Goal: Task Accomplishment & Management: Complete application form

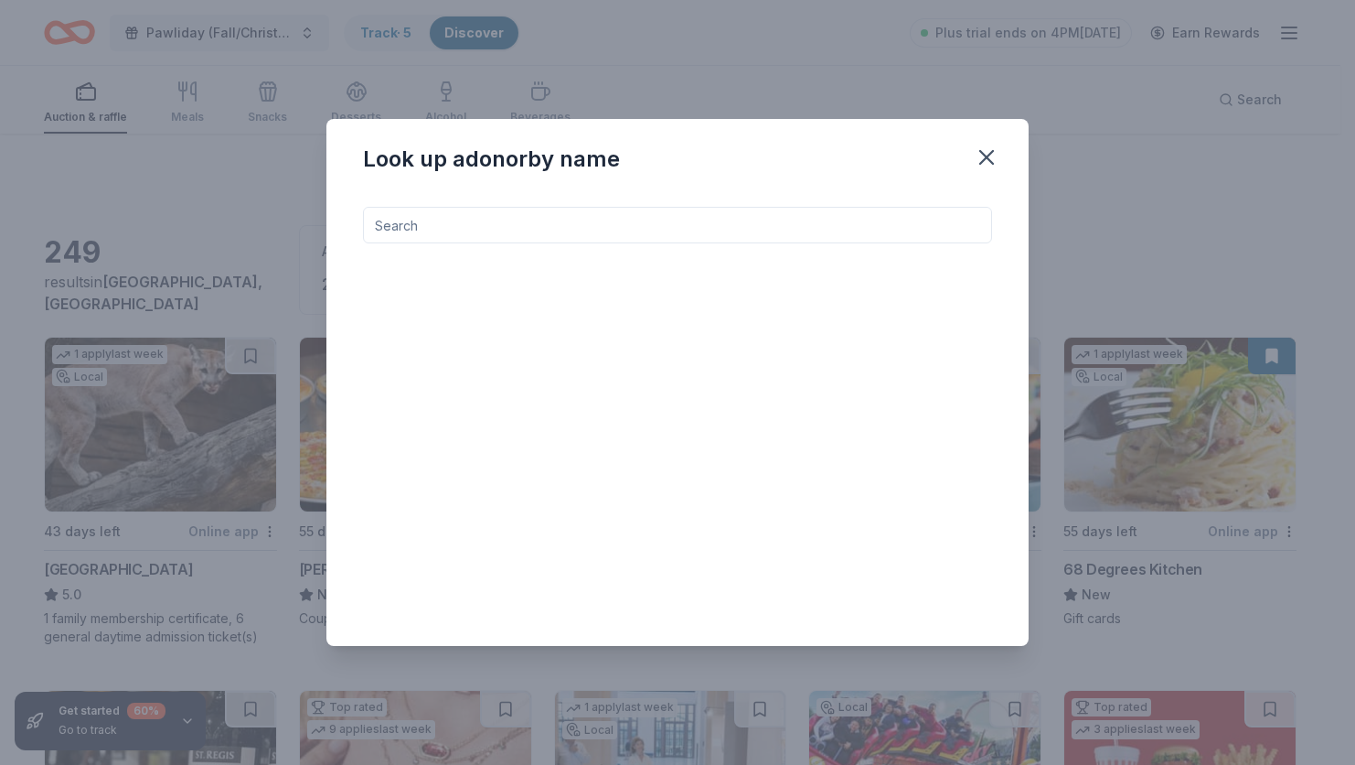
scroll to position [10309, 0]
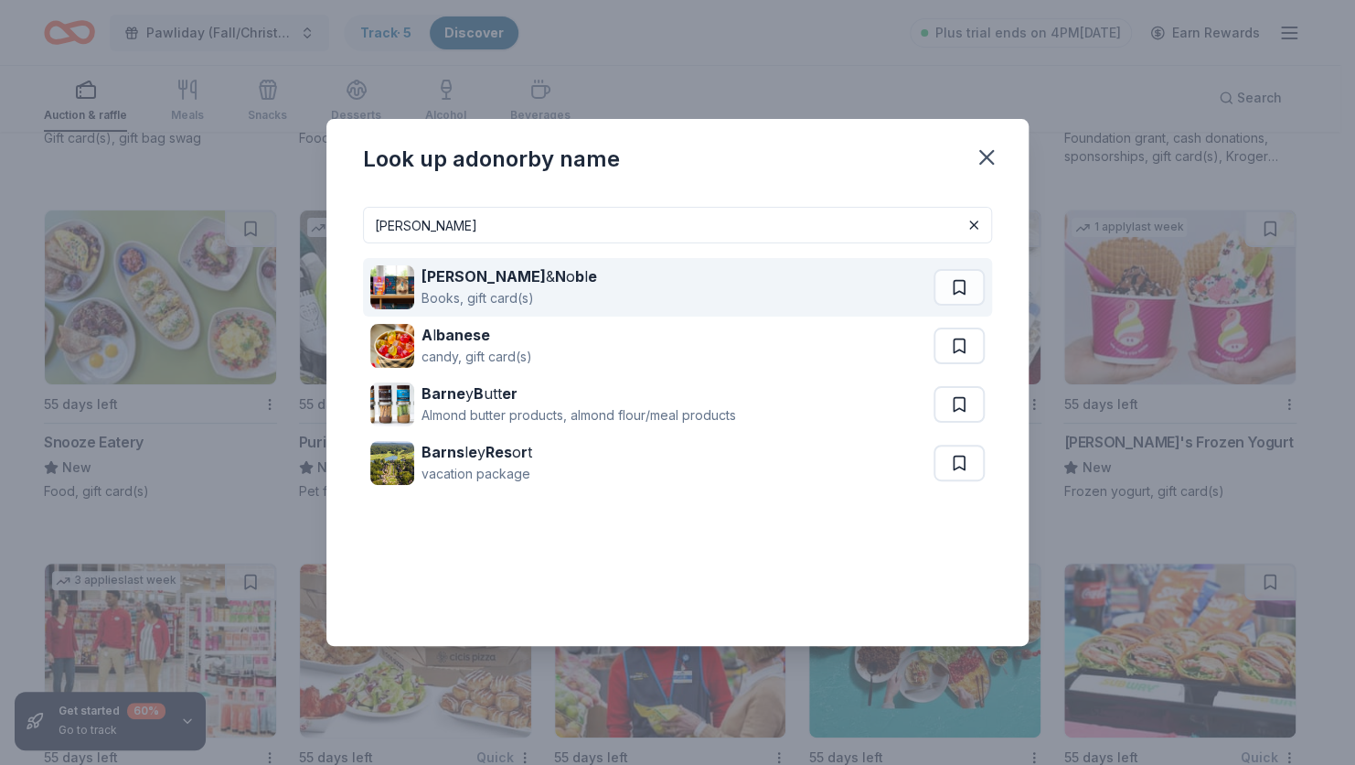
click at [497, 294] on div "Books, gift card(s)" at bounding box center [510, 298] width 176 height 22
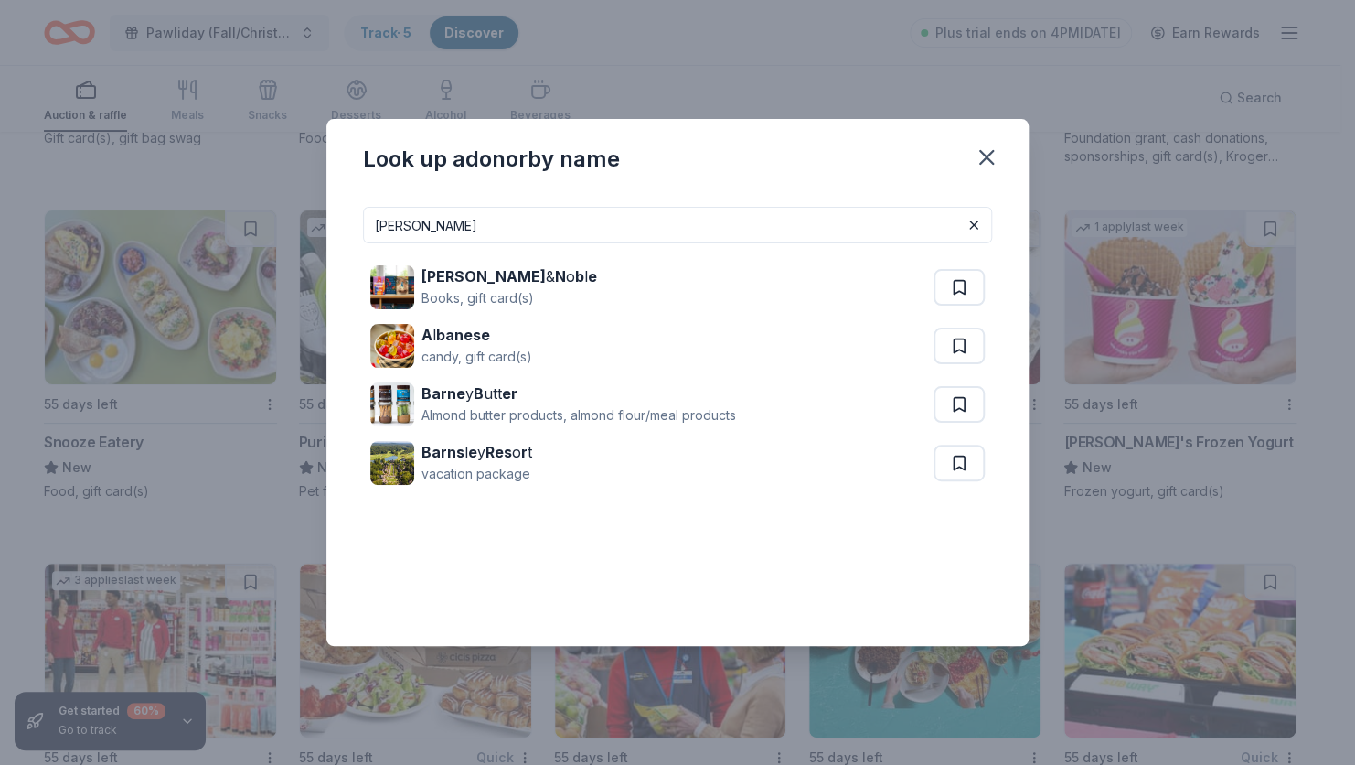
click at [437, 227] on input "BARNES" at bounding box center [677, 225] width 629 height 37
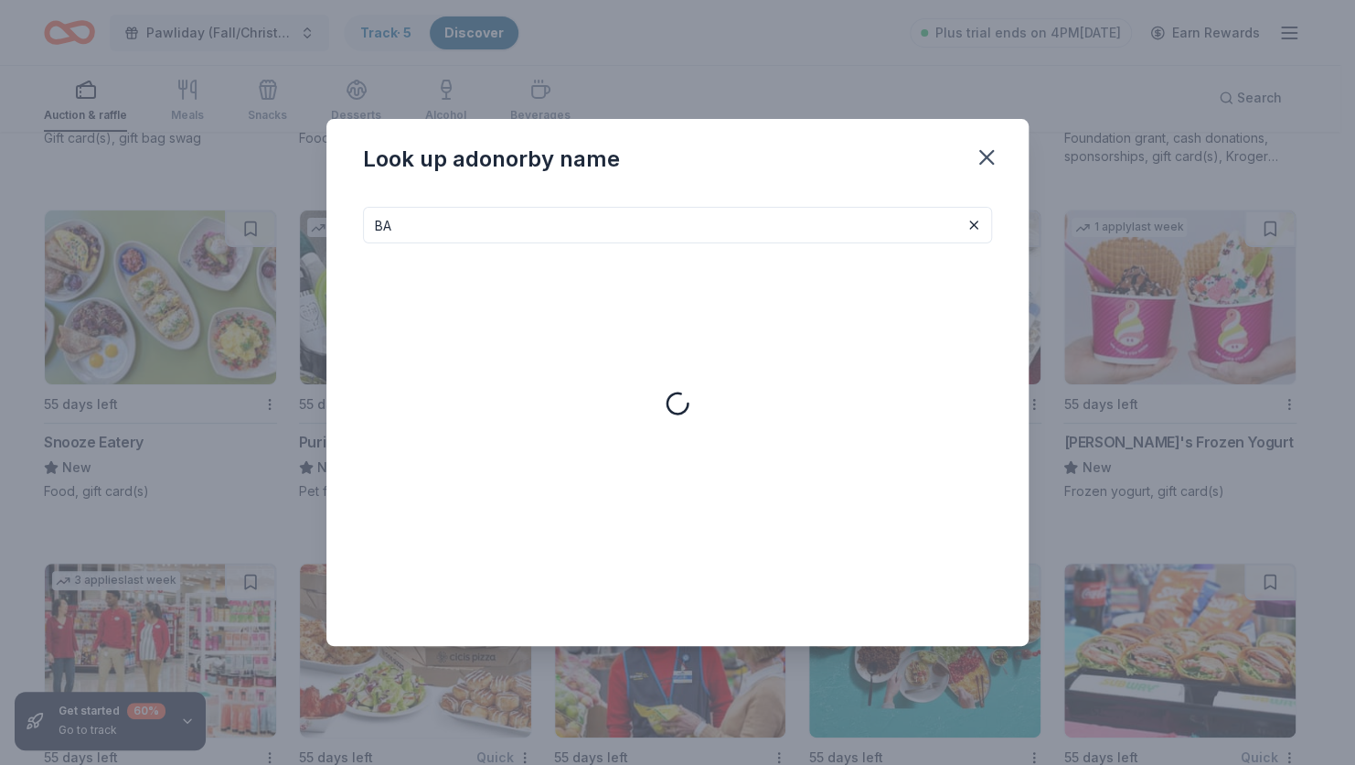
type input "B"
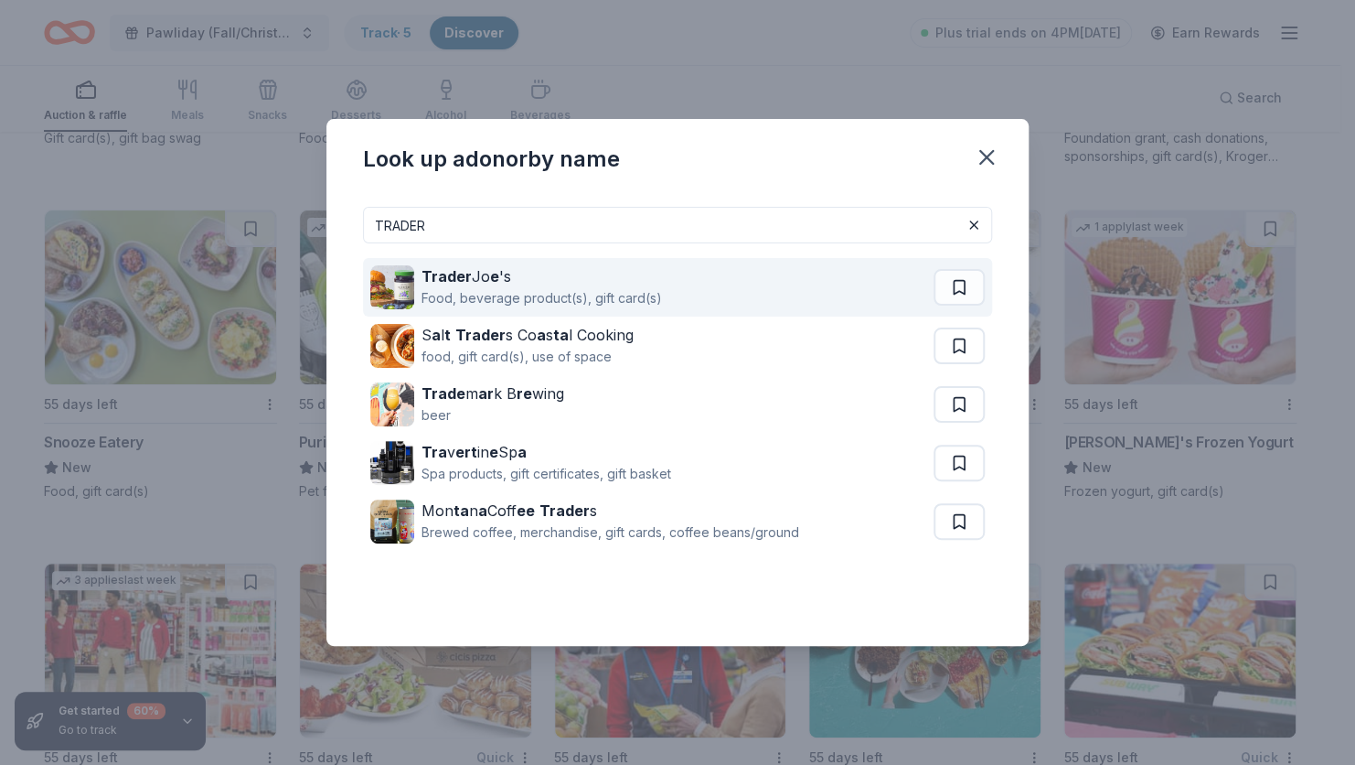
click at [493, 290] on div "Food, beverage product(s), gift card(s)" at bounding box center [542, 298] width 241 height 22
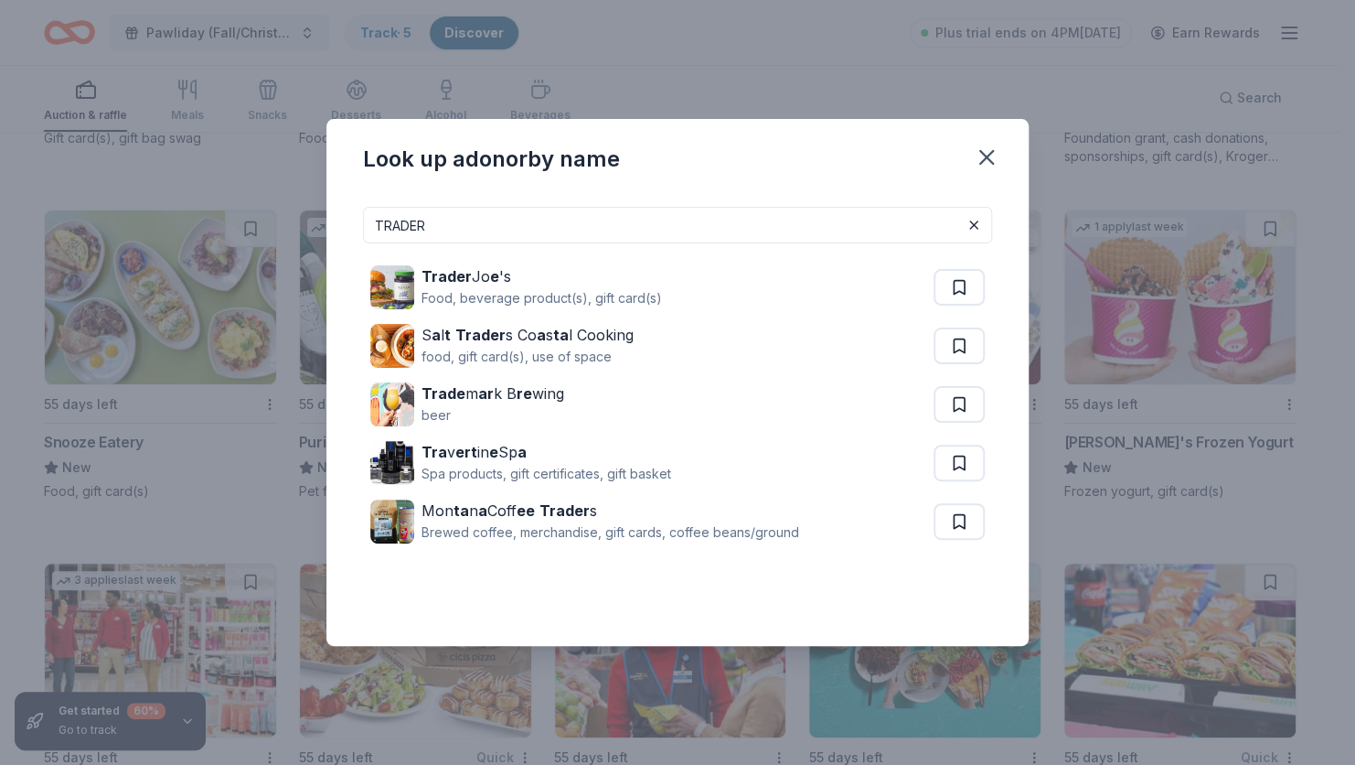
click at [444, 217] on input "TRADER" at bounding box center [677, 225] width 629 height 37
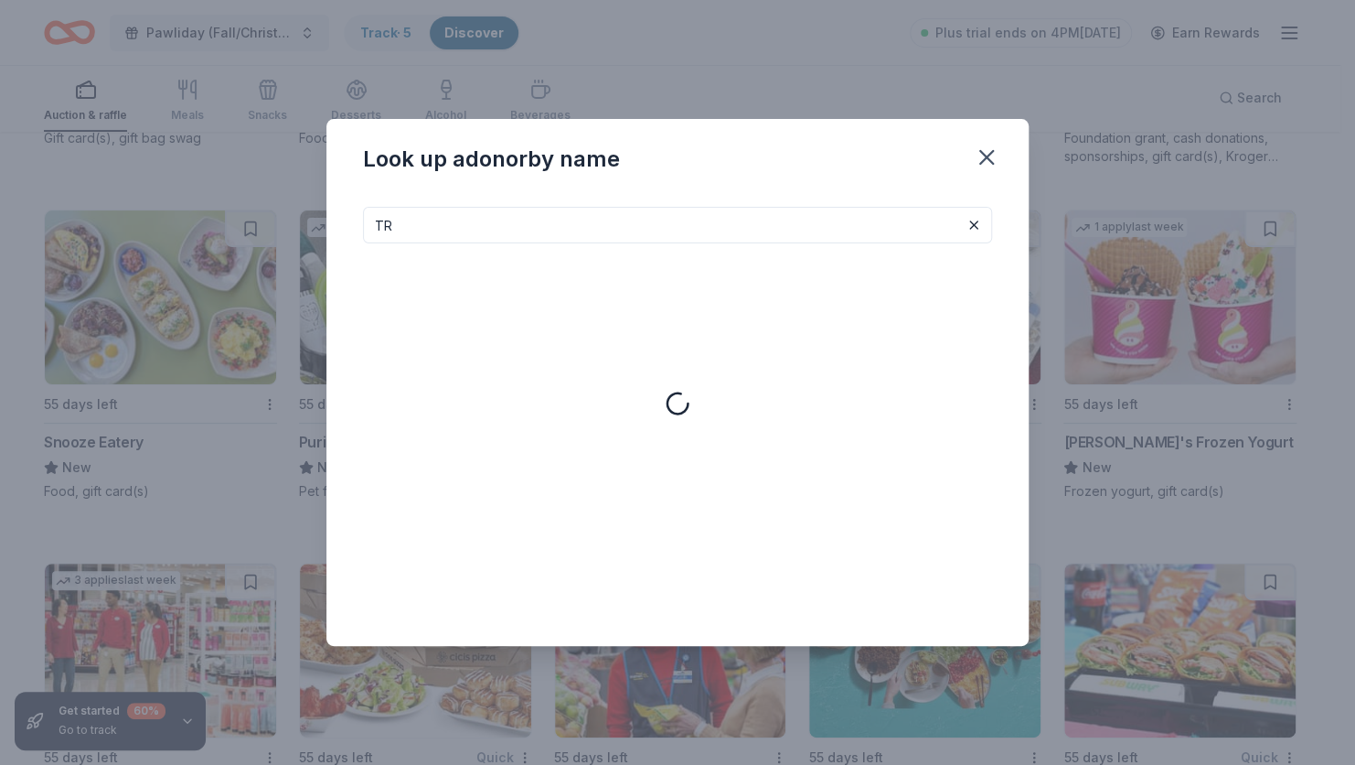
type input "T"
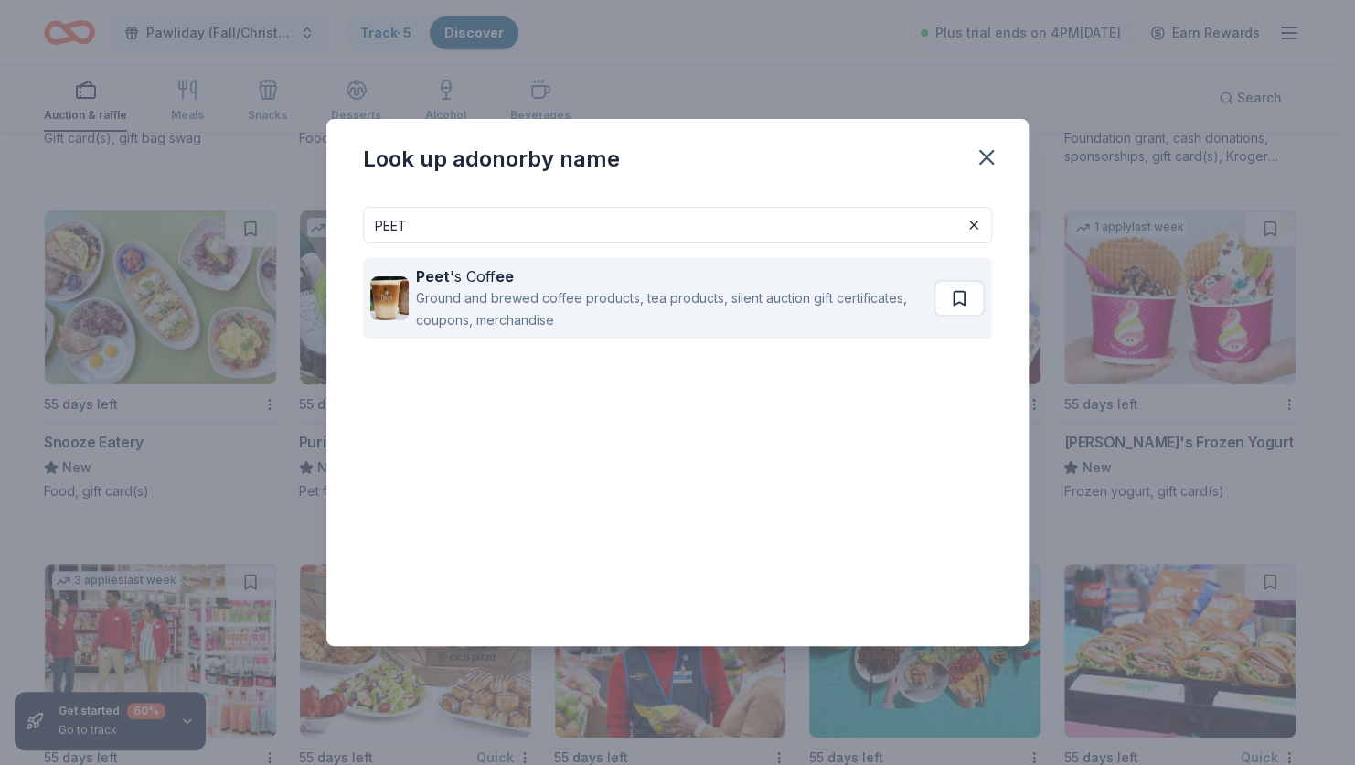
click at [442, 287] on div "Ground and brewed coffee products, tea products, silent auction gift certificat…" at bounding box center [671, 309] width 510 height 44
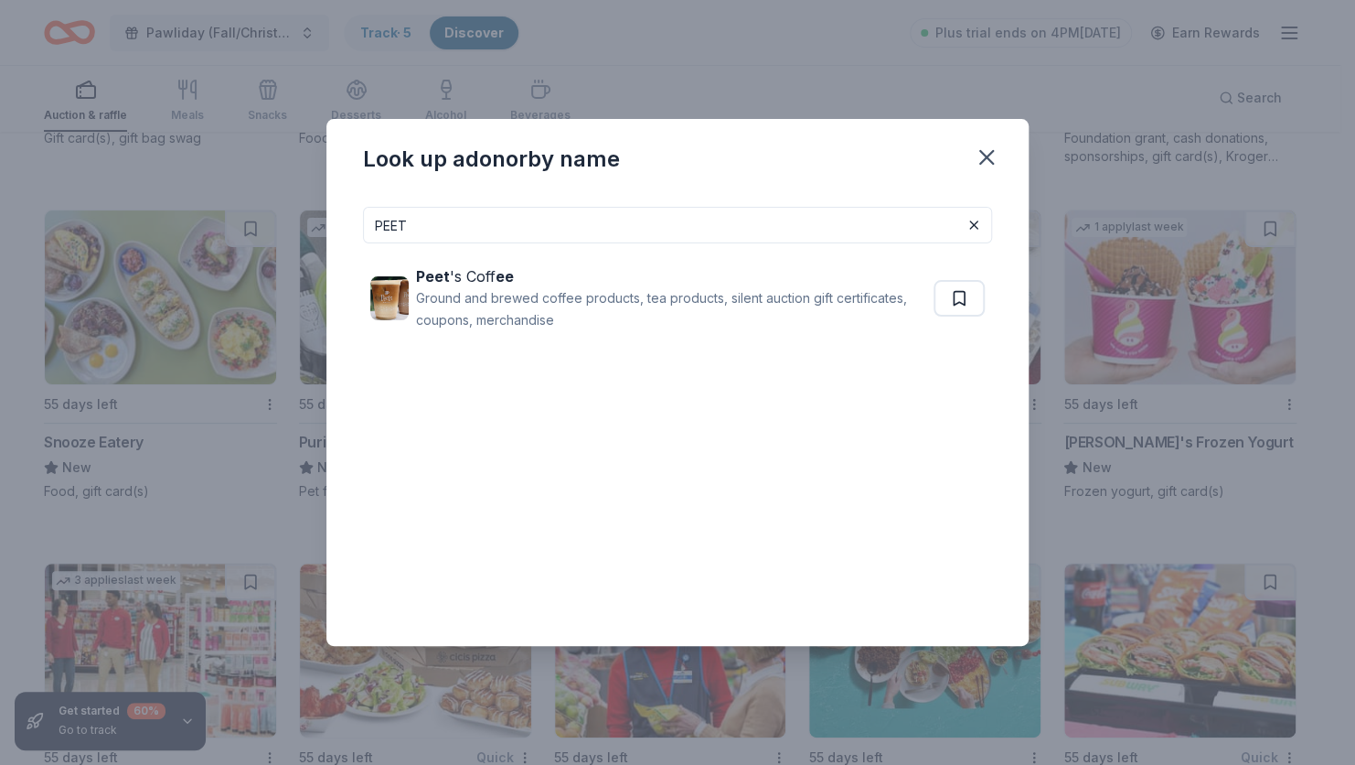
click at [436, 222] on input "PEET" at bounding box center [677, 225] width 629 height 37
type input "P"
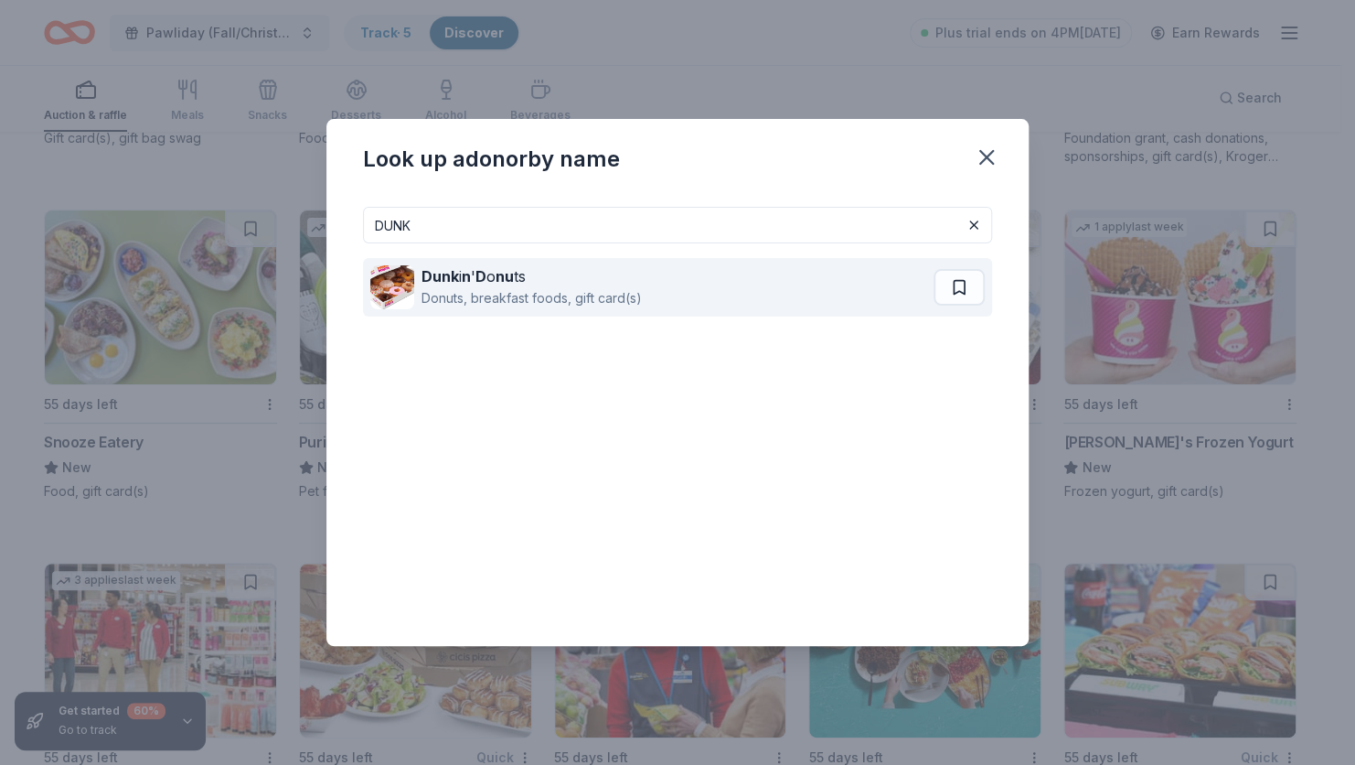
click at [455, 294] on div "Donuts, breakfast foods, gift card(s)" at bounding box center [532, 298] width 220 height 22
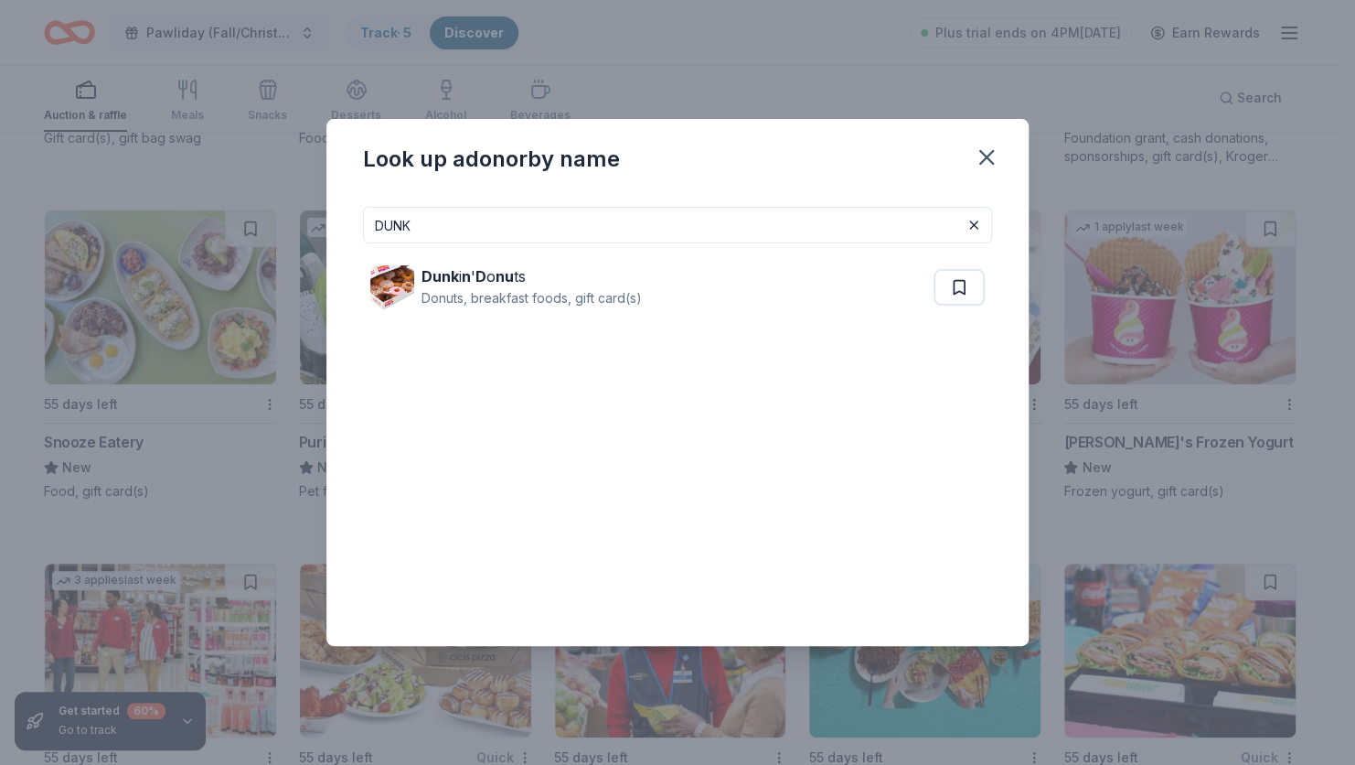
click at [449, 224] on input "DUNK" at bounding box center [677, 225] width 629 height 37
type input "D"
type input "S"
type input "N"
type input "F"
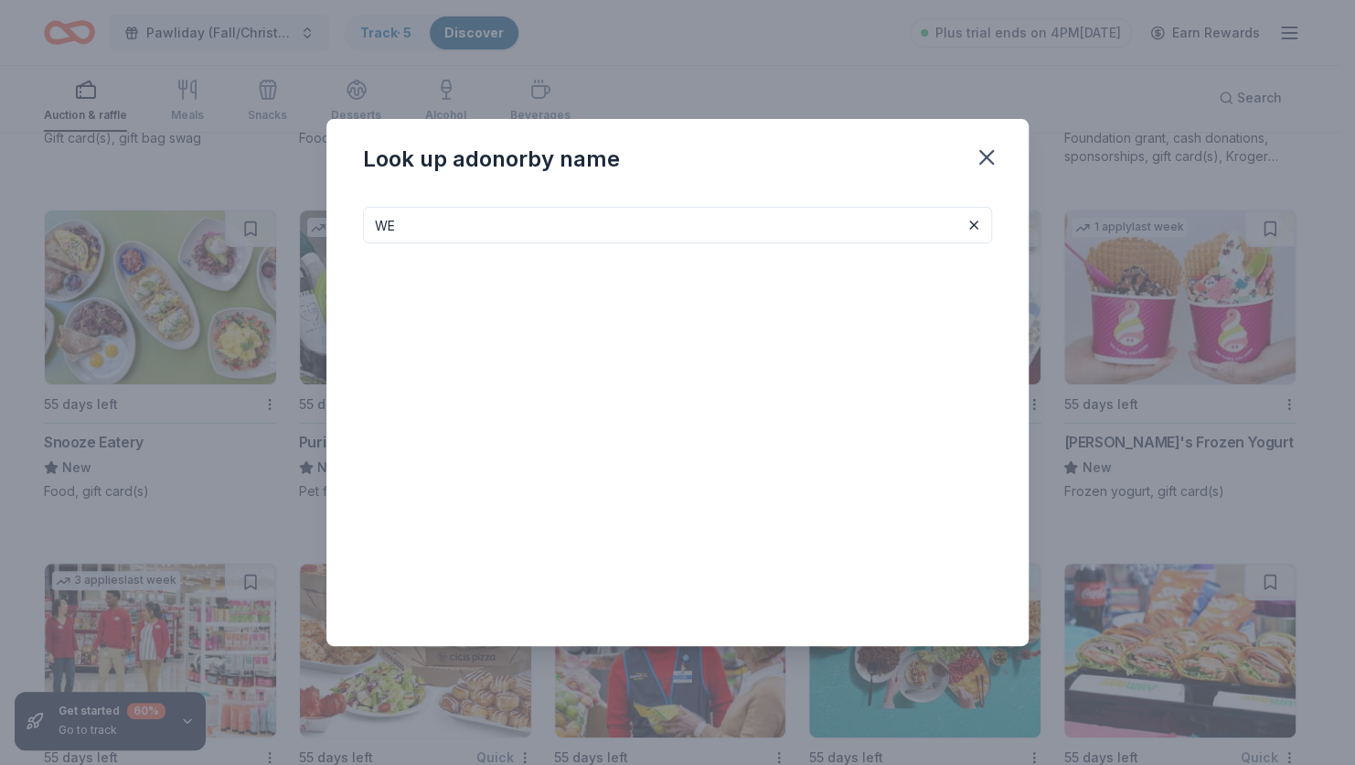
type input "W"
type input "N"
type input "P"
type input "U"
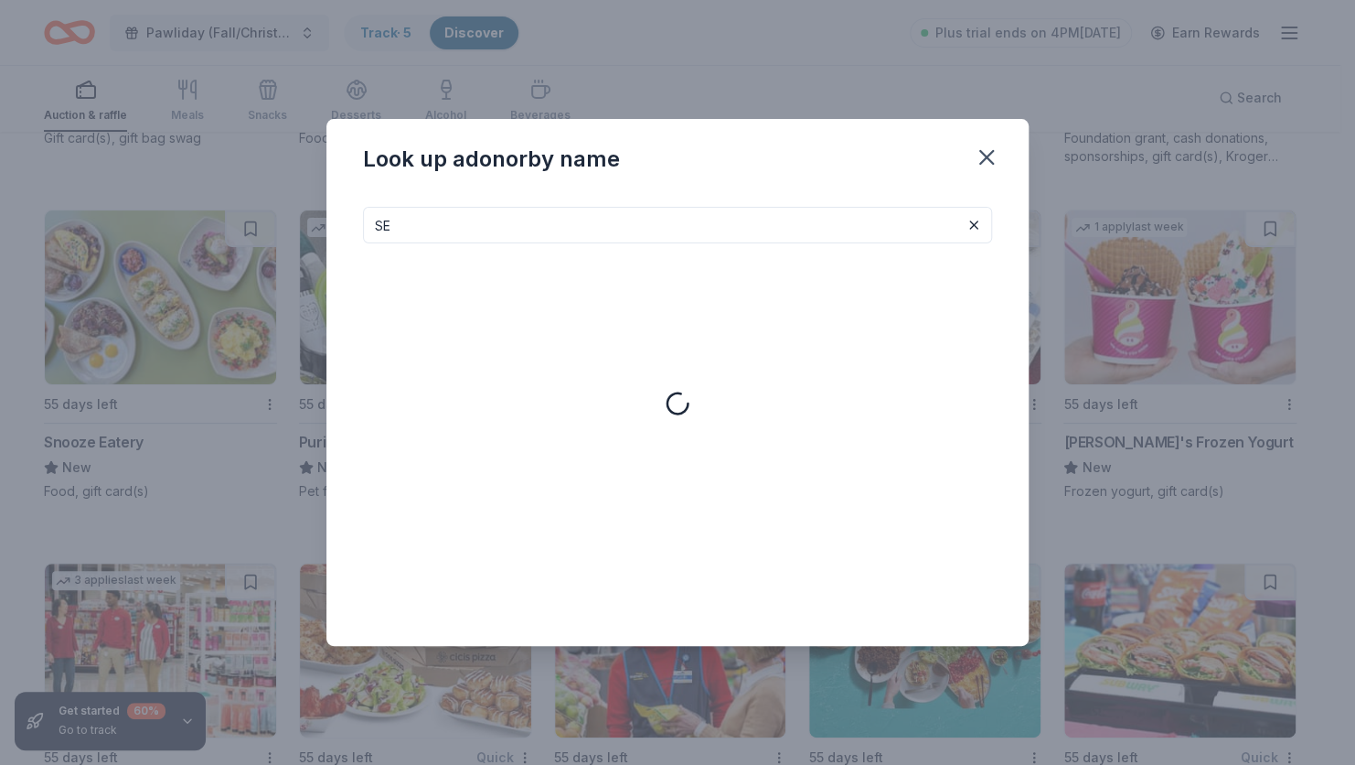
type input "S"
type input "P"
type input "W"
type input "L"
type input "H"
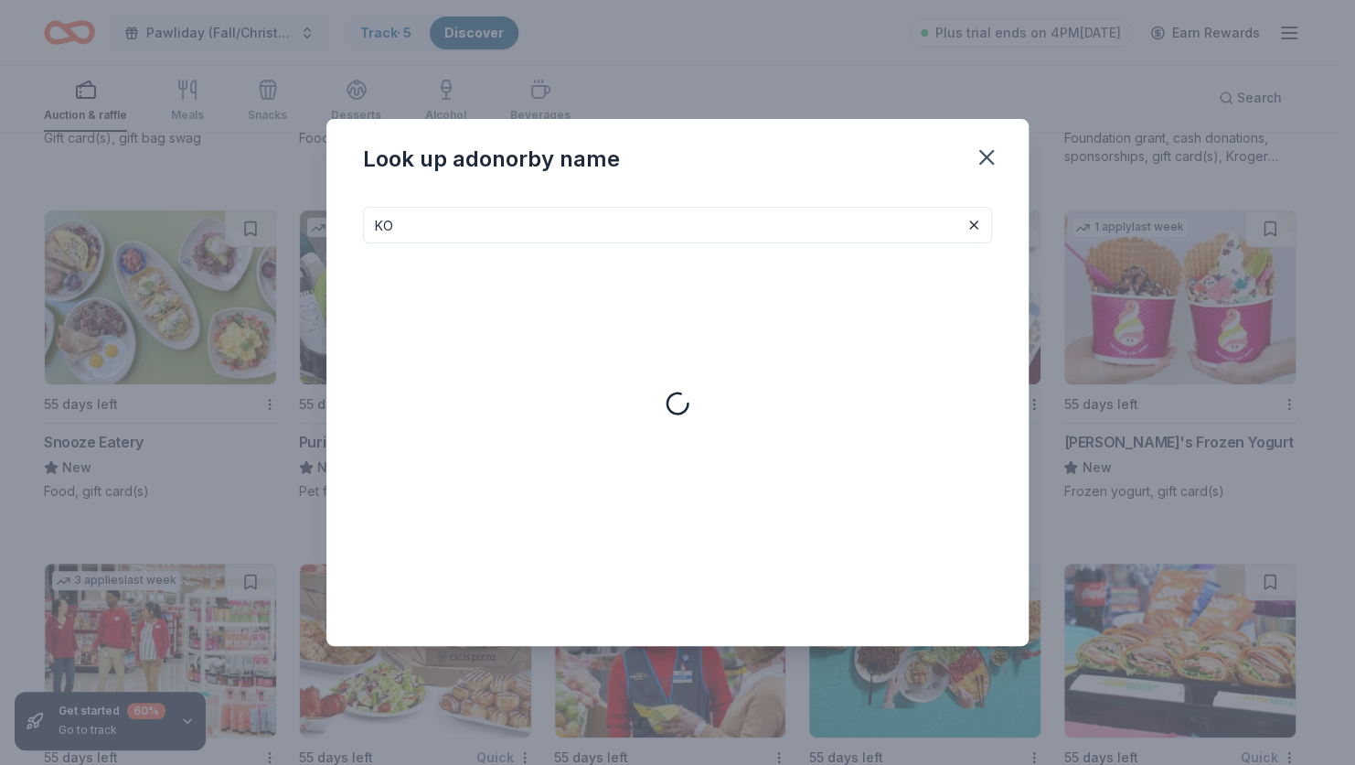
type input "K"
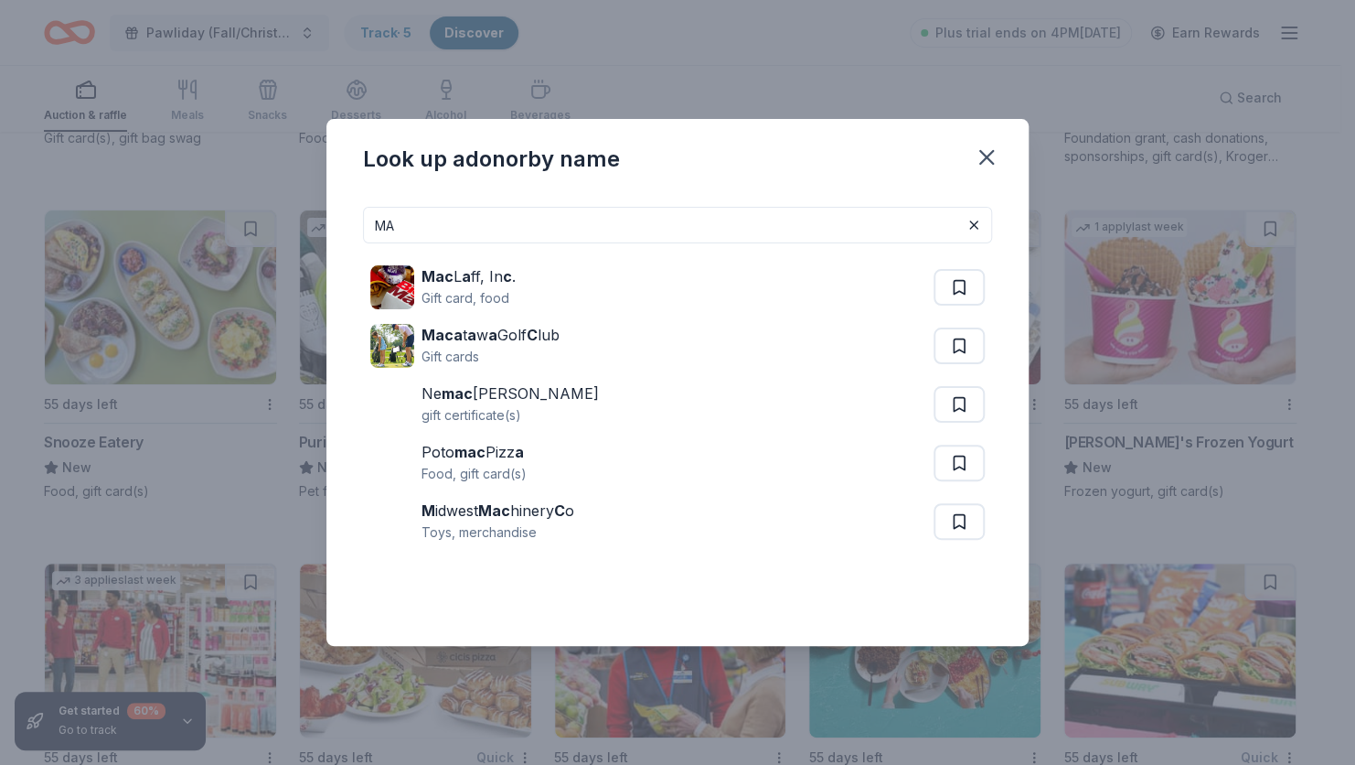
type input "M"
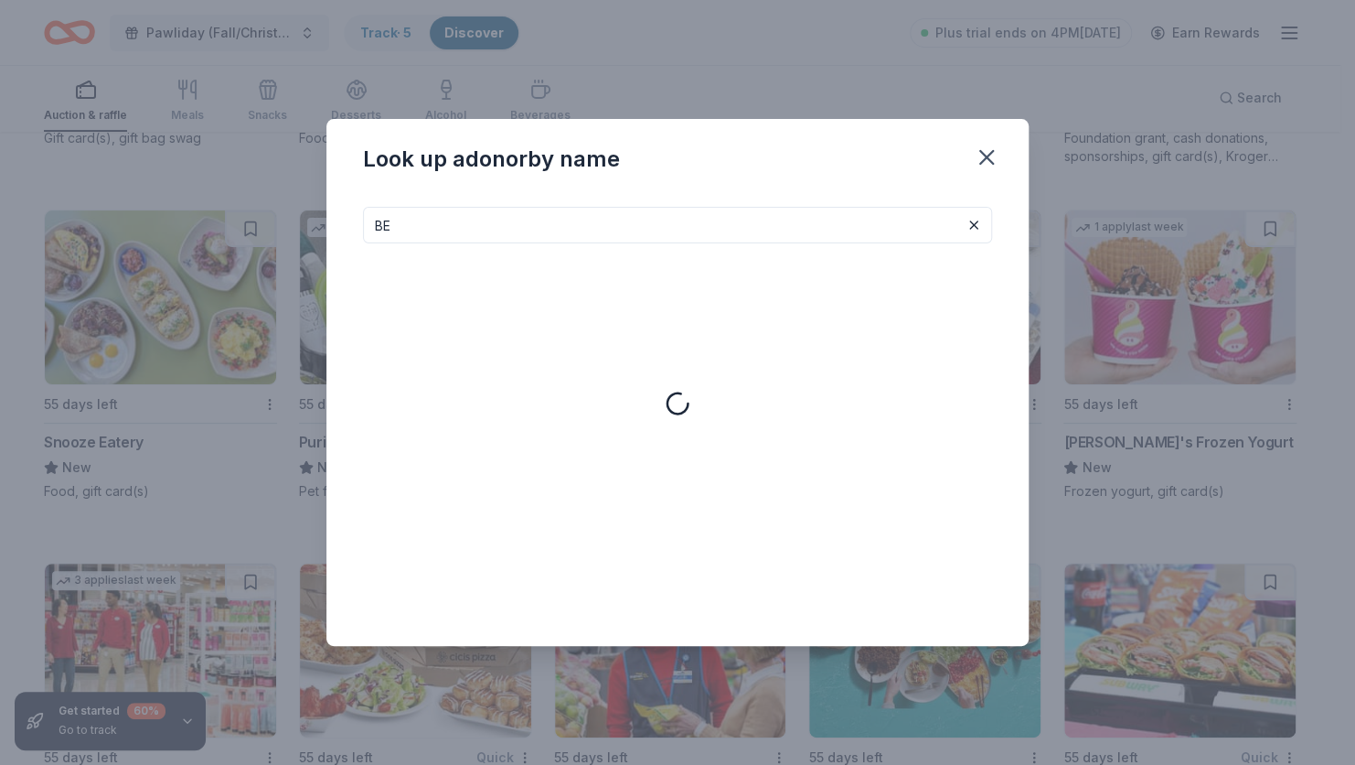
type input "B"
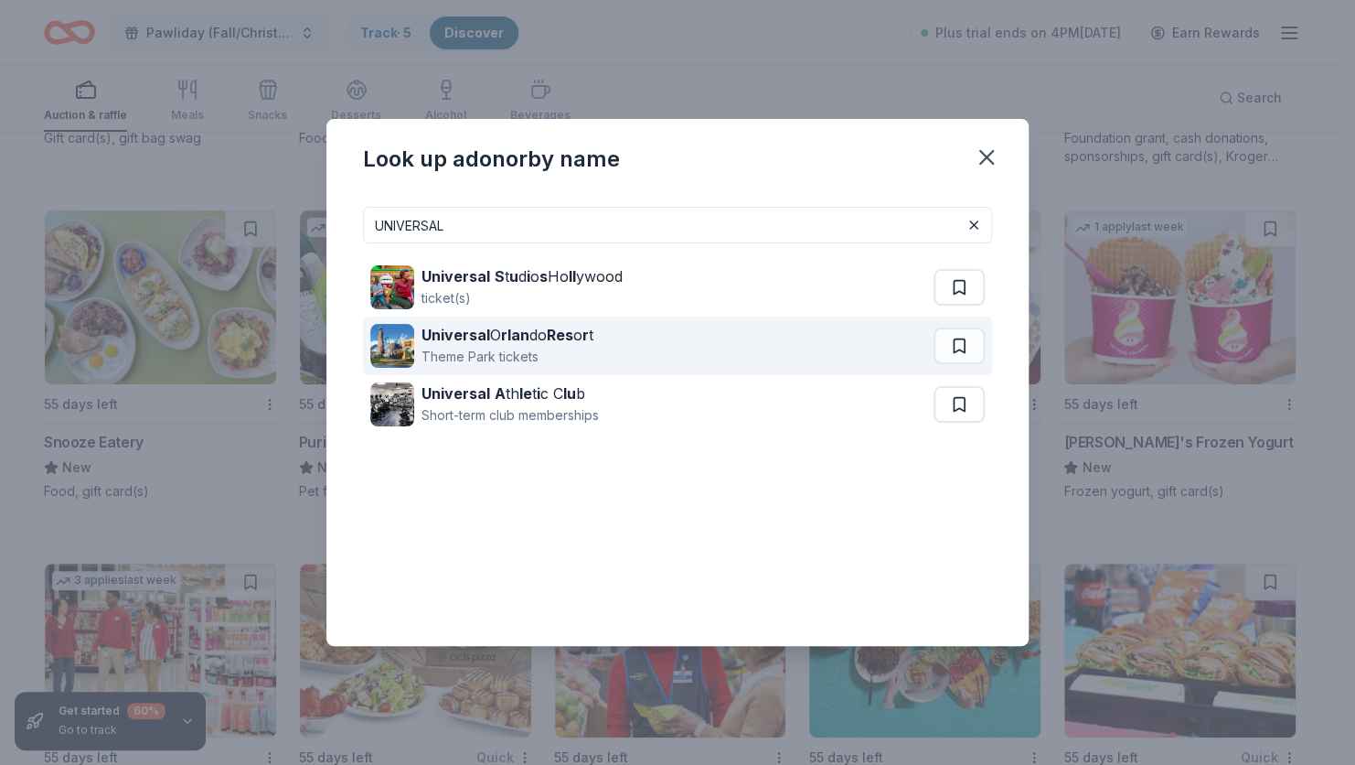
click at [553, 350] on div "Theme Park tickets" at bounding box center [508, 357] width 172 height 22
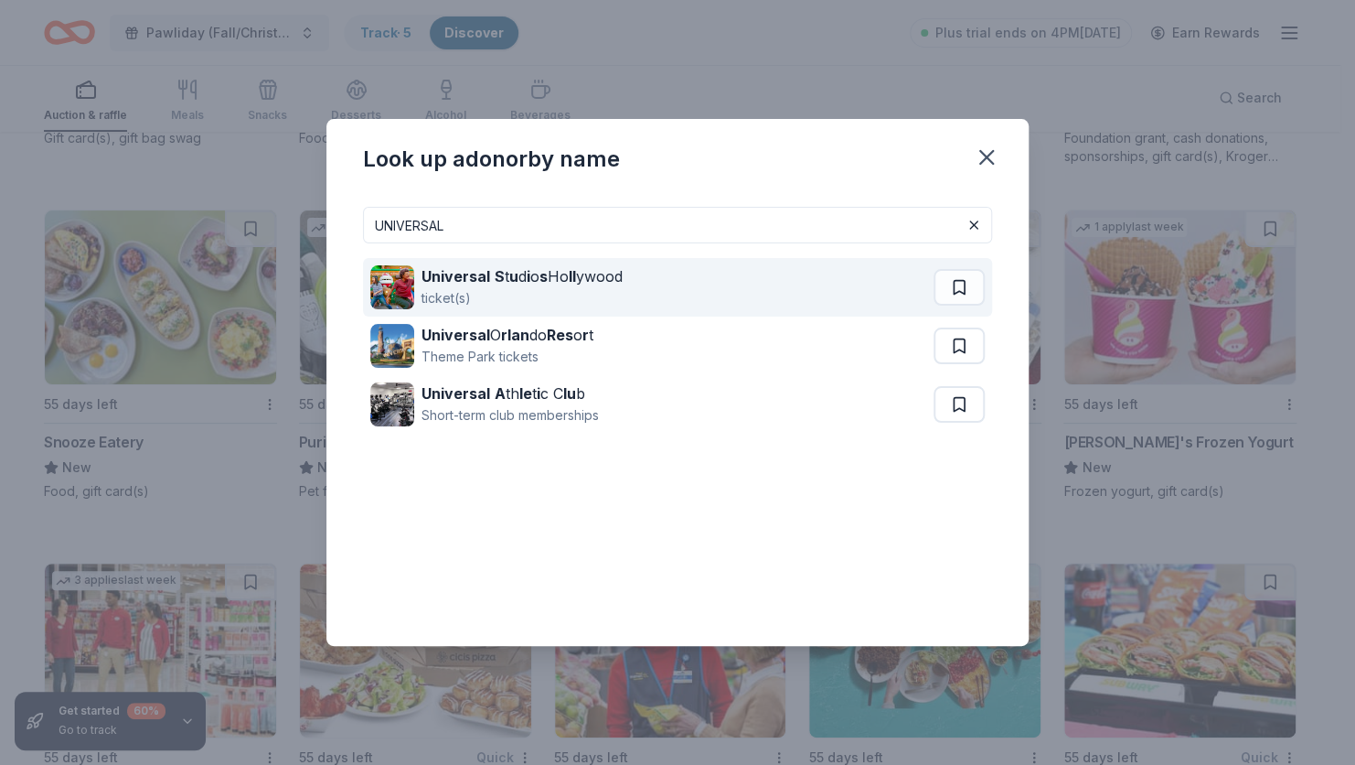
click at [557, 285] on div "Universal S t u d i o s Ho ll ywood" at bounding box center [522, 276] width 201 height 22
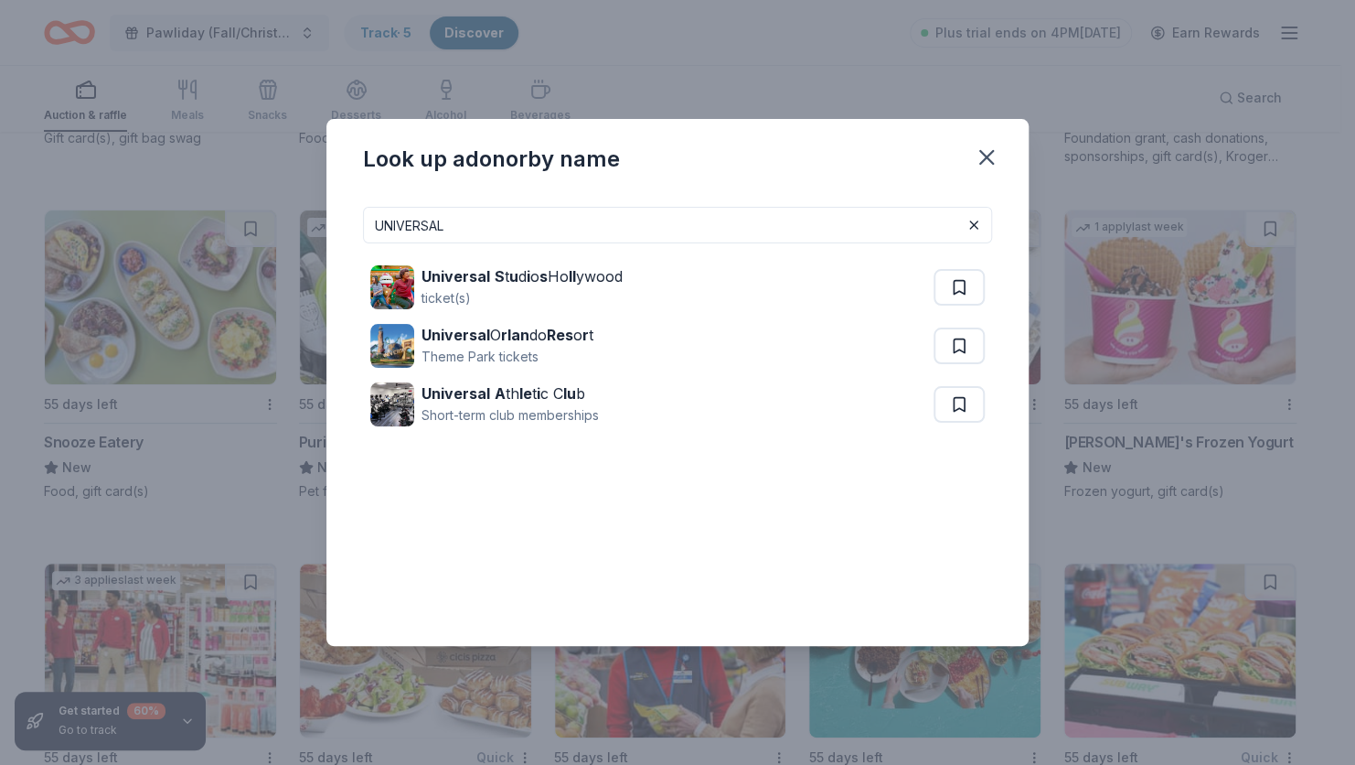
click at [469, 237] on input "UNIVERSAL" at bounding box center [677, 225] width 629 height 37
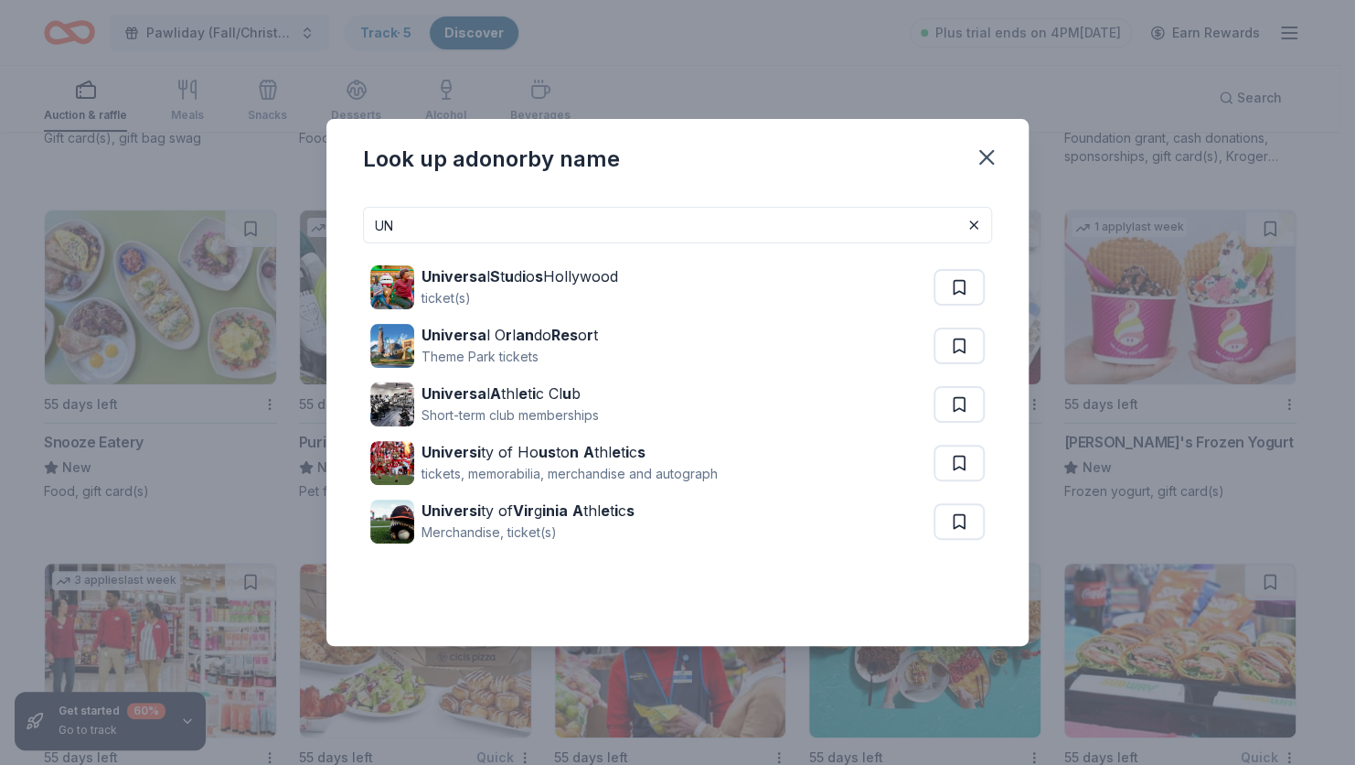
type input "U"
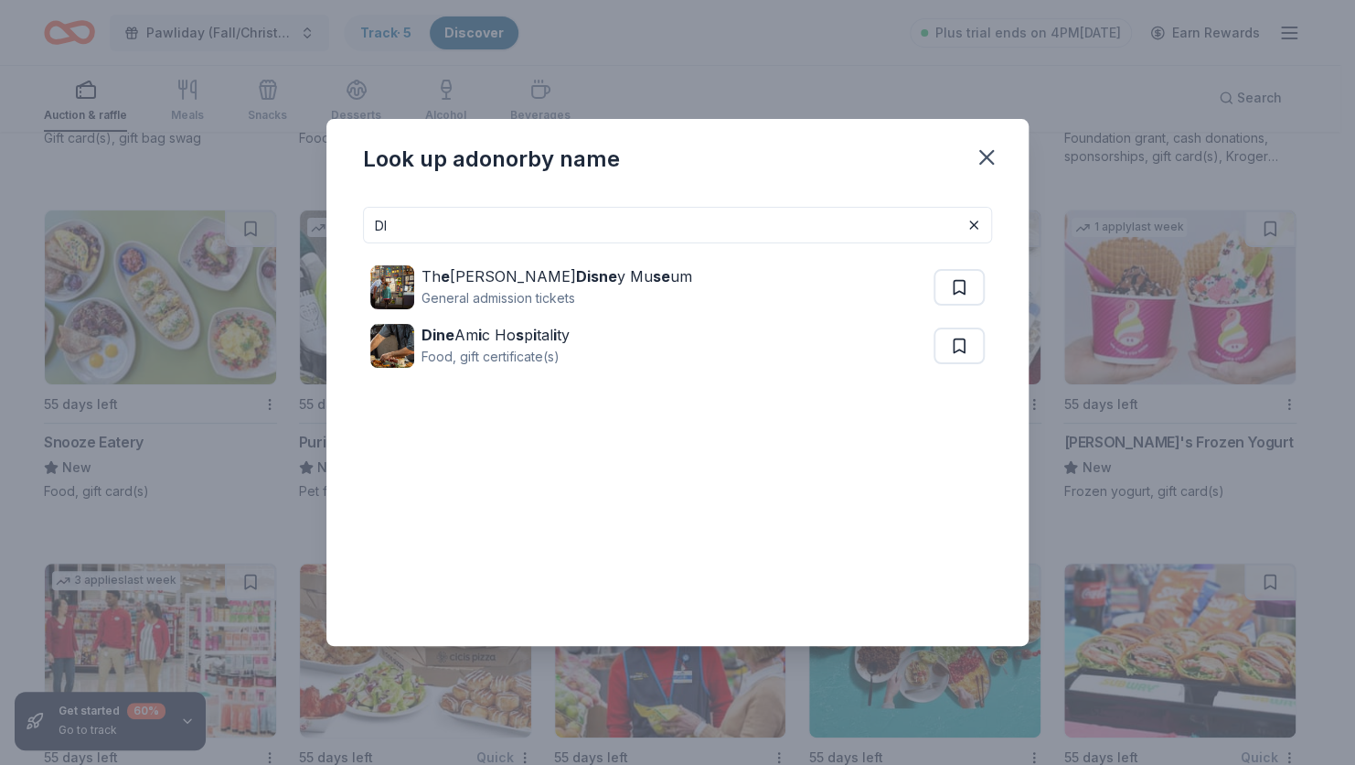
type input "D"
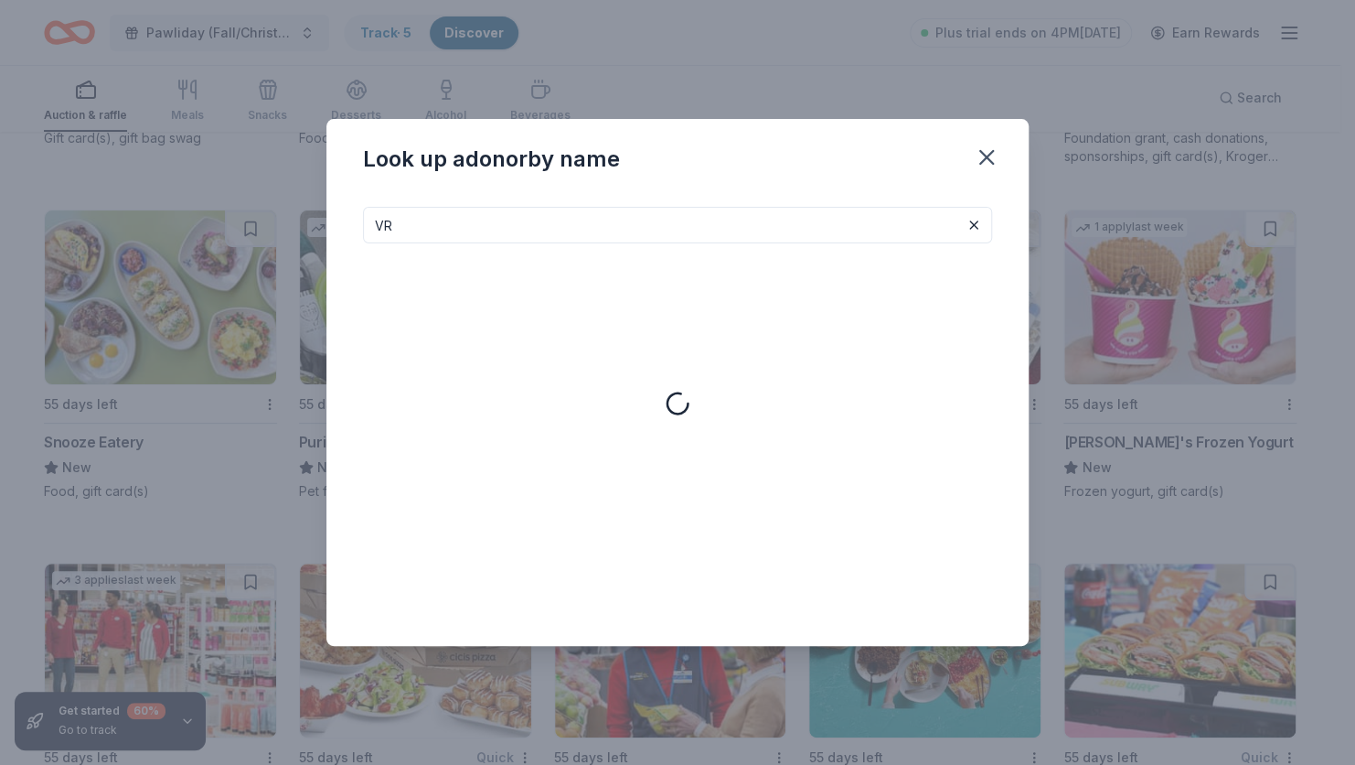
type input "V"
type input "A"
type input "U"
type input "D"
type input "M"
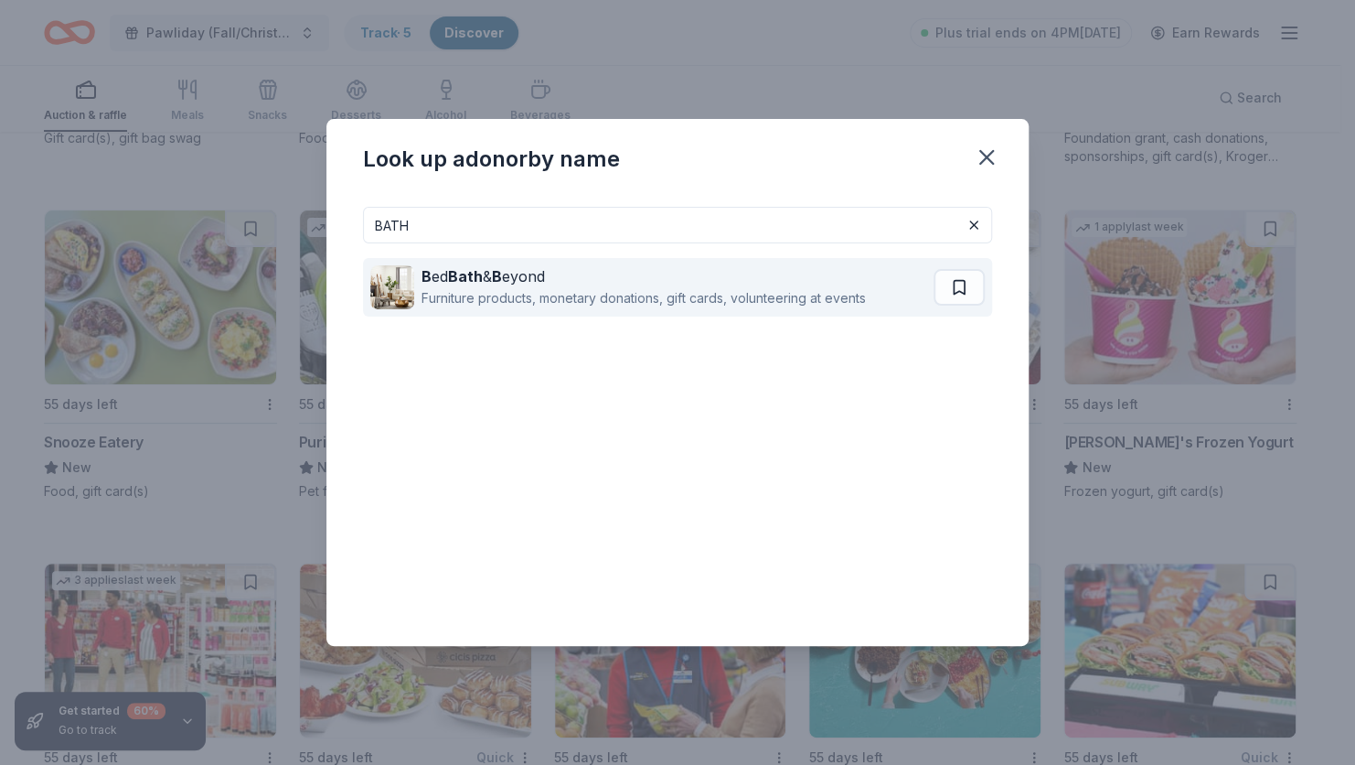
click at [736, 274] on div "B ed Bath & B eyond" at bounding box center [644, 276] width 444 height 22
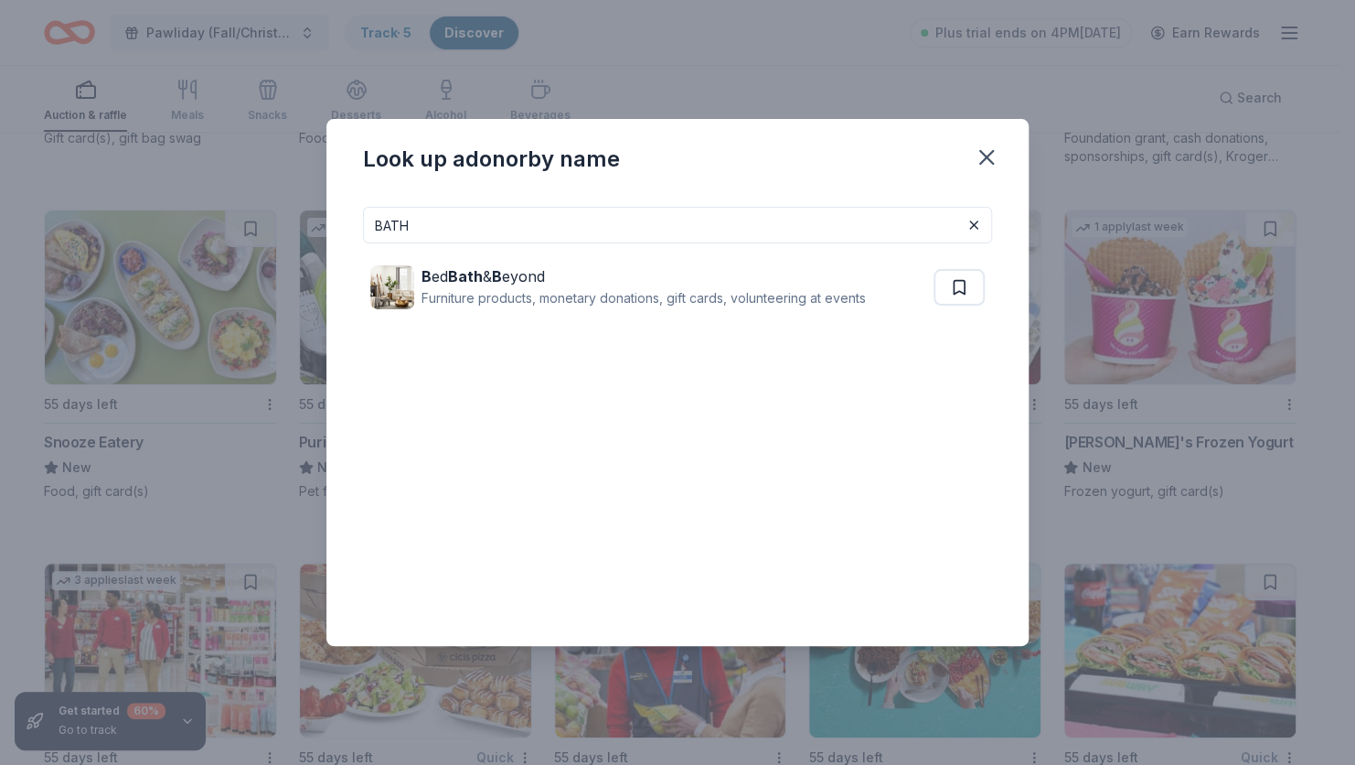
click at [422, 226] on input "BATH" at bounding box center [677, 225] width 629 height 37
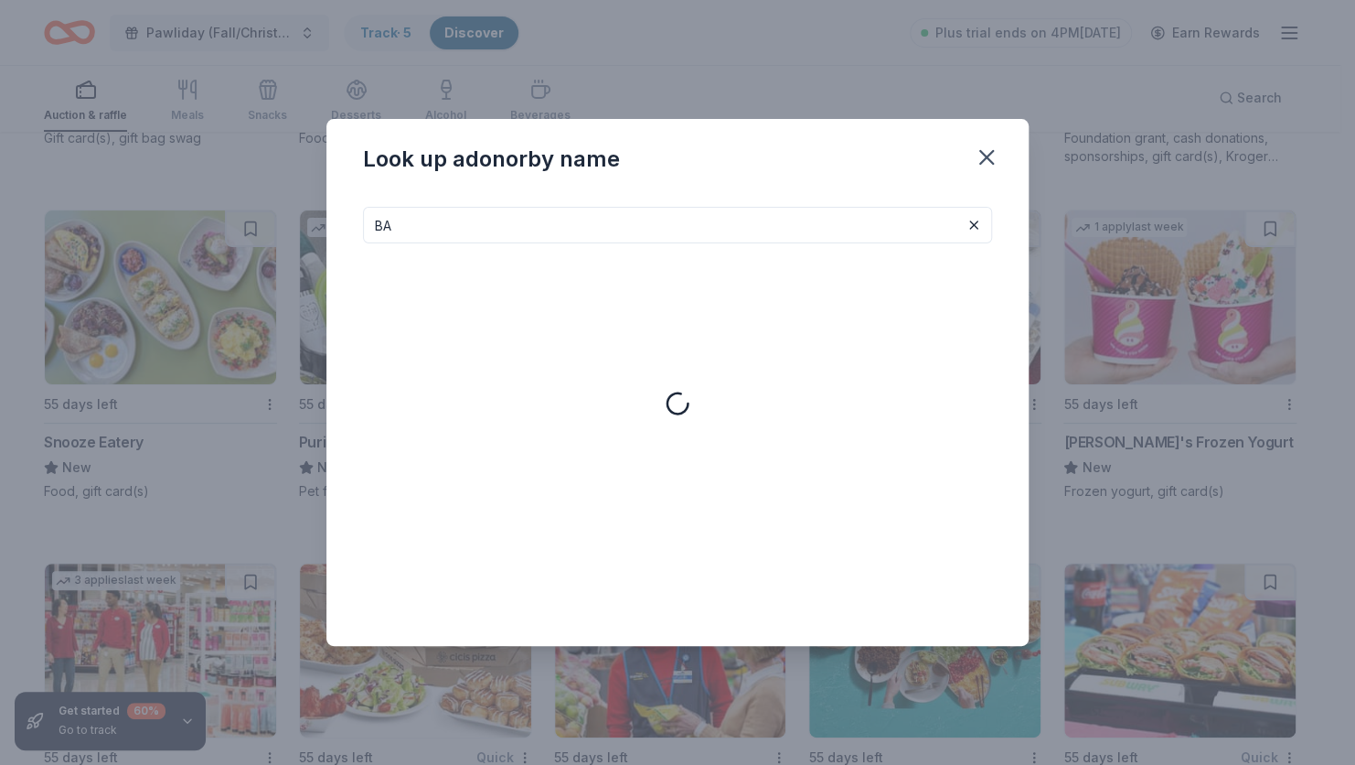
type input "B"
type input "Y"
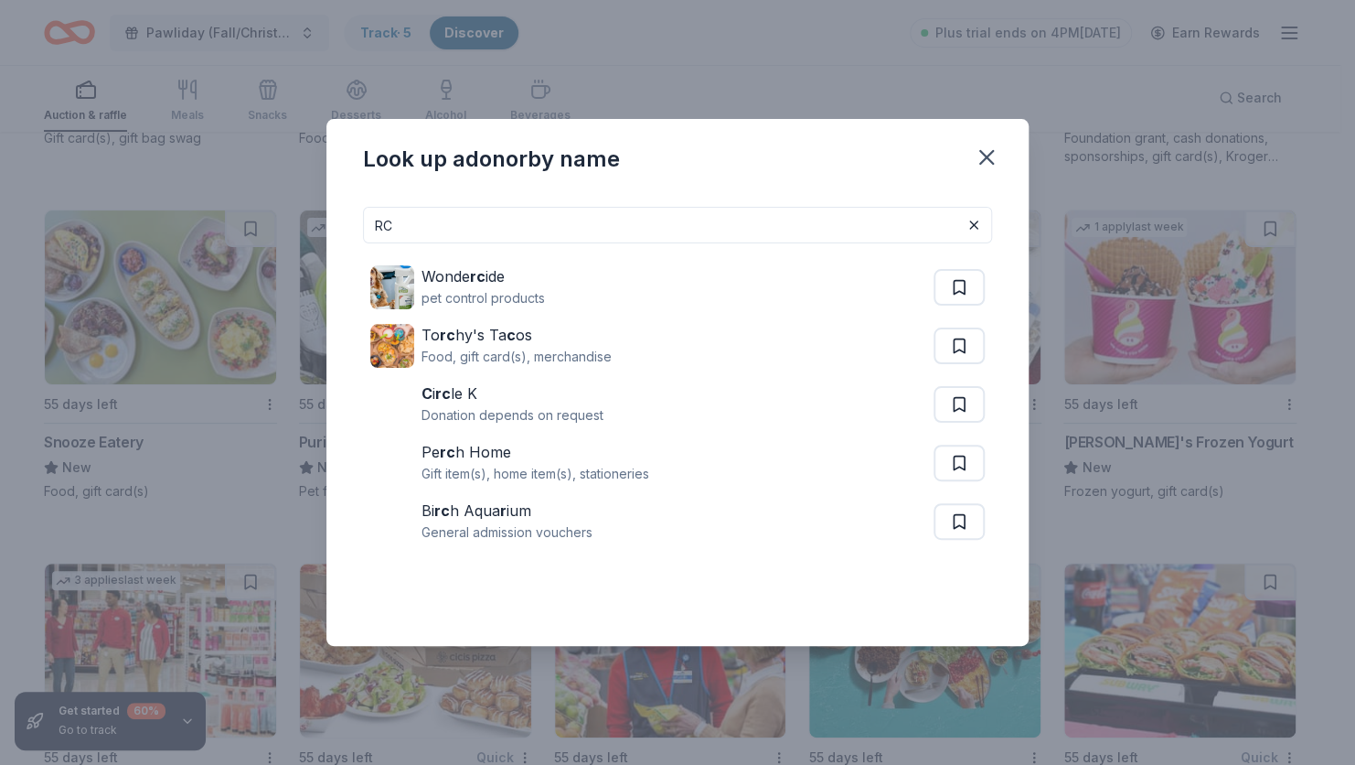
type input "R"
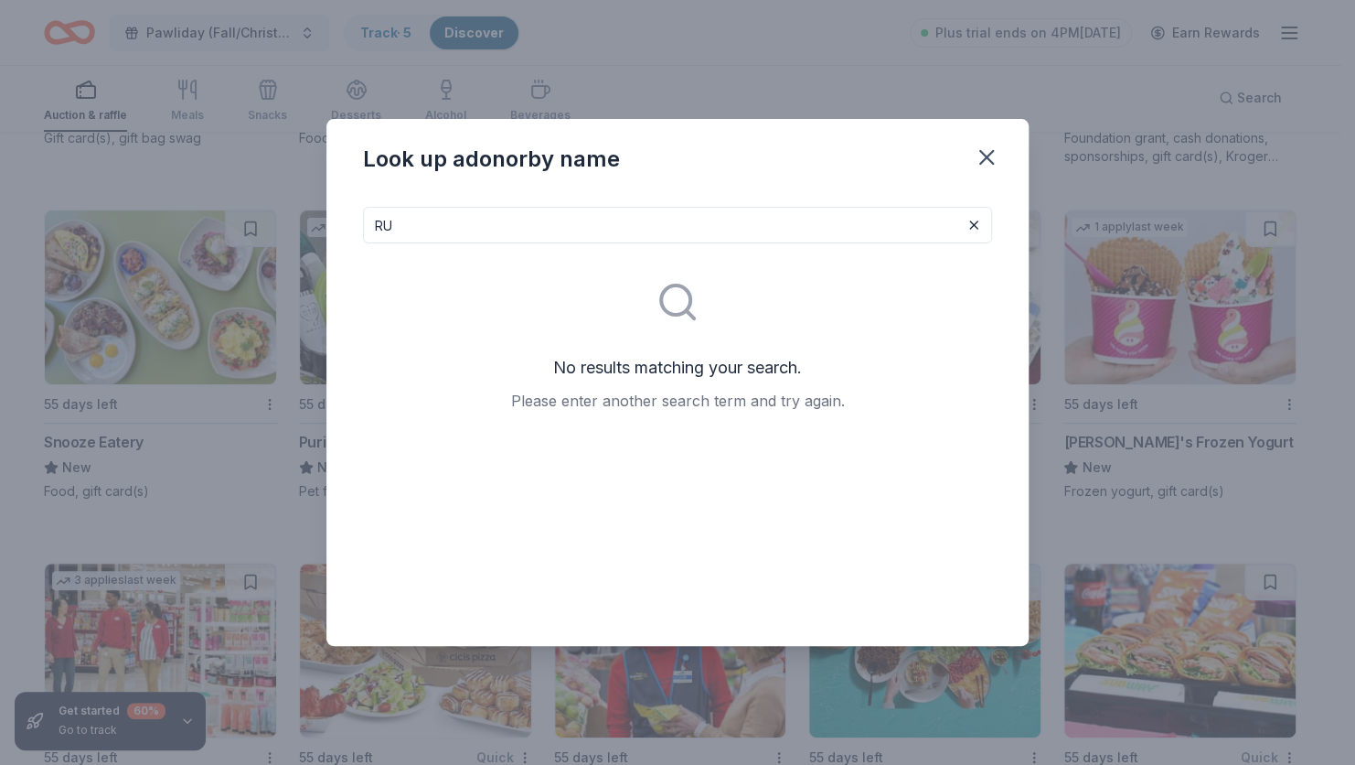
type input "R"
type input "K"
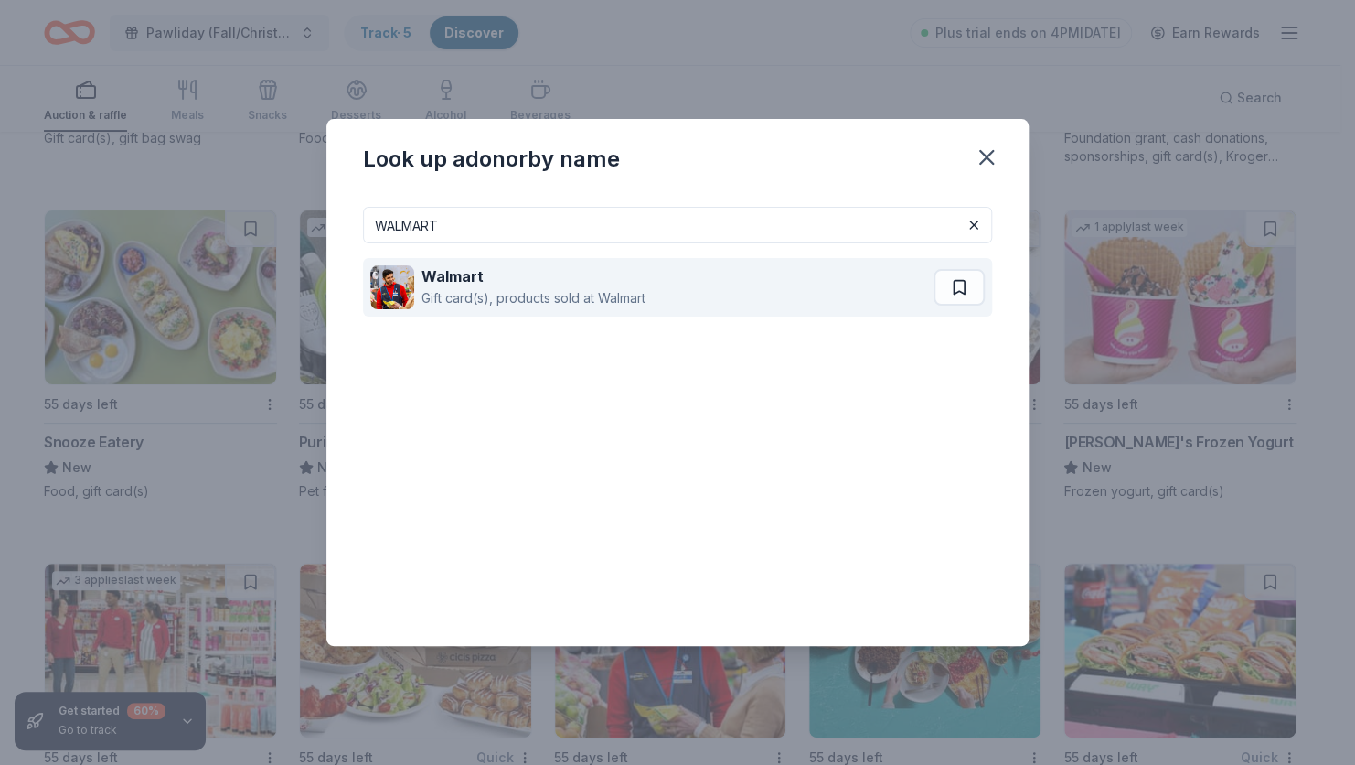
click at [557, 282] on div "Walmart" at bounding box center [534, 276] width 224 height 22
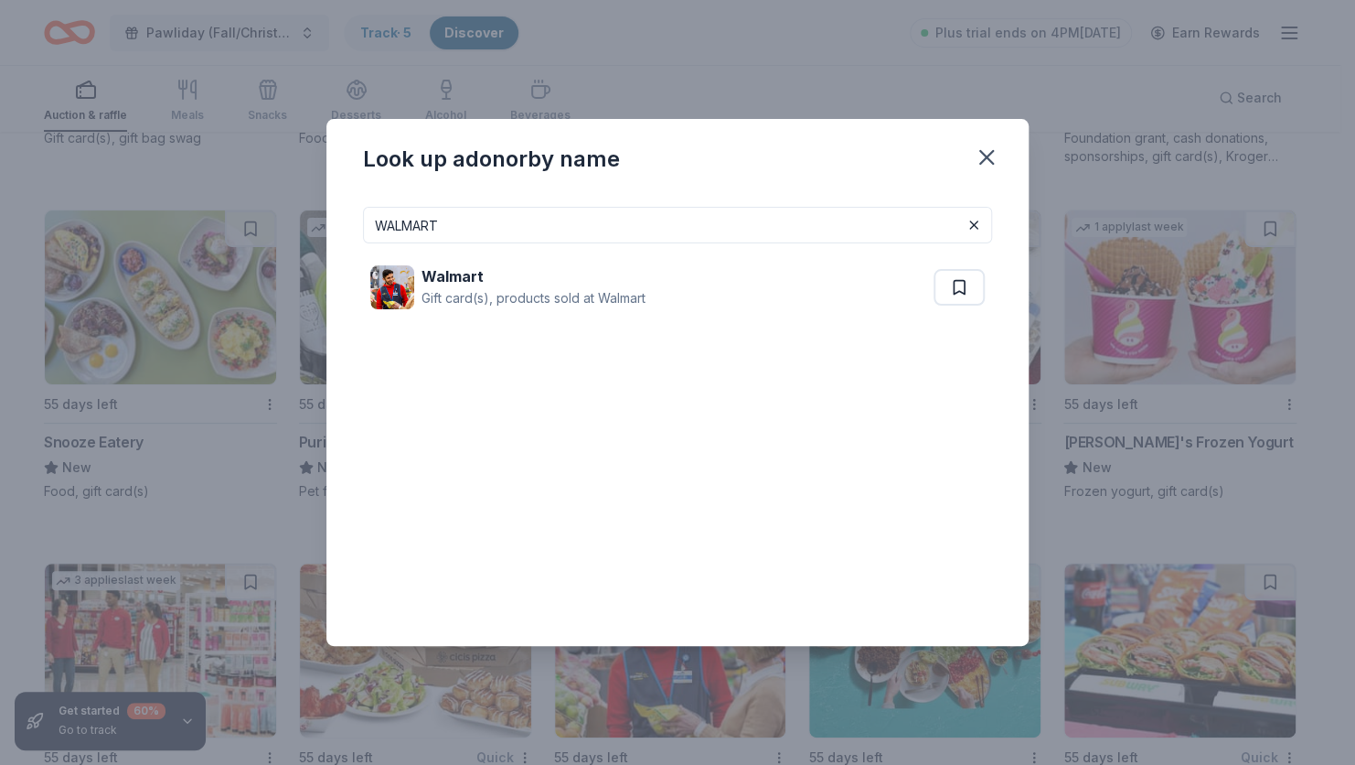
click at [523, 237] on input "WALMART" at bounding box center [677, 225] width 629 height 37
type input "W"
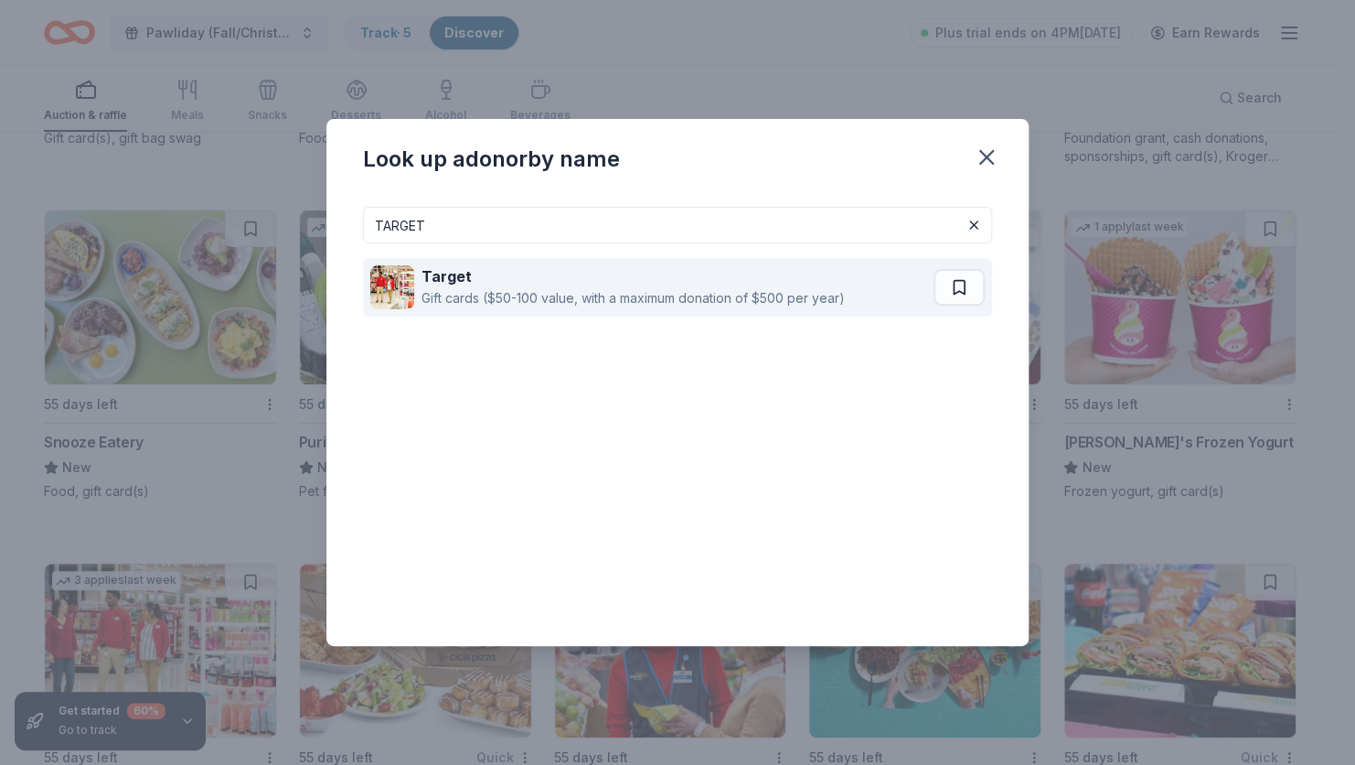
click at [561, 273] on div "Target" at bounding box center [633, 276] width 423 height 22
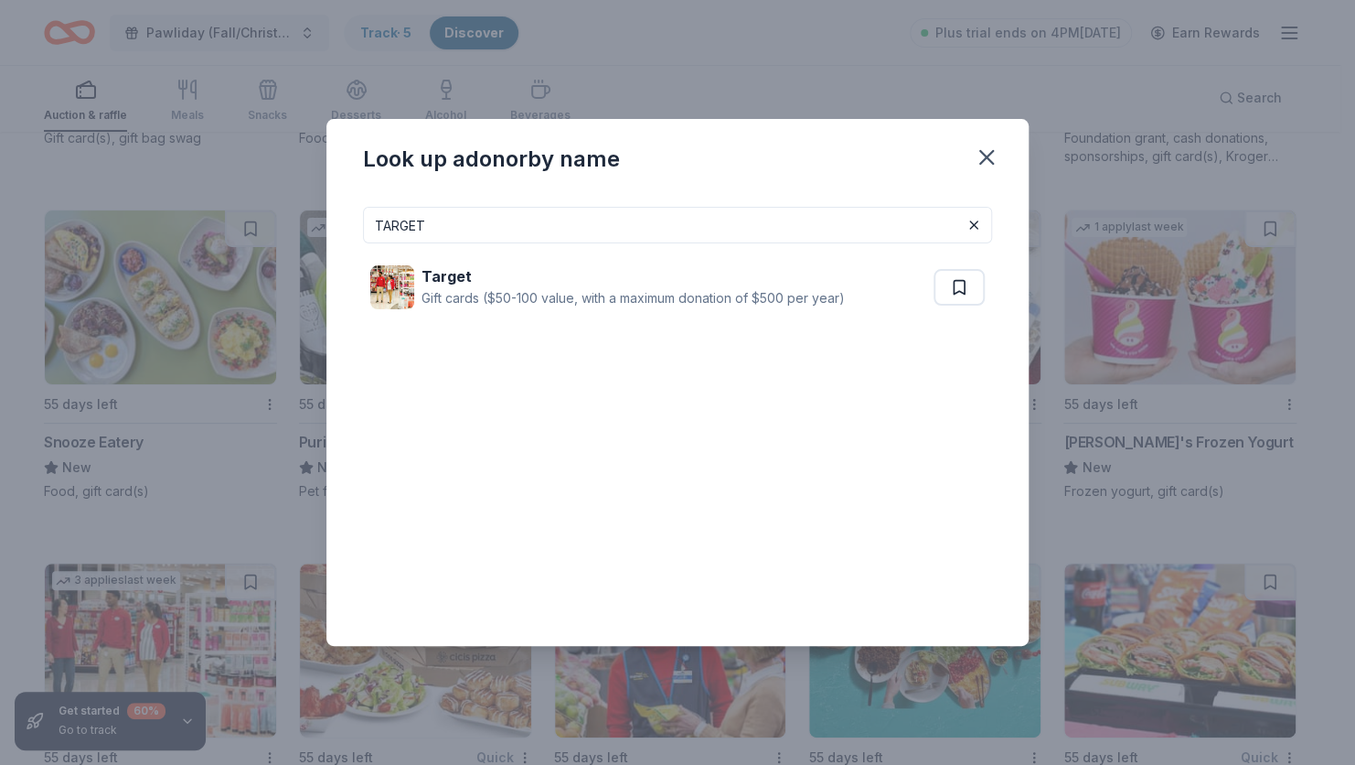
click at [497, 225] on input "TARGET" at bounding box center [677, 225] width 629 height 37
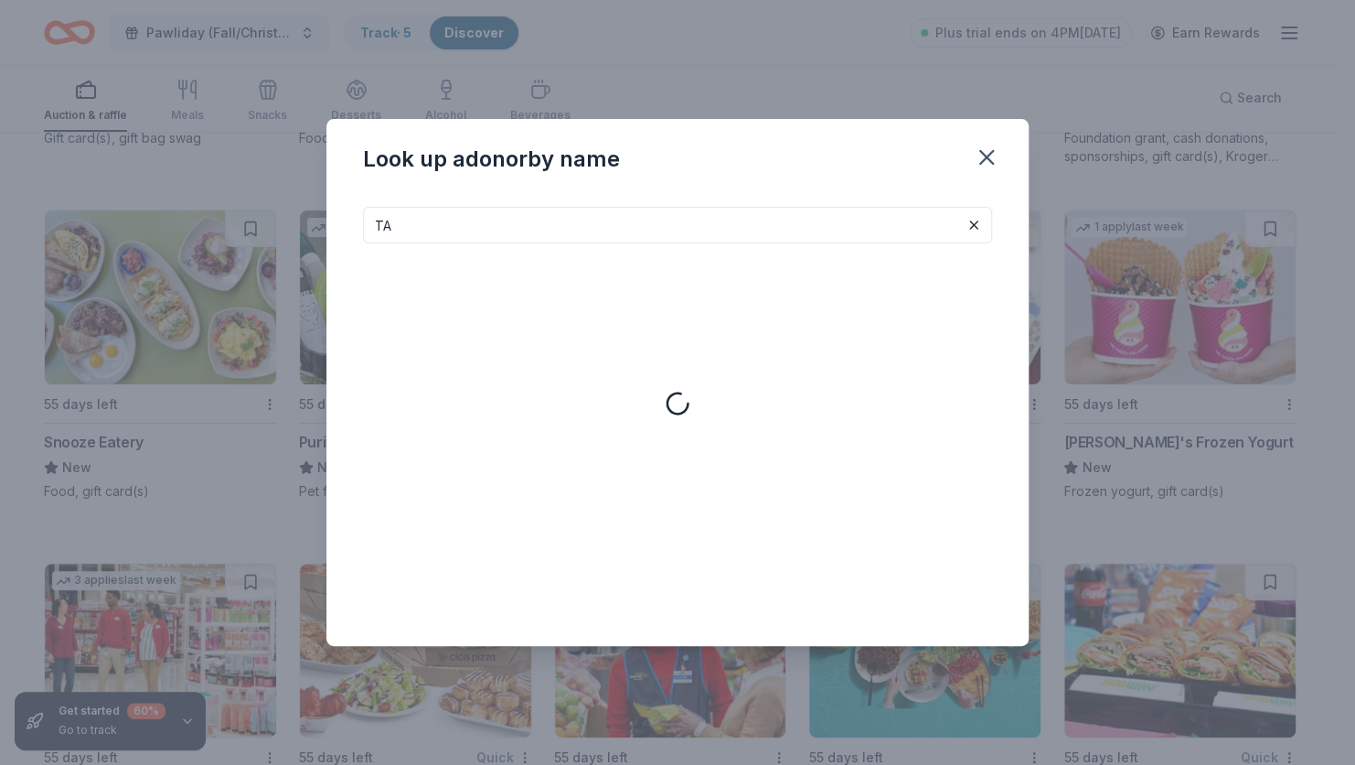
type input "T"
type input "L"
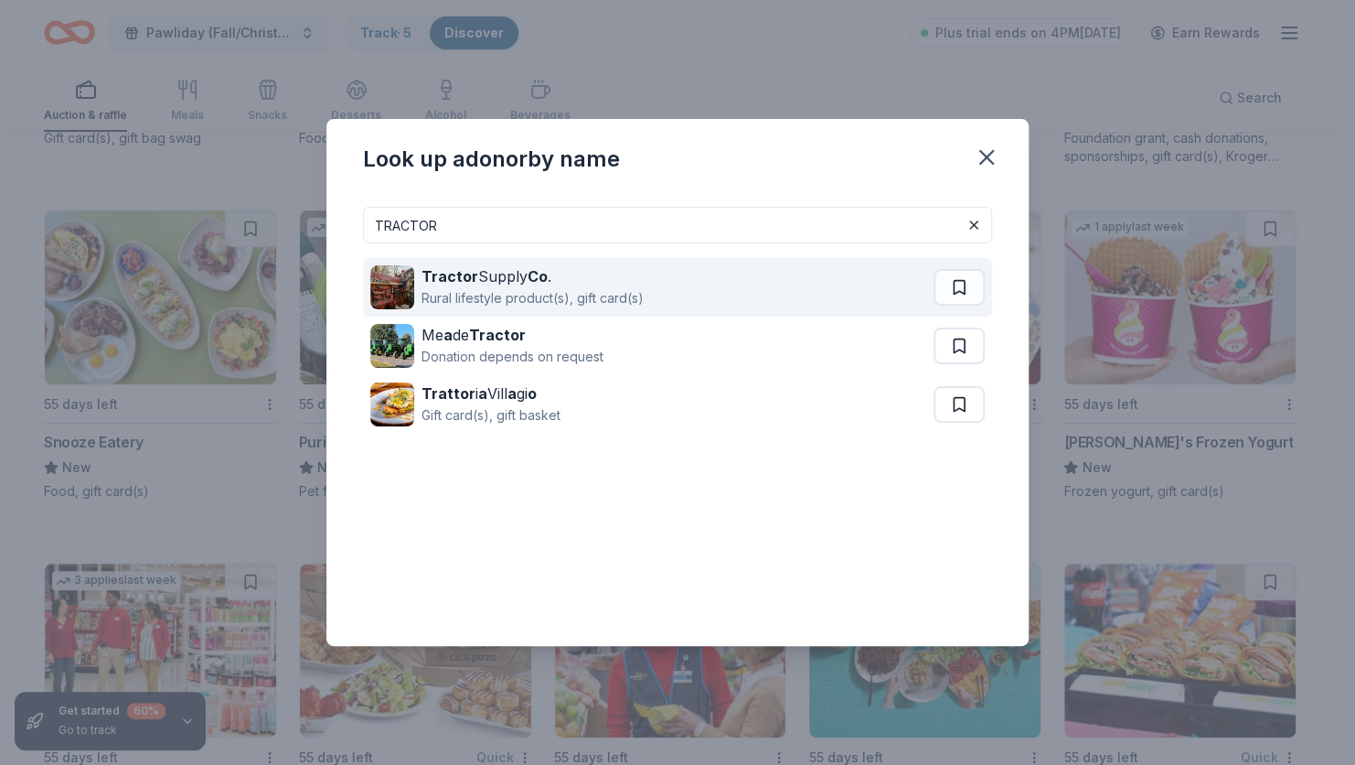
click at [604, 290] on div "Rural lifestyle product(s), gift card(s)" at bounding box center [533, 298] width 222 height 22
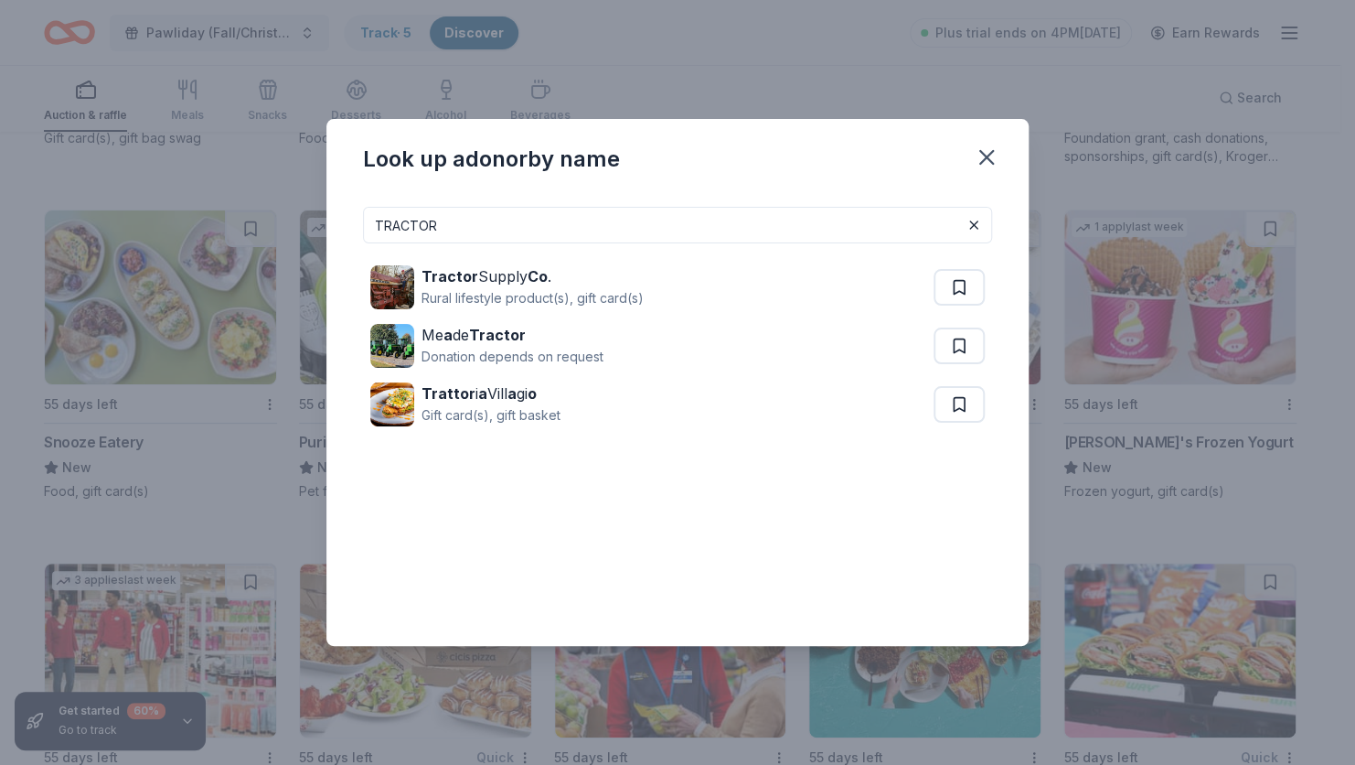
click at [460, 227] on input "TRACTOR" at bounding box center [677, 225] width 629 height 37
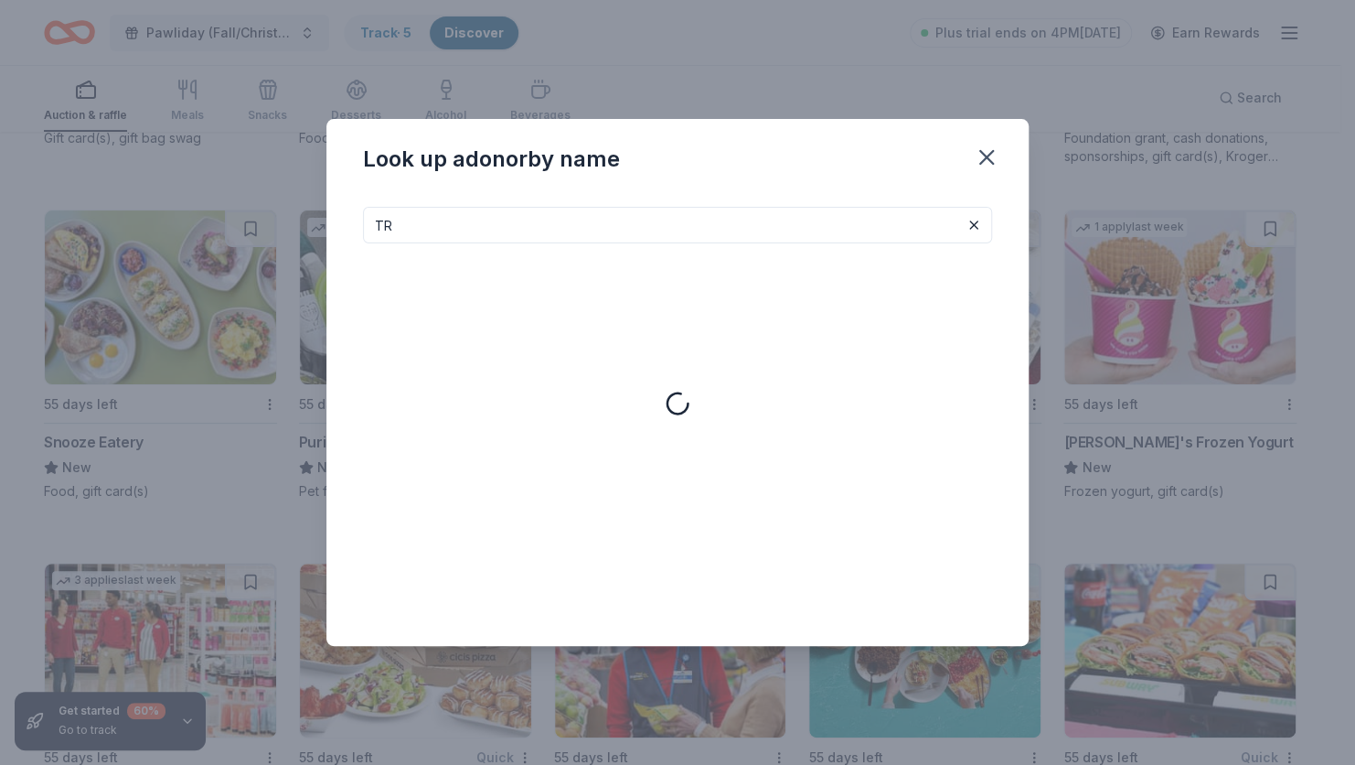
type input "T"
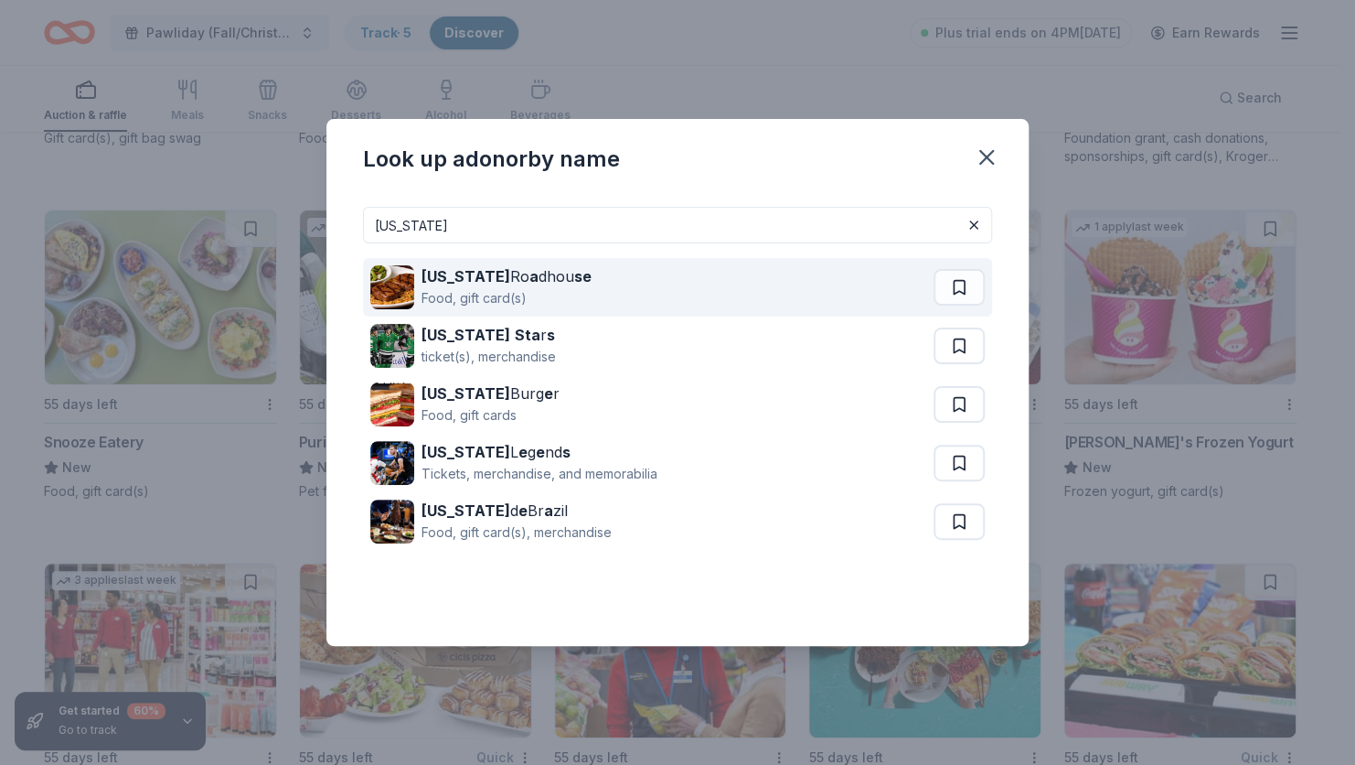
click at [604, 296] on div "Texas Ro a dhou se Food, gift card(s)" at bounding box center [651, 287] width 563 height 59
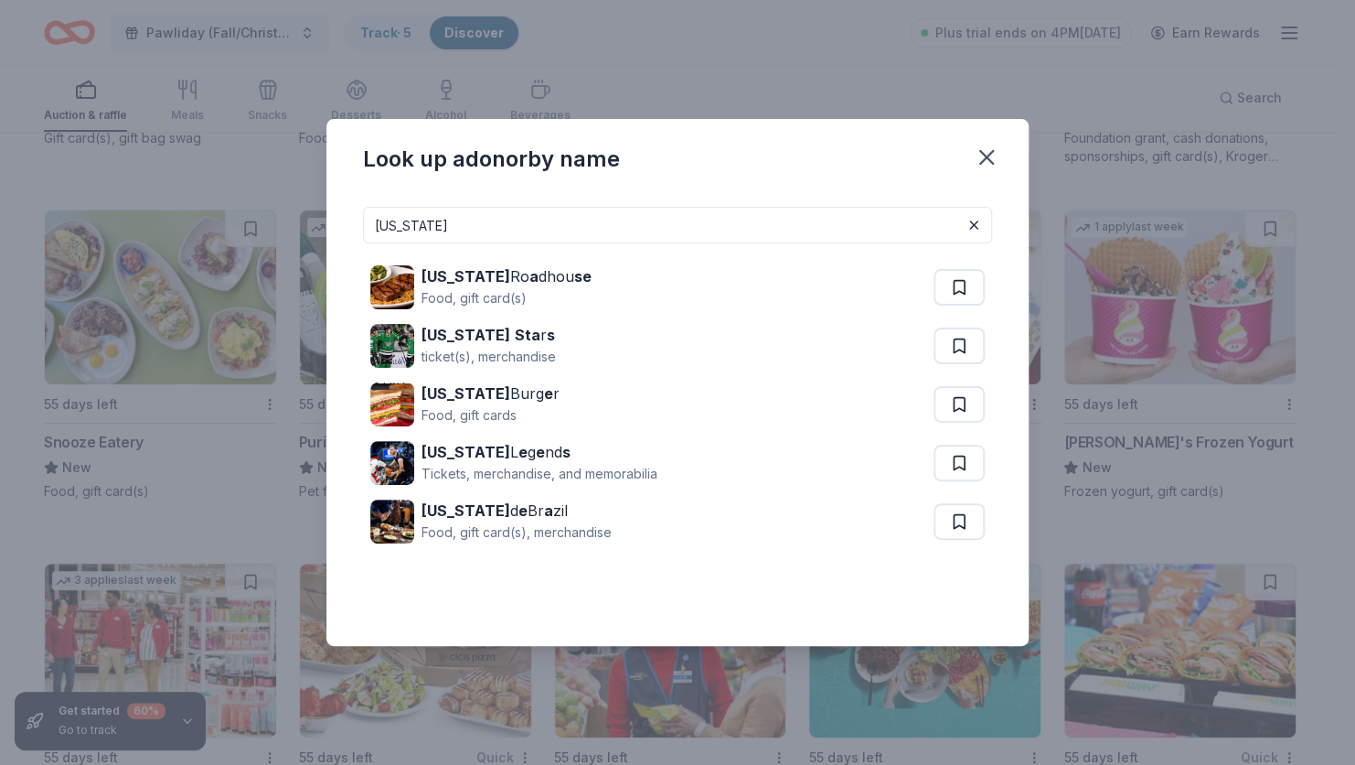
click at [448, 220] on input "TEXAS" at bounding box center [677, 225] width 629 height 37
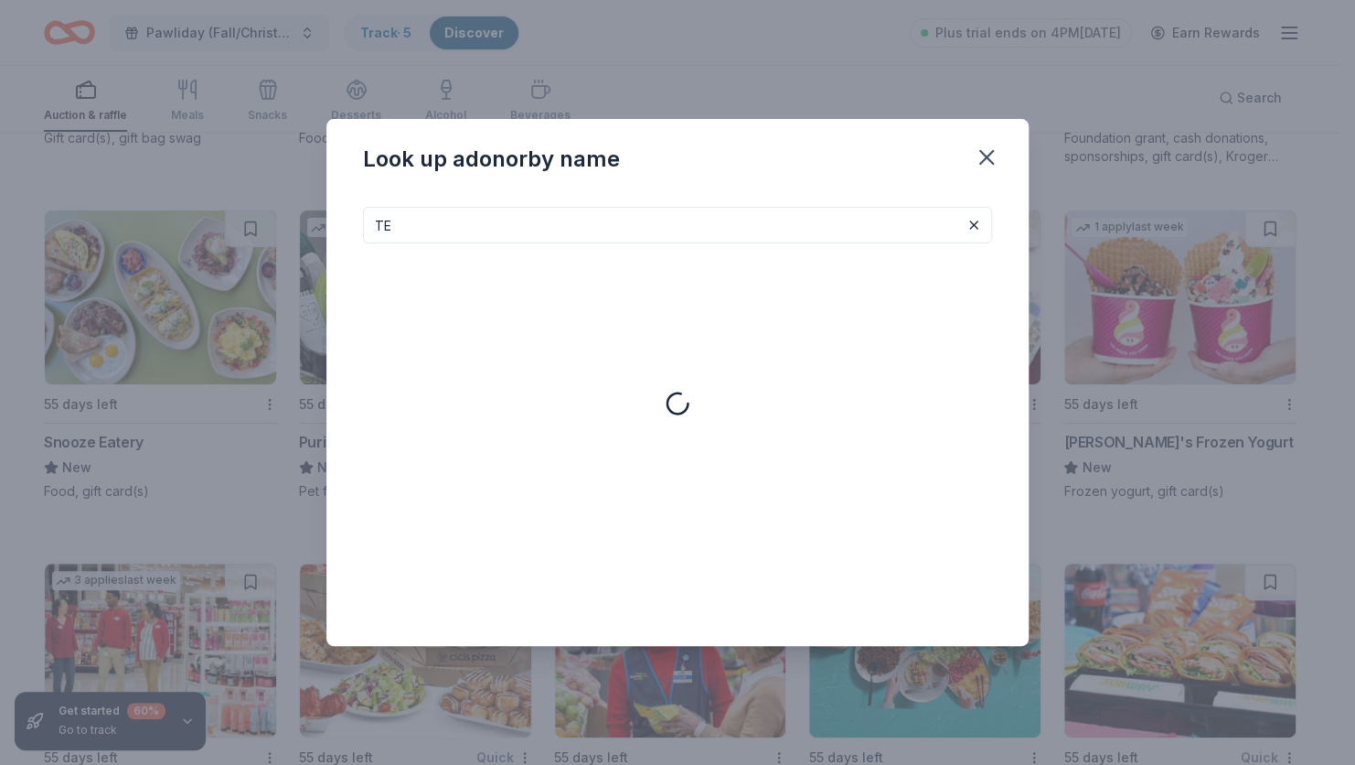
type input "T"
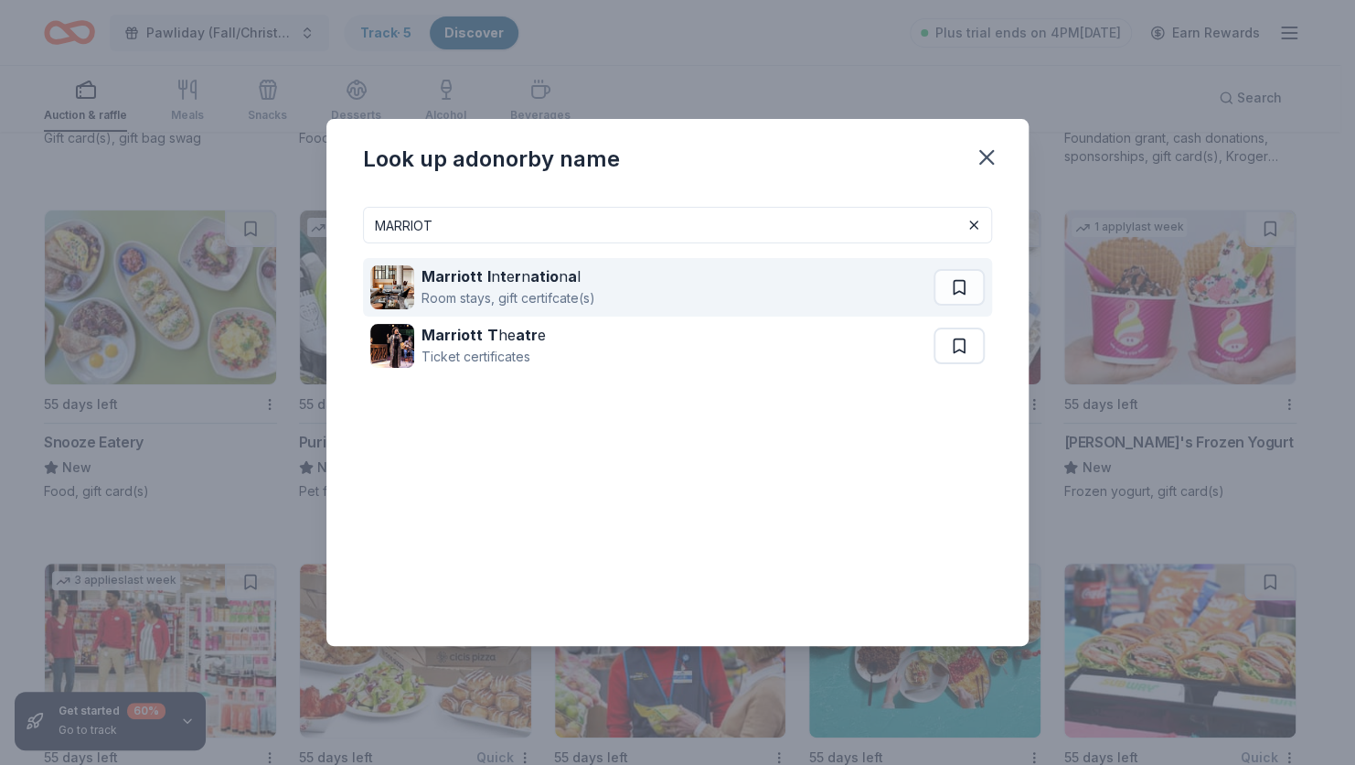
click at [566, 298] on div "Room stays, gift certifcate(s)" at bounding box center [509, 298] width 174 height 22
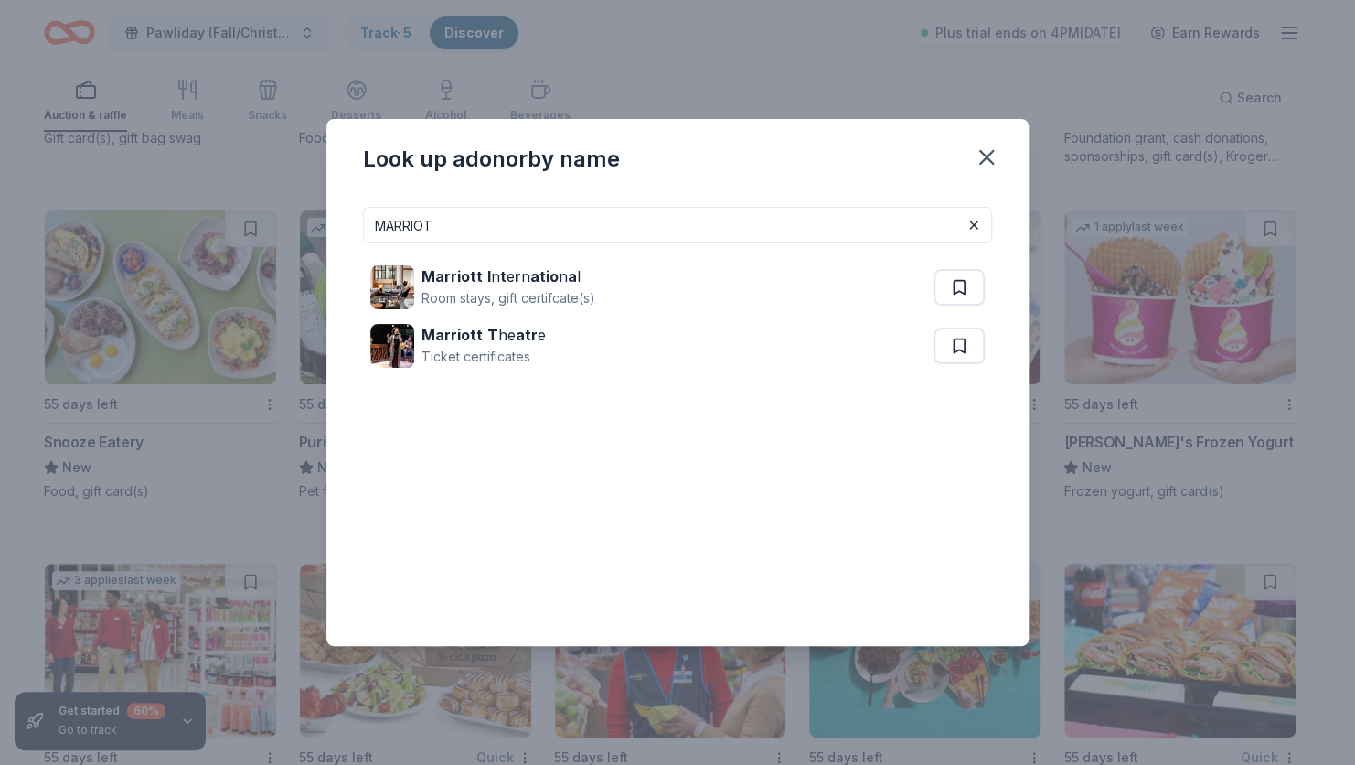
click at [445, 220] on input "MARRIOT" at bounding box center [677, 225] width 629 height 37
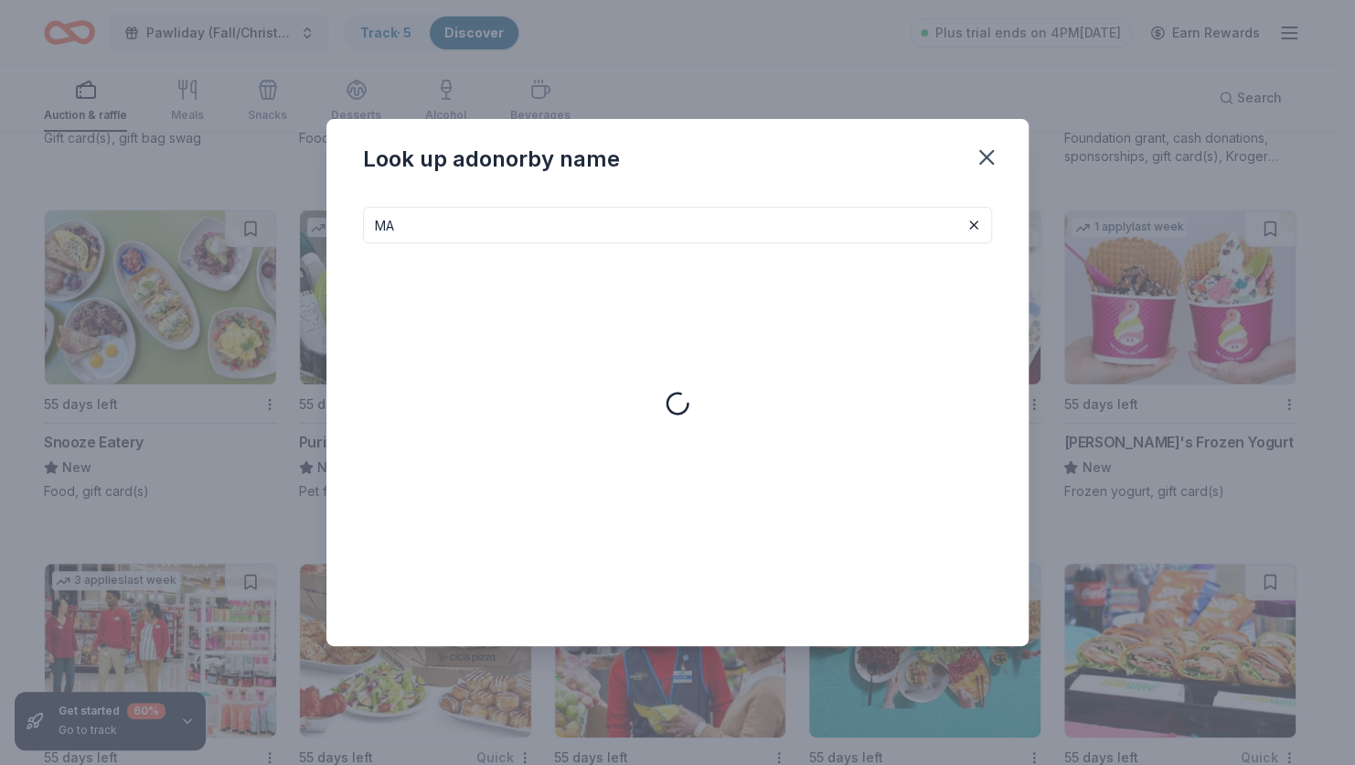
type input "M"
type input "H"
type input "E"
type input "B"
type input "A"
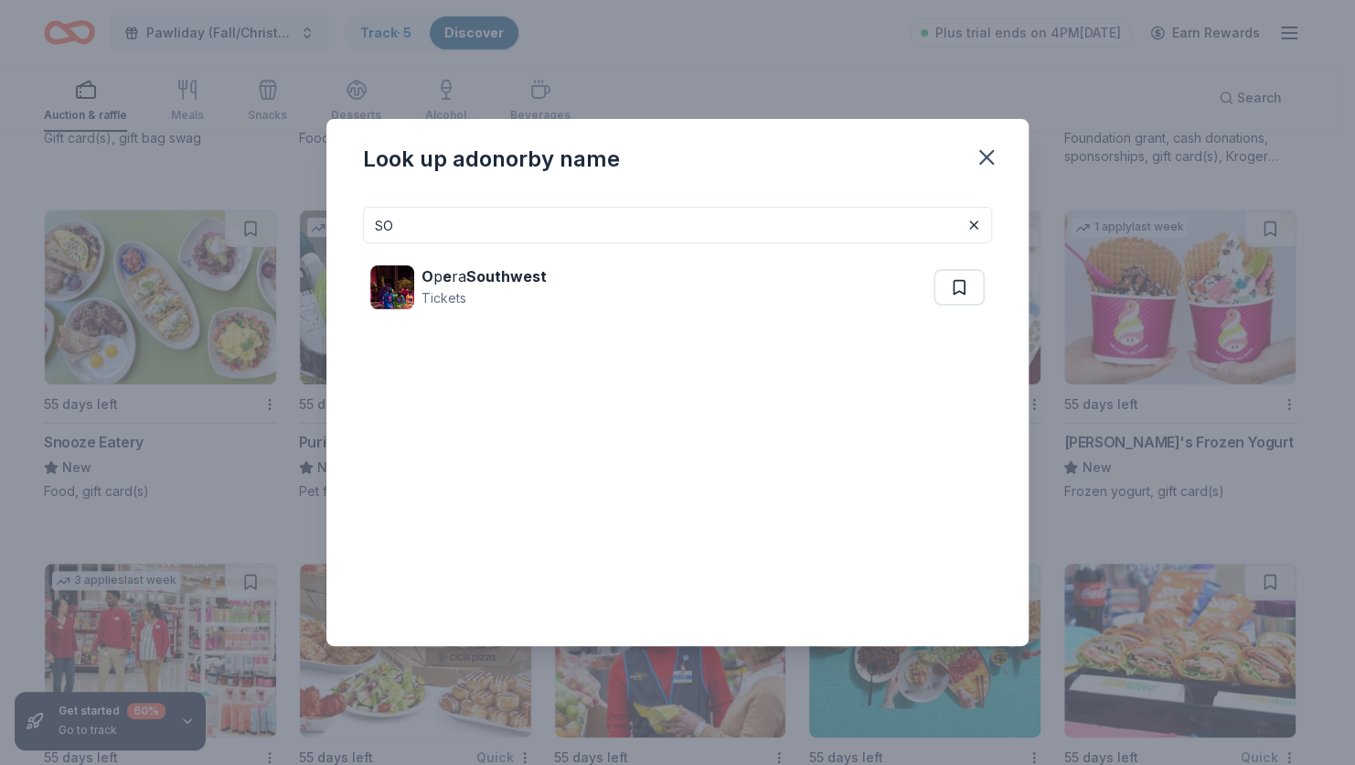
type input "S"
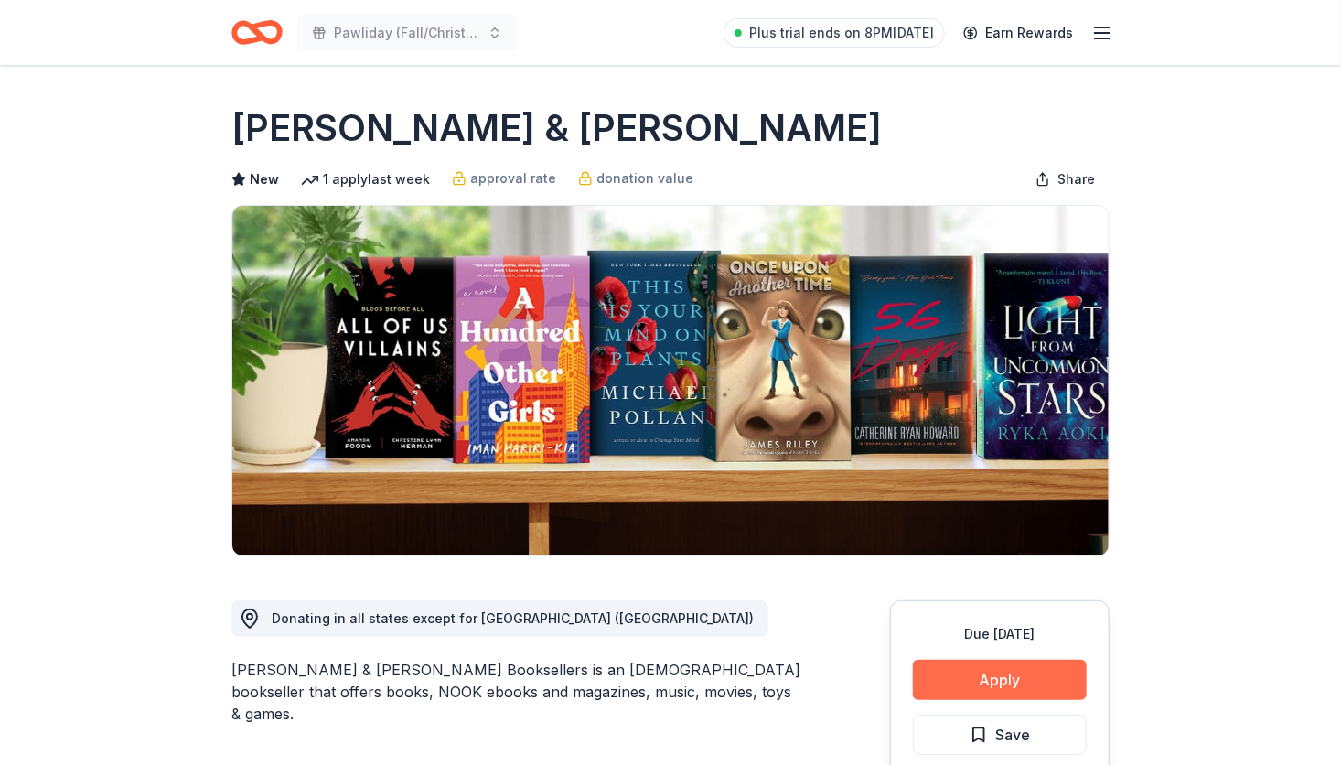
click at [989, 683] on button "Apply" at bounding box center [1000, 679] width 174 height 40
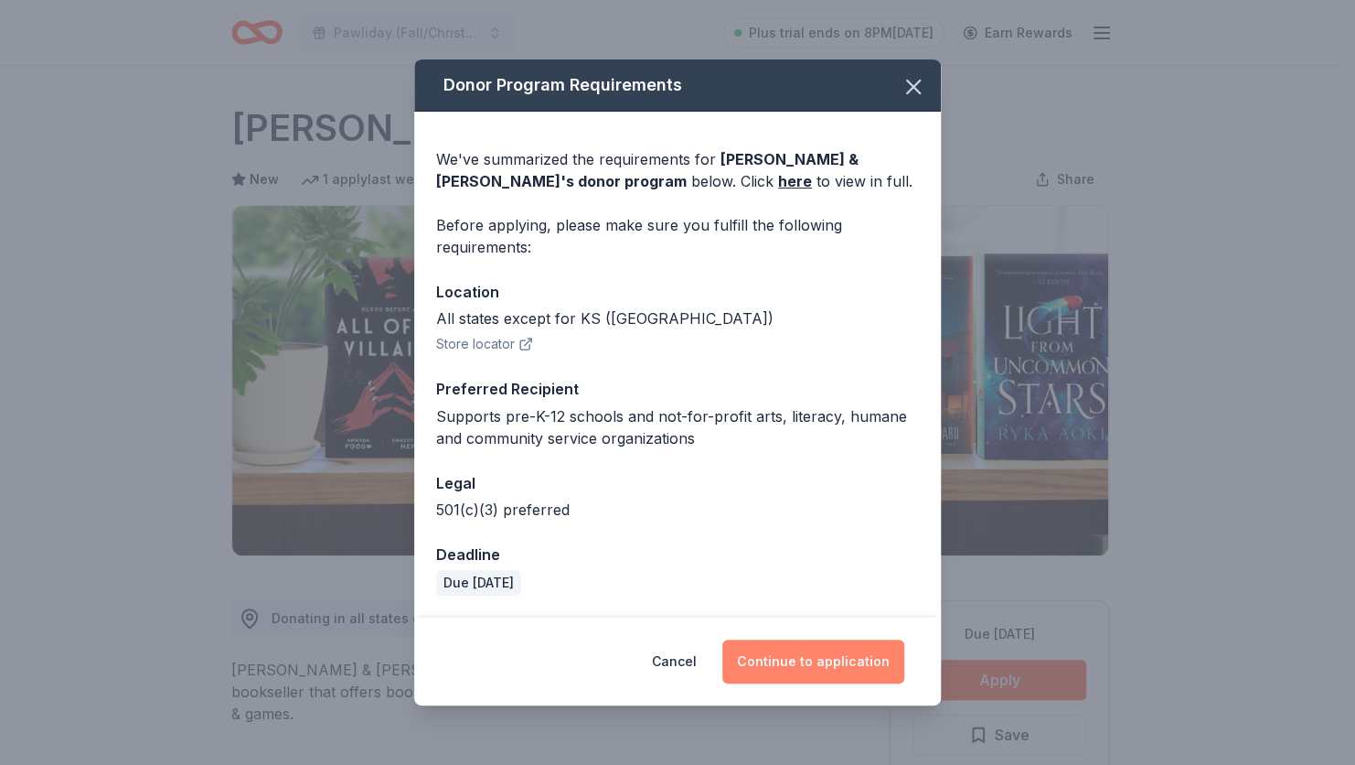
click at [857, 651] on button "Continue to application" at bounding box center [813, 661] width 182 height 44
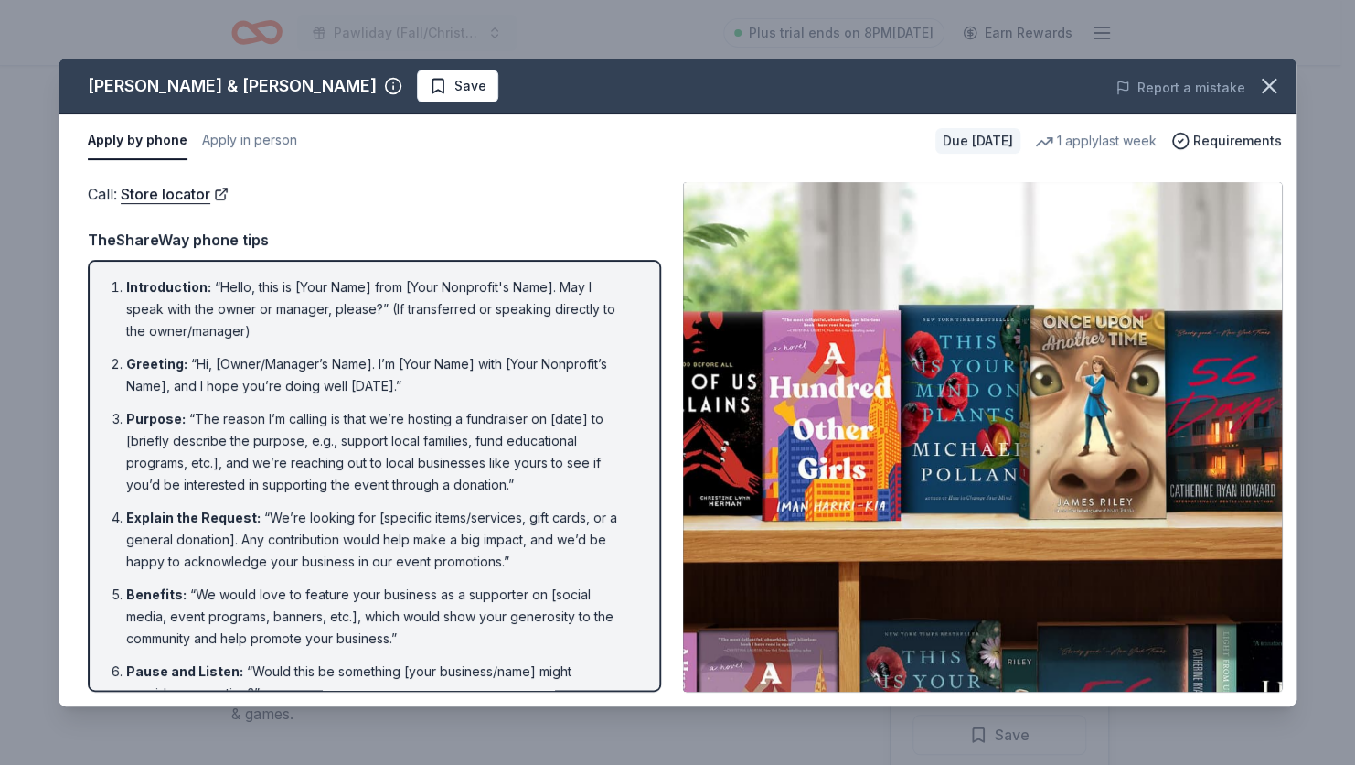
click at [1055, 411] on img at bounding box center [982, 436] width 599 height 509
click at [1028, 497] on img at bounding box center [982, 436] width 599 height 509
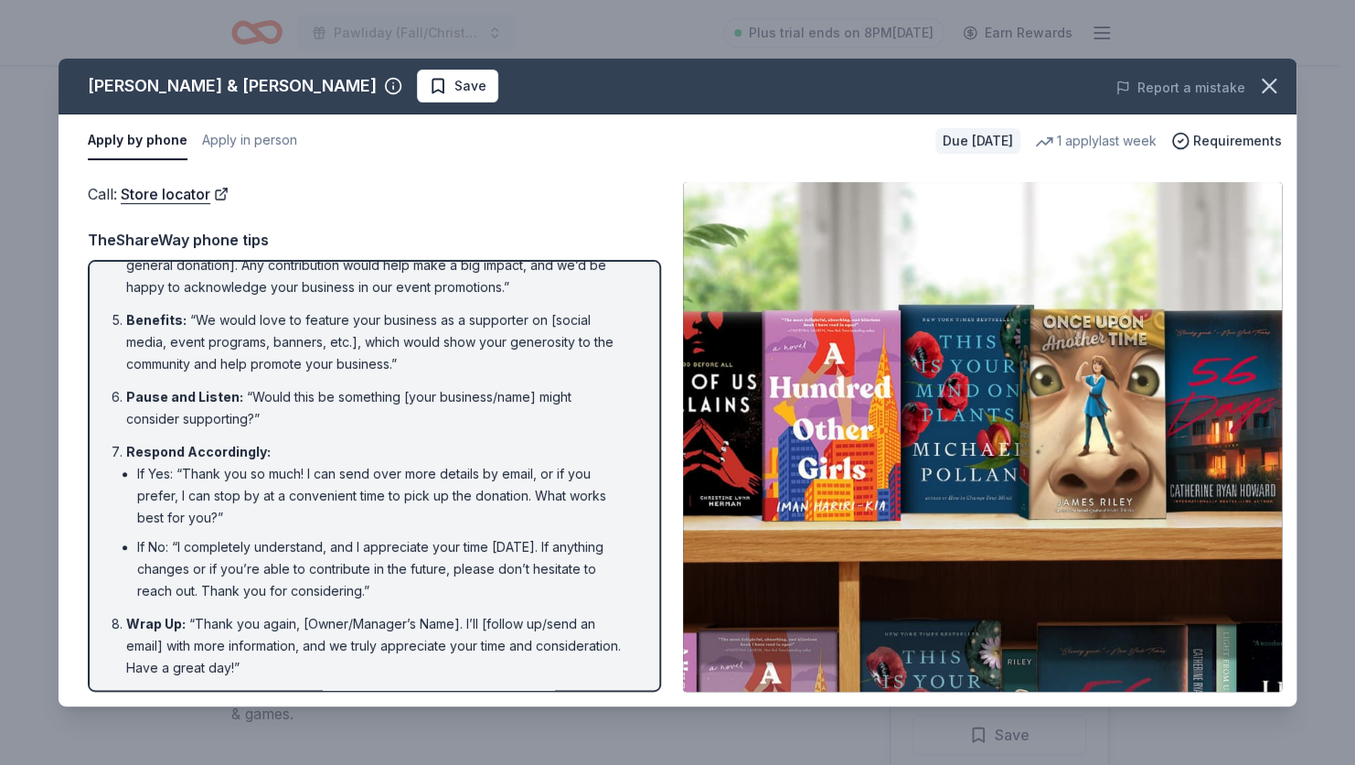
scroll to position [276, 0]
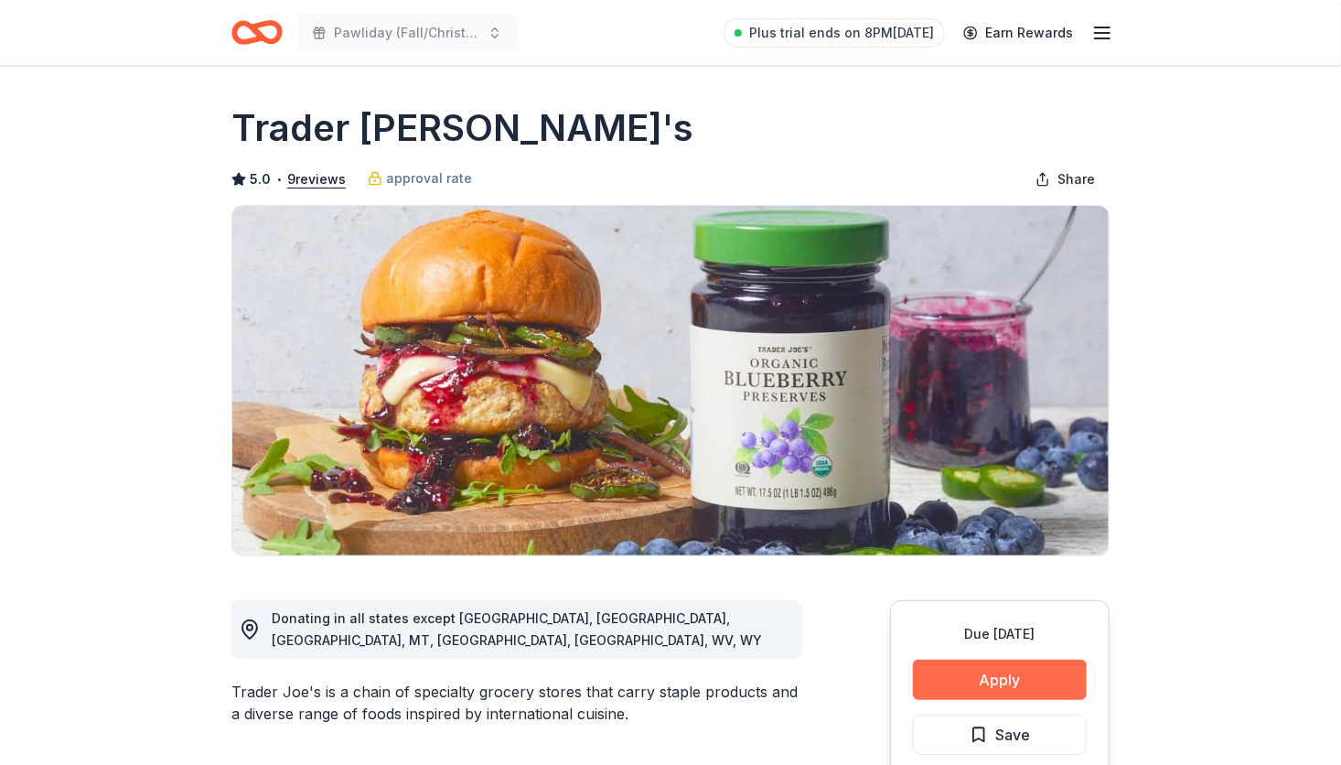
click at [967, 679] on button "Apply" at bounding box center [1000, 679] width 174 height 40
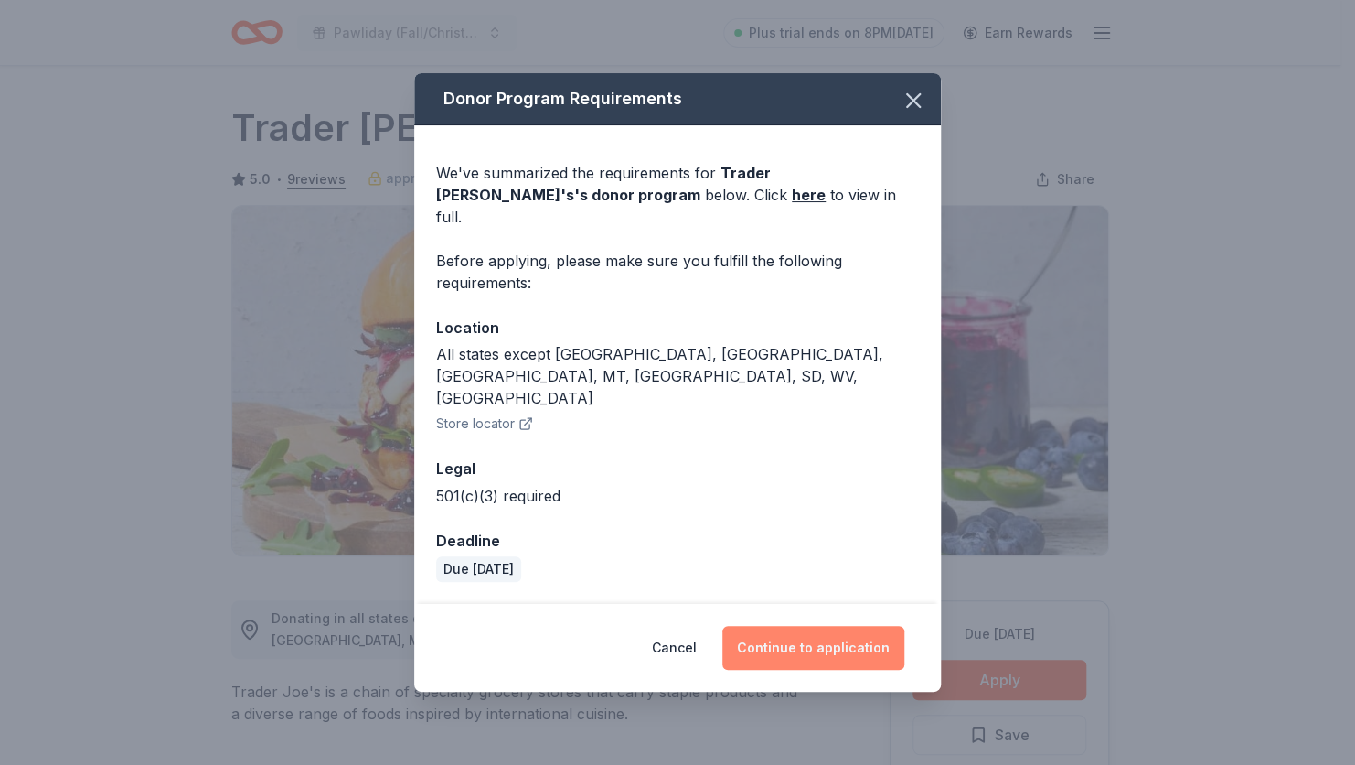
click at [808, 626] on button "Continue to application" at bounding box center [813, 648] width 182 height 44
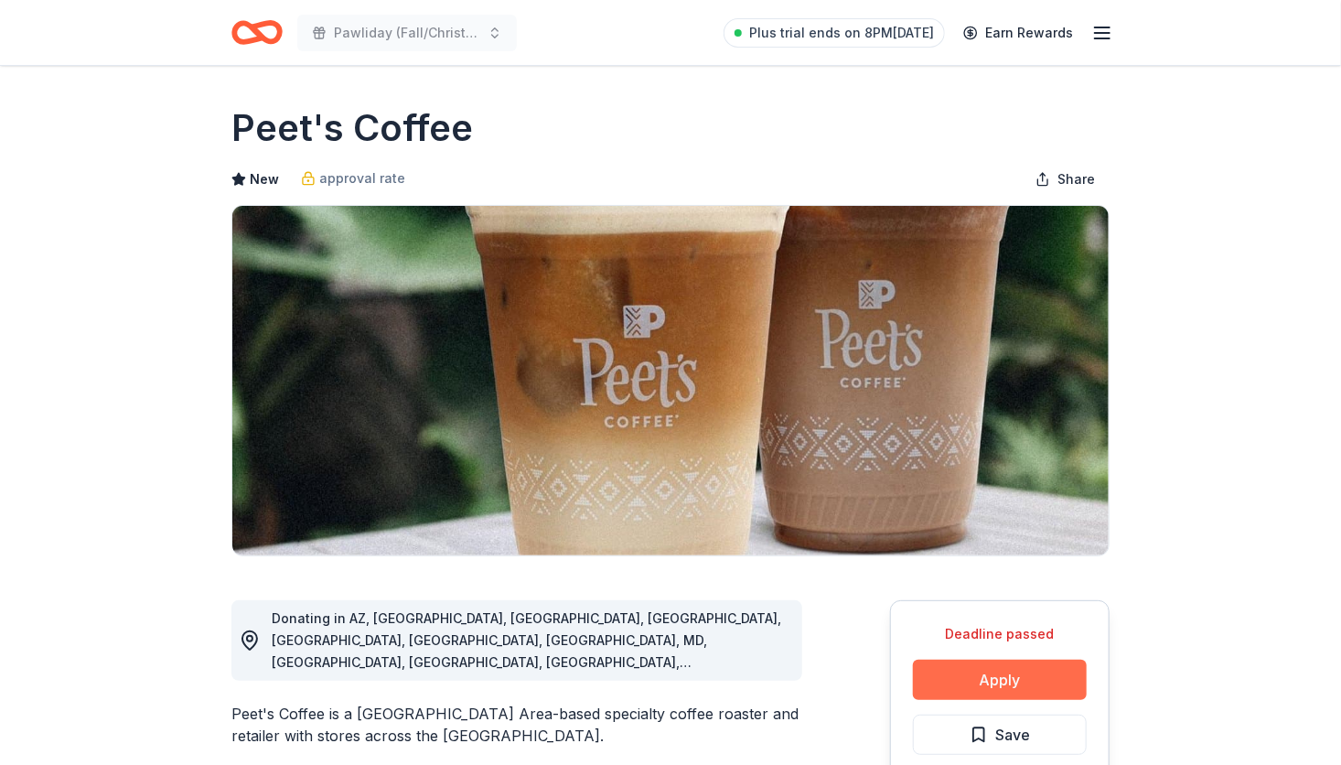
click at [962, 673] on button "Apply" at bounding box center [1000, 679] width 174 height 40
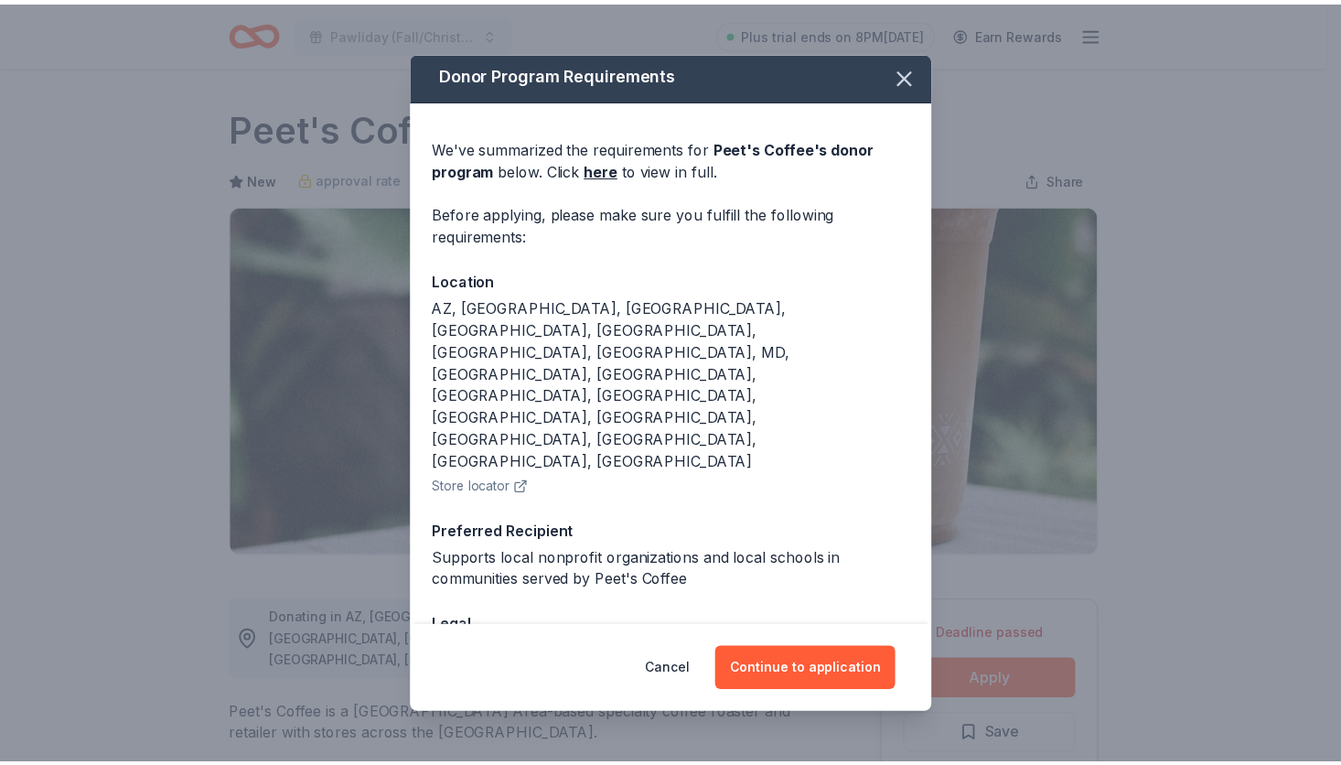
scroll to position [5, 0]
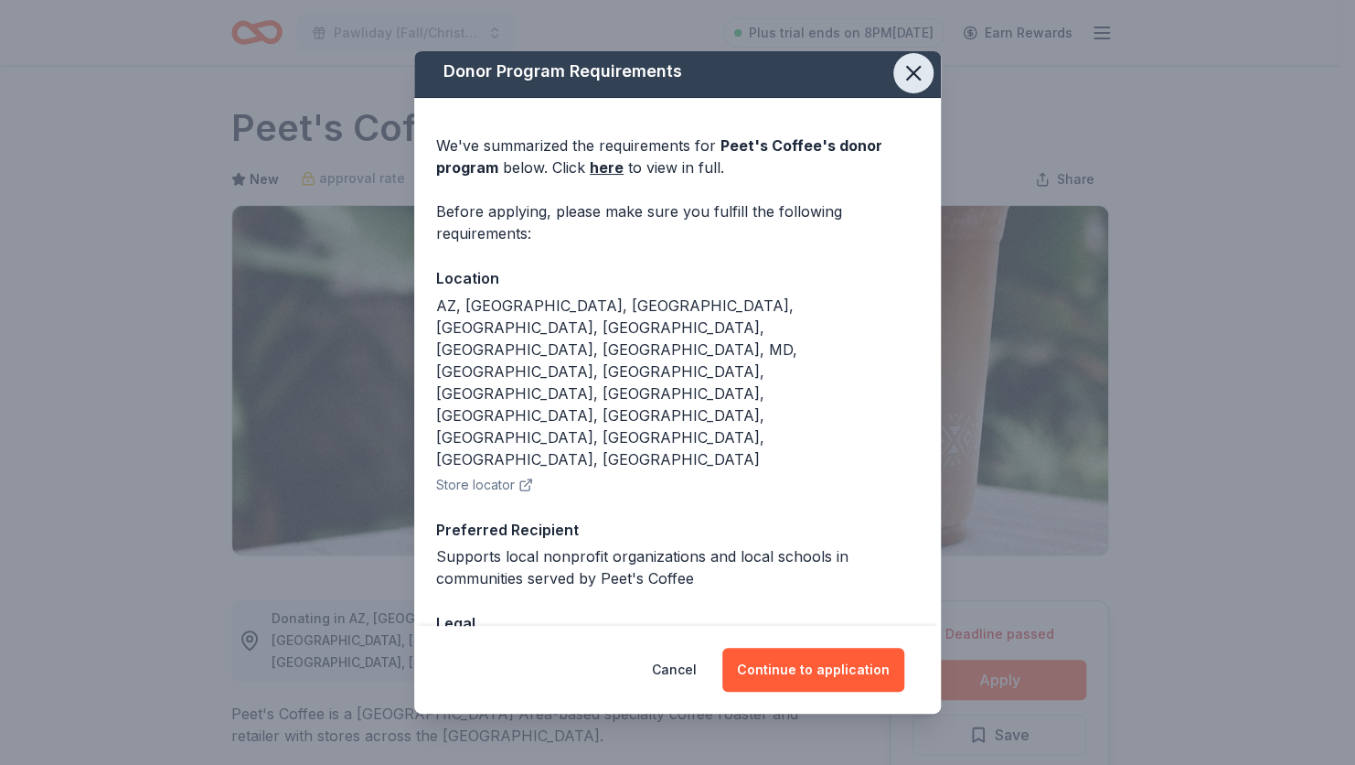
click at [901, 62] on icon "button" at bounding box center [914, 73] width 26 height 26
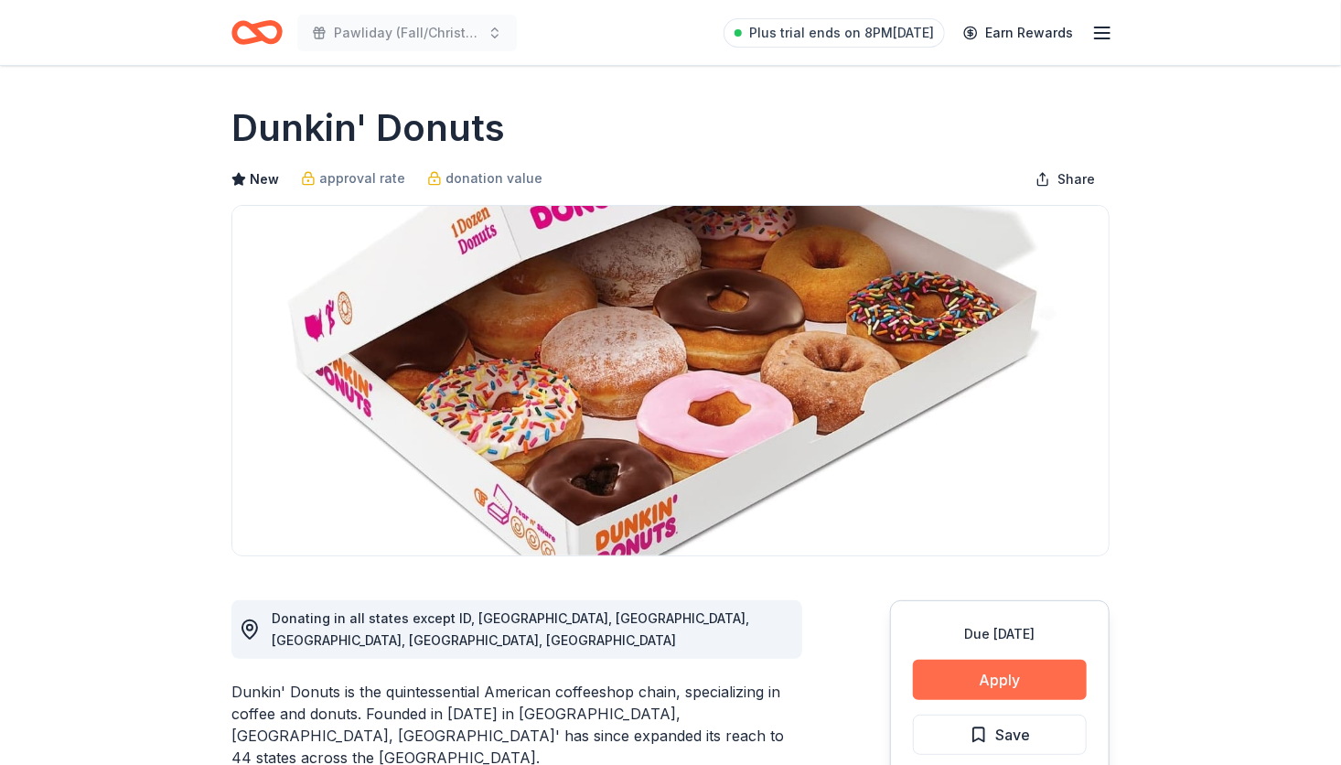
click at [1048, 672] on button "Apply" at bounding box center [1000, 679] width 174 height 40
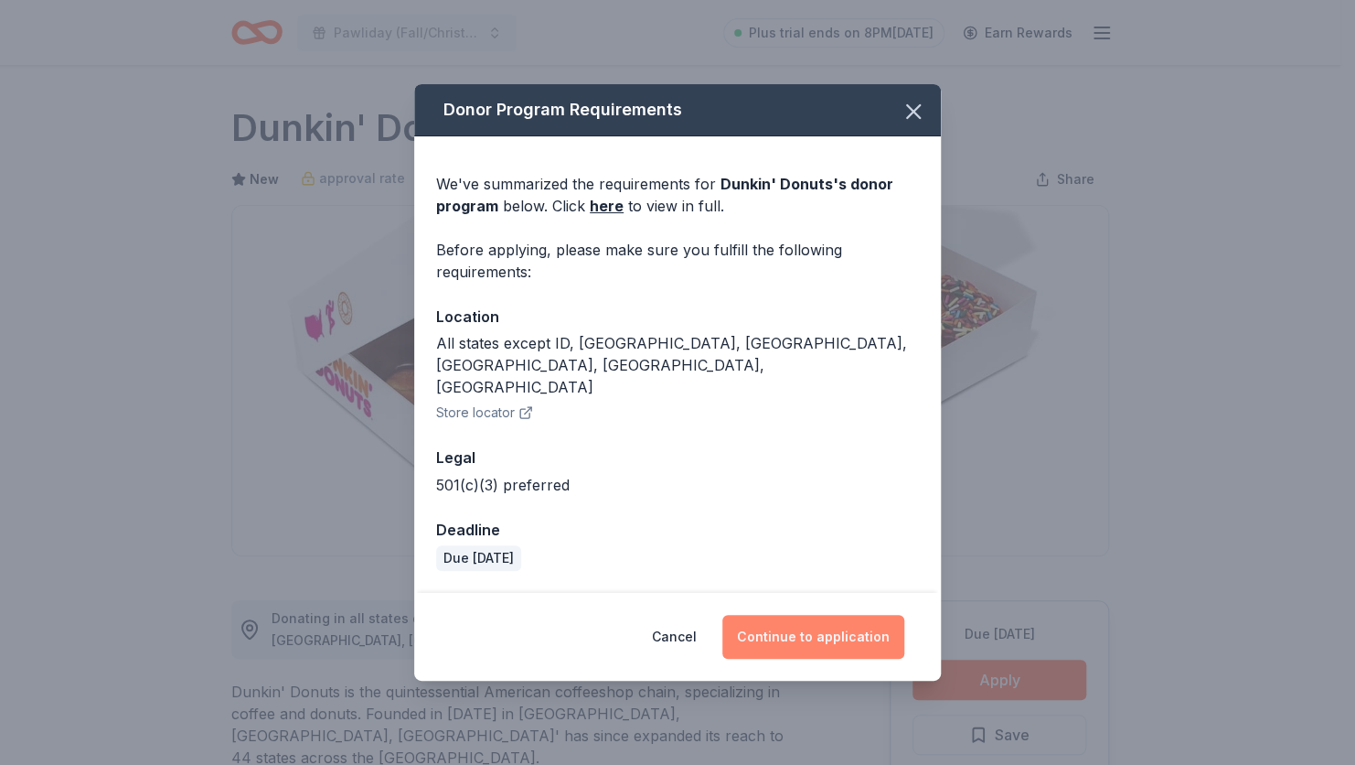
click at [797, 615] on button "Continue to application" at bounding box center [813, 637] width 182 height 44
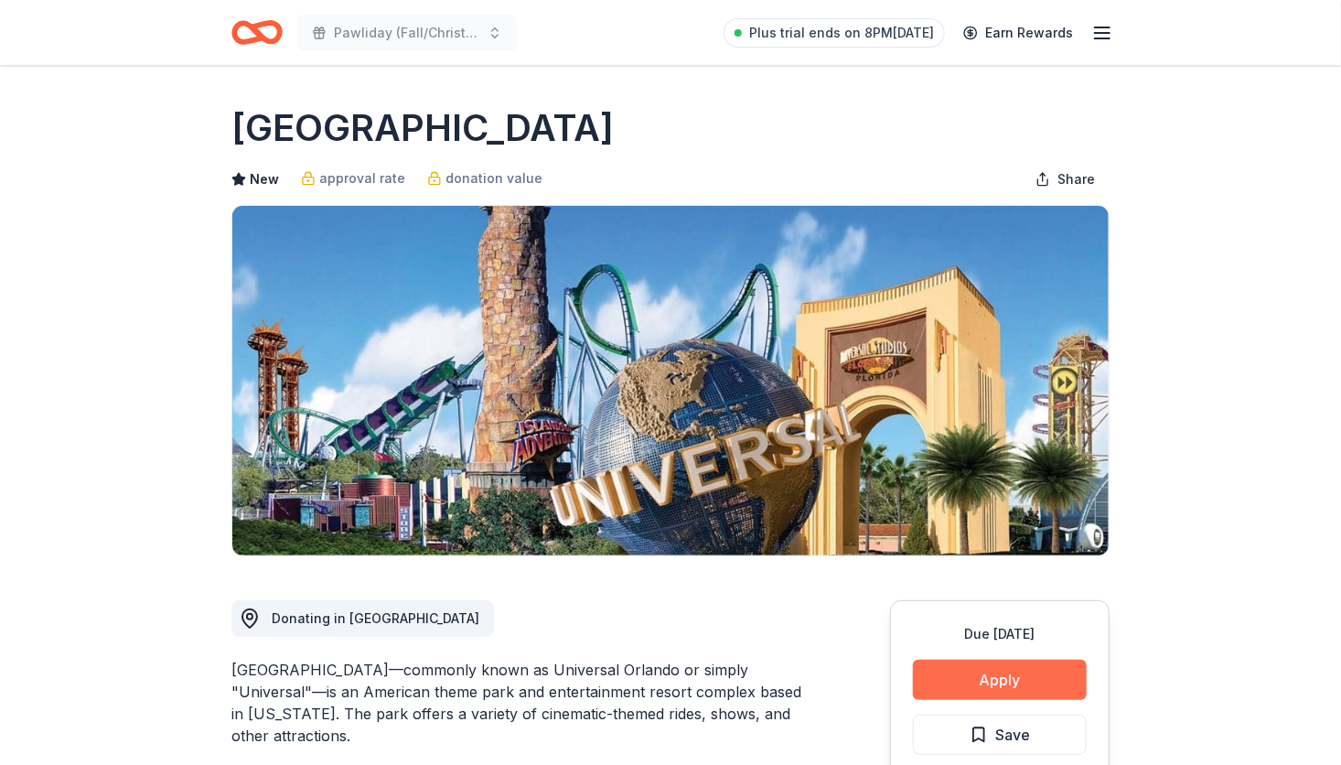
click at [986, 672] on button "Apply" at bounding box center [1000, 679] width 174 height 40
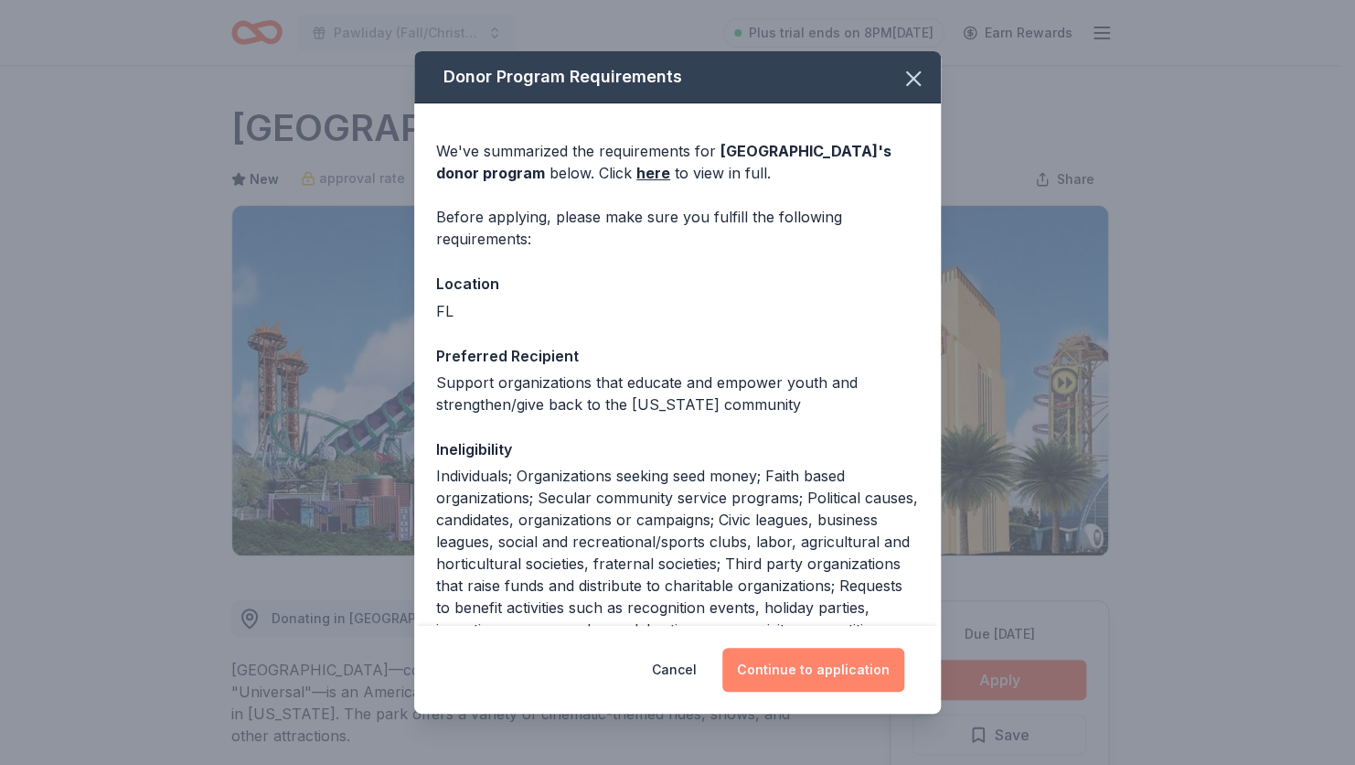
click at [819, 673] on button "Continue to application" at bounding box center [813, 669] width 182 height 44
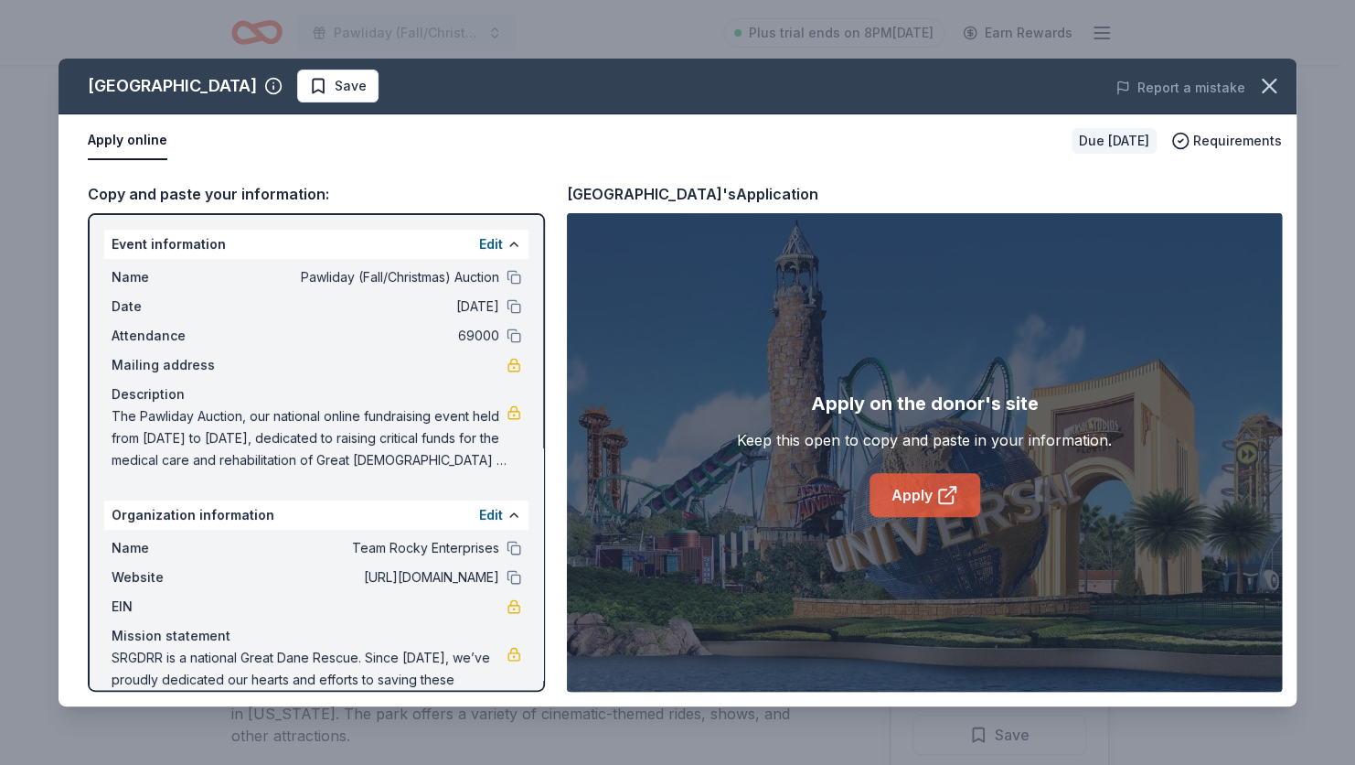
click at [911, 492] on link "Apply" at bounding box center [925, 495] width 111 height 44
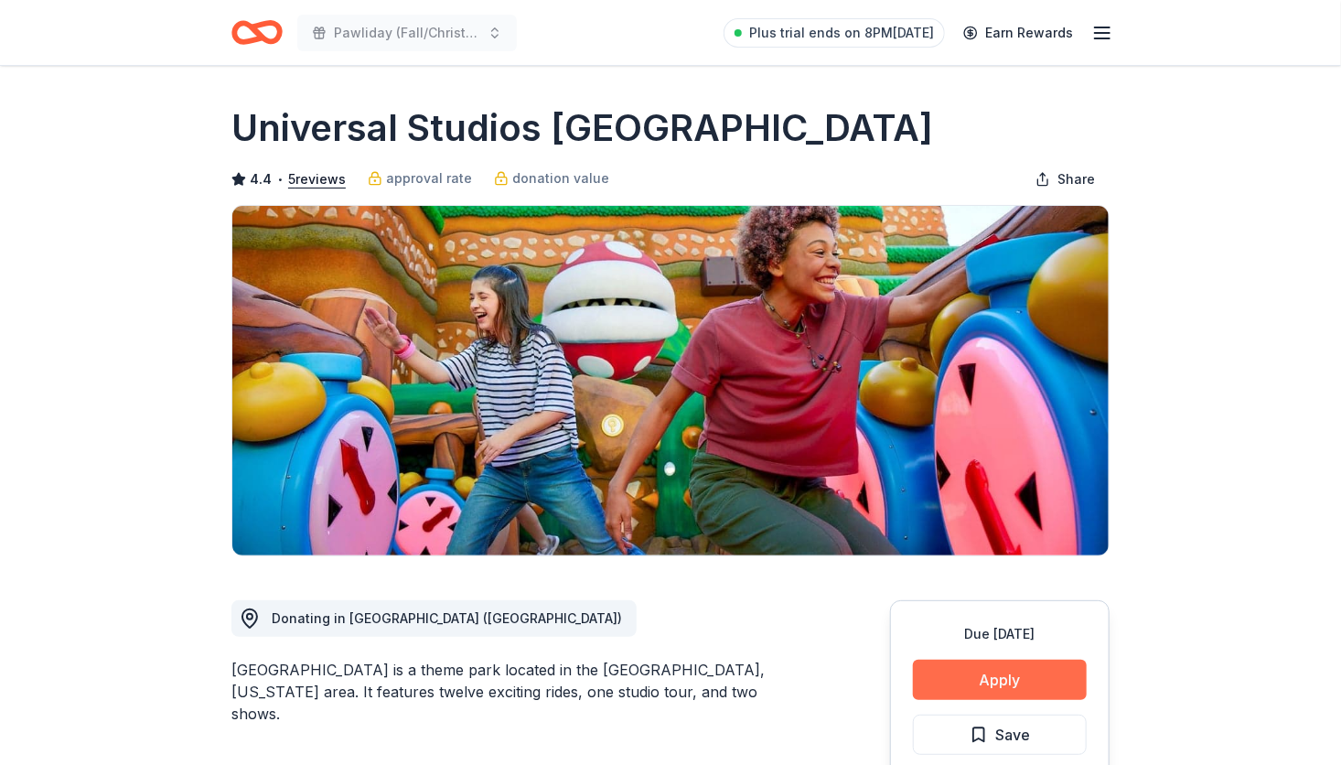
click at [974, 681] on button "Apply" at bounding box center [1000, 679] width 174 height 40
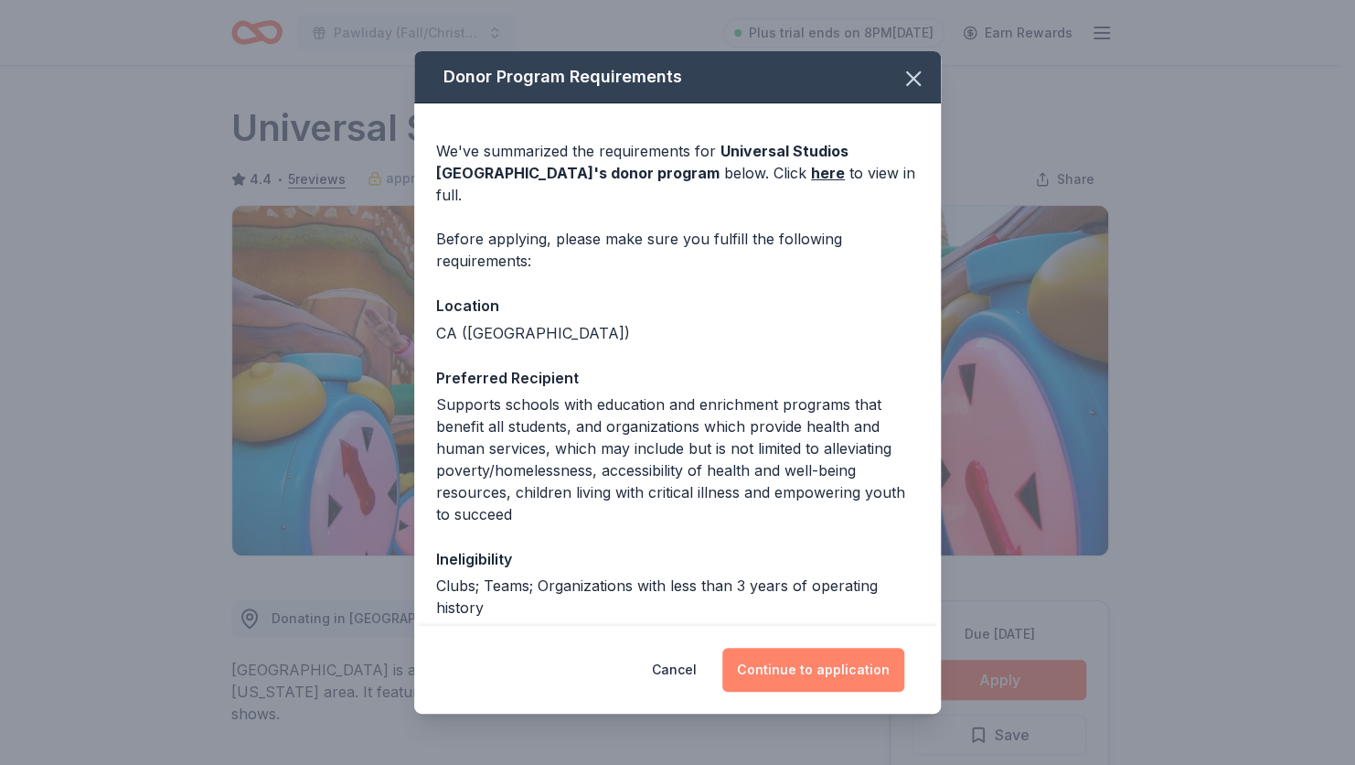
click at [818, 663] on button "Continue to application" at bounding box center [813, 669] width 182 height 44
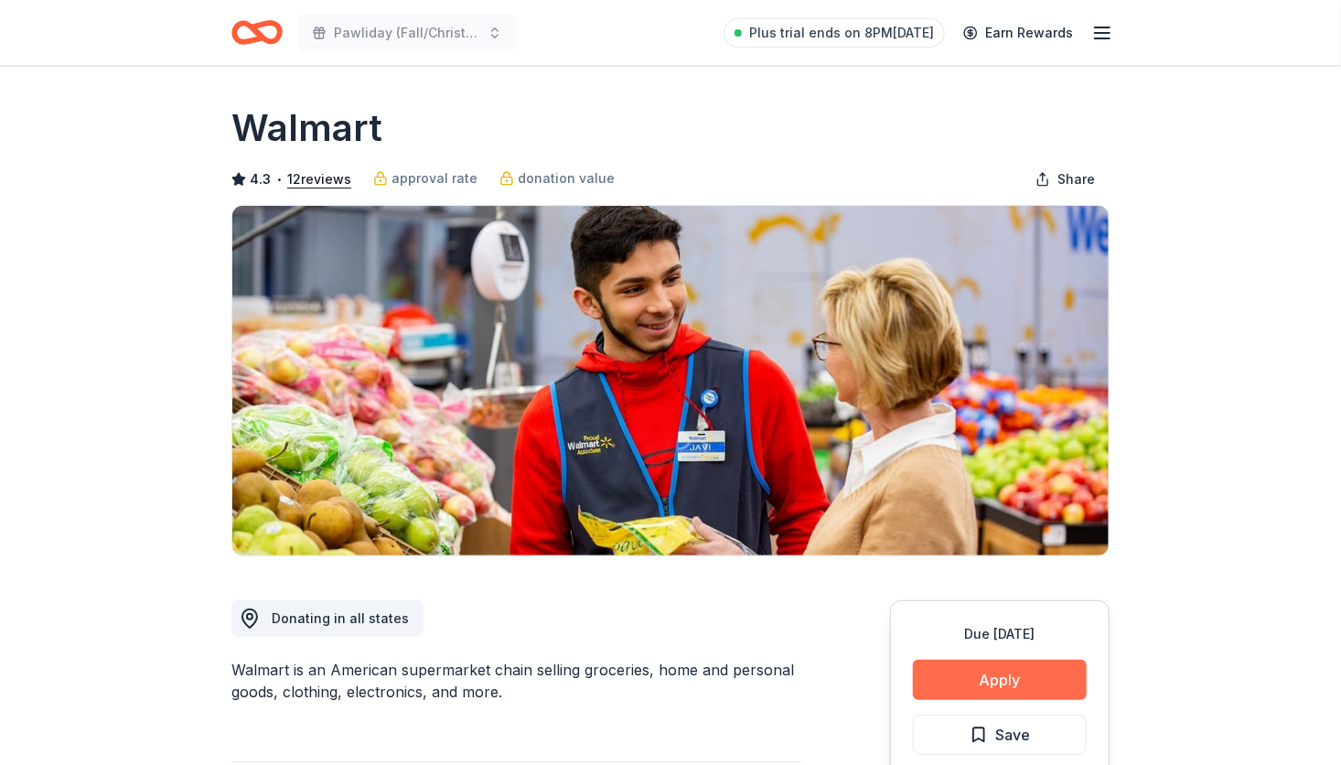
click at [1021, 692] on button "Apply" at bounding box center [1000, 679] width 174 height 40
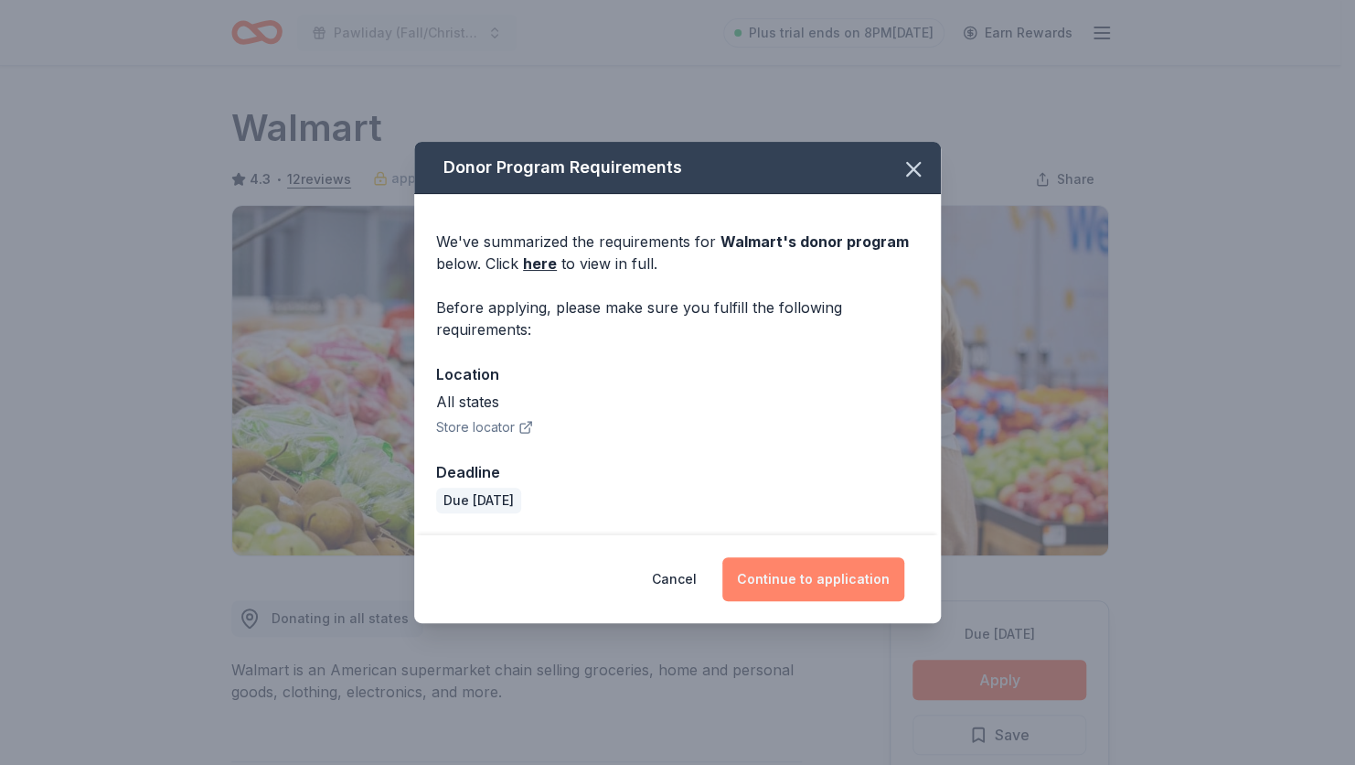
click at [816, 572] on button "Continue to application" at bounding box center [813, 579] width 182 height 44
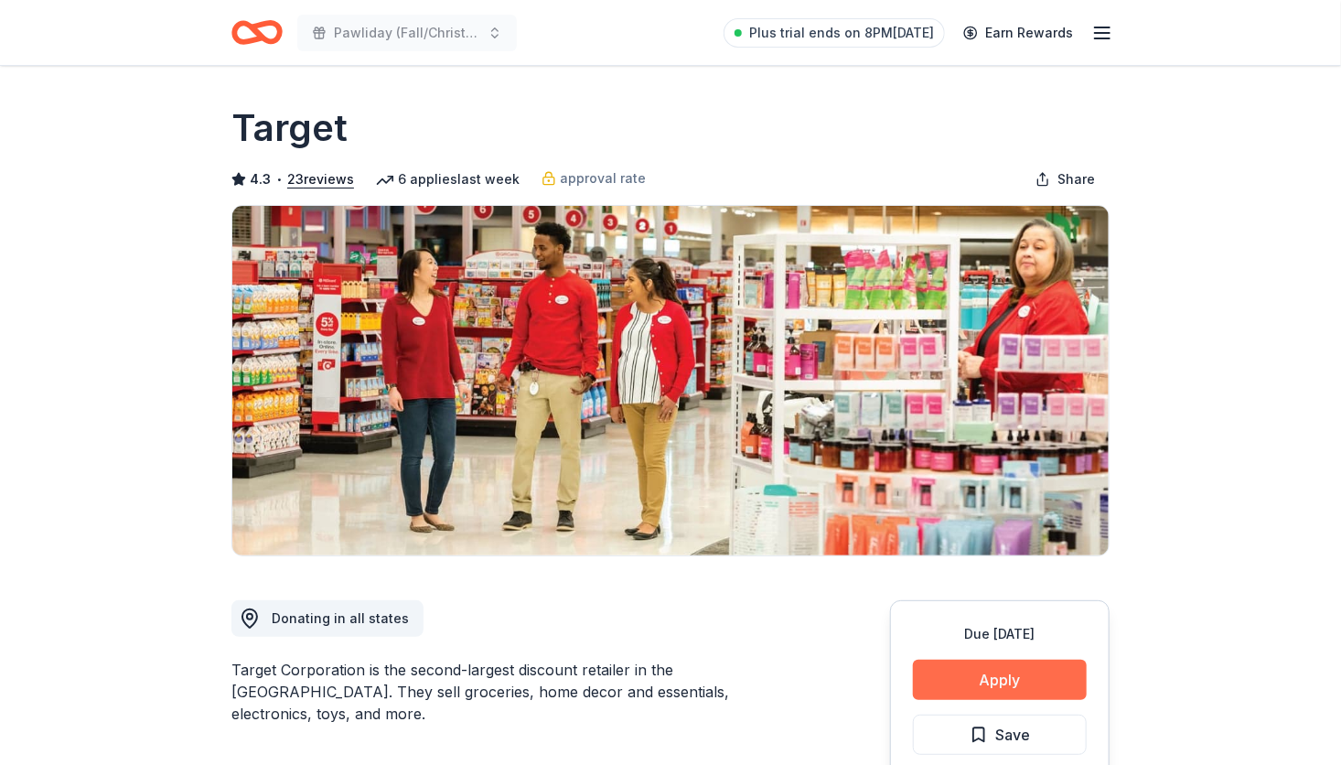
click at [1003, 681] on button "Apply" at bounding box center [1000, 679] width 174 height 40
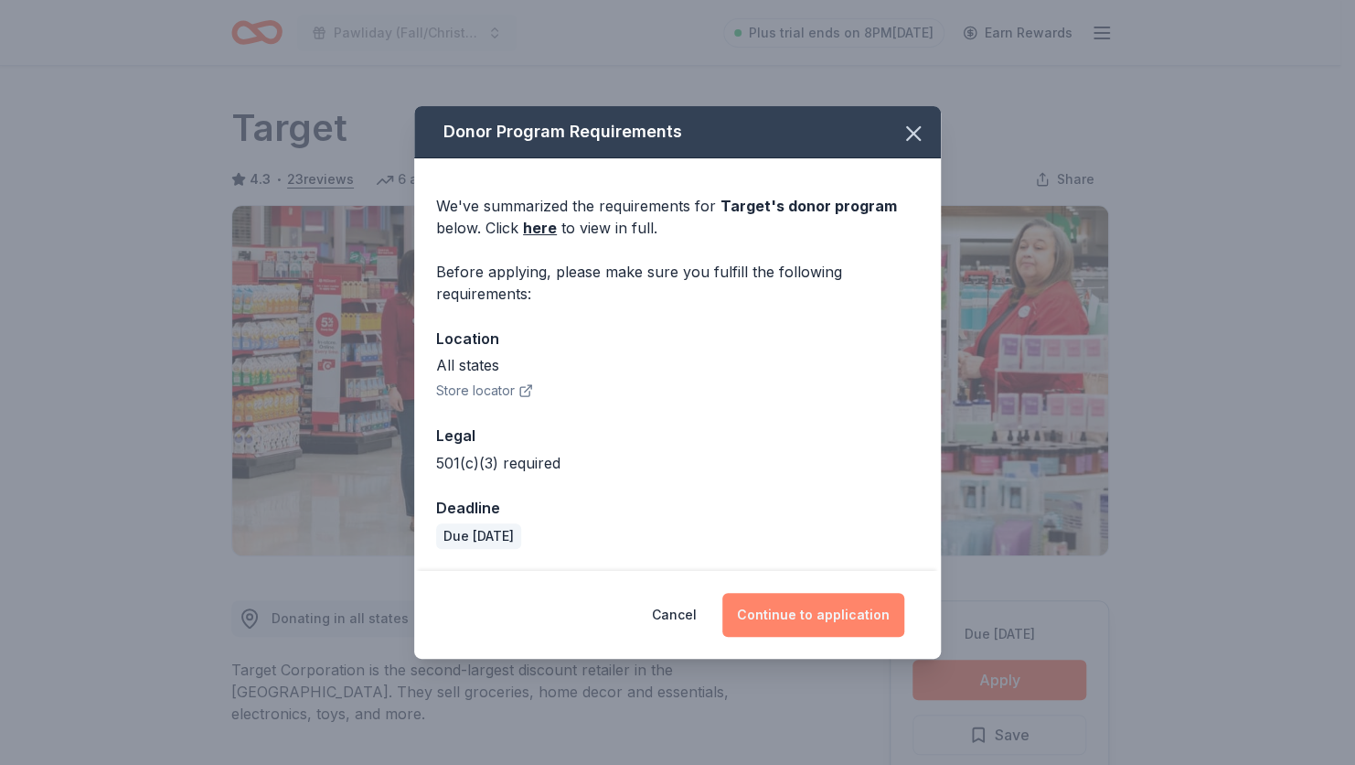
click at [787, 615] on button "Continue to application" at bounding box center [813, 615] width 182 height 44
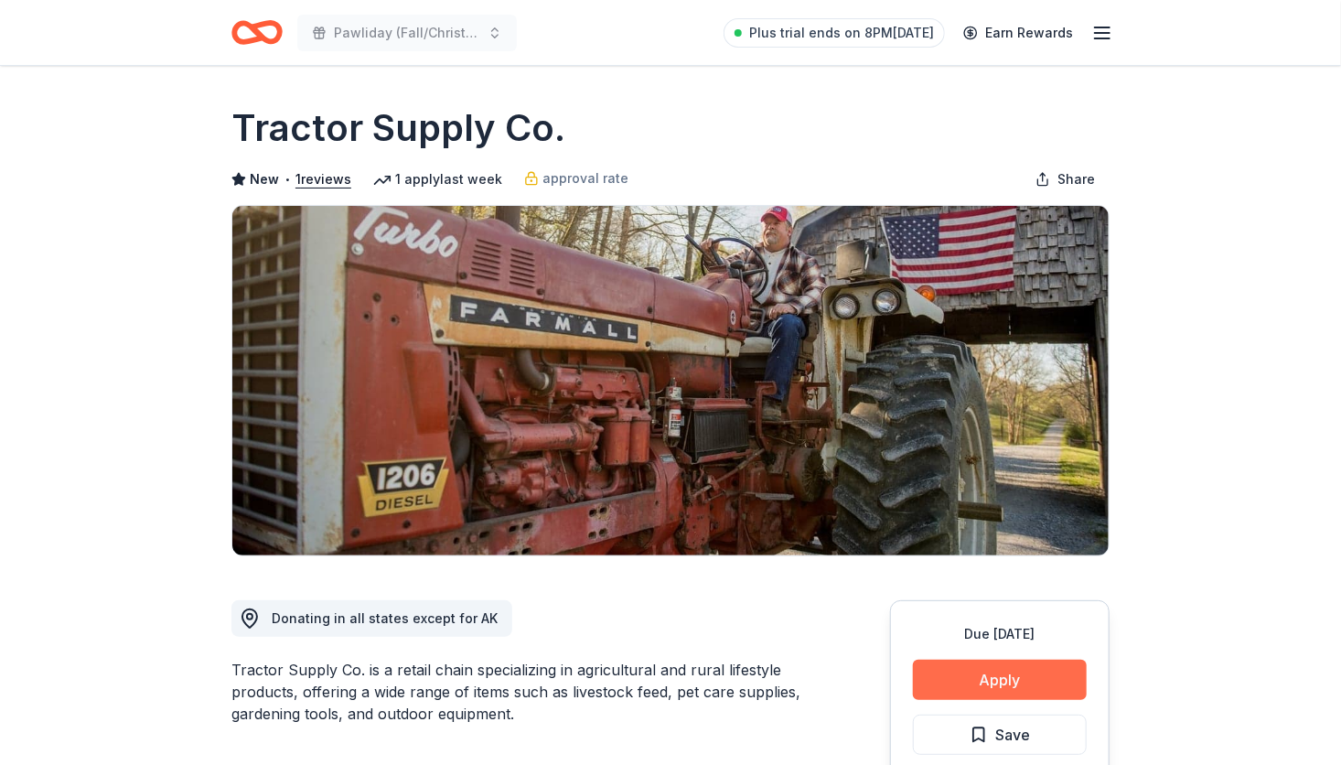
click at [961, 688] on button "Apply" at bounding box center [1000, 679] width 174 height 40
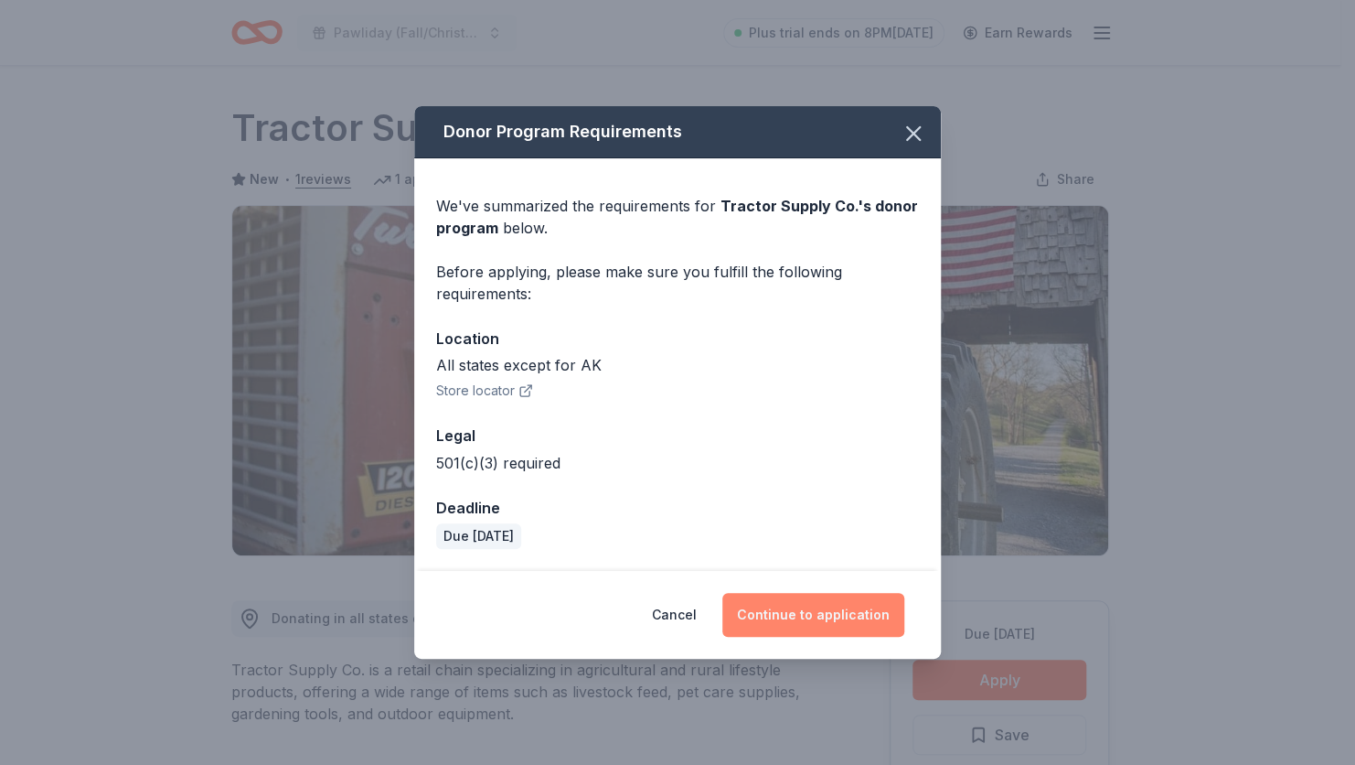
click at [822, 612] on button "Continue to application" at bounding box center [813, 615] width 182 height 44
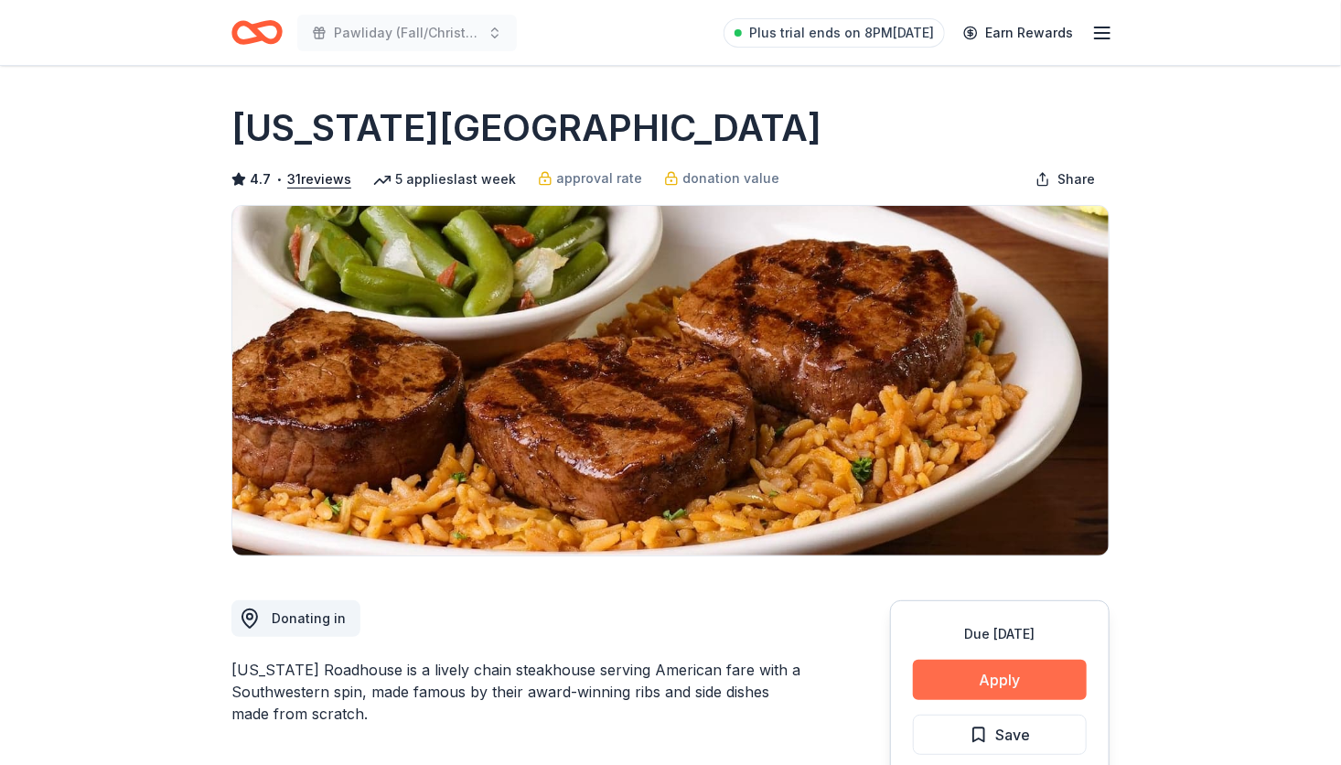
click at [1012, 675] on button "Apply" at bounding box center [1000, 679] width 174 height 40
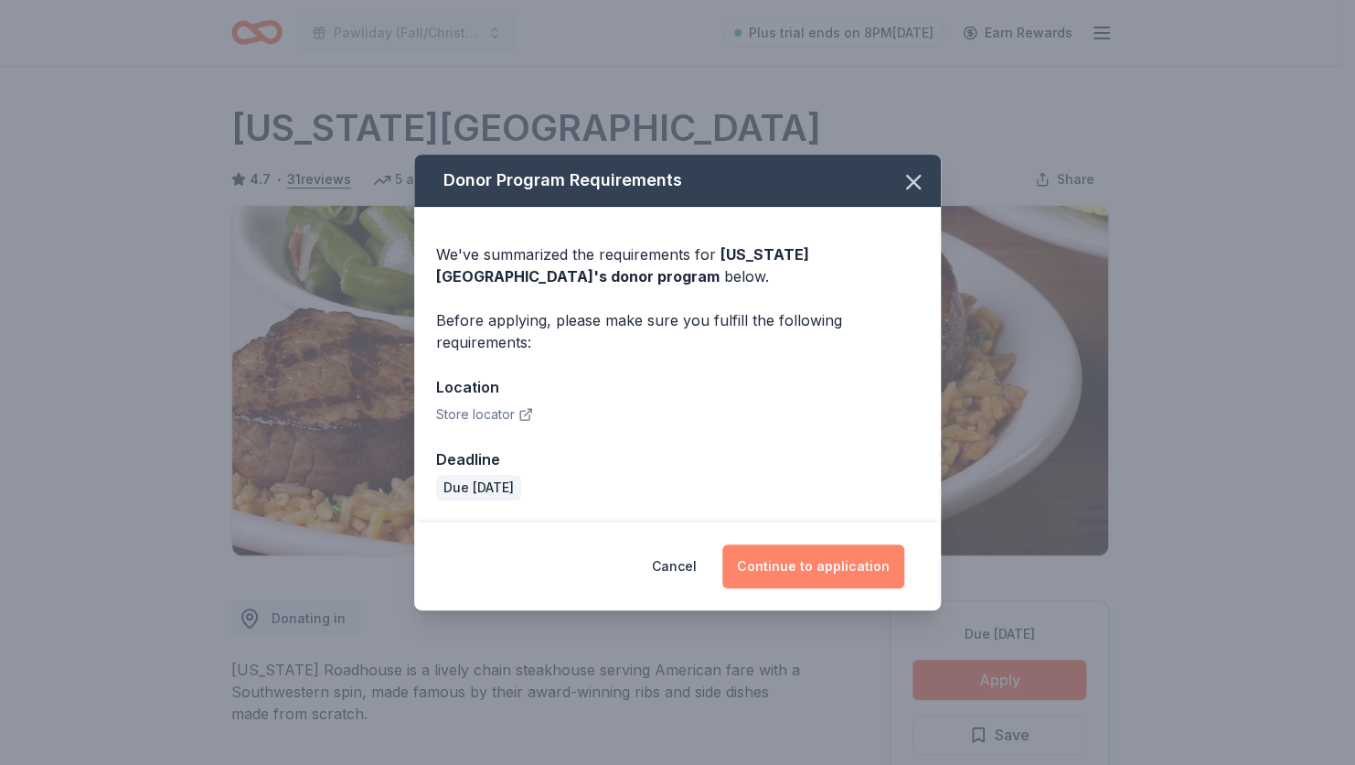
click at [825, 553] on button "Continue to application" at bounding box center [813, 566] width 182 height 44
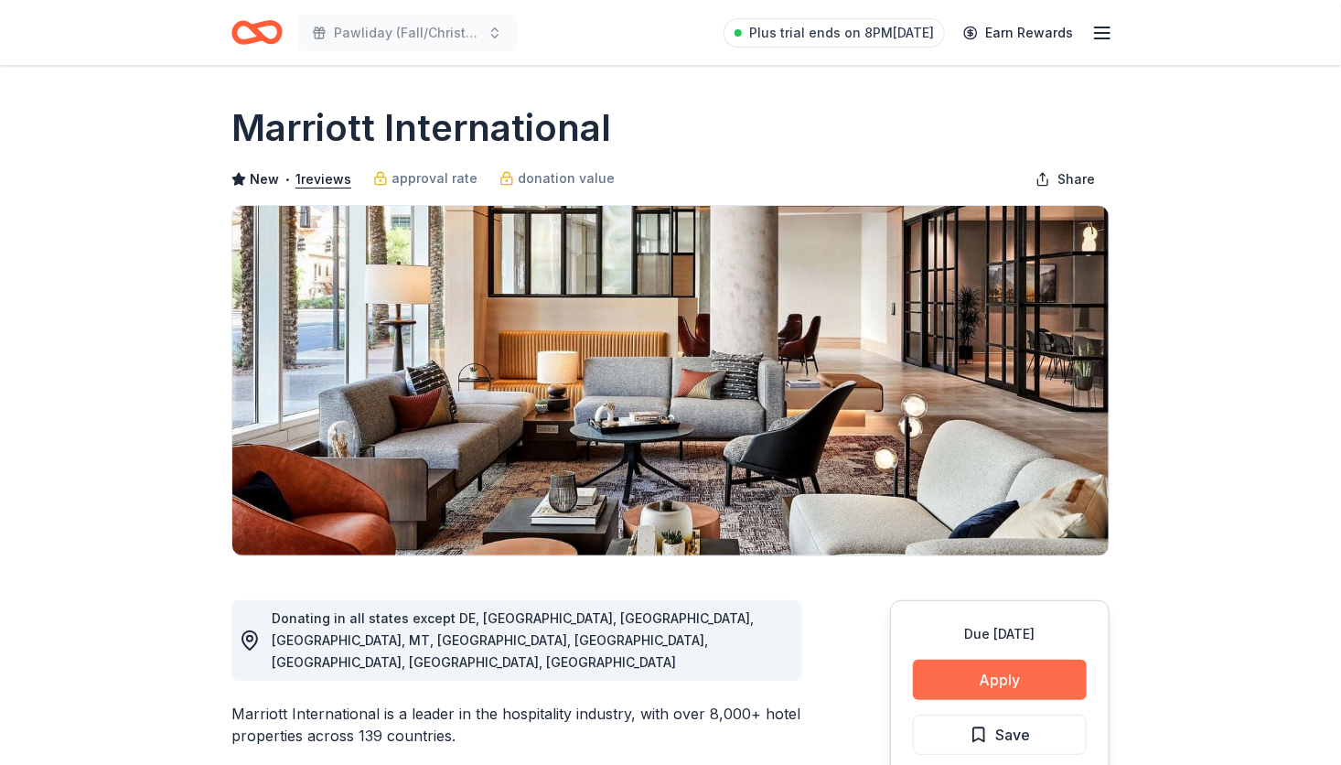
click at [998, 679] on button "Apply" at bounding box center [1000, 679] width 174 height 40
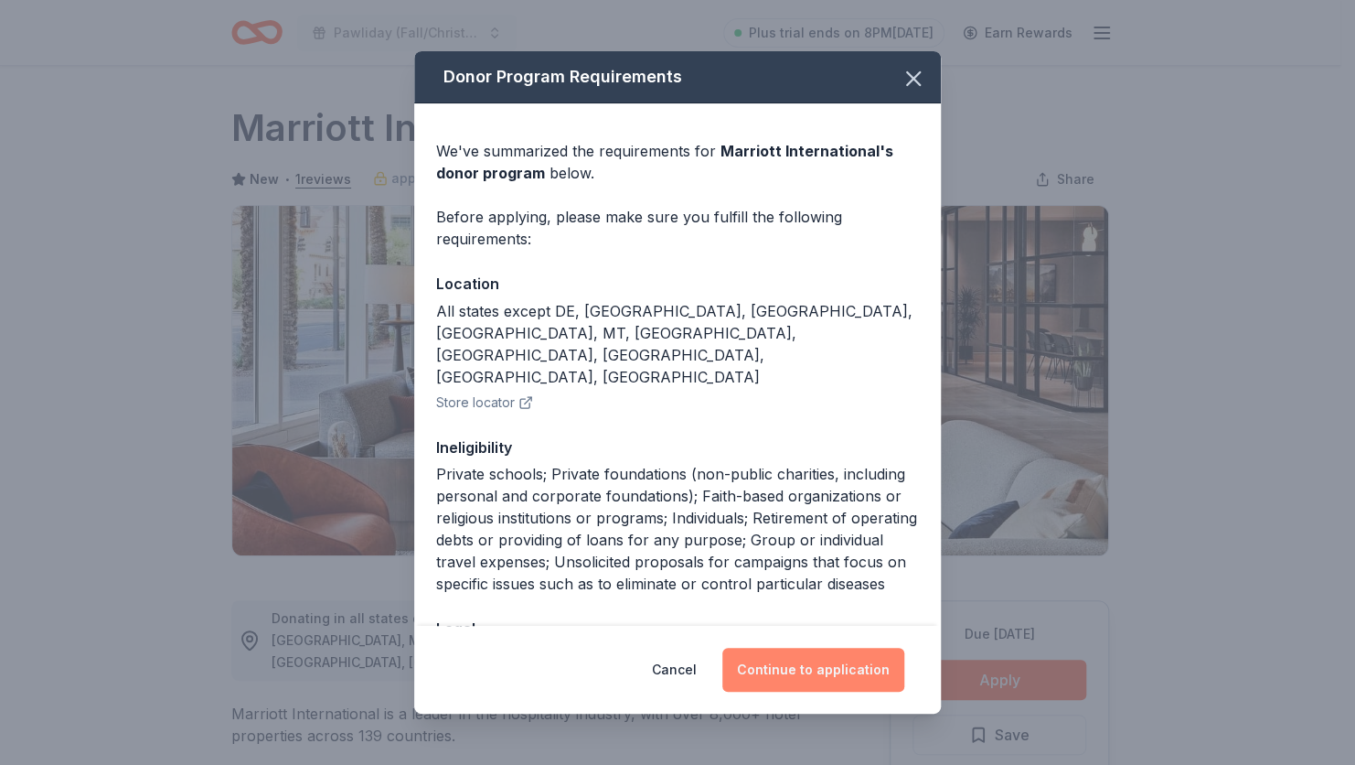
click at [814, 655] on button "Continue to application" at bounding box center [813, 669] width 182 height 44
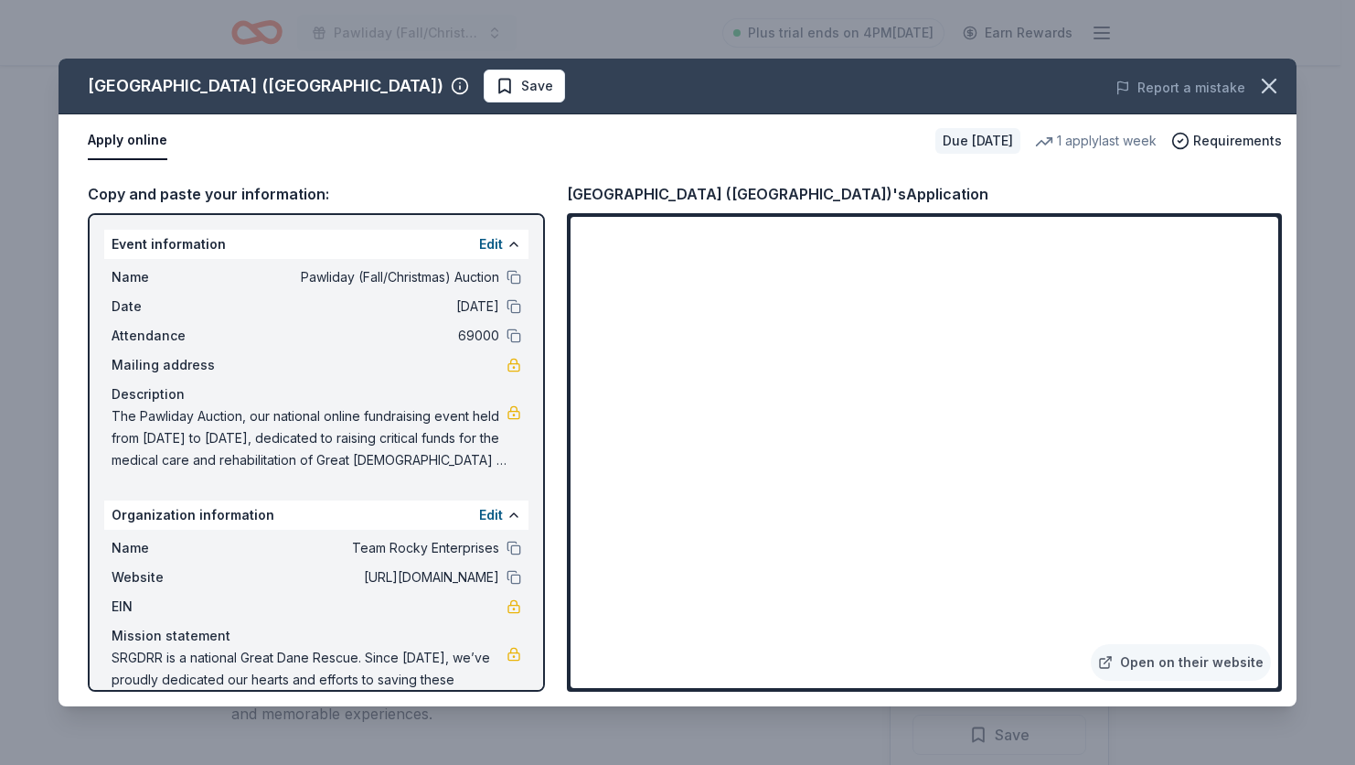
scroll to position [99, 0]
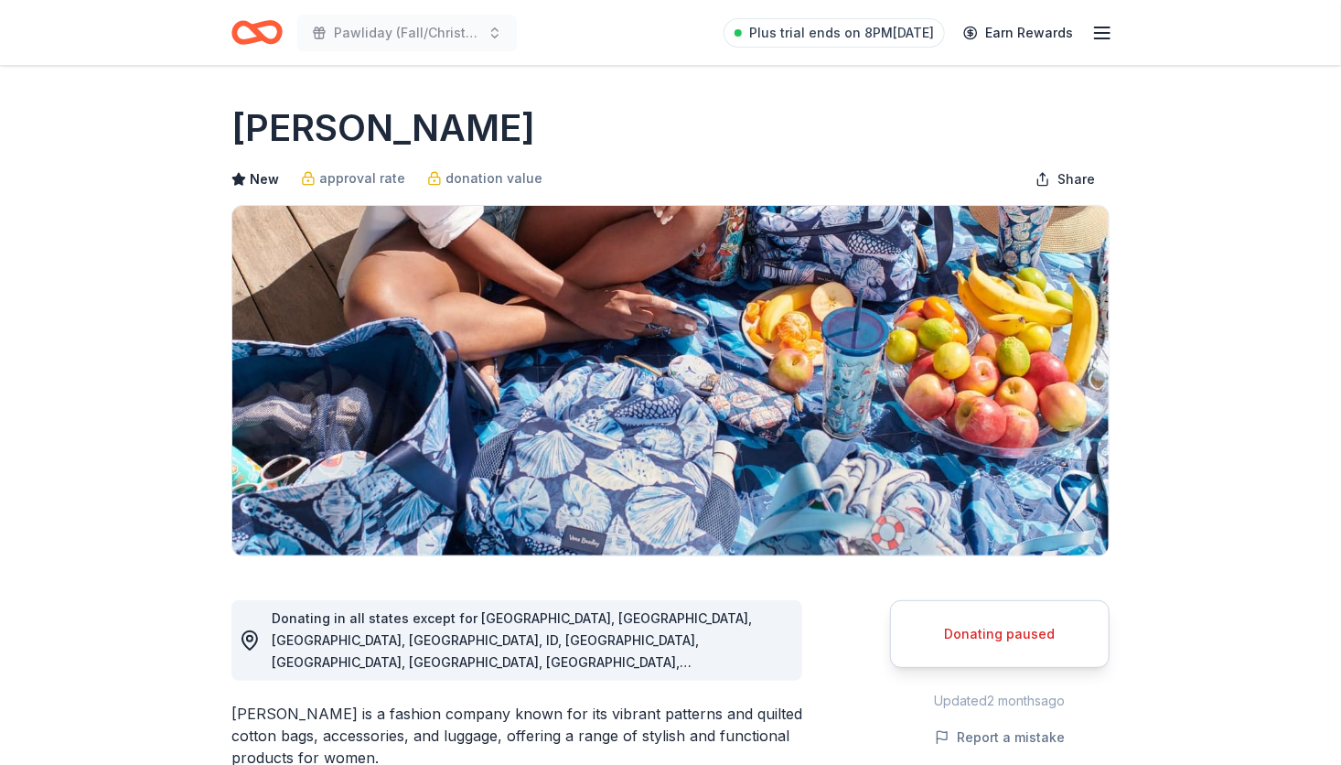
click at [1013, 630] on div "Donating paused" at bounding box center [1000, 634] width 174 height 22
click at [991, 640] on div "Donating paused" at bounding box center [1000, 634] width 174 height 22
click at [991, 636] on div "Donating paused" at bounding box center [1000, 634] width 174 height 22
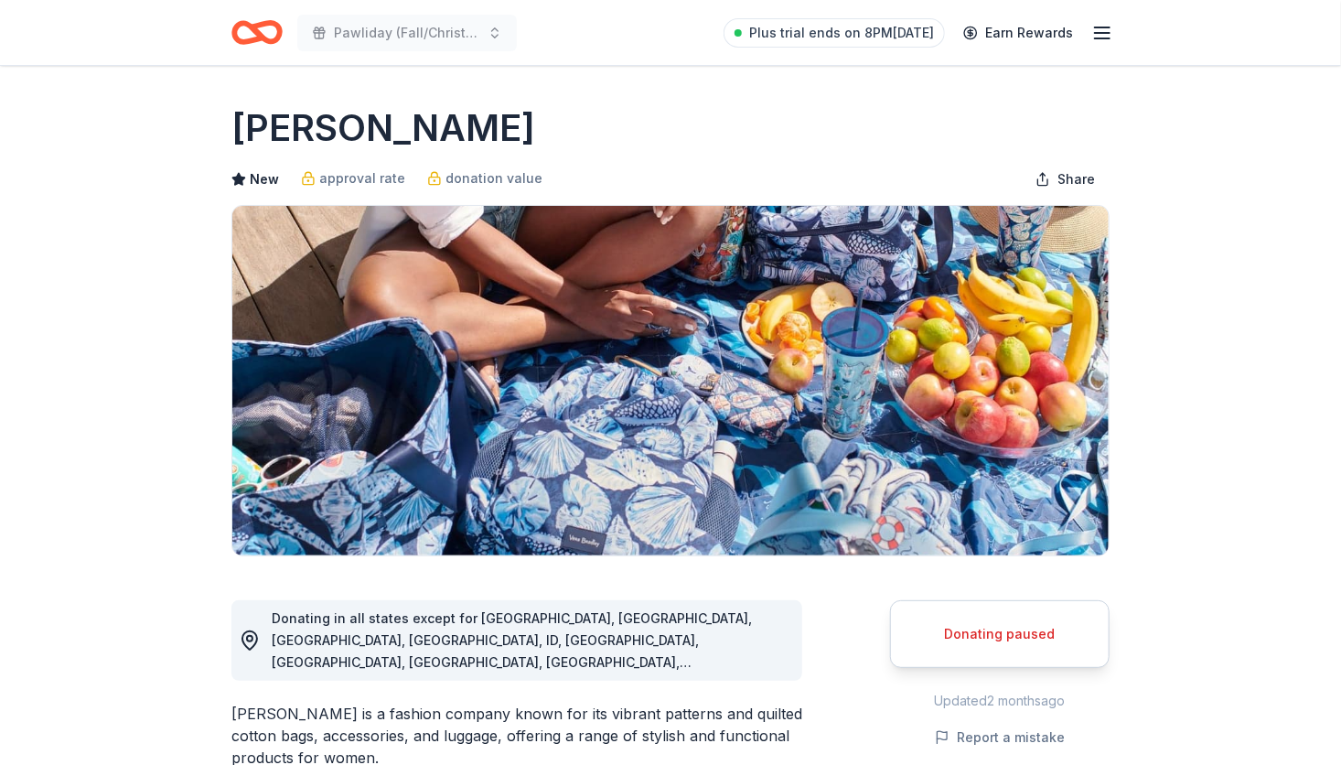
click at [996, 623] on div "Donating paused" at bounding box center [1000, 634] width 174 height 22
click at [994, 623] on div "Donating paused" at bounding box center [1000, 634] width 174 height 22
click at [999, 633] on div "Donating paused" at bounding box center [1000, 634] width 174 height 22
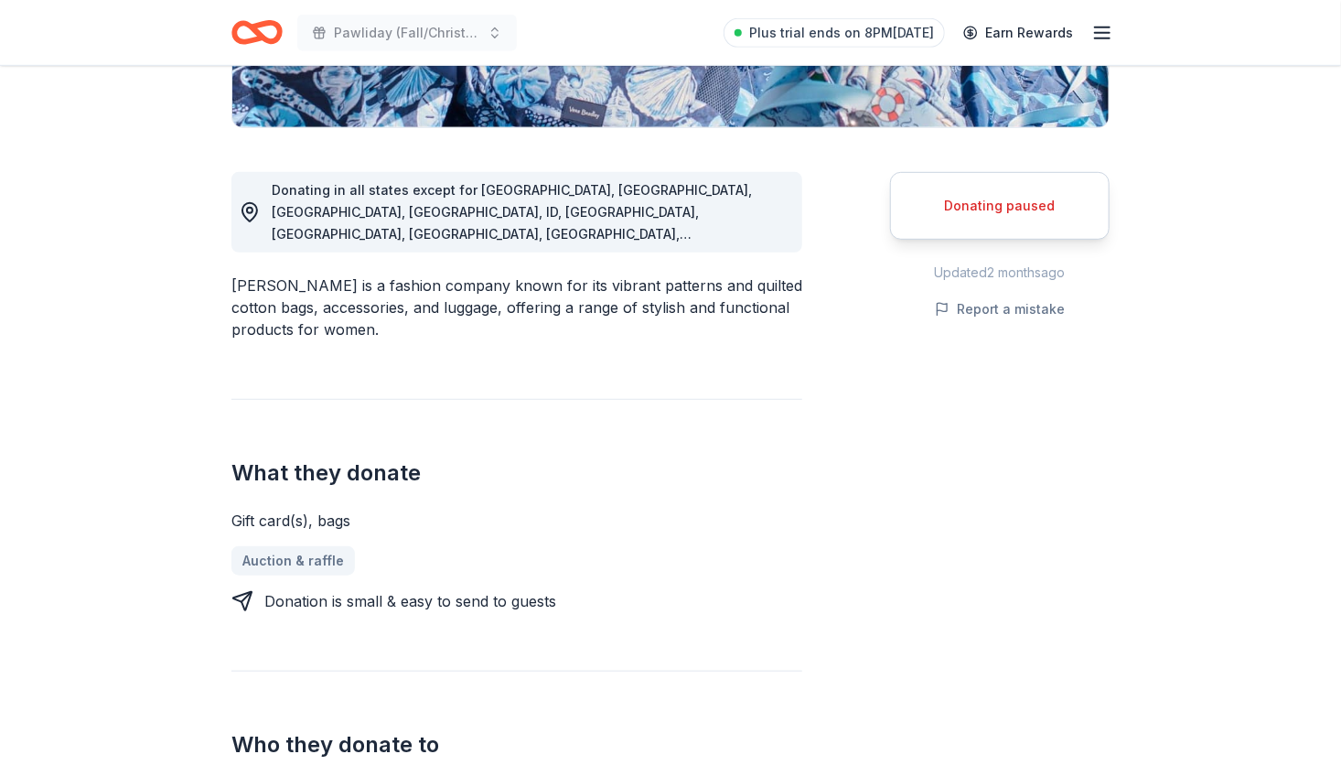
scroll to position [434, 0]
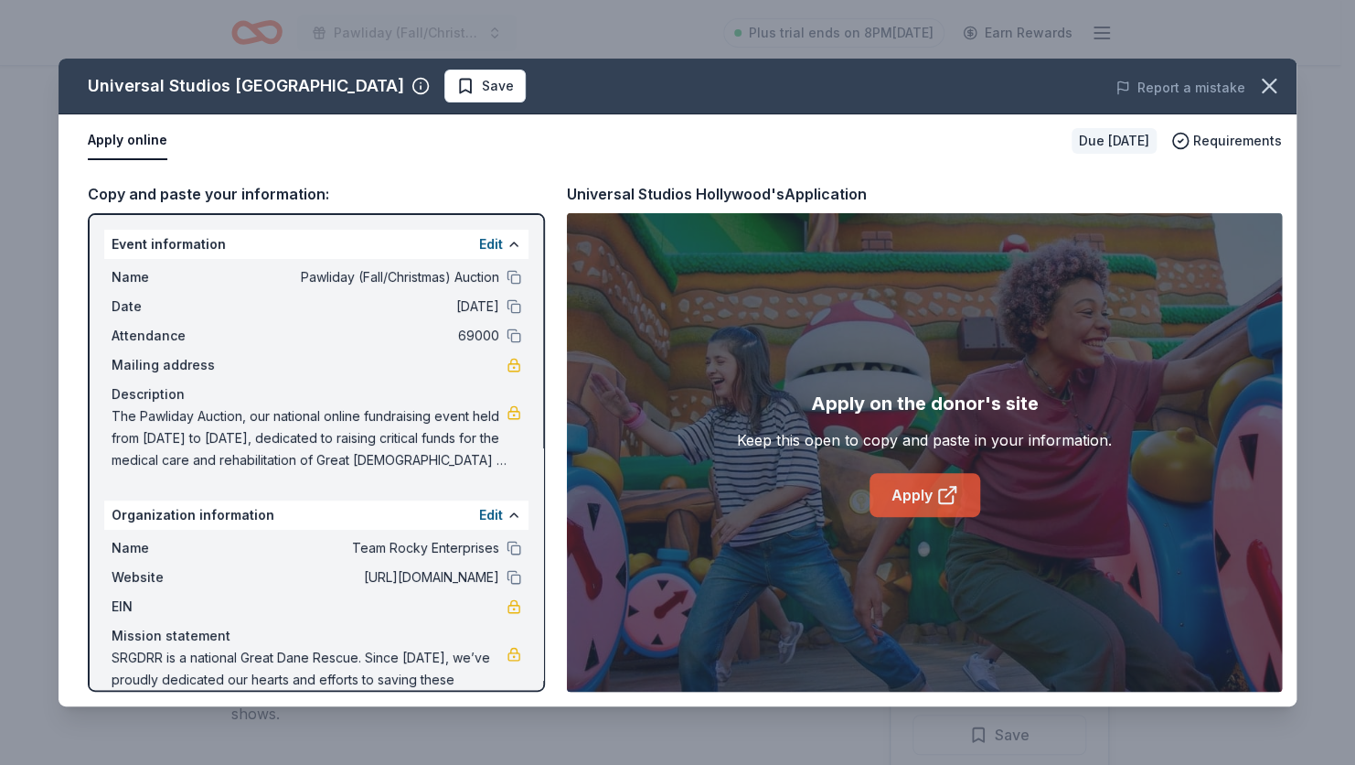
click at [943, 498] on icon at bounding box center [947, 495] width 22 height 22
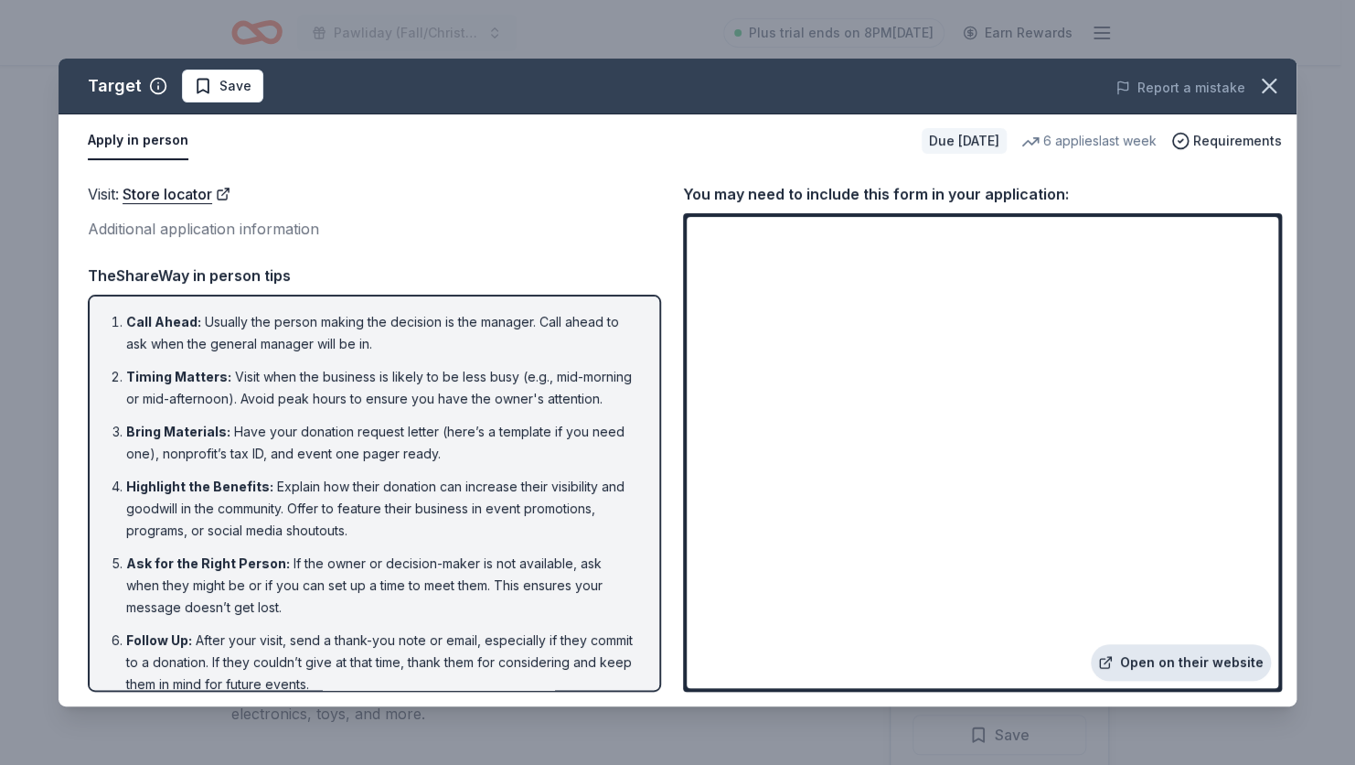
click at [1176, 666] on link "Open on their website" at bounding box center [1181, 662] width 180 height 37
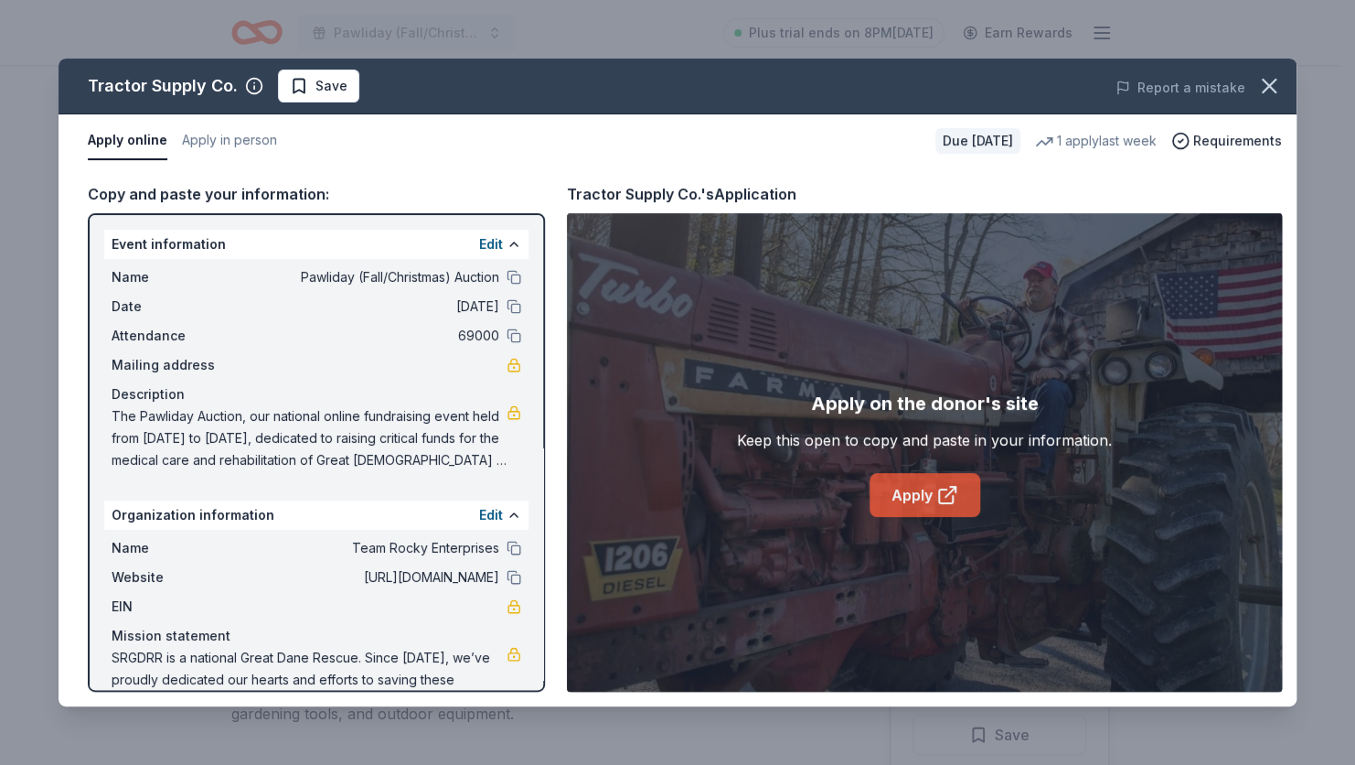
click at [936, 493] on icon at bounding box center [947, 495] width 22 height 22
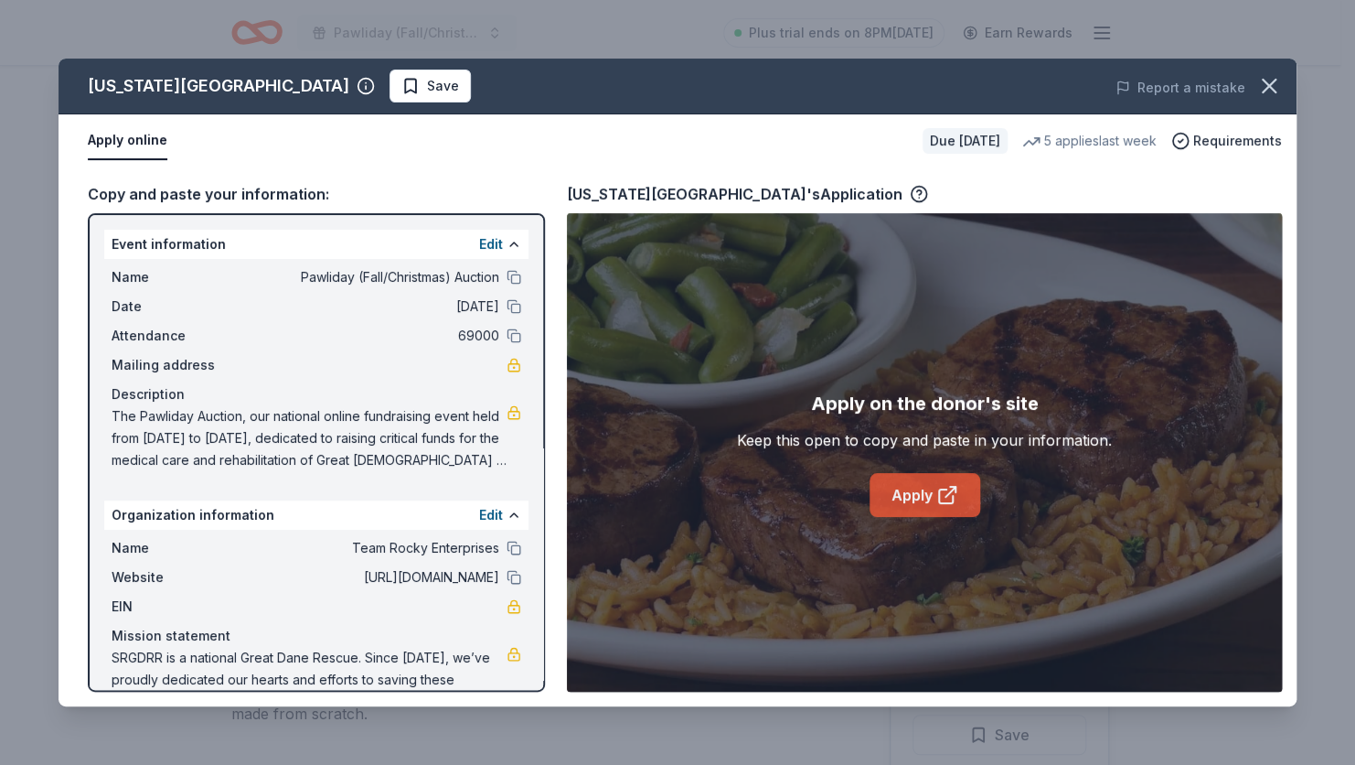
click at [956, 497] on icon at bounding box center [947, 495] width 22 height 22
click at [925, 490] on link "Apply" at bounding box center [925, 495] width 111 height 44
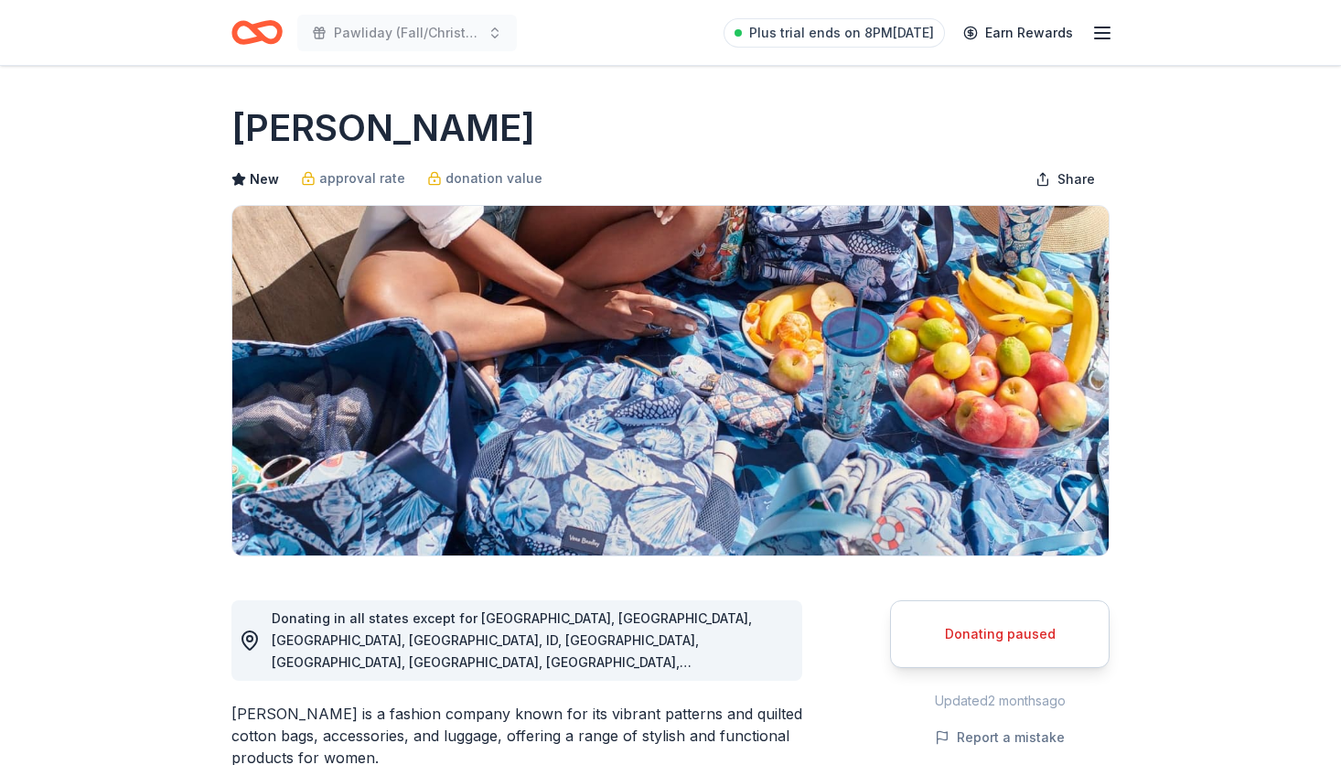
scroll to position [434, 0]
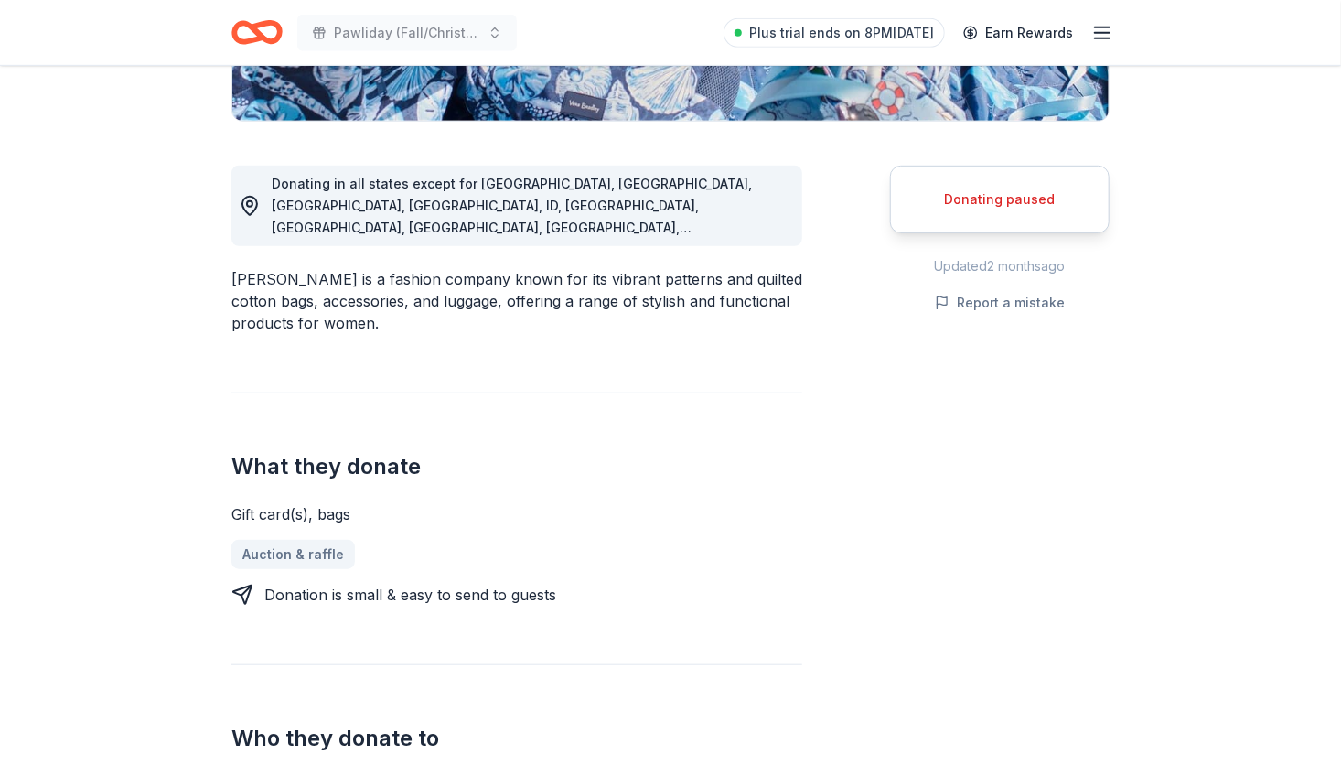
click at [989, 205] on div "Donating paused" at bounding box center [1000, 199] width 174 height 22
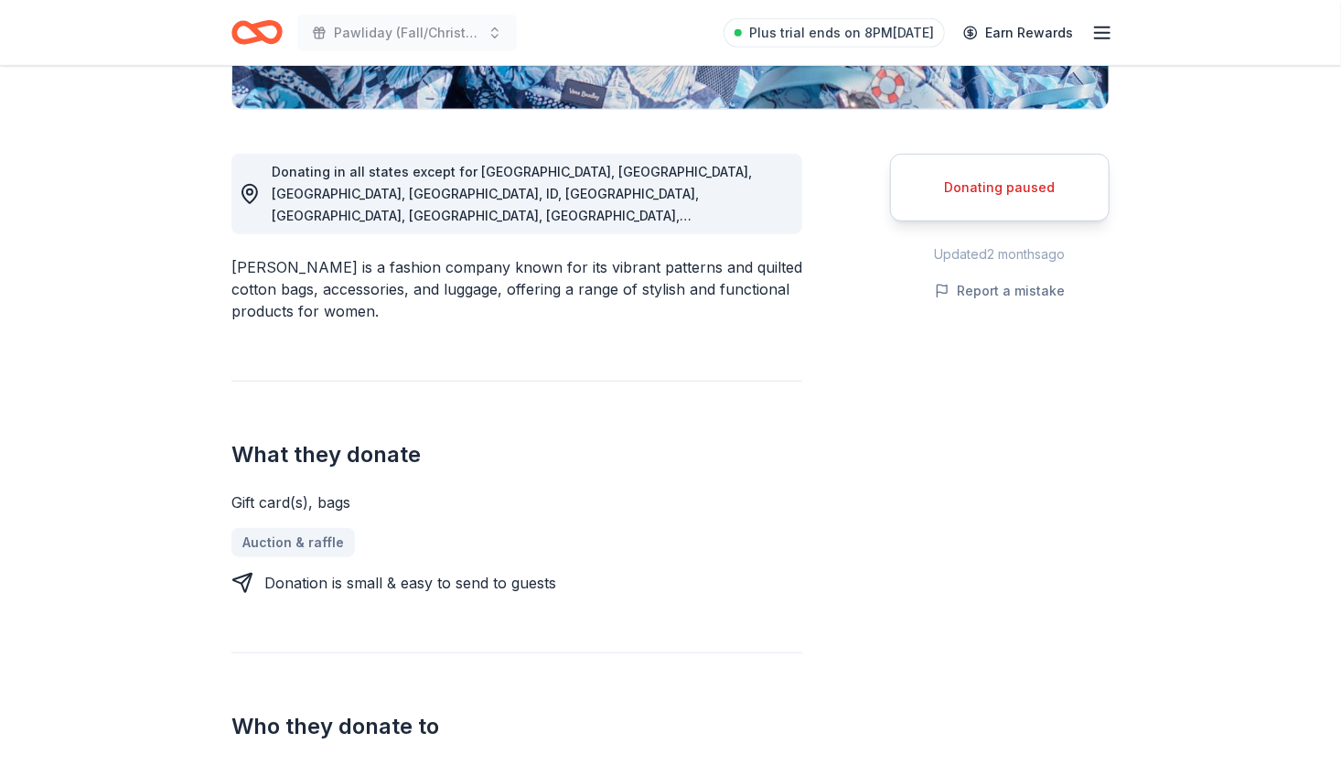
scroll to position [0, 0]
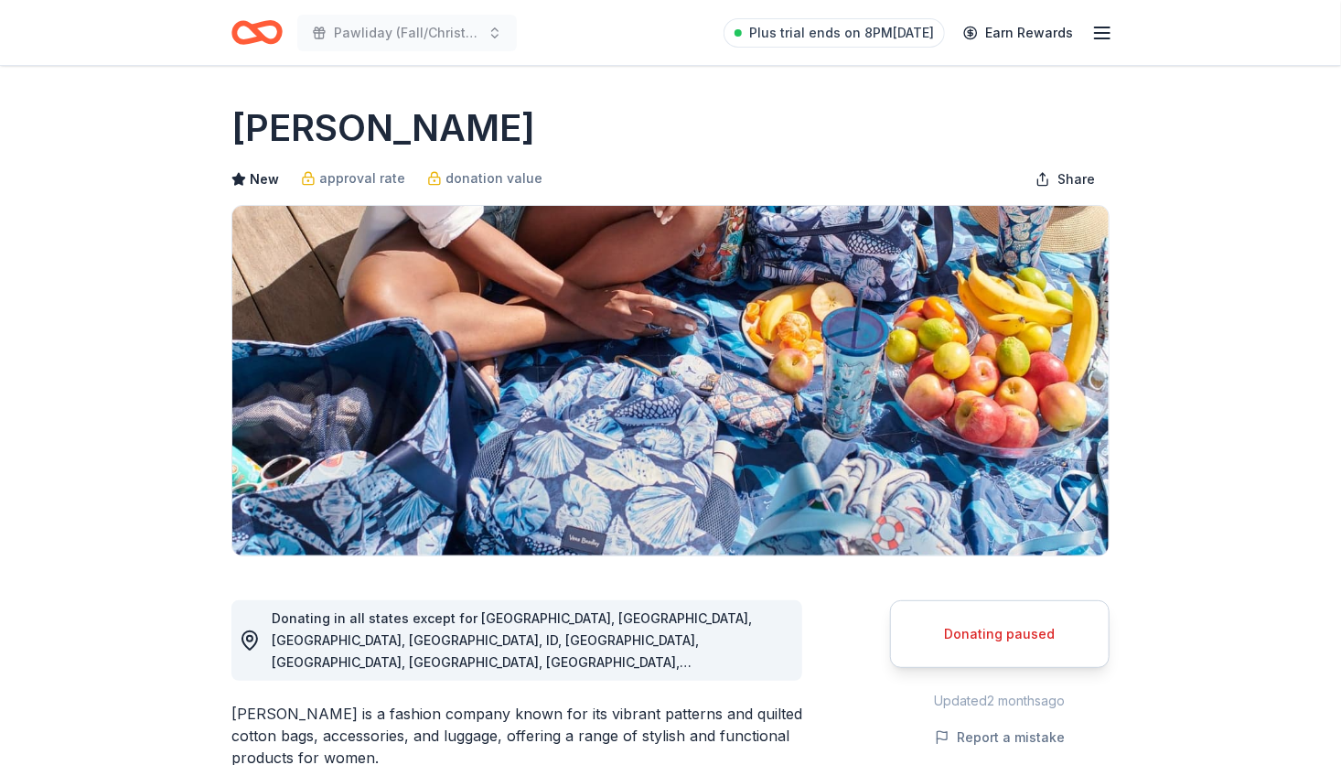
click at [250, 30] on icon "Home" at bounding box center [256, 32] width 51 height 43
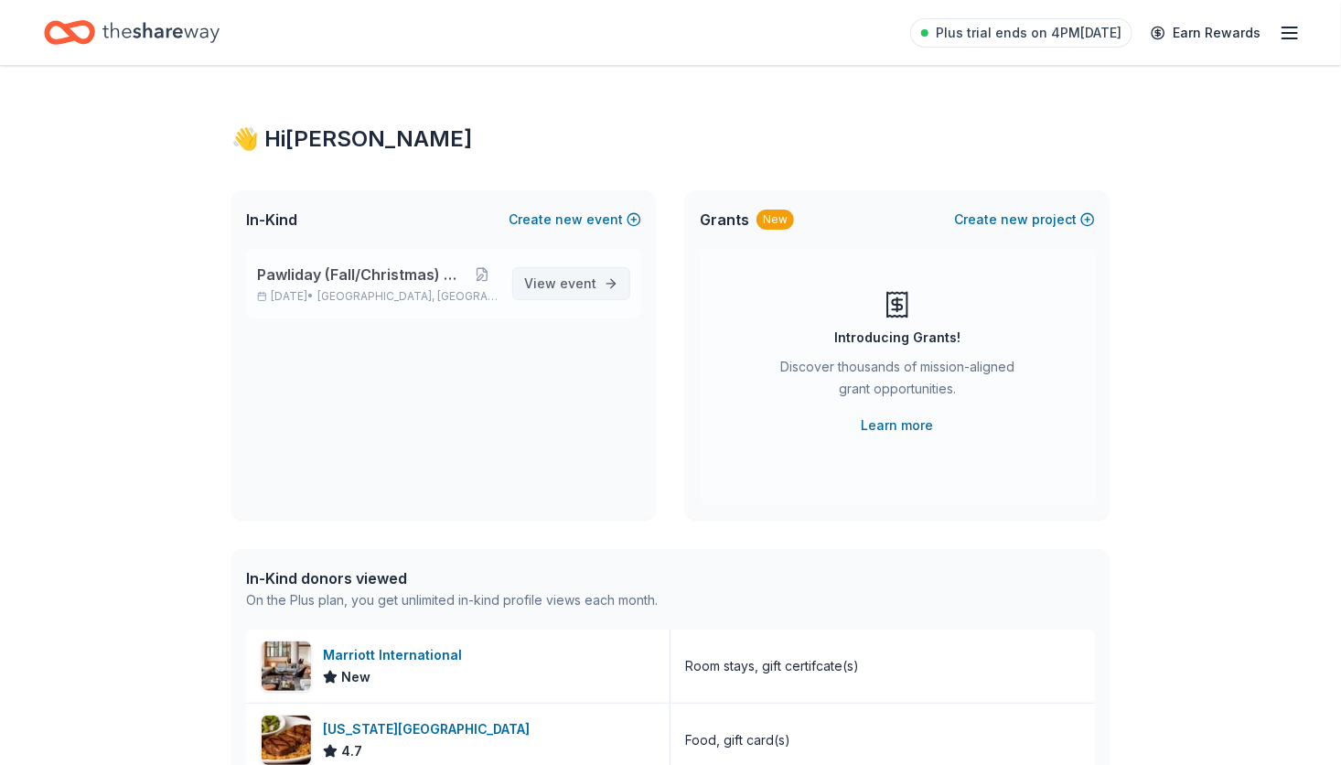
click at [553, 284] on span "View event" at bounding box center [560, 284] width 72 height 22
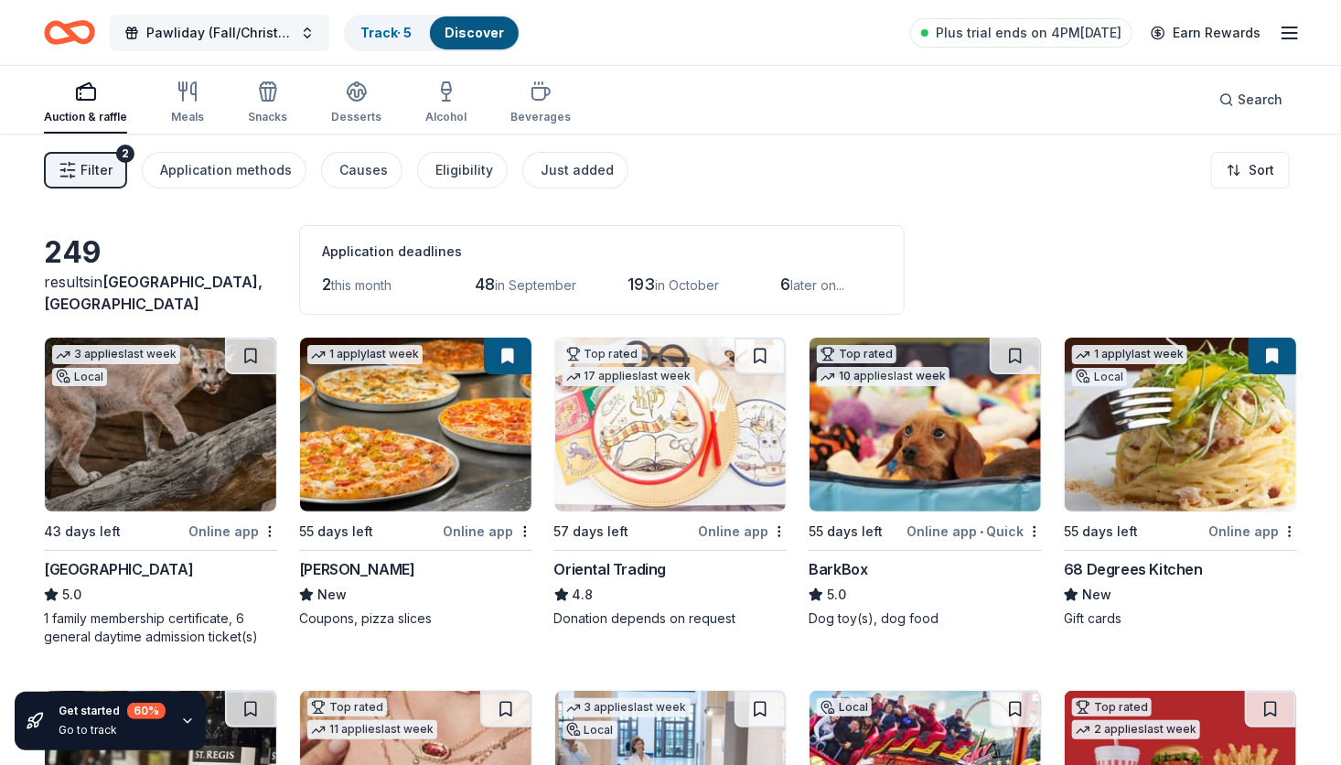
click at [308, 27] on button "Pawliday (Fall/Christmas) Auction" at bounding box center [219, 33] width 219 height 37
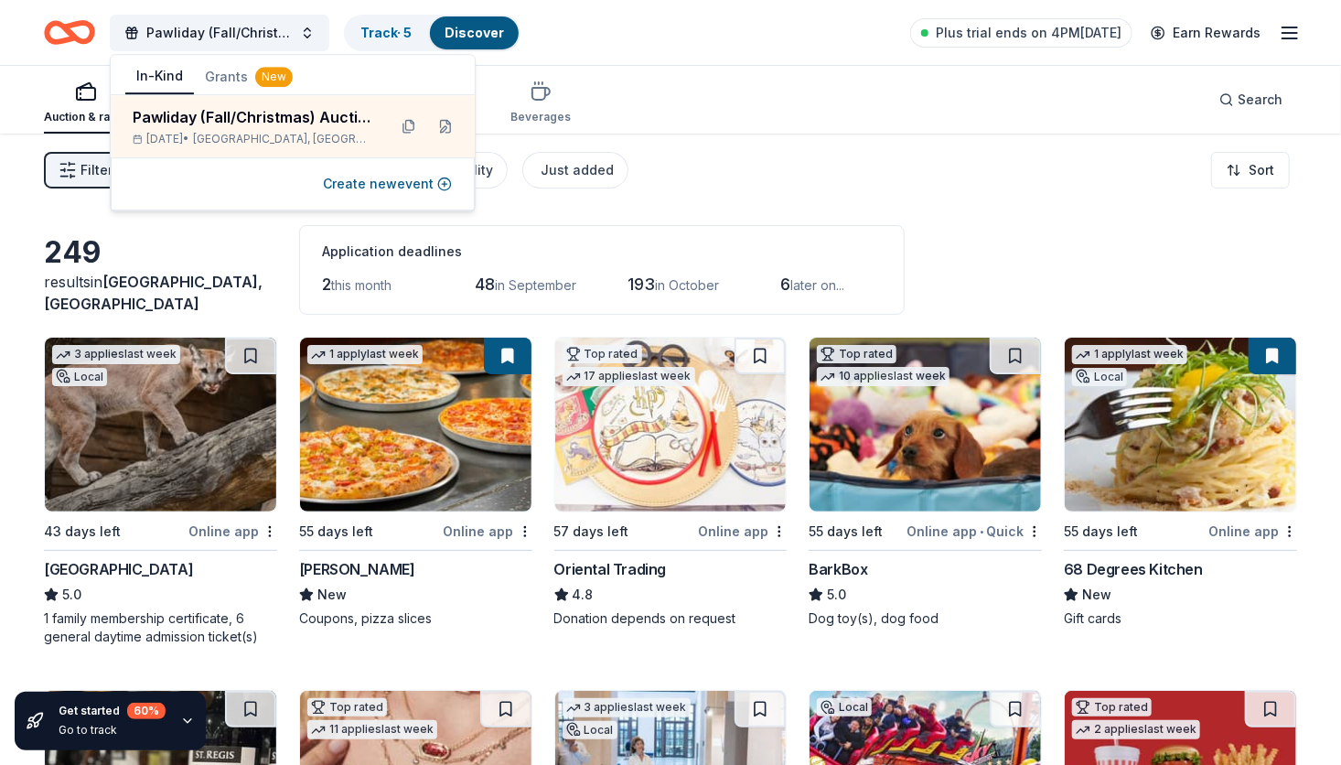
click at [712, 116] on div "Auction & raffle Meals Snacks Desserts Alcohol Beverages Search" at bounding box center [670, 100] width 1253 height 68
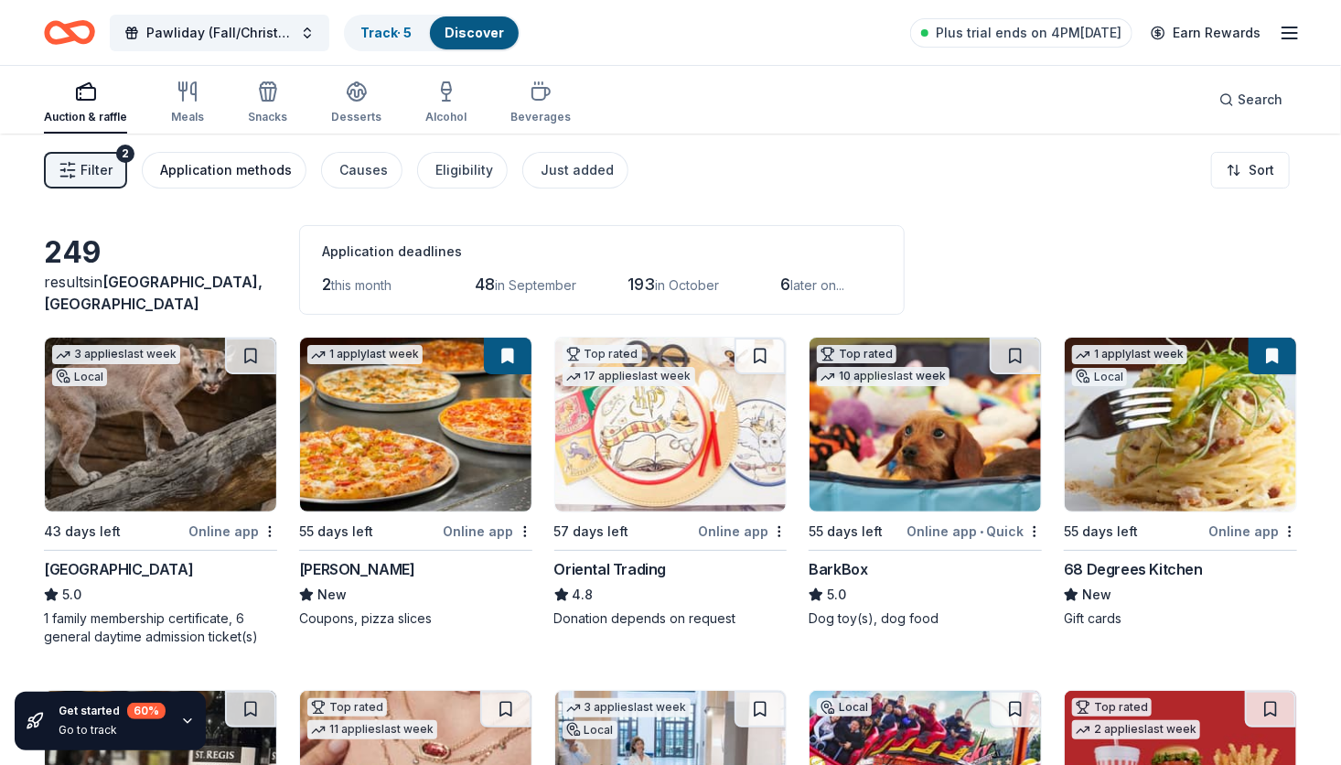
click at [239, 170] on div "Application methods" at bounding box center [226, 170] width 132 height 22
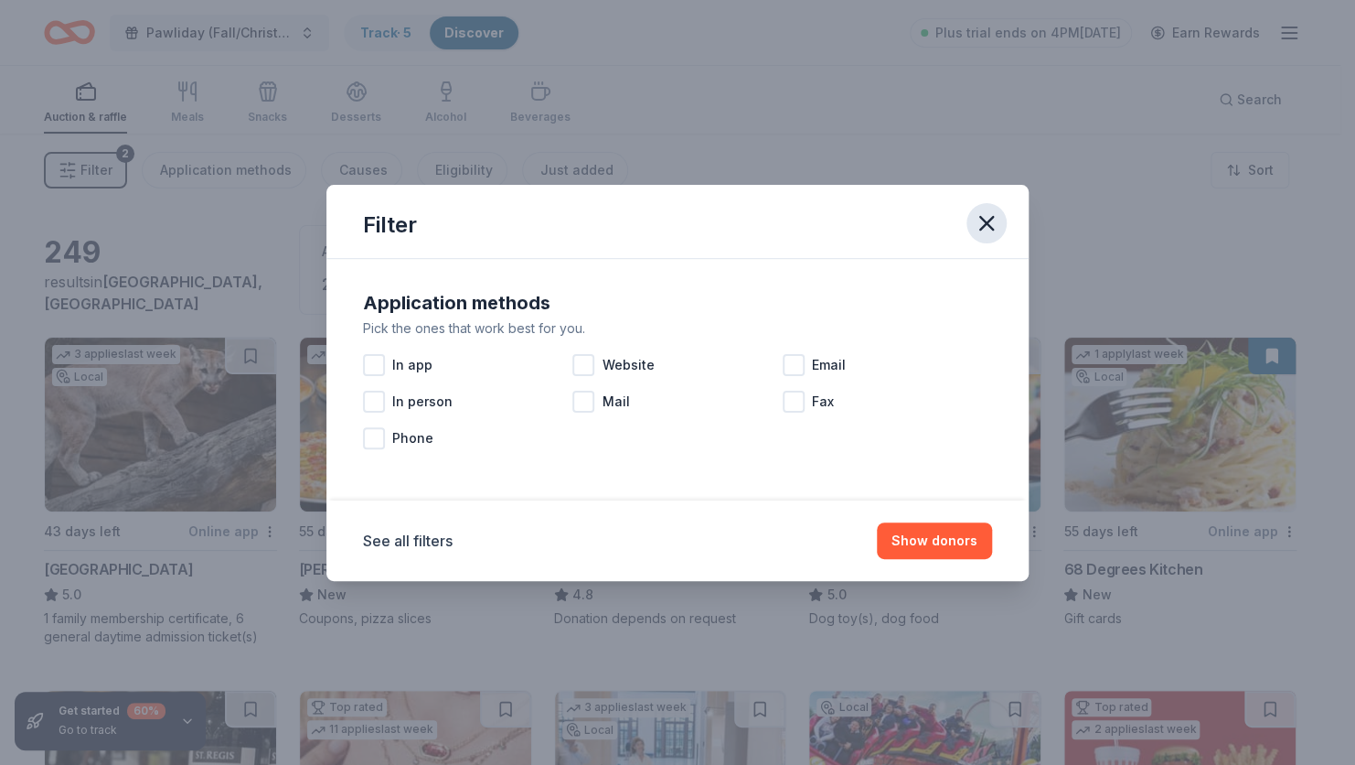
click at [978, 219] on icon "button" at bounding box center [987, 223] width 26 height 26
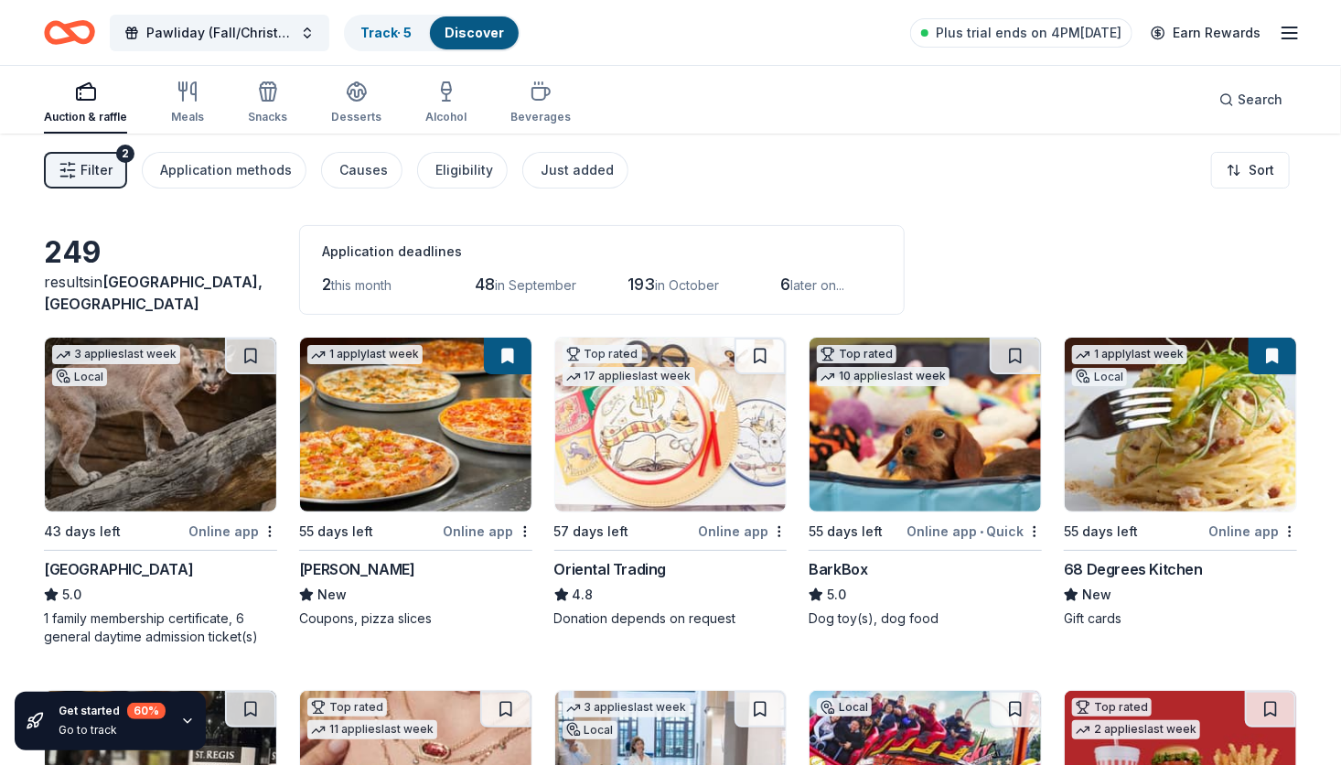
click at [1284, 37] on icon "button" at bounding box center [1289, 33] width 22 height 22
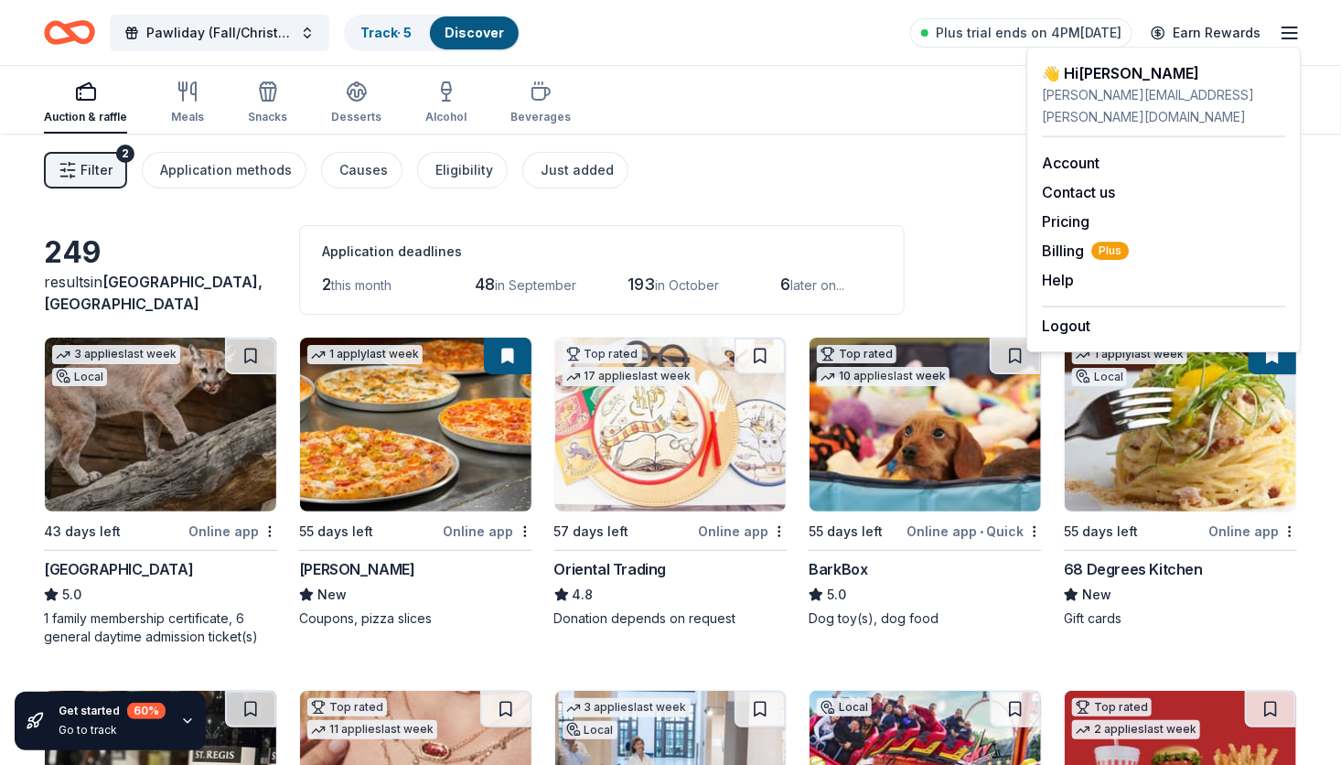
click at [900, 109] on div "Auction & raffle Meals Snacks Desserts Alcohol Beverages Search" at bounding box center [670, 100] width 1253 height 68
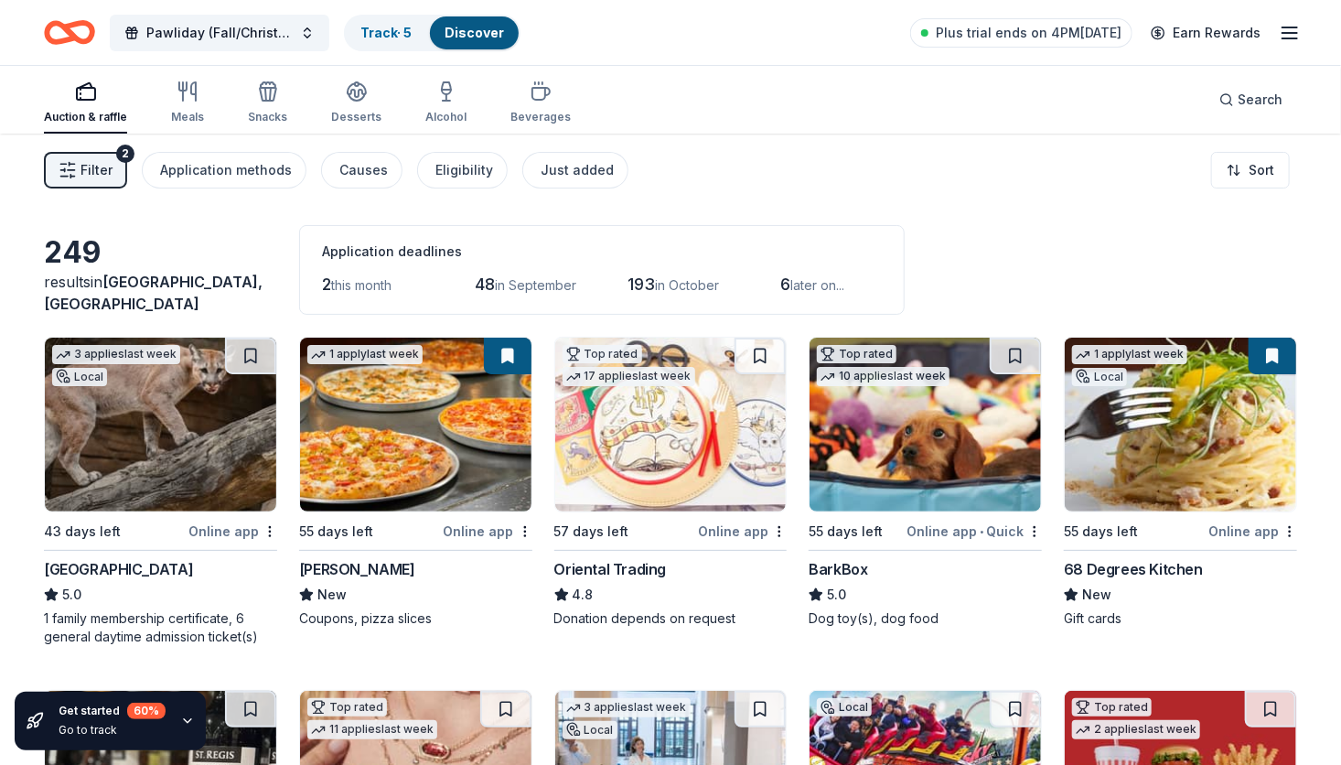
click at [80, 98] on icon "button" at bounding box center [80, 99] width 0 height 2
click at [385, 31] on link "Track · 5" at bounding box center [385, 33] width 51 height 16
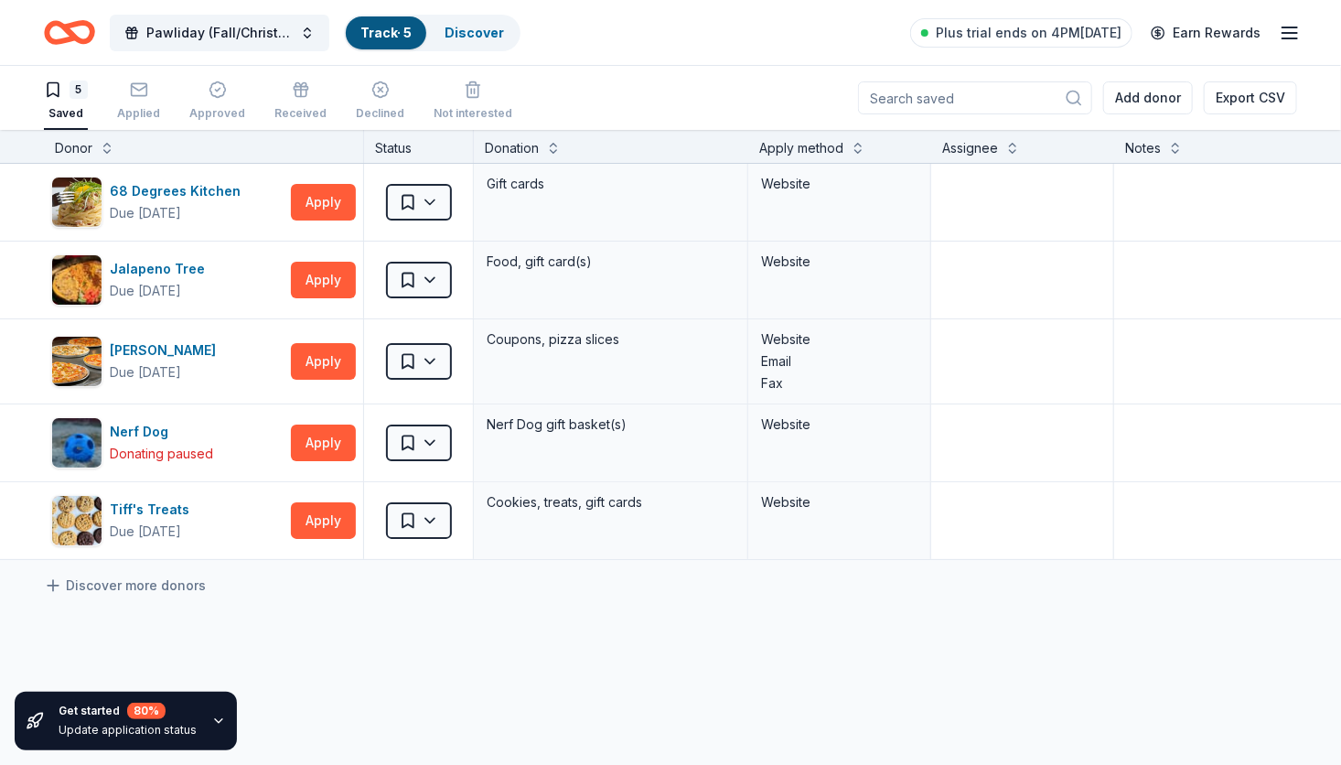
click at [385, 31] on link "Track · 5" at bounding box center [385, 33] width 51 height 16
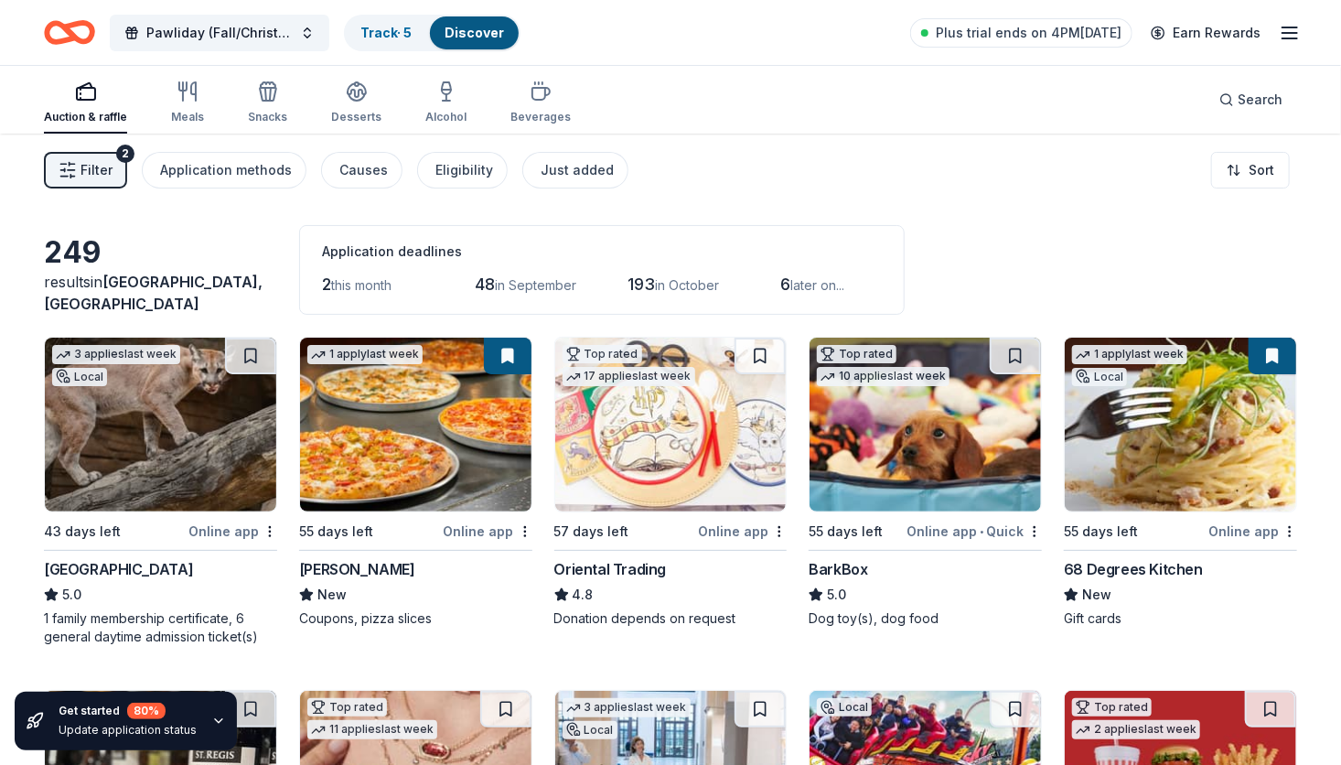
click at [72, 31] on icon "Home" at bounding box center [61, 32] width 28 height 18
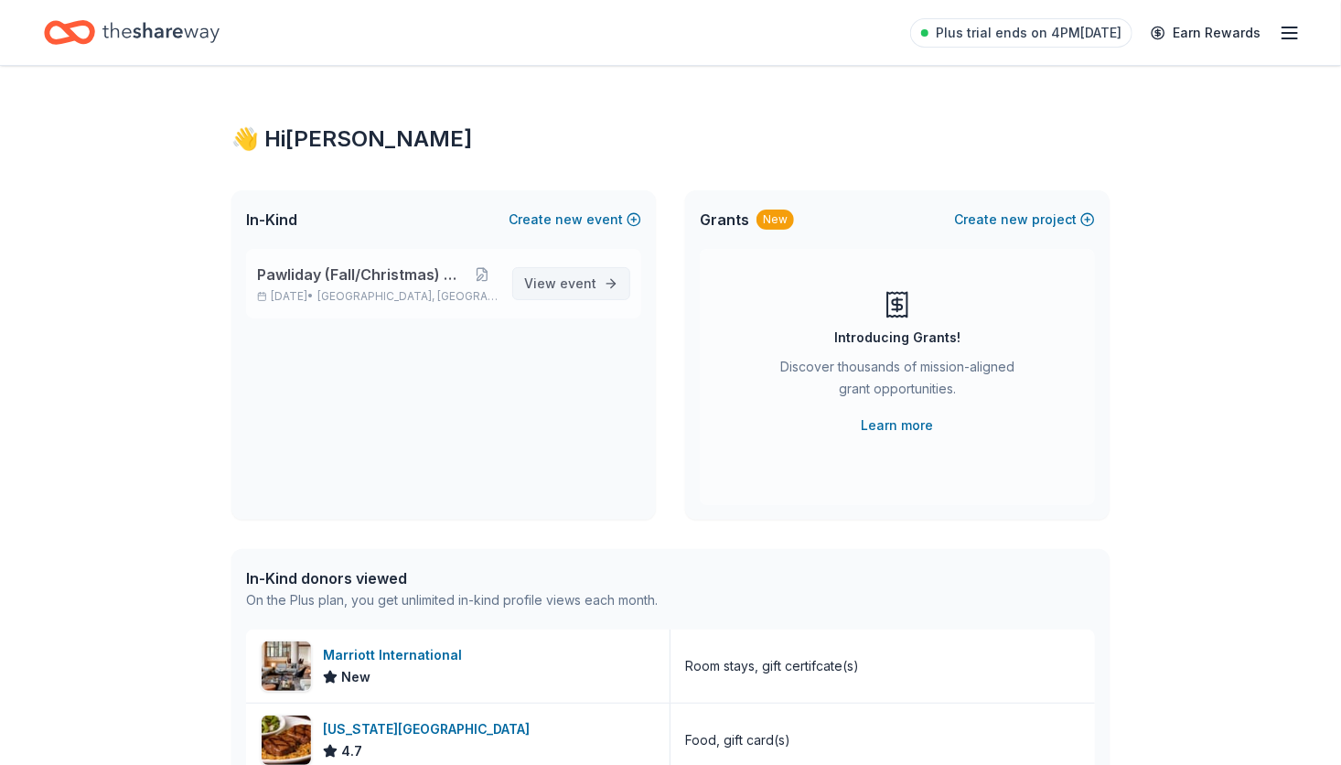
click at [546, 289] on span "View event" at bounding box center [560, 284] width 72 height 22
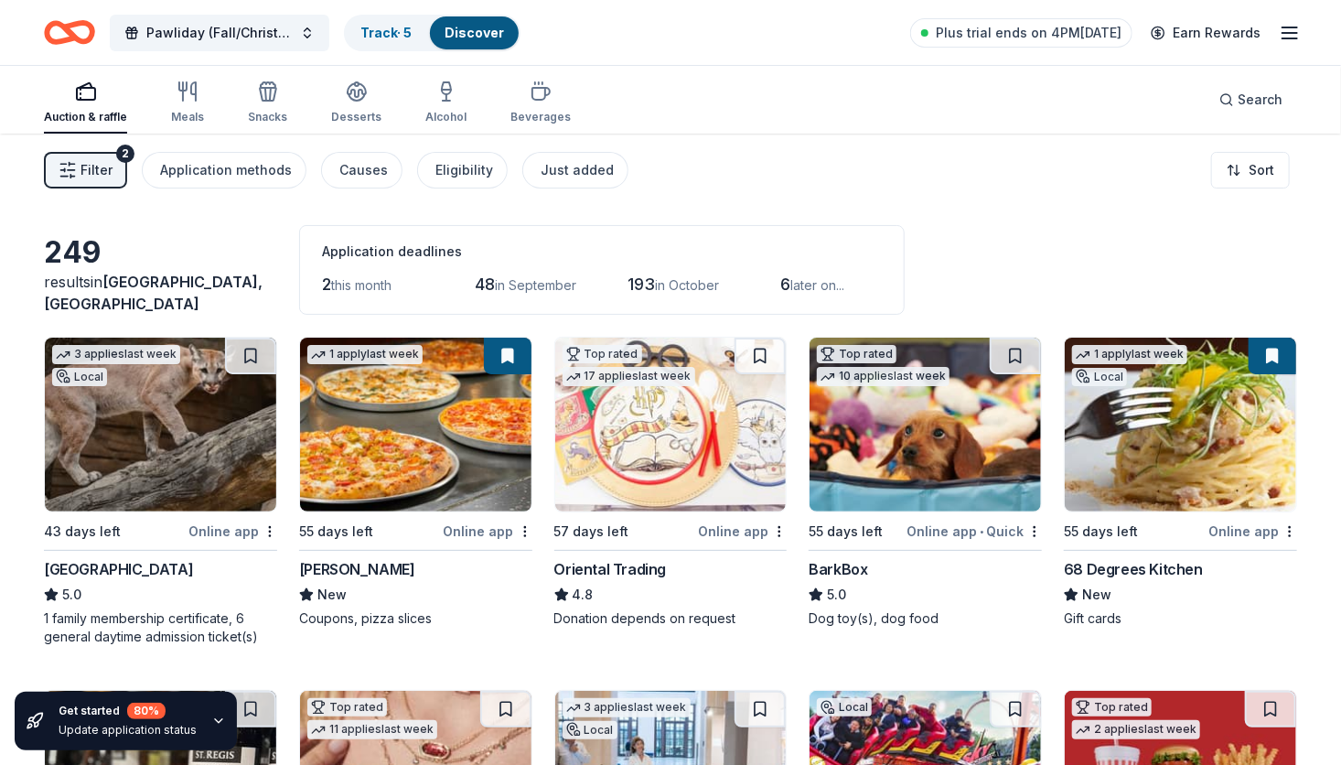
click at [1292, 29] on icon "button" at bounding box center [1289, 33] width 22 height 22
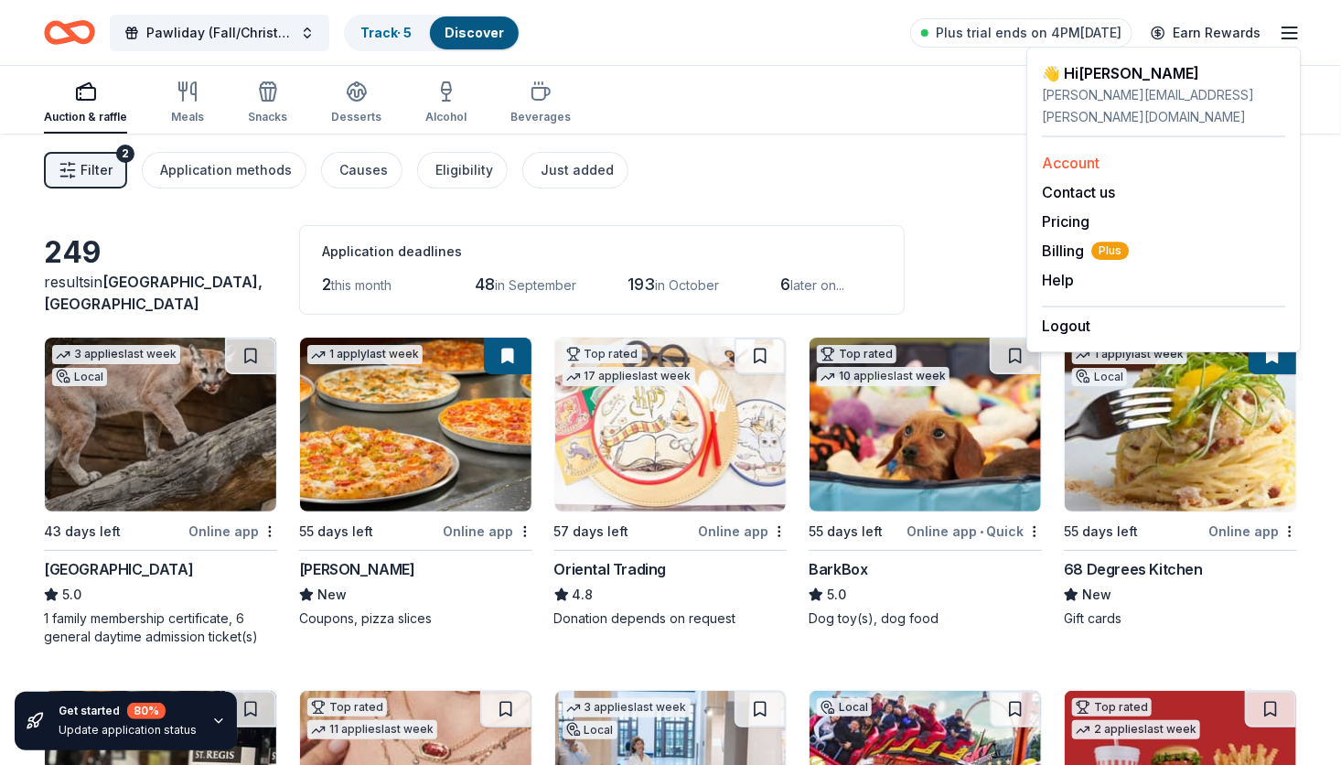
click at [1075, 154] on link "Account" at bounding box center [1071, 163] width 58 height 18
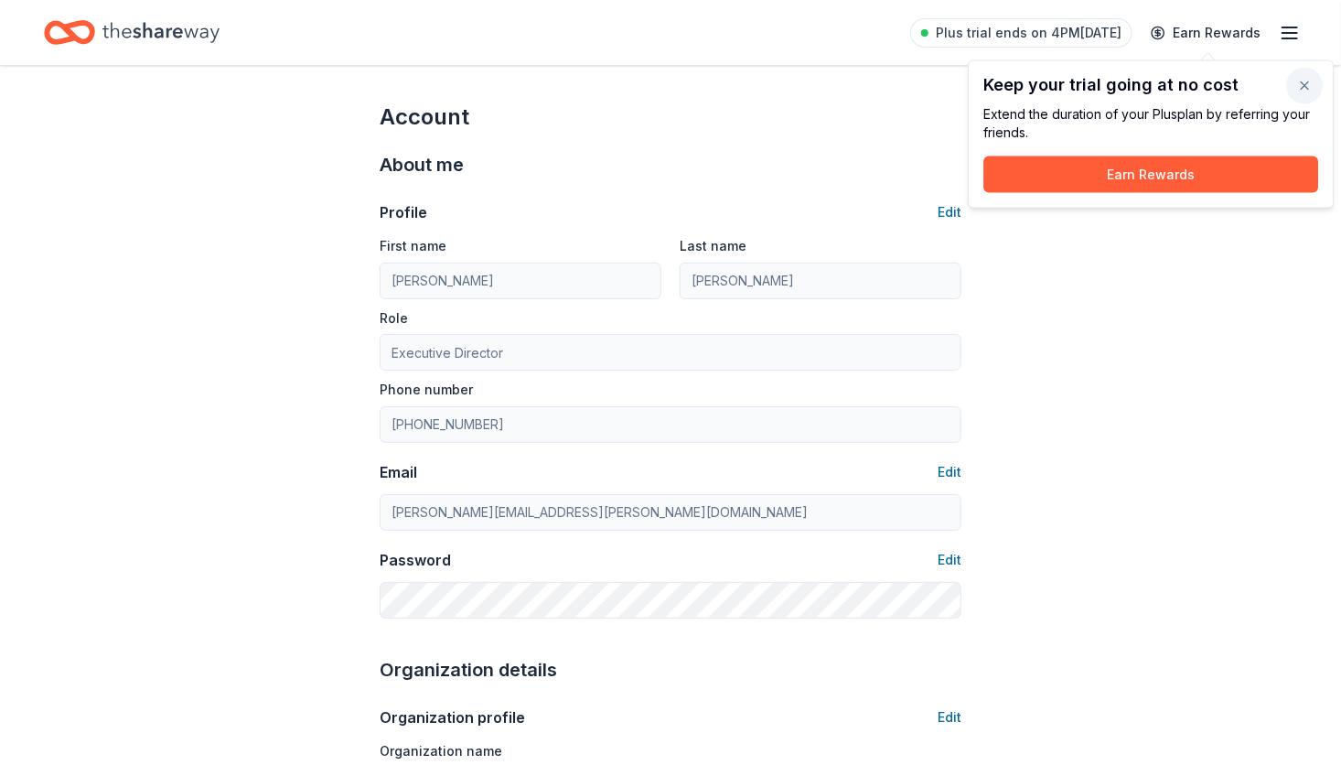
click at [1305, 80] on button "button" at bounding box center [1304, 86] width 37 height 37
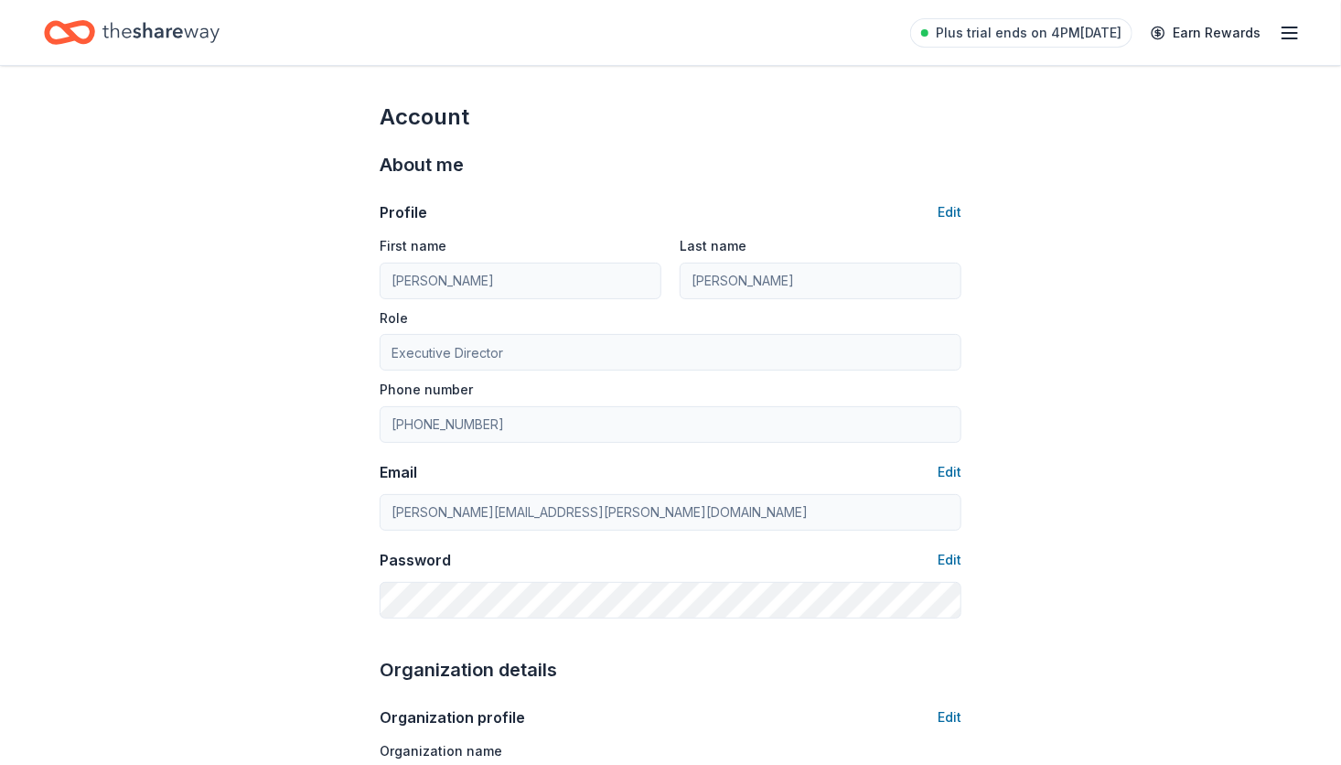
click at [1290, 35] on icon "button" at bounding box center [1289, 33] width 22 height 22
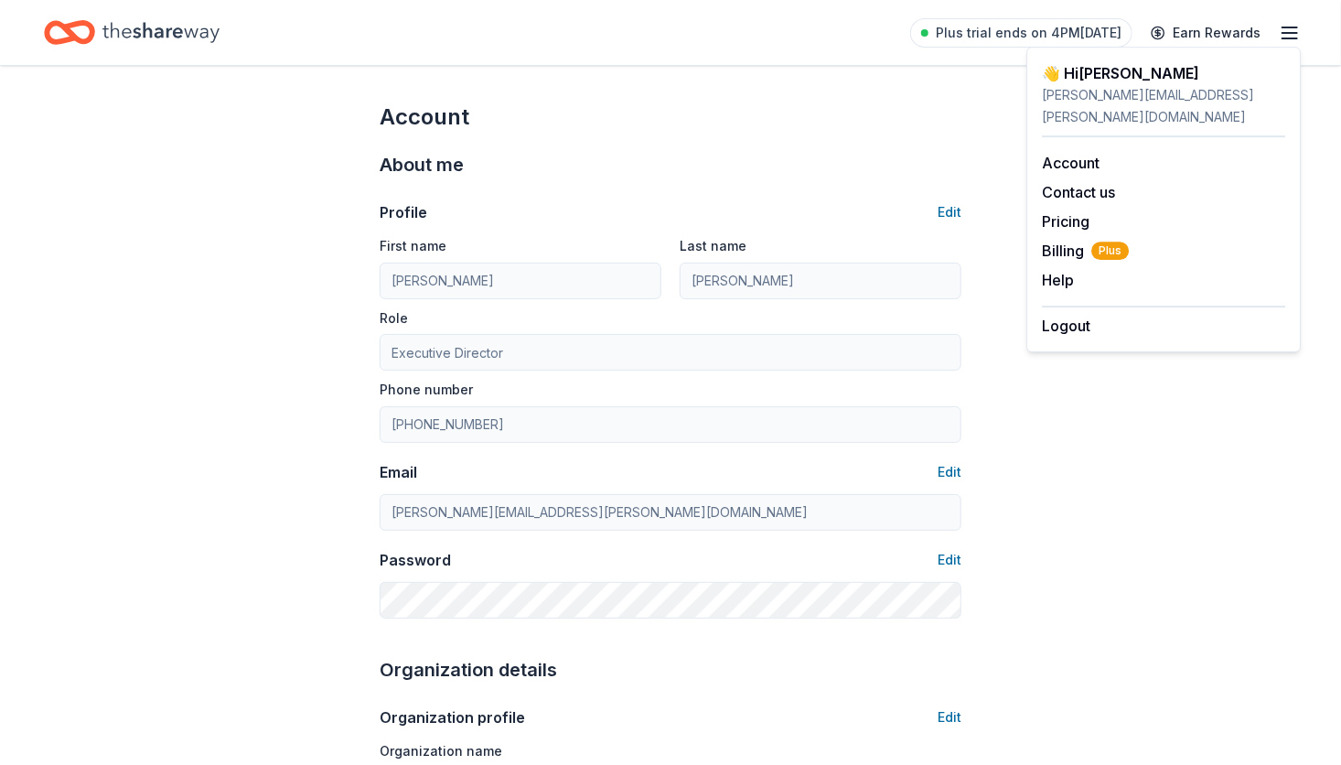
click at [162, 31] on icon "Home" at bounding box center [160, 32] width 117 height 20
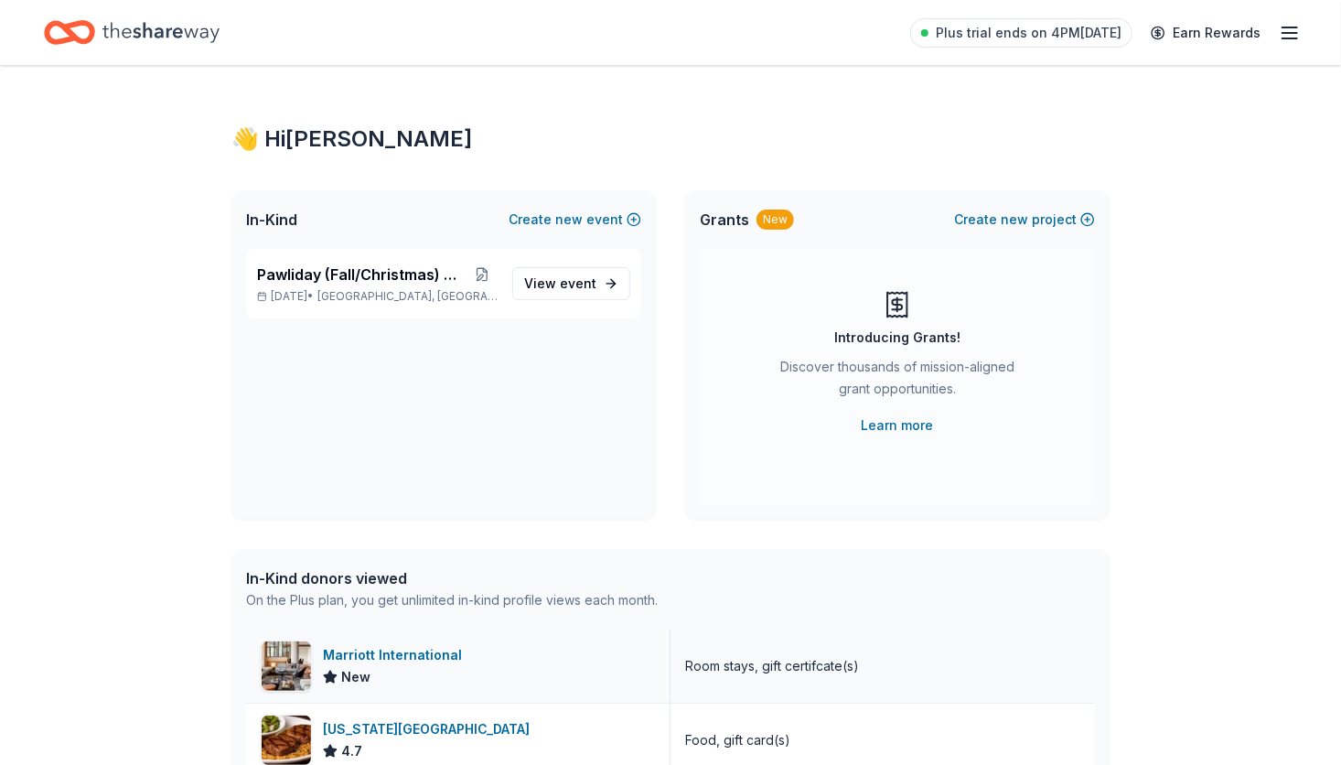
click at [412, 661] on div "Marriott International" at bounding box center [396, 655] width 146 height 22
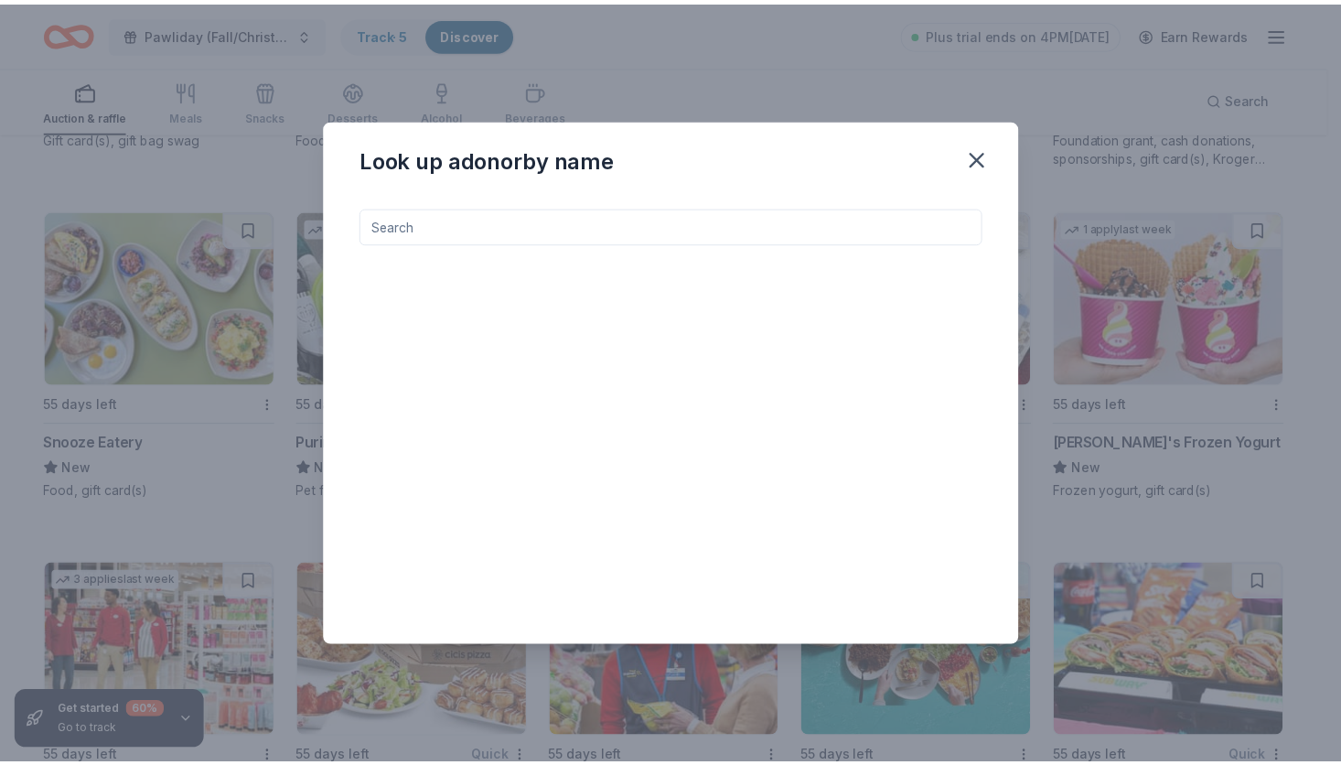
scroll to position [10309, 0]
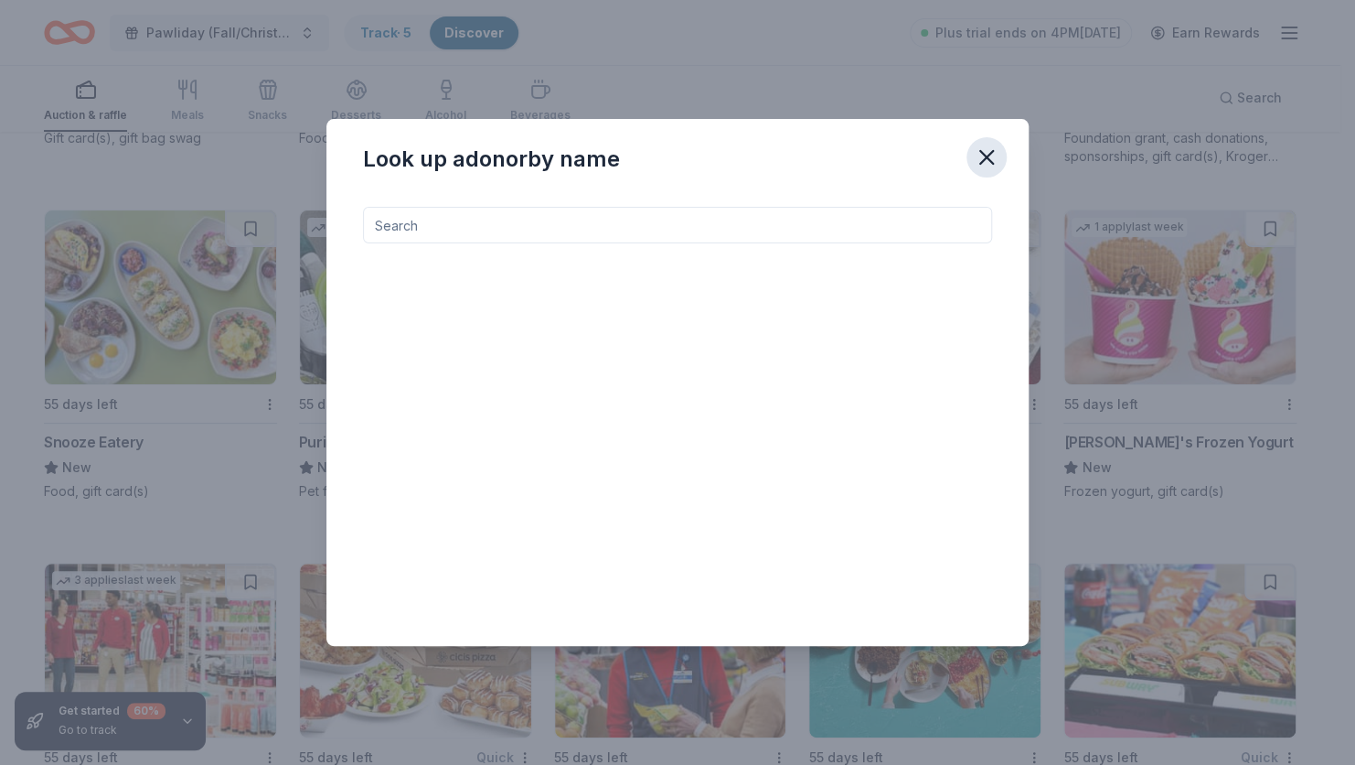
click at [984, 160] on icon "button" at bounding box center [986, 157] width 13 height 13
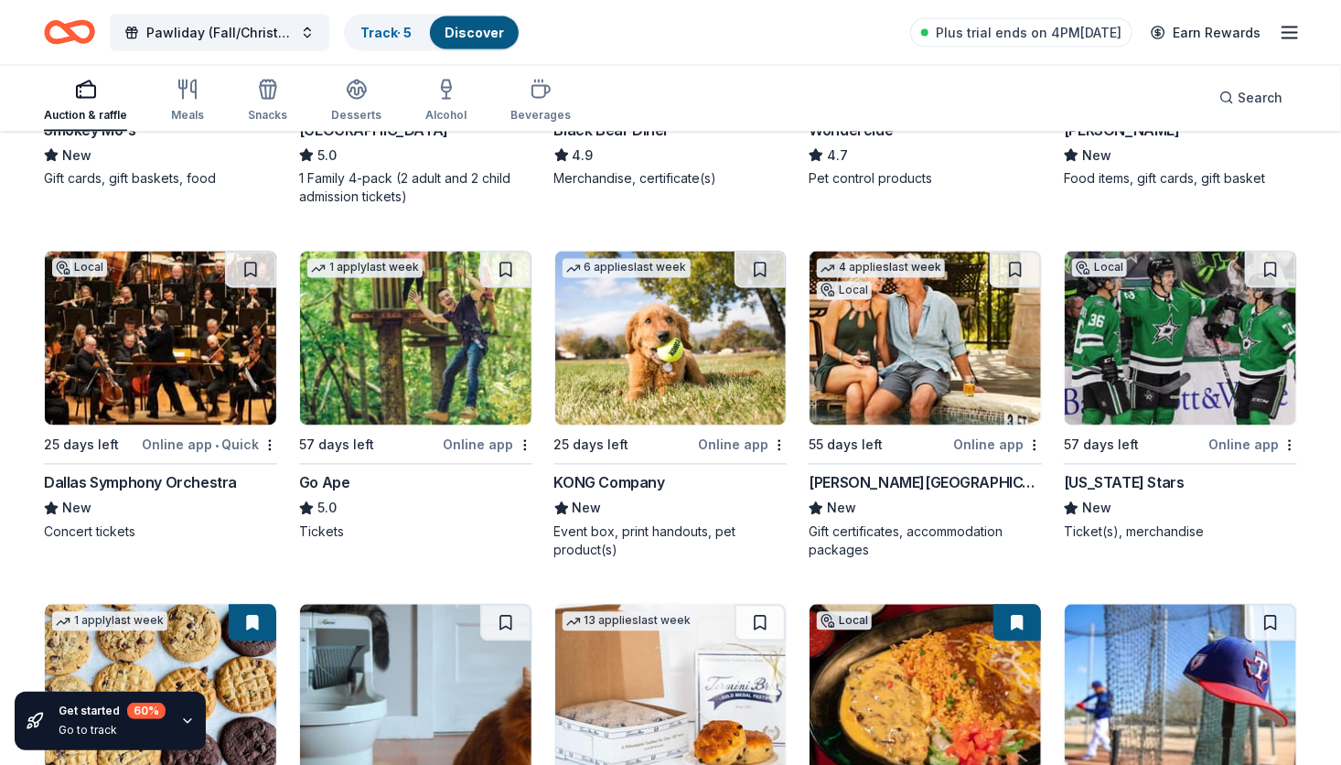
scroll to position [1492, 0]
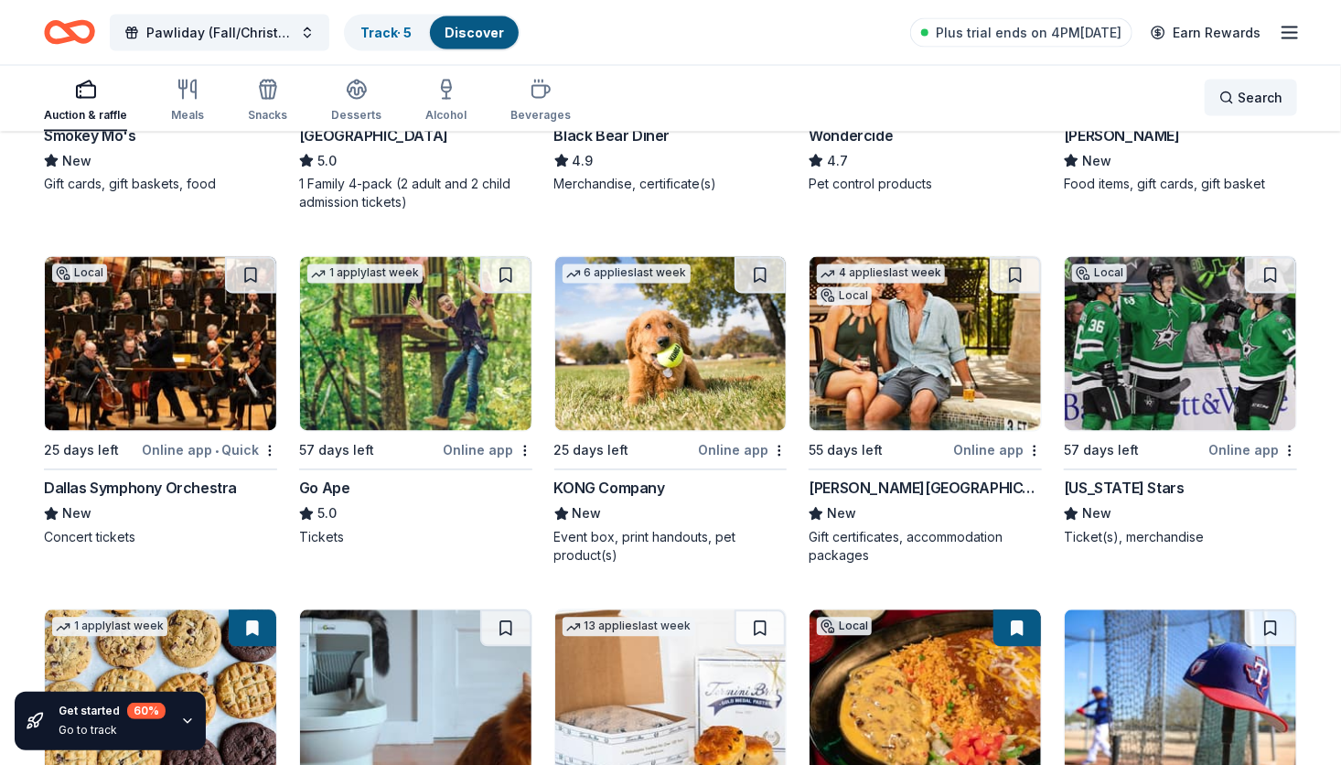
click at [1259, 94] on span "Search" at bounding box center [1259, 98] width 45 height 22
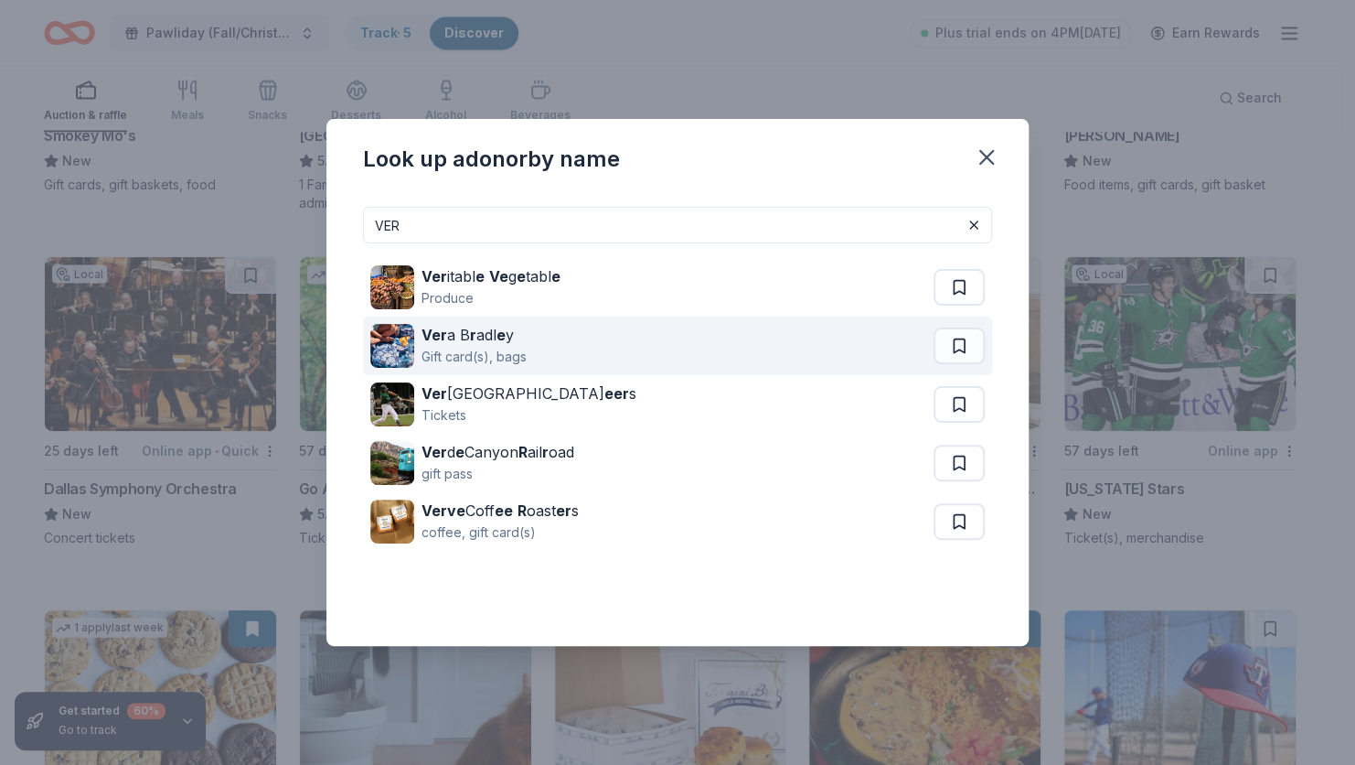
type input "VER"
click at [508, 351] on div "Gift card(s), bags" at bounding box center [474, 357] width 105 height 22
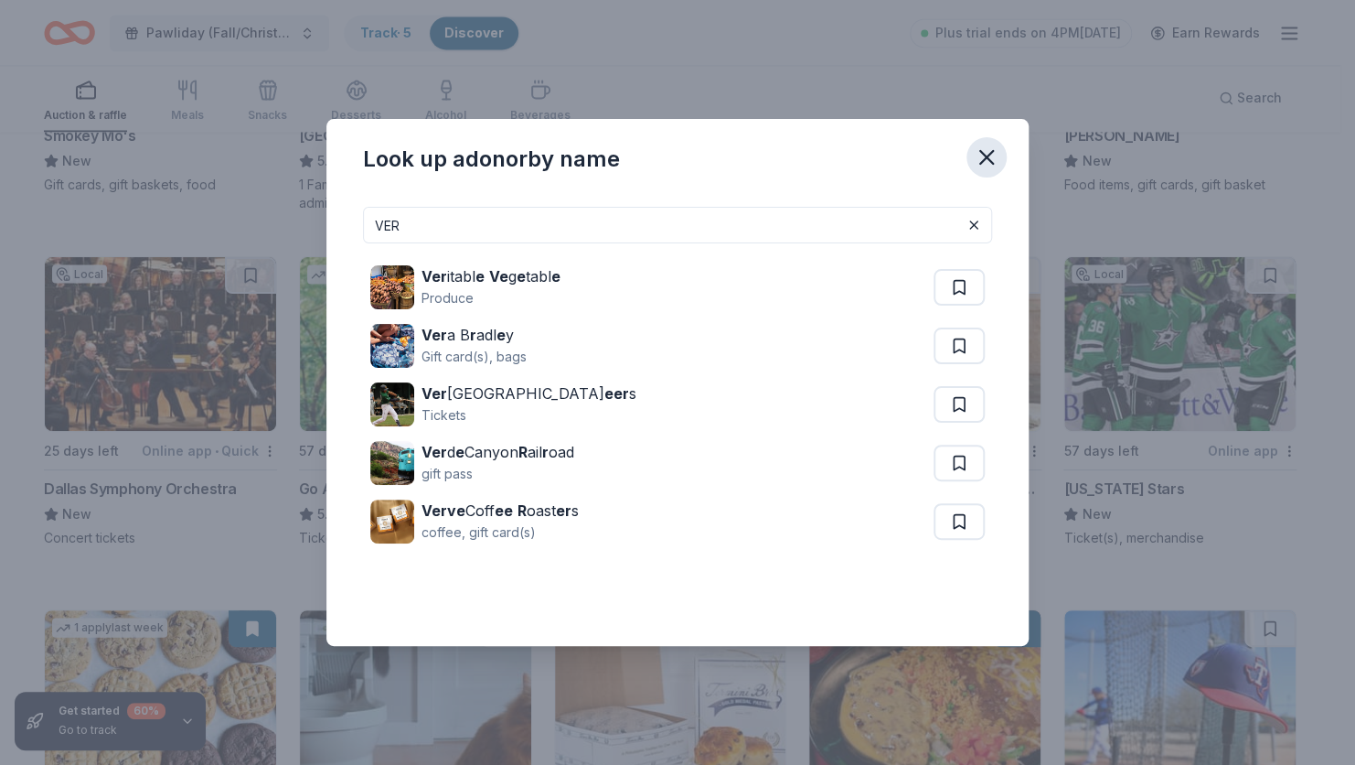
click at [984, 155] on icon "button" at bounding box center [986, 157] width 13 height 13
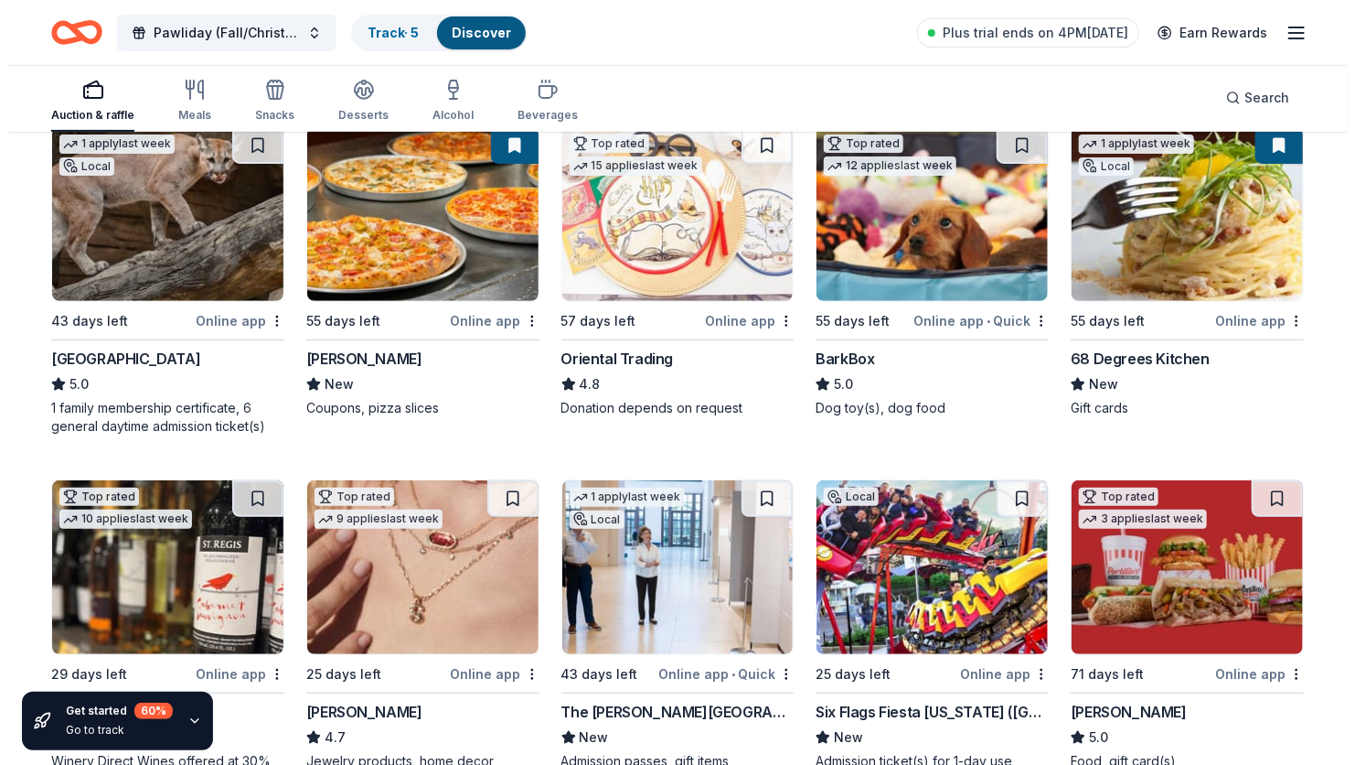
scroll to position [0, 0]
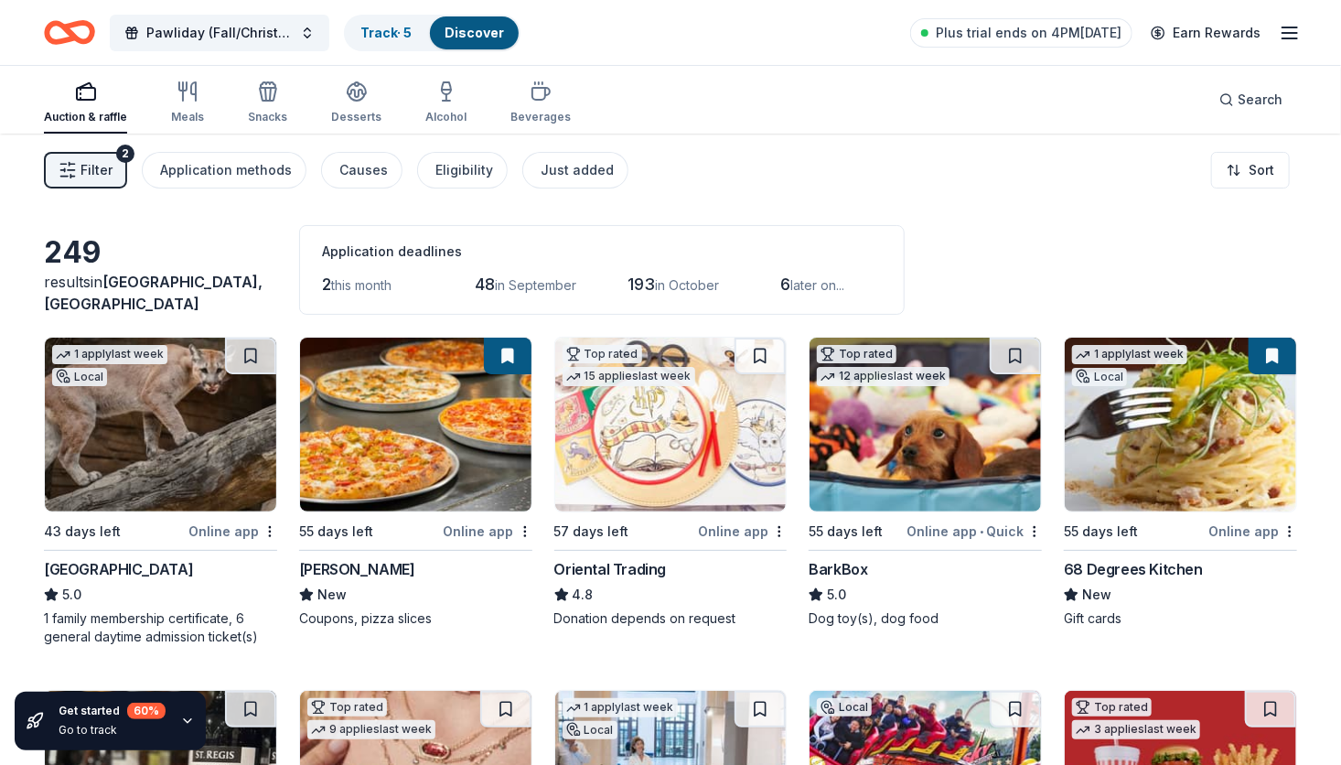
click at [90, 176] on span "Filter" at bounding box center [96, 170] width 32 height 22
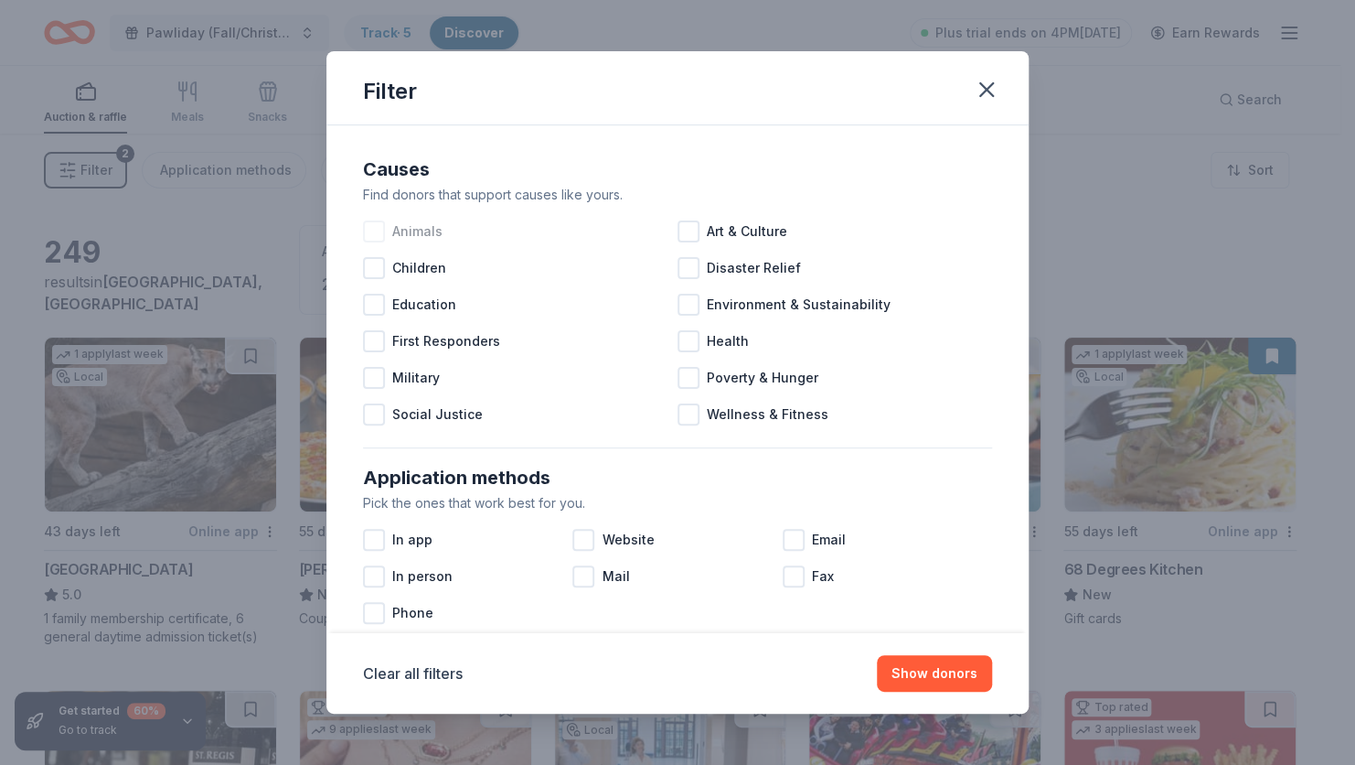
click at [370, 230] on div at bounding box center [374, 231] width 22 height 22
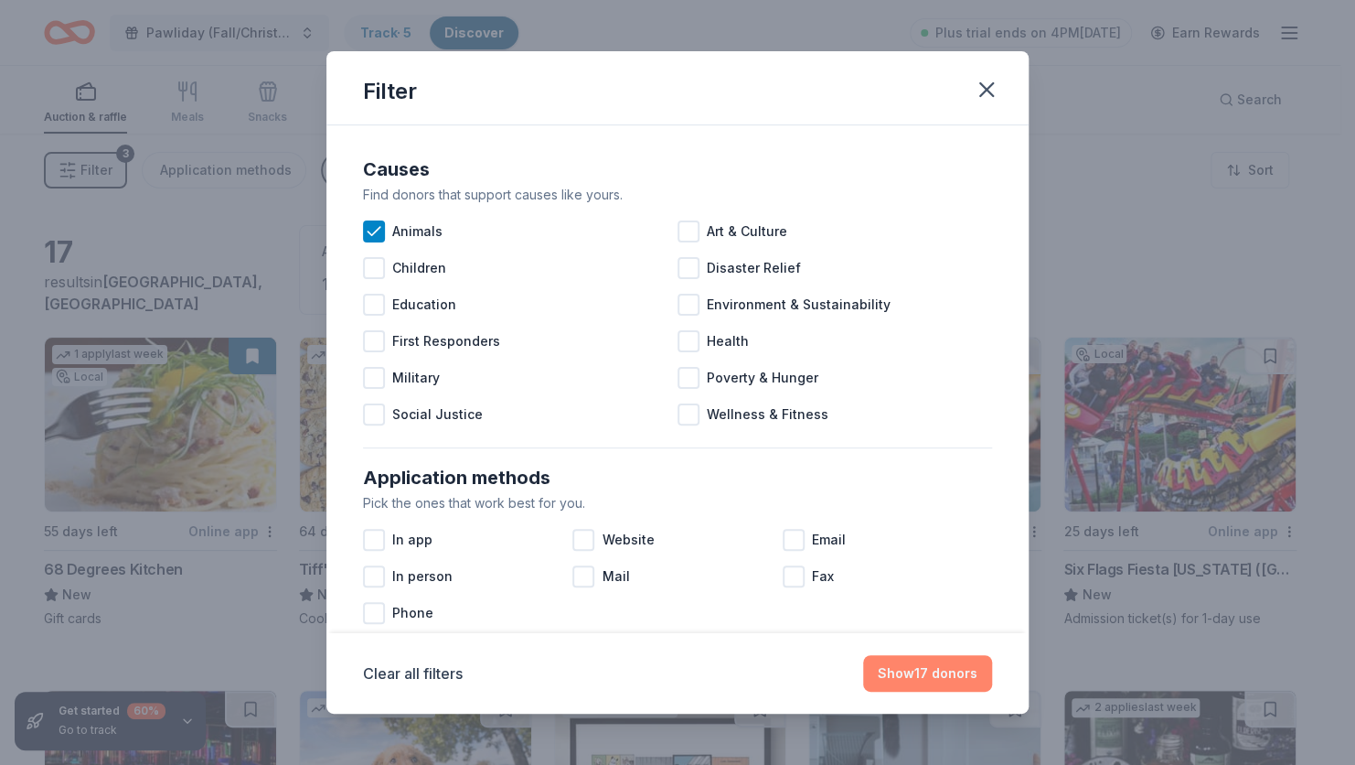
click at [901, 674] on button "Show 17 donors" at bounding box center [927, 673] width 129 height 37
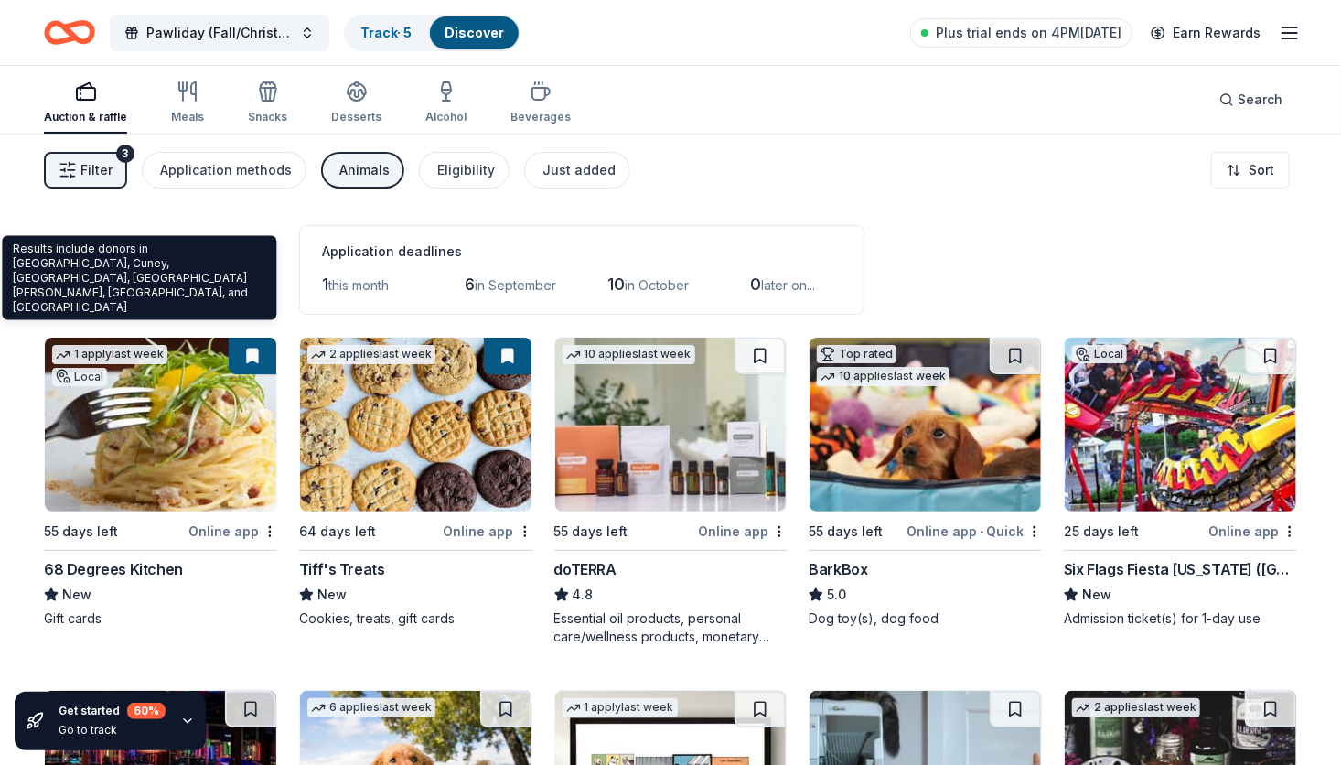
click at [156, 293] on span "Bullard, TX" at bounding box center [153, 293] width 219 height 40
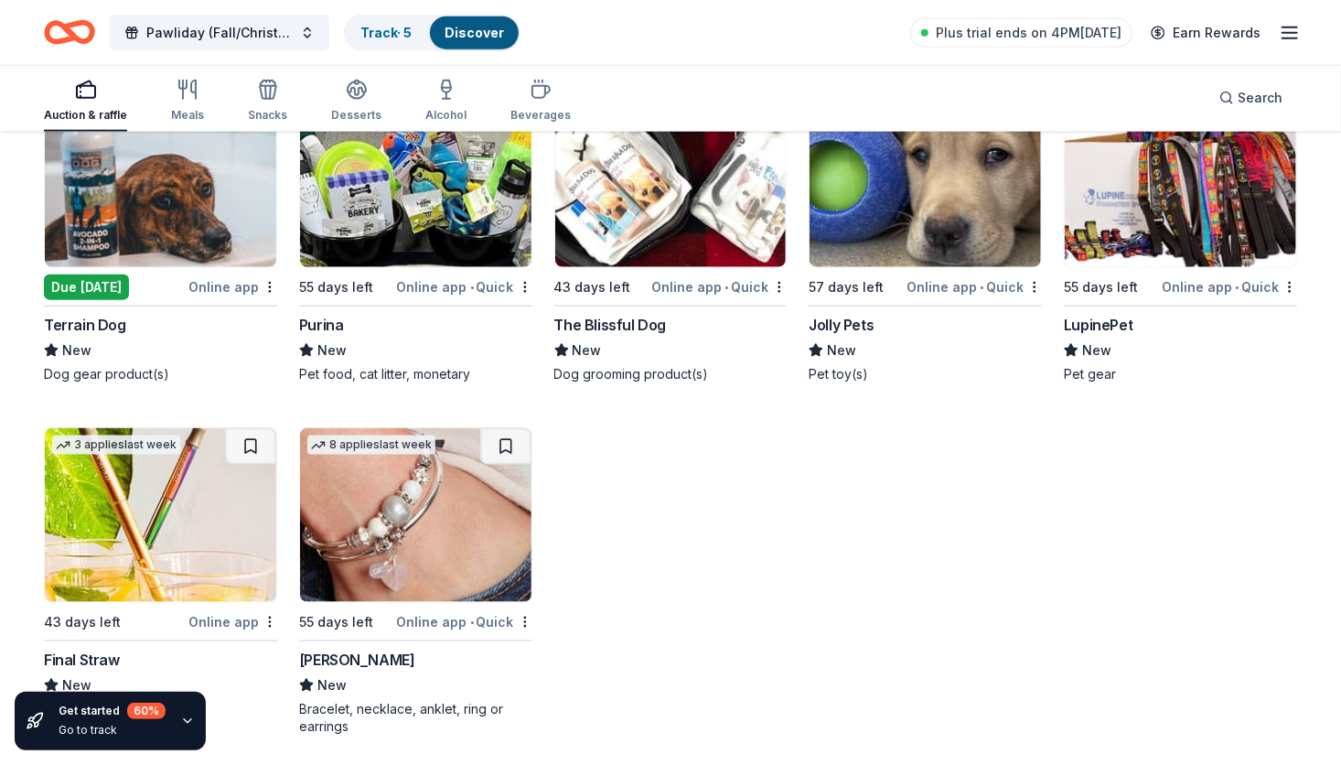
scroll to position [957, 0]
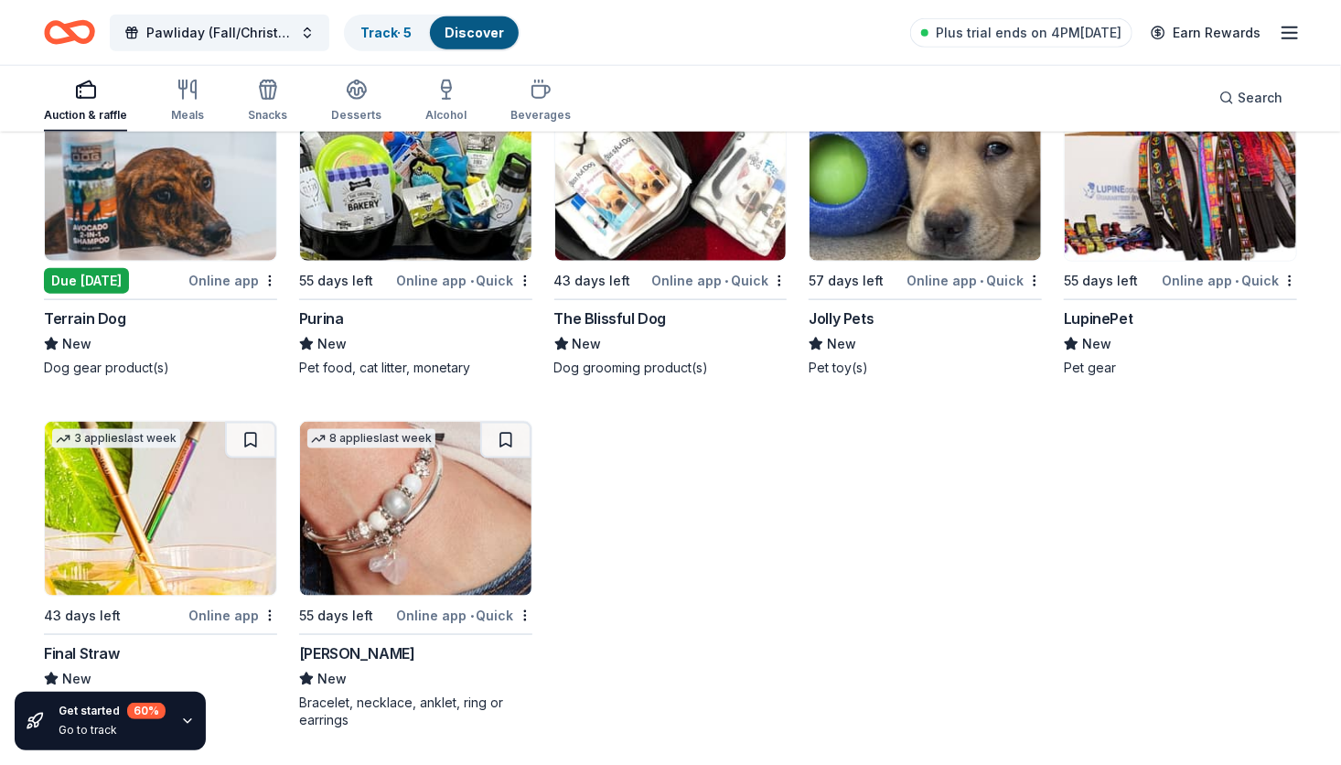
click at [436, 615] on div "Online app • Quick" at bounding box center [464, 615] width 135 height 23
click at [175, 528] on img at bounding box center [160, 509] width 231 height 174
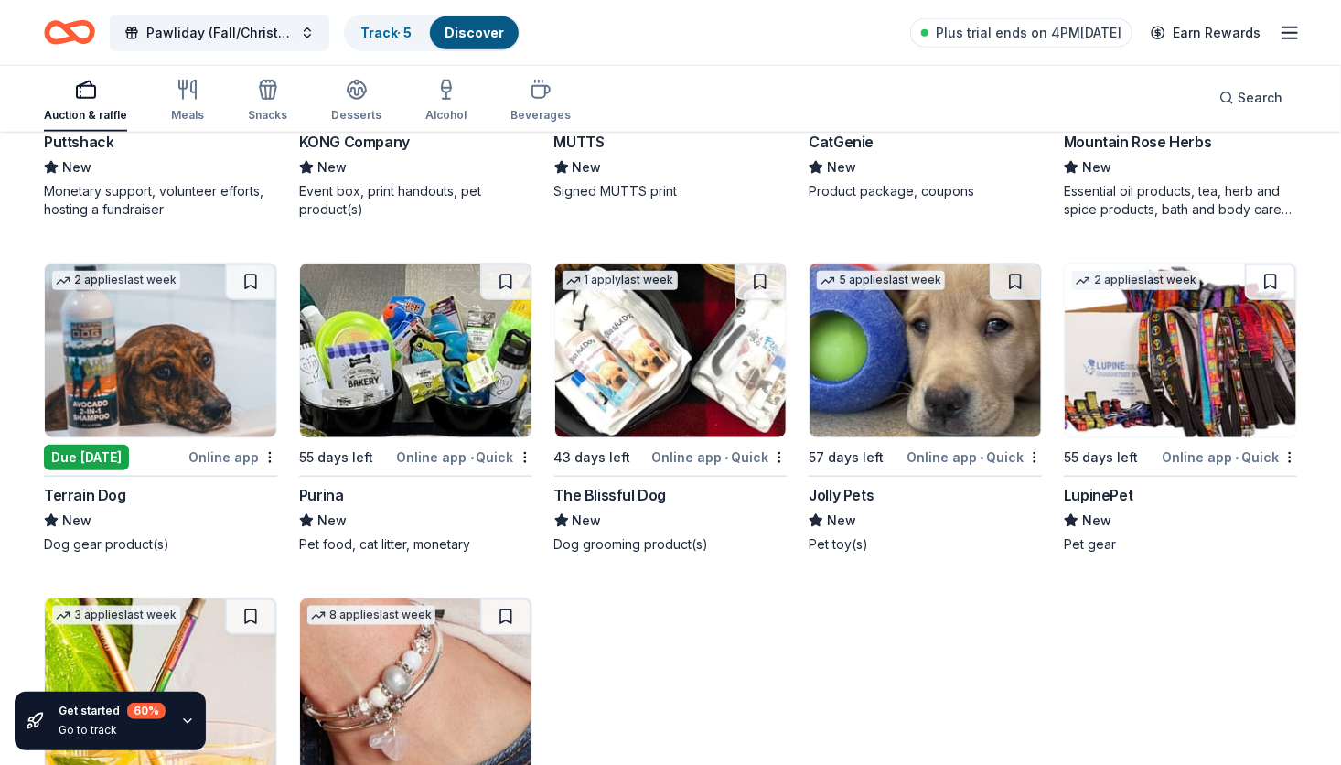
scroll to position [768, 0]
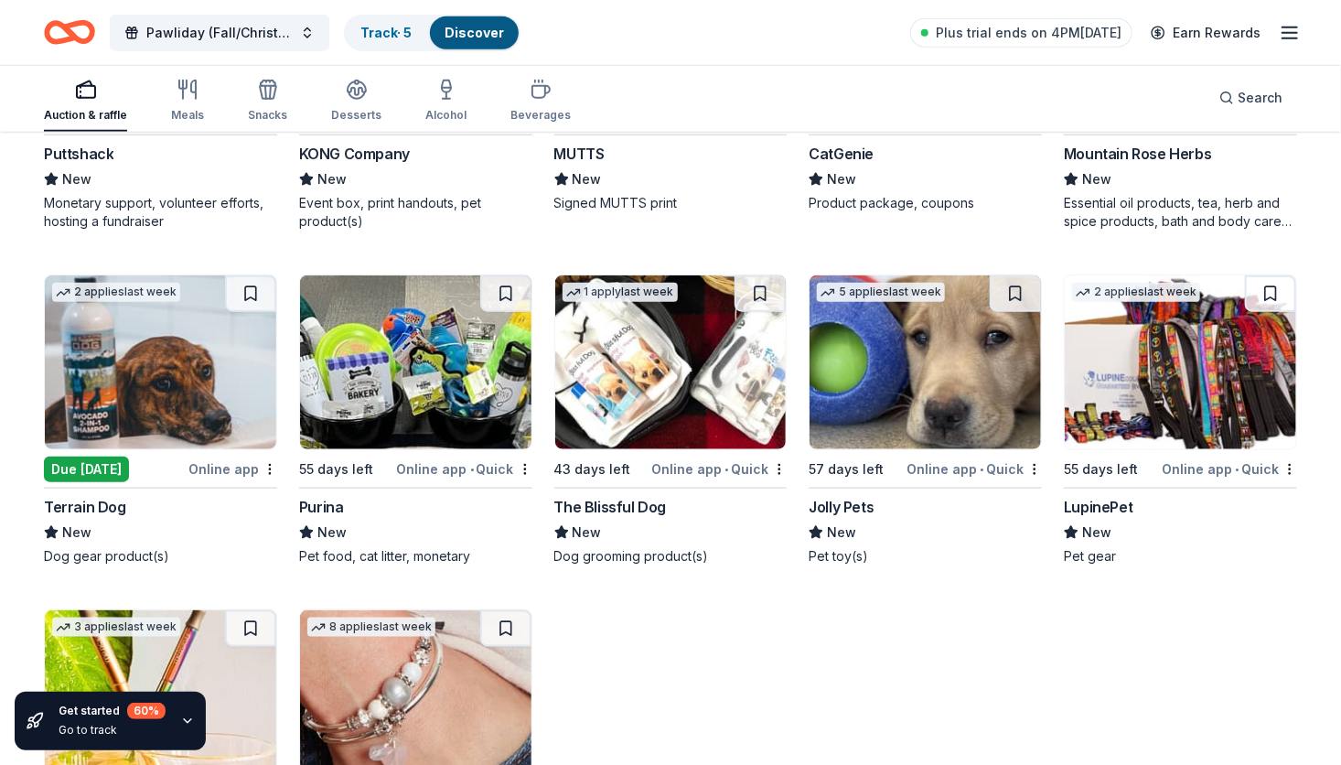
click at [1182, 383] on img at bounding box center [1179, 362] width 231 height 174
click at [934, 469] on div "Online app • Quick" at bounding box center [973, 468] width 135 height 23
click at [711, 471] on div "Online app • Quick" at bounding box center [718, 468] width 135 height 23
click at [436, 468] on div "Online app • Quick" at bounding box center [464, 468] width 135 height 23
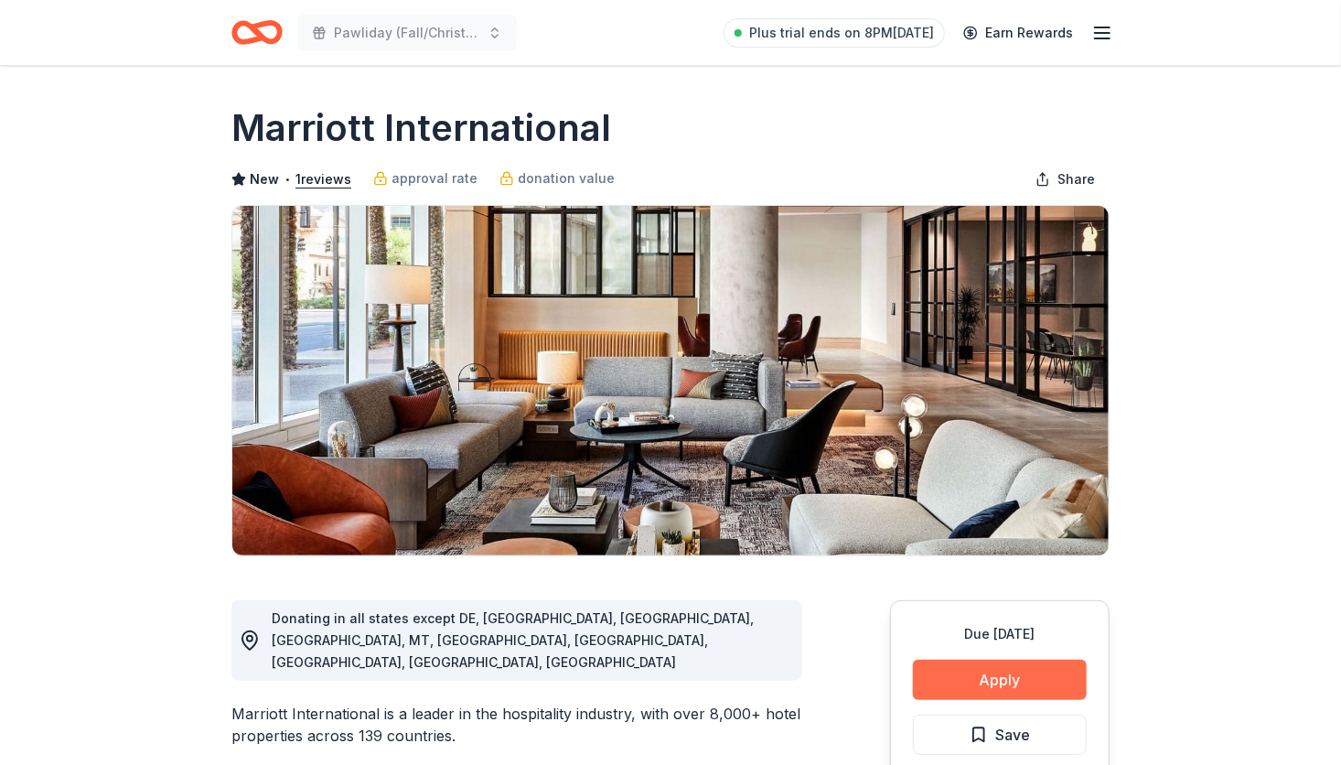
click at [972, 688] on button "Apply" at bounding box center [1000, 679] width 174 height 40
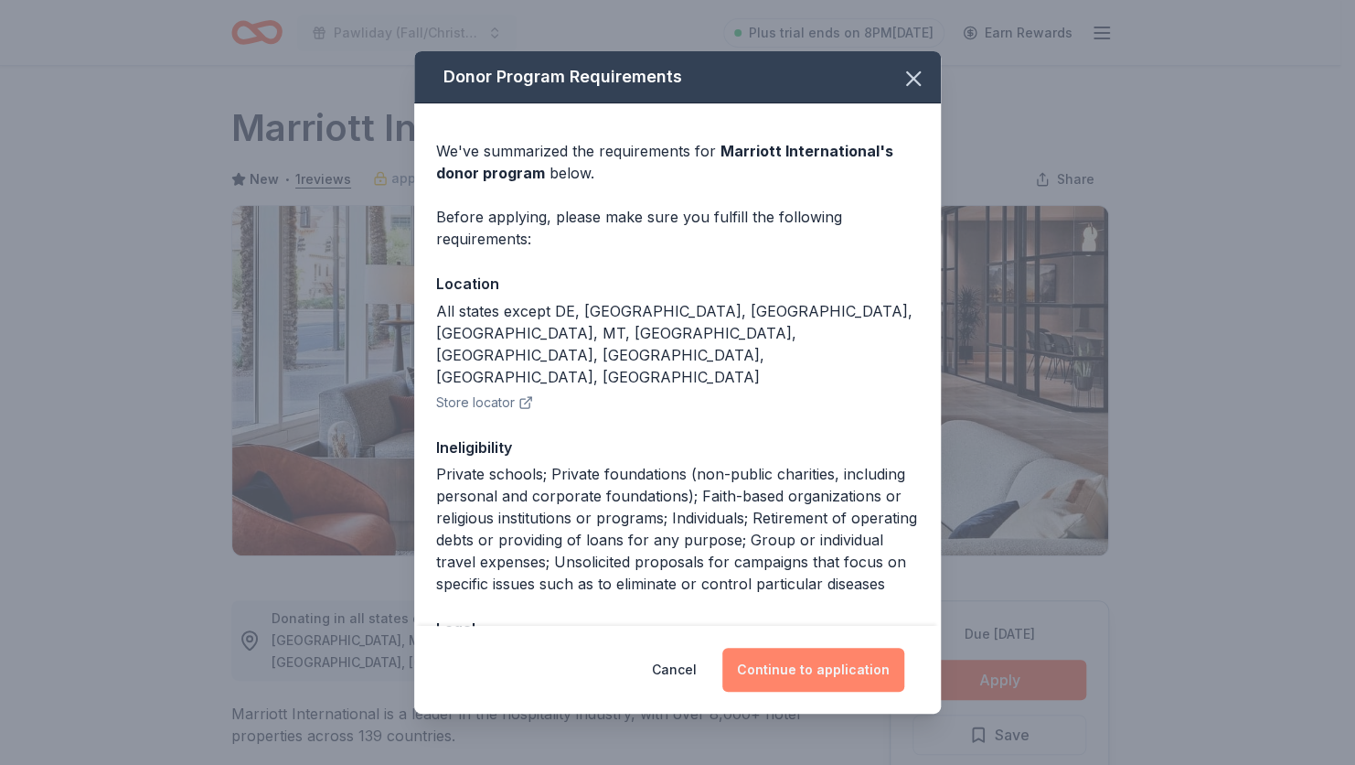
click at [842, 669] on button "Continue to application" at bounding box center [813, 669] width 182 height 44
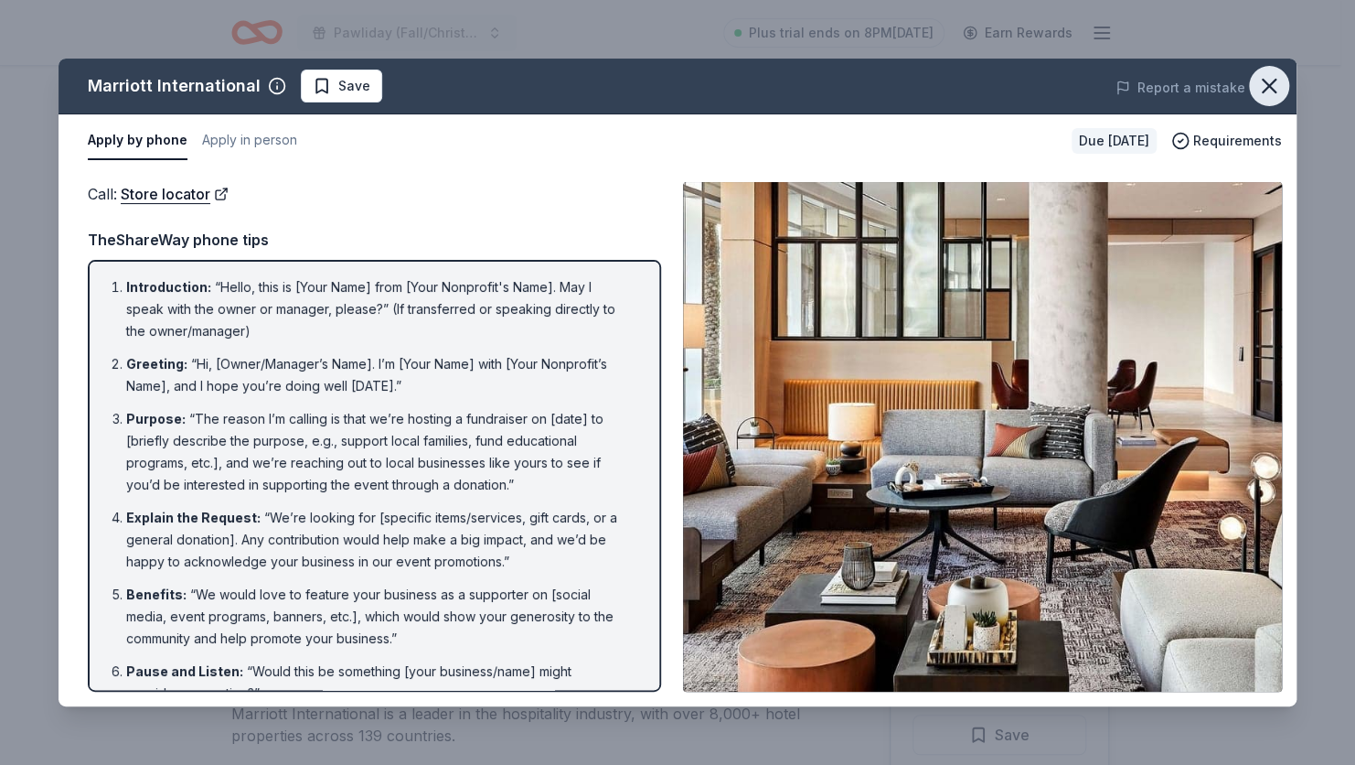
click at [1268, 80] on icon "button" at bounding box center [1270, 86] width 26 height 26
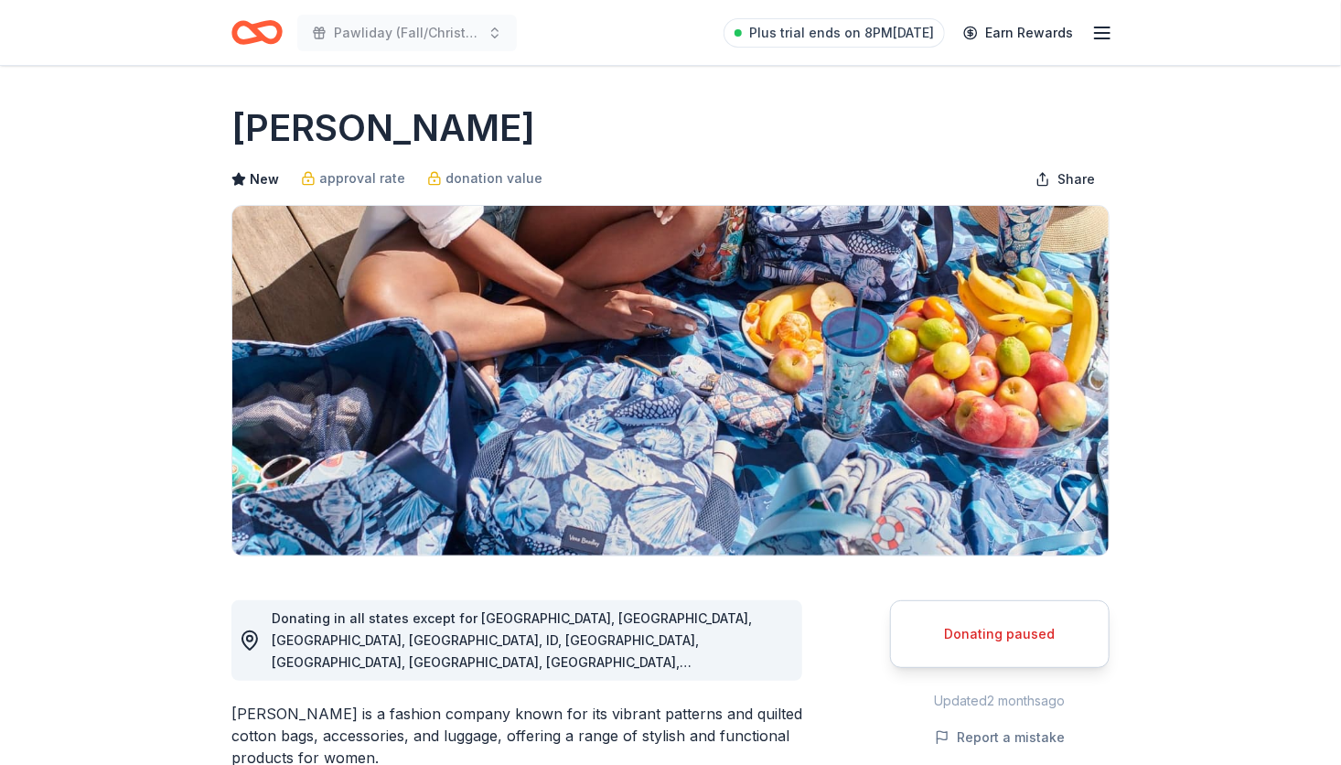
click at [985, 629] on div "Donating paused" at bounding box center [1000, 634] width 174 height 22
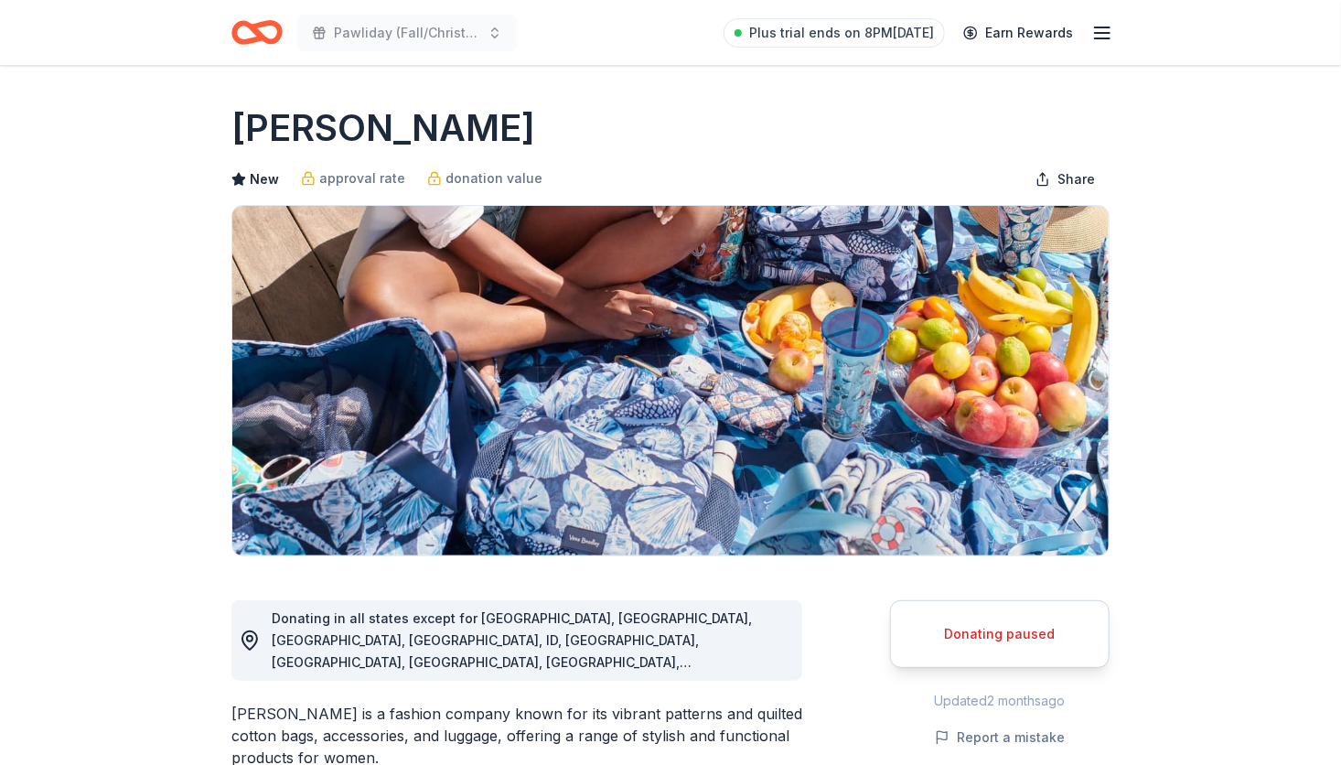
drag, startPoint x: 985, startPoint y: 629, endPoint x: 992, endPoint y: 660, distance: 31.9
click at [992, 660] on div "Donating paused" at bounding box center [999, 634] width 219 height 68
click at [1003, 747] on div "Donating paused Updated [DATE] Report a mistake" at bounding box center [999, 675] width 219 height 150
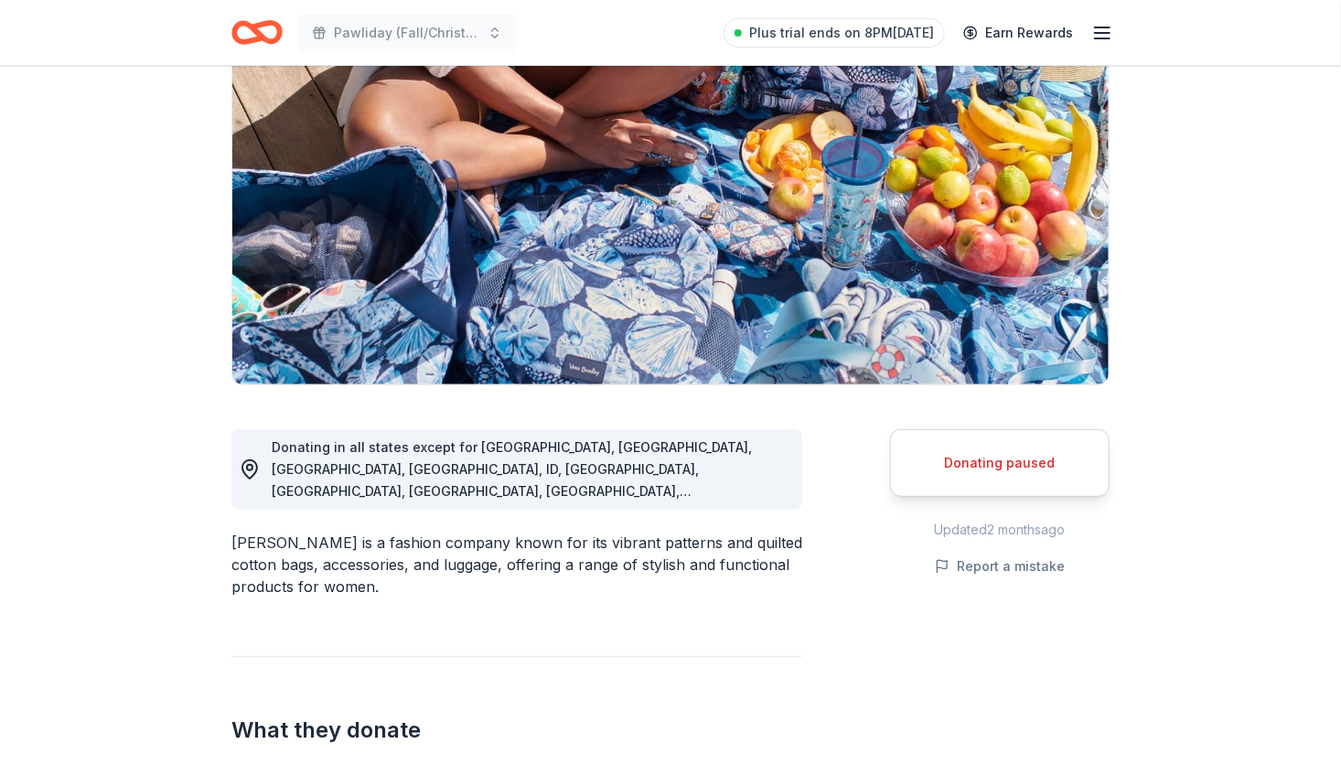
scroll to position [291, 0]
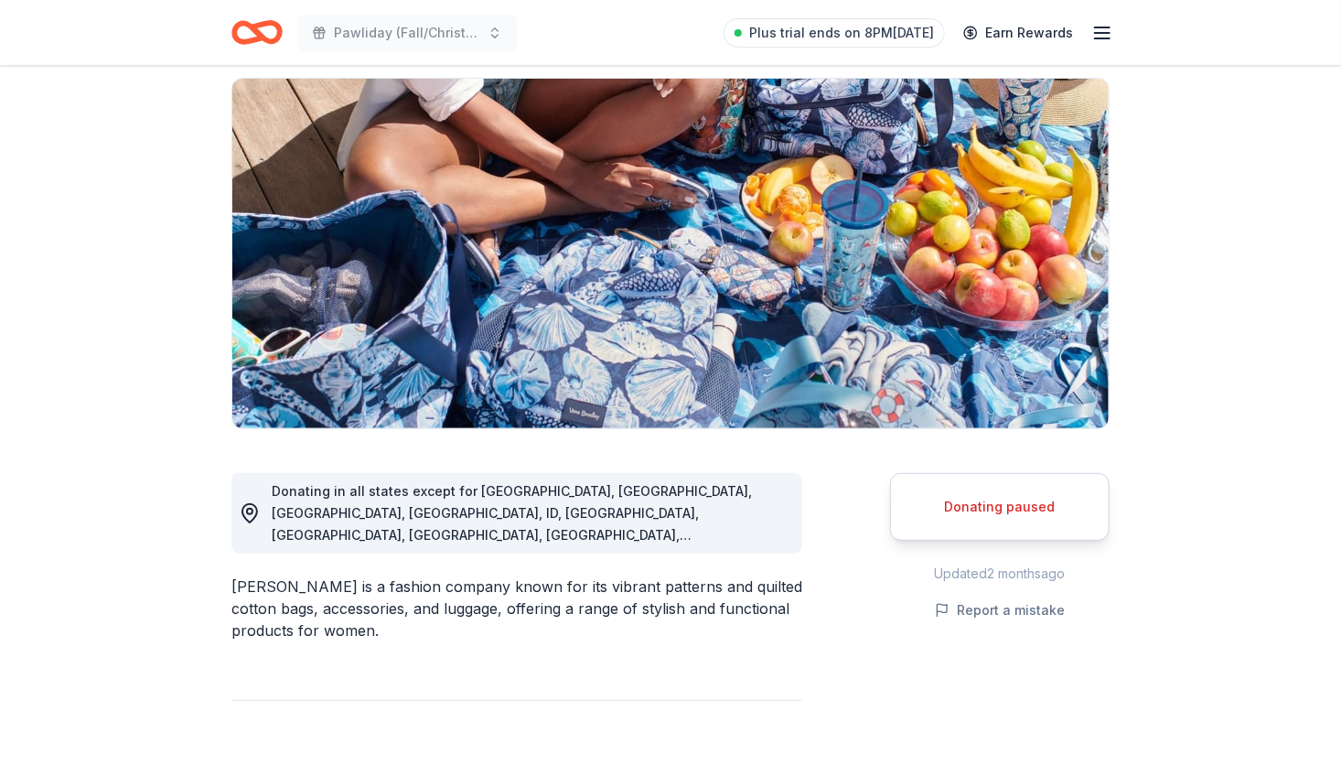
scroll to position [123, 0]
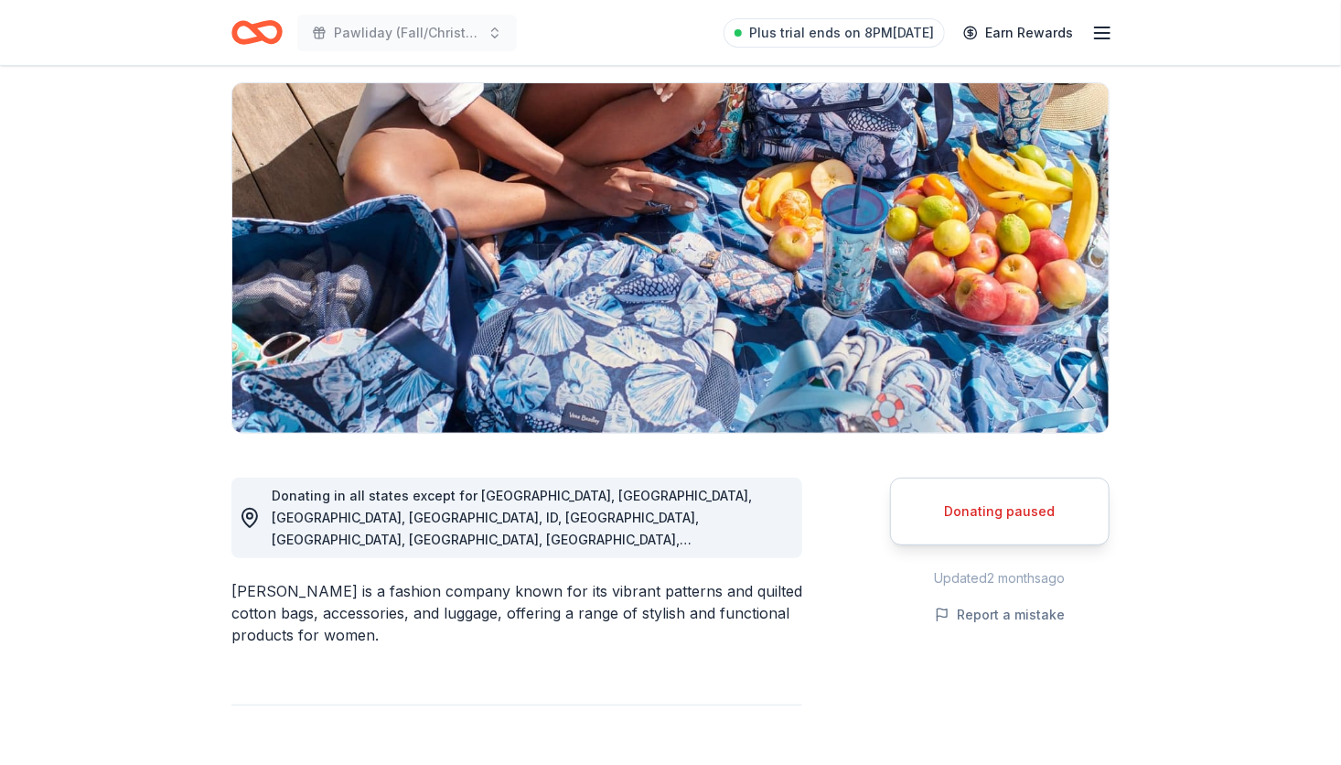
click at [1029, 526] on div "Donating paused" at bounding box center [999, 511] width 219 height 68
click at [998, 516] on div "Donating paused" at bounding box center [1000, 511] width 174 height 22
click at [988, 515] on div "Donating paused" at bounding box center [1000, 511] width 174 height 22
click at [983, 508] on div "Donating paused" at bounding box center [1000, 511] width 174 height 22
click at [984, 505] on div "Donating paused" at bounding box center [1000, 511] width 174 height 22
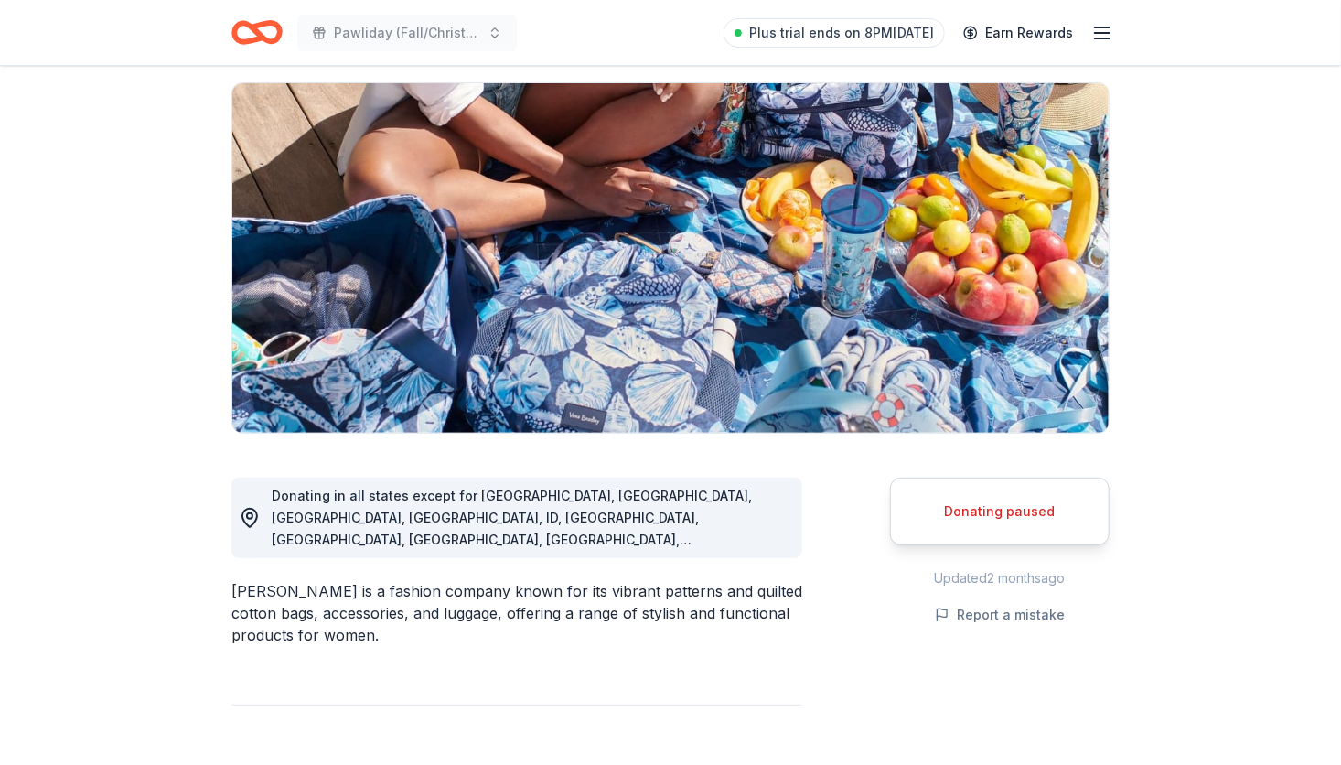
click at [985, 508] on div "Donating paused" at bounding box center [1000, 511] width 174 height 22
click at [986, 508] on div "Donating paused" at bounding box center [1000, 511] width 174 height 22
click at [988, 501] on div "Donating paused" at bounding box center [1000, 511] width 174 height 22
click at [988, 500] on div "Donating paused" at bounding box center [1000, 511] width 174 height 22
click at [989, 495] on div "Donating paused" at bounding box center [999, 511] width 219 height 68
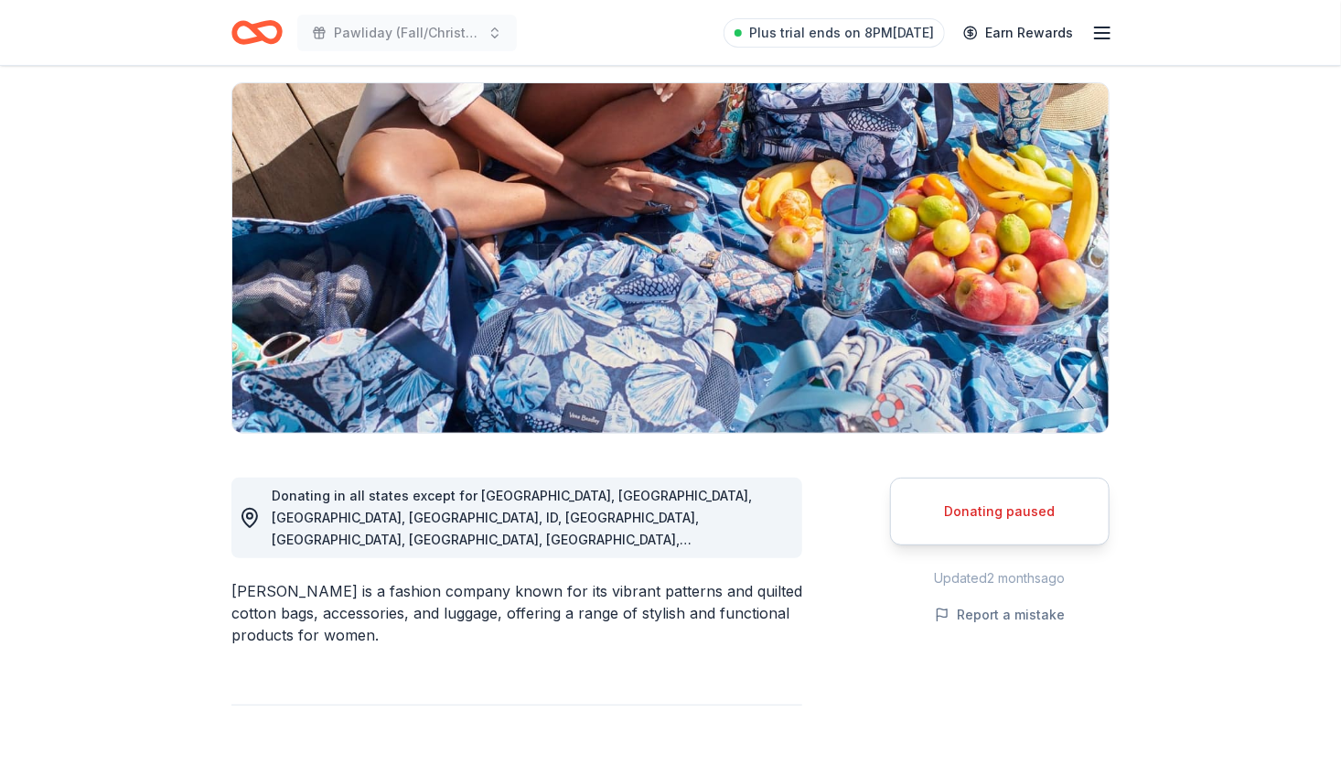
click at [989, 500] on div "Donating paused" at bounding box center [1000, 511] width 174 height 22
click at [989, 494] on div "Donating paused" at bounding box center [999, 511] width 219 height 68
click at [990, 491] on div "Donating paused" at bounding box center [999, 511] width 219 height 68
click at [988, 500] on div "Donating paused" at bounding box center [1000, 511] width 174 height 22
click at [989, 497] on div "Donating paused" at bounding box center [999, 511] width 219 height 68
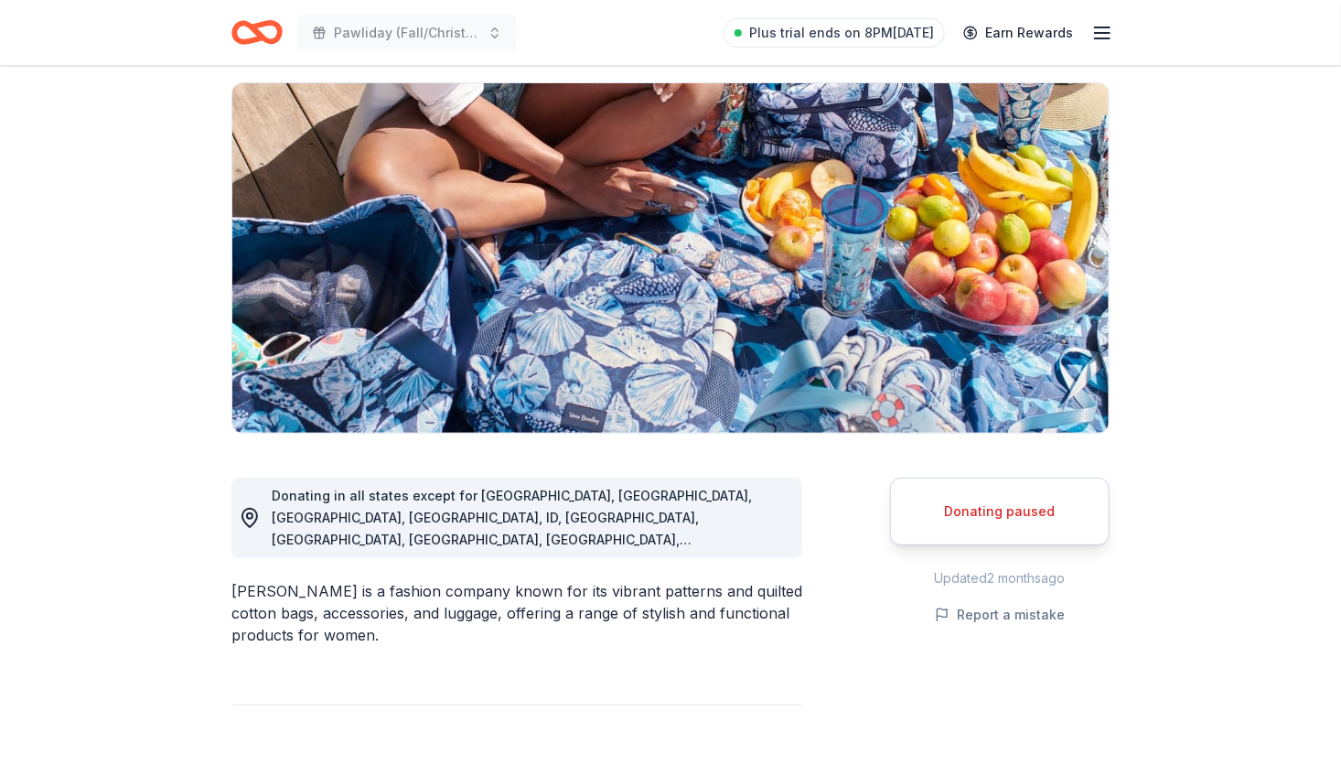
click at [989, 497] on div "Donating paused" at bounding box center [999, 511] width 219 height 68
click at [991, 487] on div "Donating paused" at bounding box center [999, 511] width 219 height 68
click at [989, 495] on div "Donating paused" at bounding box center [999, 511] width 219 height 68
click at [990, 500] on div "Donating paused" at bounding box center [1000, 511] width 174 height 22
click at [989, 500] on div "Donating paused" at bounding box center [1000, 511] width 174 height 22
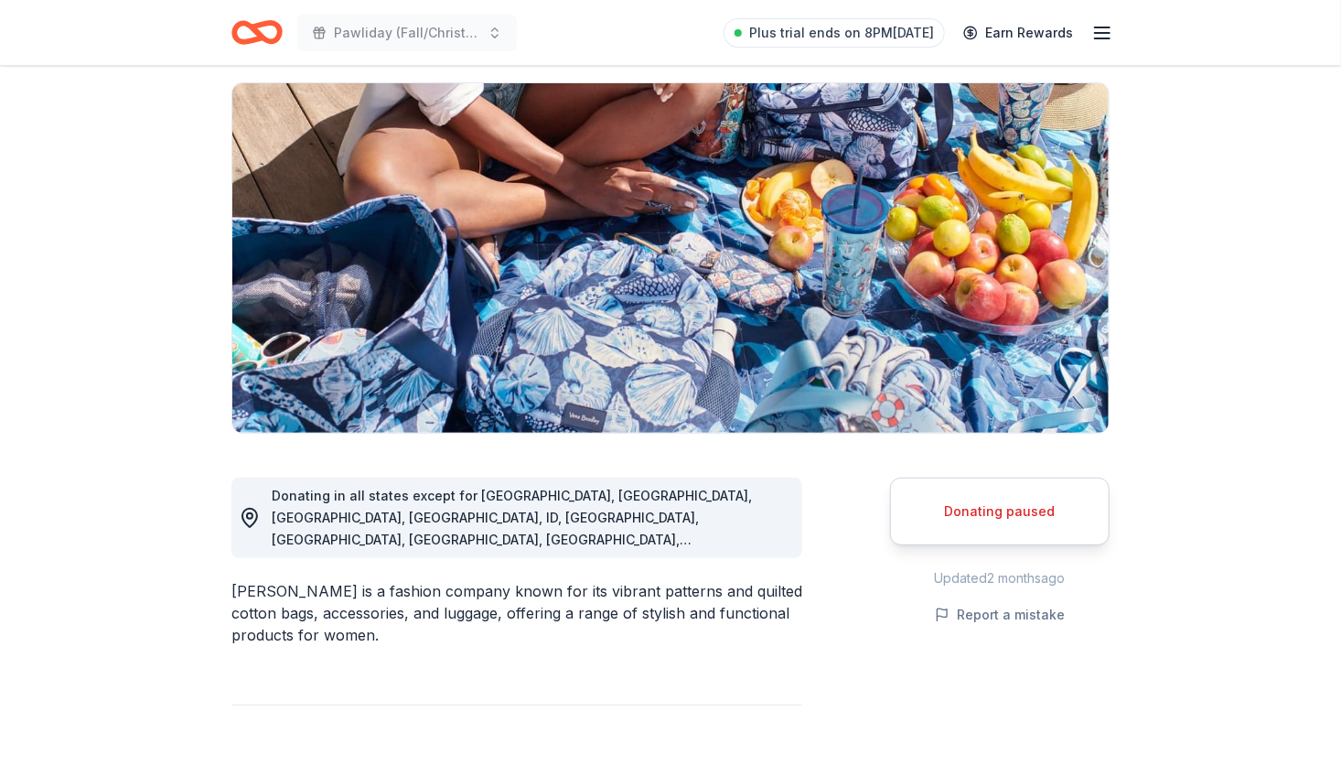
click at [991, 494] on div "Donating paused" at bounding box center [999, 511] width 219 height 68
click at [991, 492] on div "Donating paused" at bounding box center [999, 511] width 219 height 68
click at [989, 497] on div "Donating paused" at bounding box center [999, 511] width 219 height 68
click at [989, 504] on div "Donating paused" at bounding box center [1000, 511] width 174 height 22
click at [1018, 526] on div "Donating paused" at bounding box center [999, 511] width 219 height 68
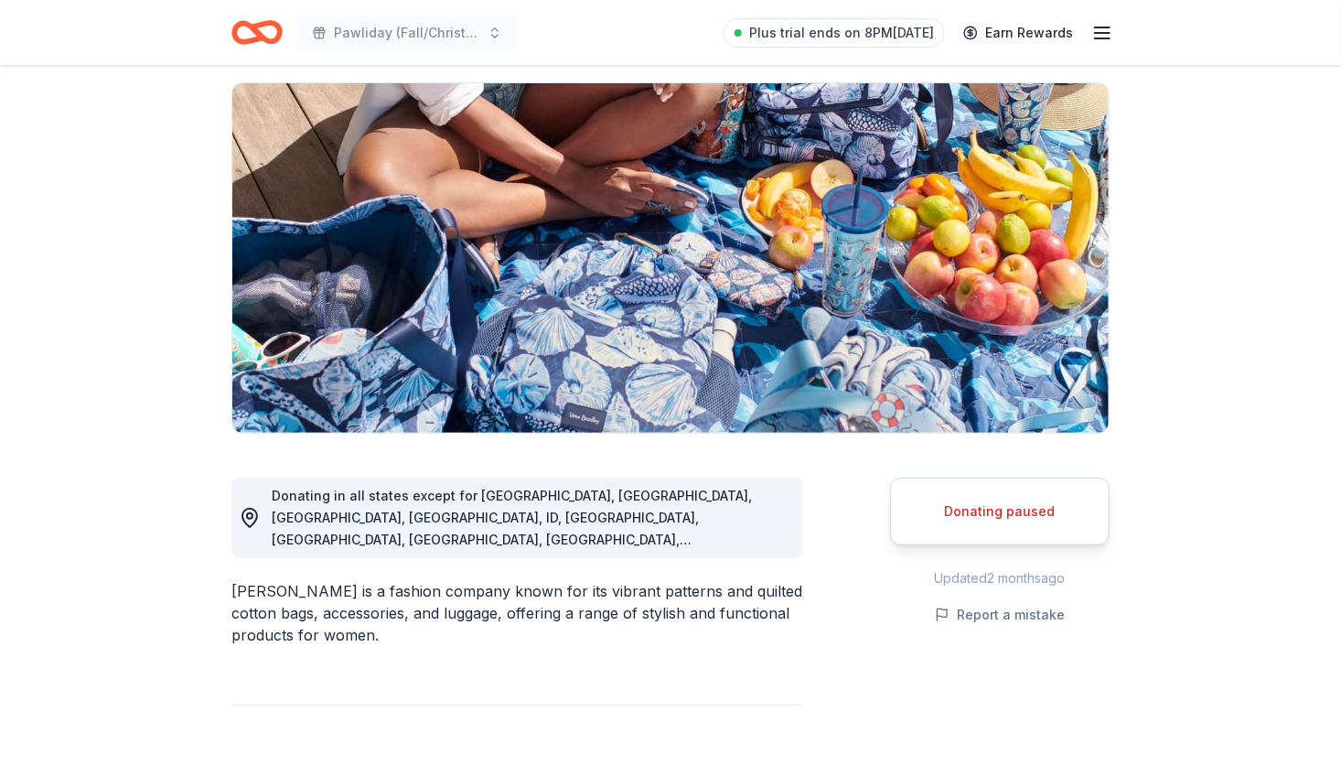
click at [1019, 507] on div "Donating paused" at bounding box center [1000, 511] width 174 height 22
click at [1021, 508] on div "Donating paused" at bounding box center [1000, 511] width 174 height 22
click at [1020, 508] on div "Donating paused" at bounding box center [1000, 511] width 174 height 22
click at [1025, 507] on div "Donating paused" at bounding box center [1000, 511] width 174 height 22
click at [1026, 509] on div "Donating paused" at bounding box center [1000, 511] width 174 height 22
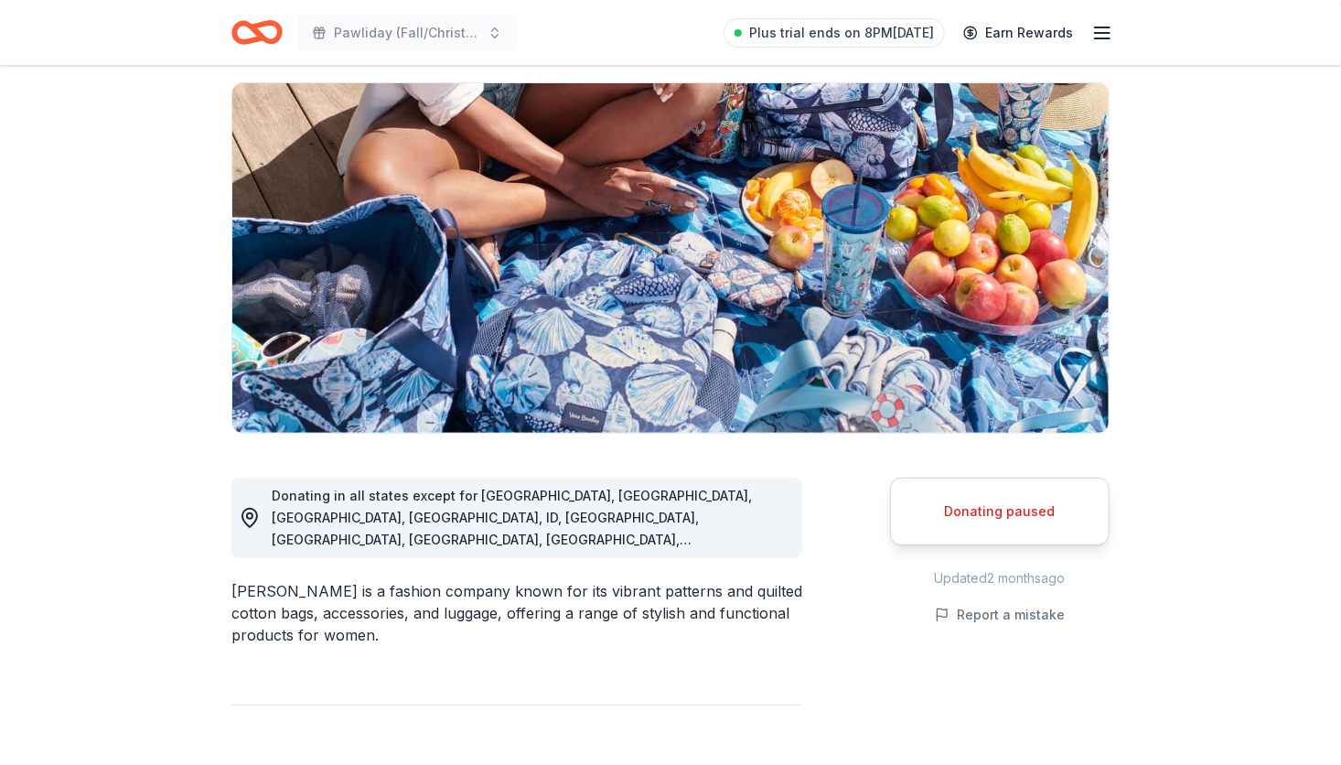
click at [1028, 509] on div "Donating paused" at bounding box center [1000, 511] width 174 height 22
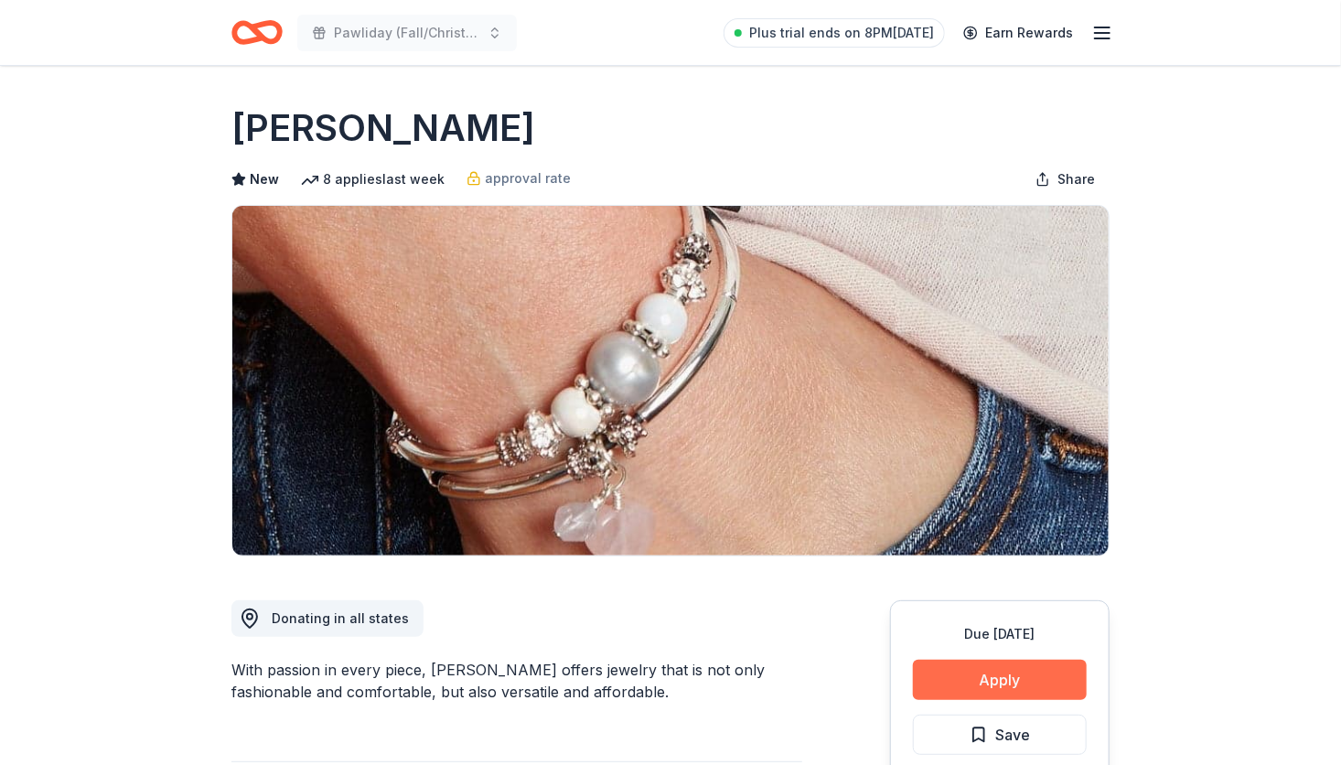
click at [1024, 677] on button "Apply" at bounding box center [1000, 679] width 174 height 40
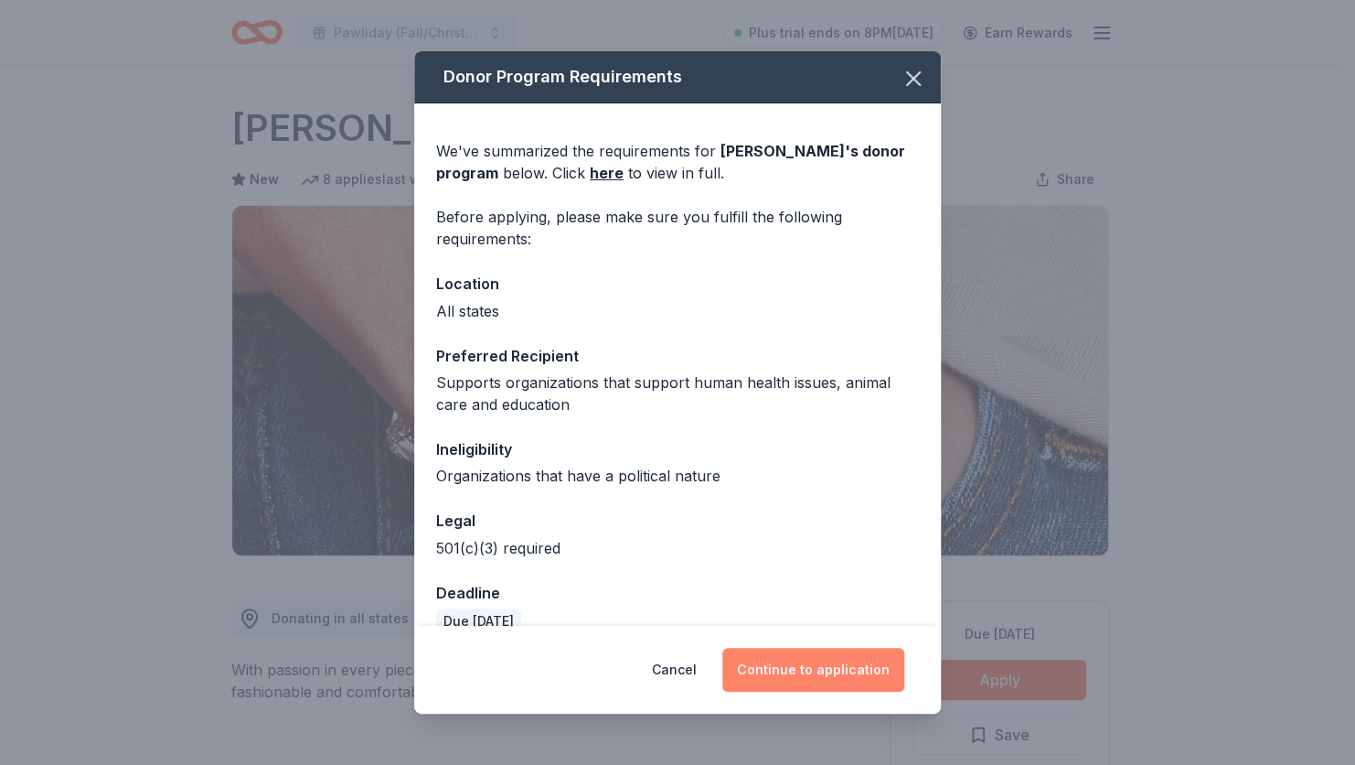
click at [806, 670] on button "Continue to application" at bounding box center [813, 669] width 182 height 44
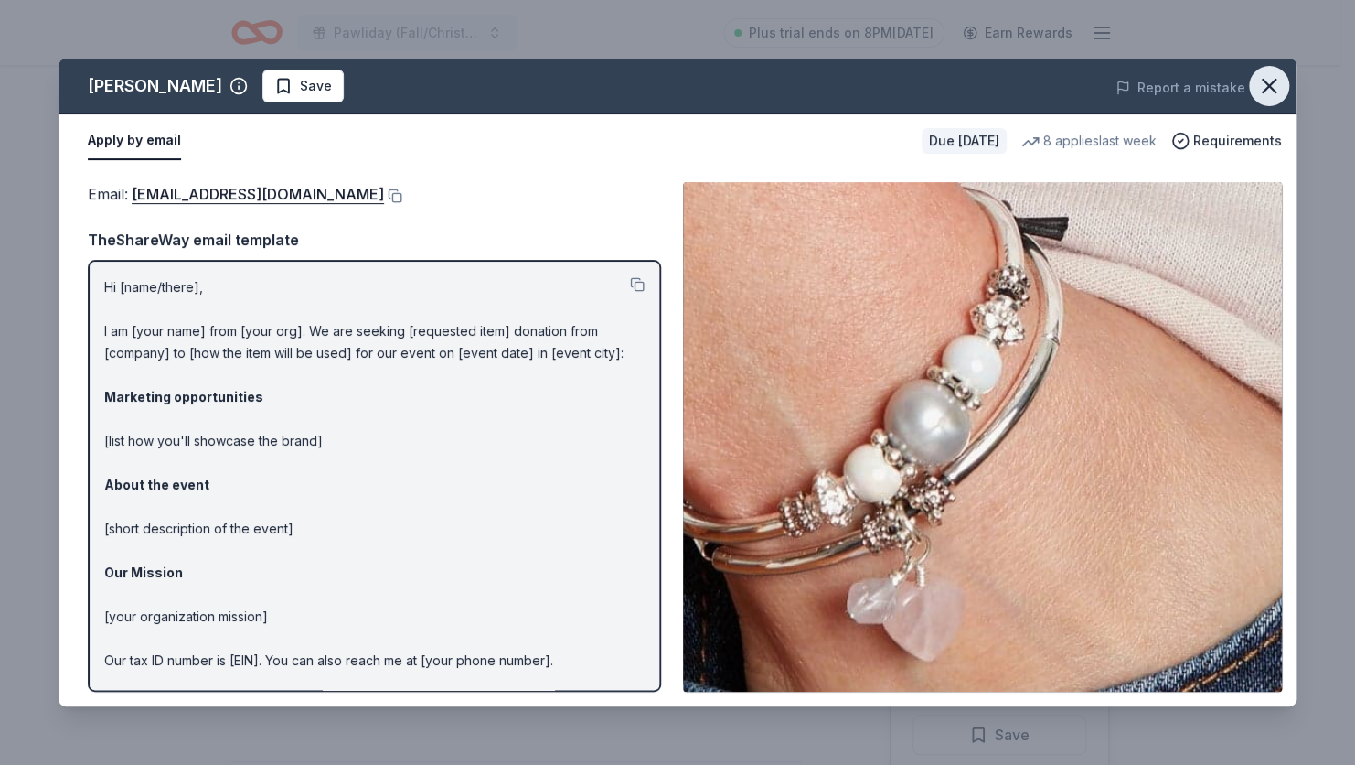
click at [1269, 86] on icon "button" at bounding box center [1269, 86] width 13 height 13
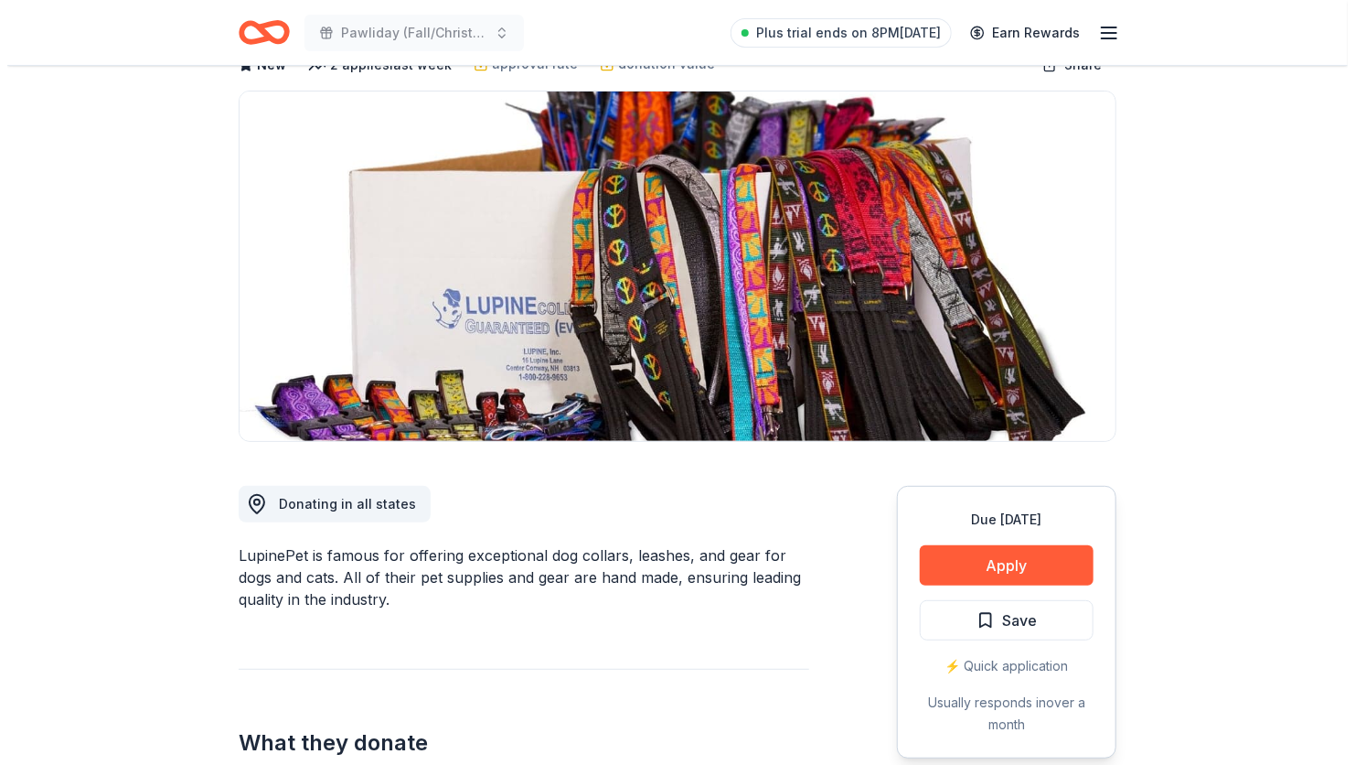
scroll to position [227, 0]
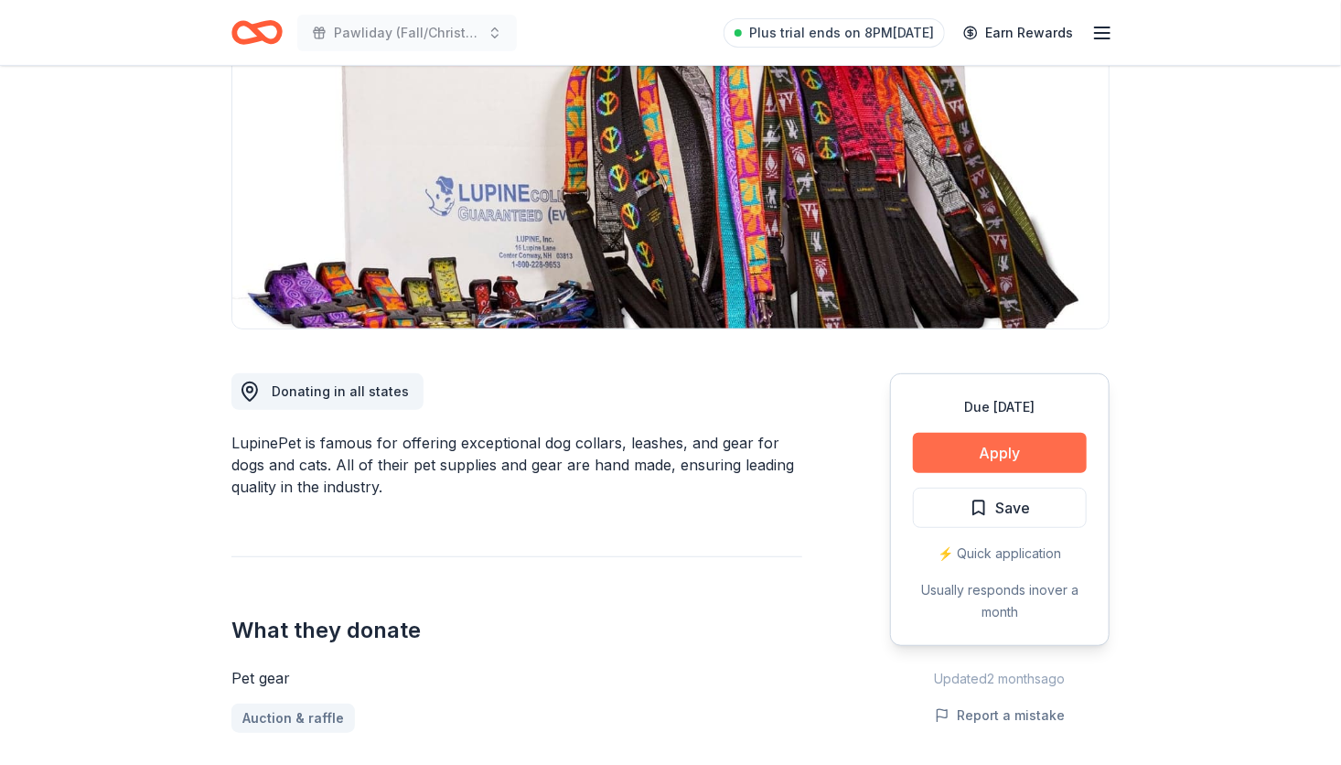
click at [1053, 457] on button "Apply" at bounding box center [1000, 453] width 174 height 40
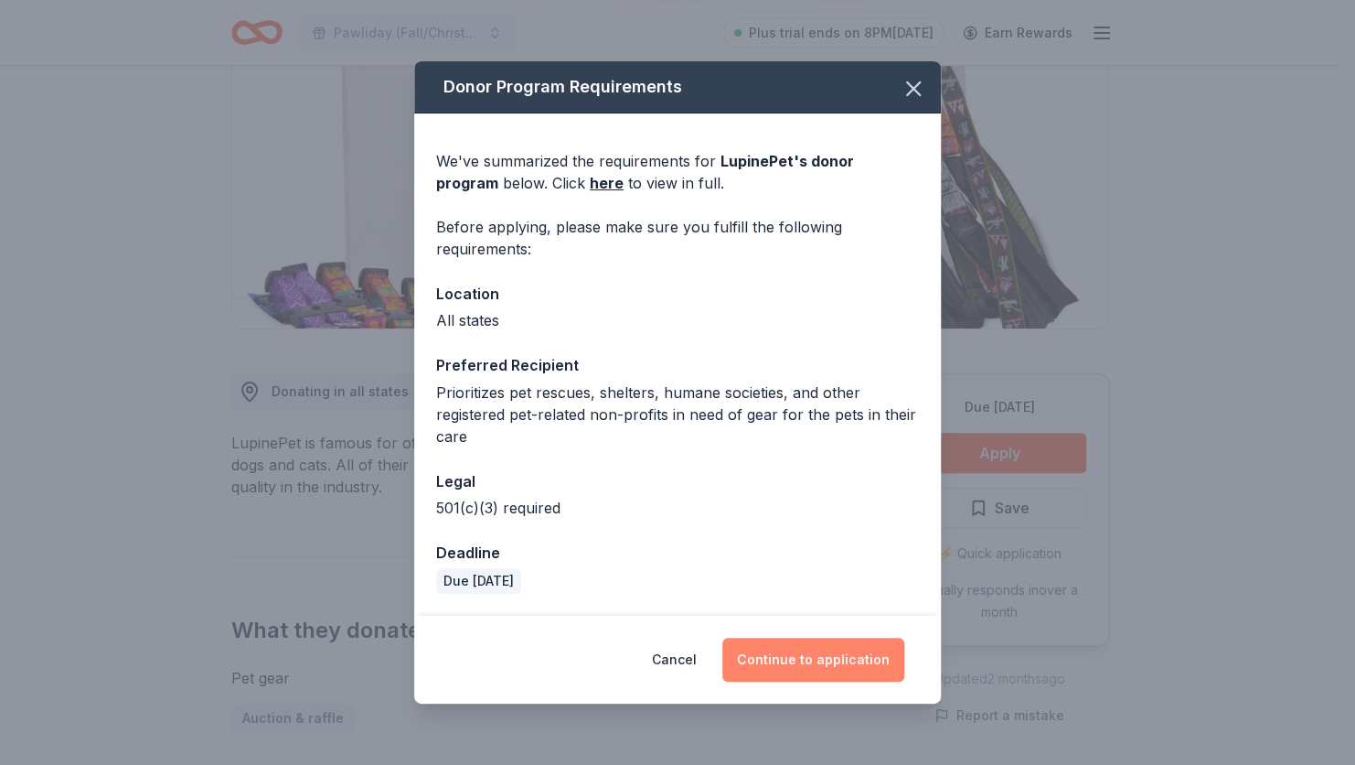
click at [817, 662] on button "Continue to application" at bounding box center [813, 659] width 182 height 44
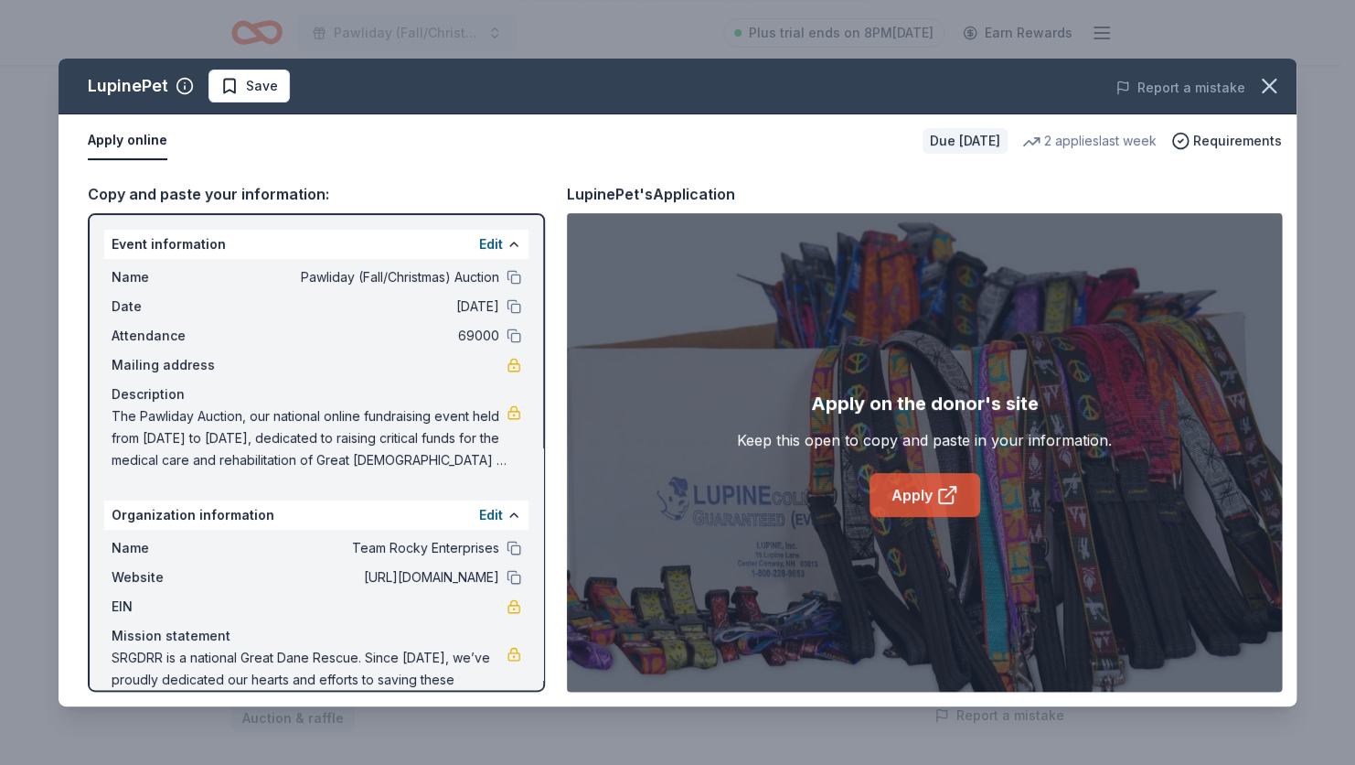
click at [922, 498] on link "Apply" at bounding box center [925, 495] width 111 height 44
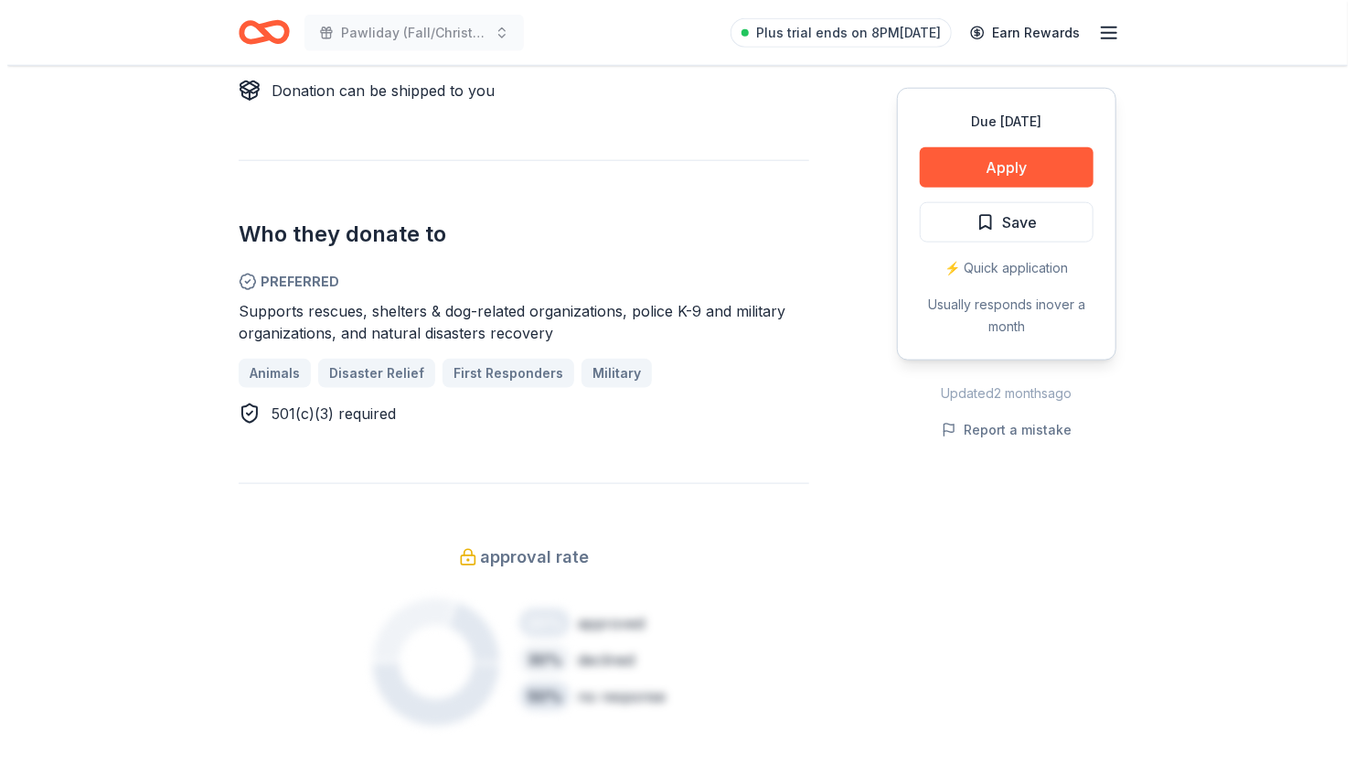
scroll to position [897, 0]
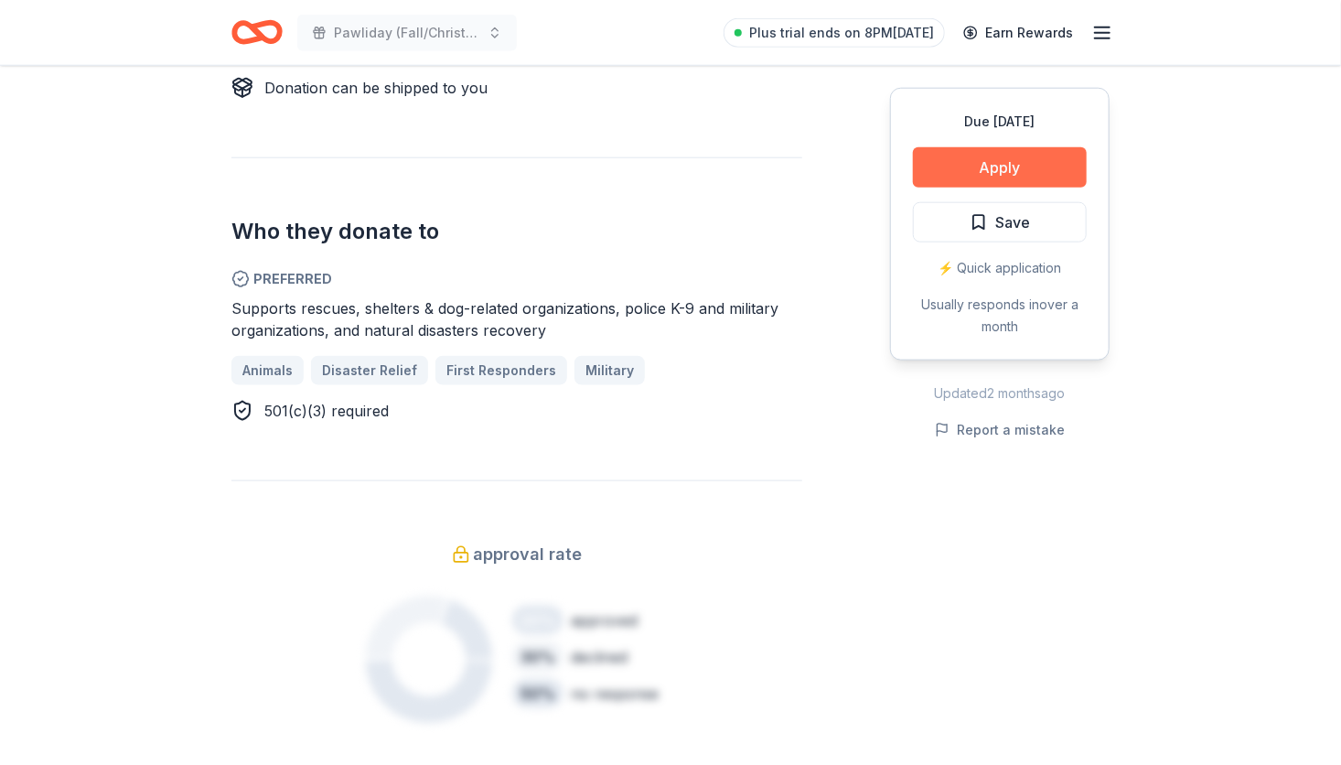
click at [995, 170] on button "Apply" at bounding box center [1000, 167] width 174 height 40
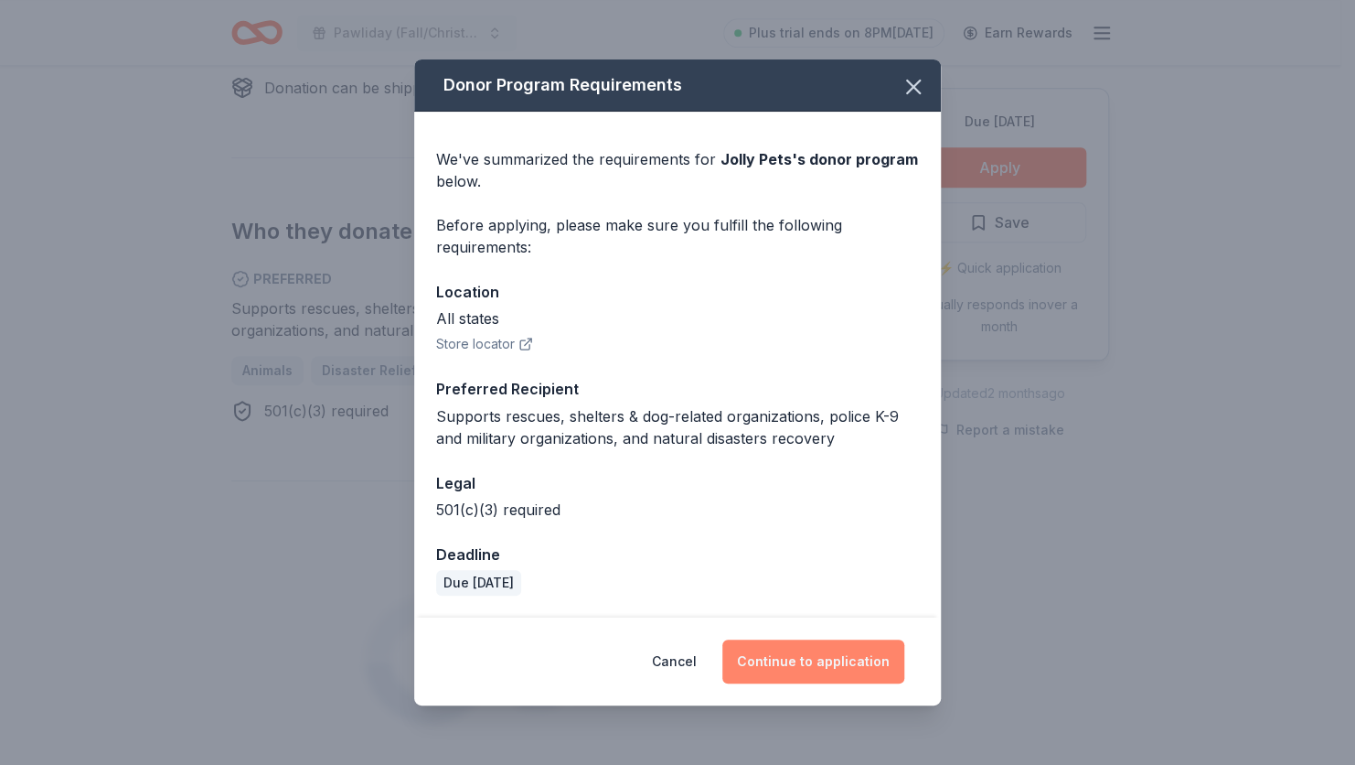
click at [830, 662] on button "Continue to application" at bounding box center [813, 661] width 182 height 44
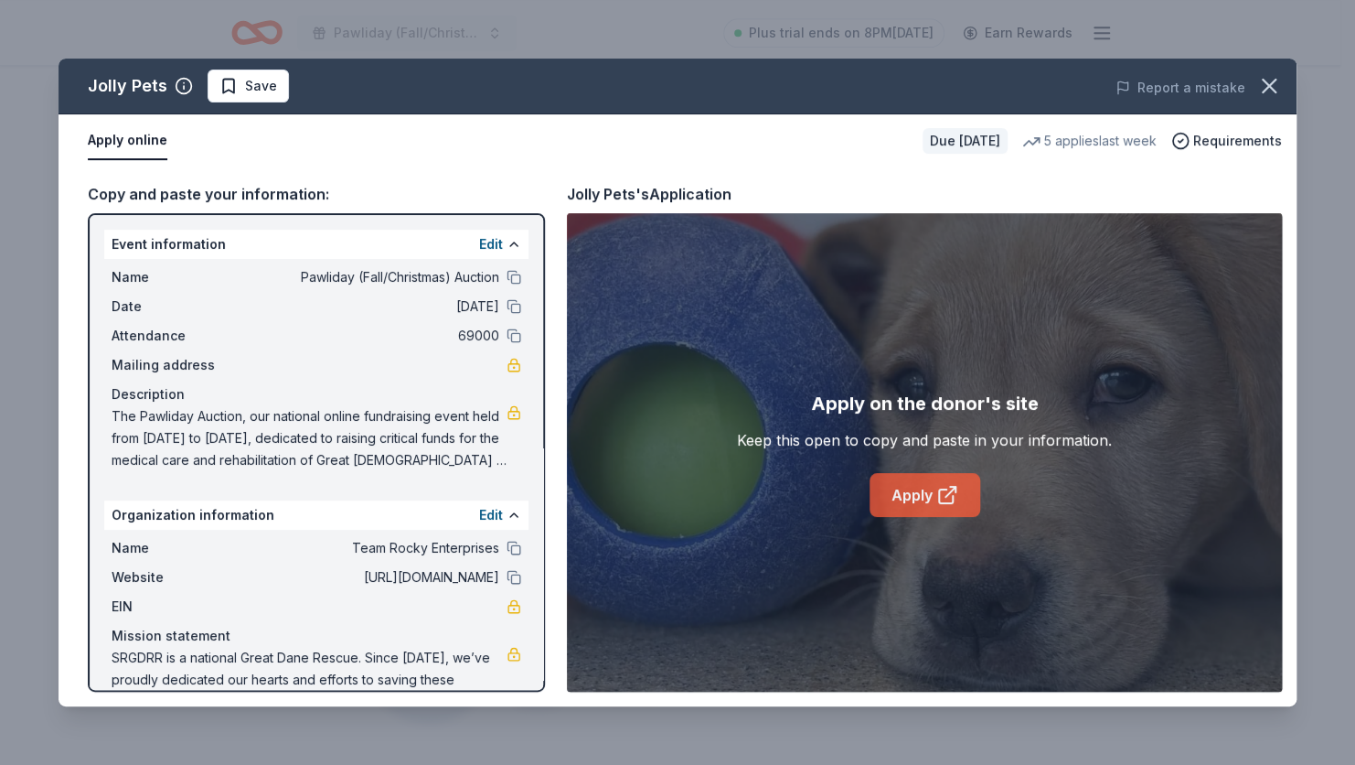
click at [925, 508] on link "Apply" at bounding box center [925, 495] width 111 height 44
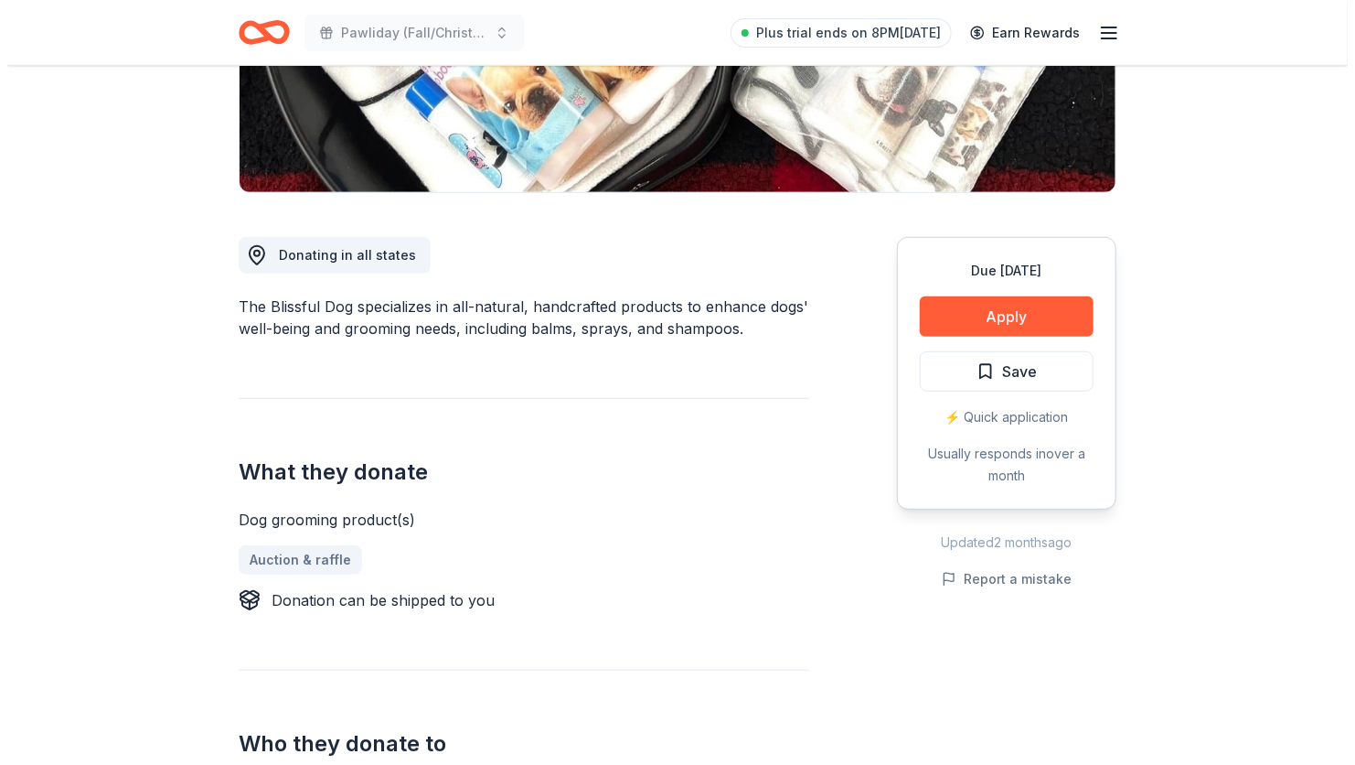
scroll to position [362, 0]
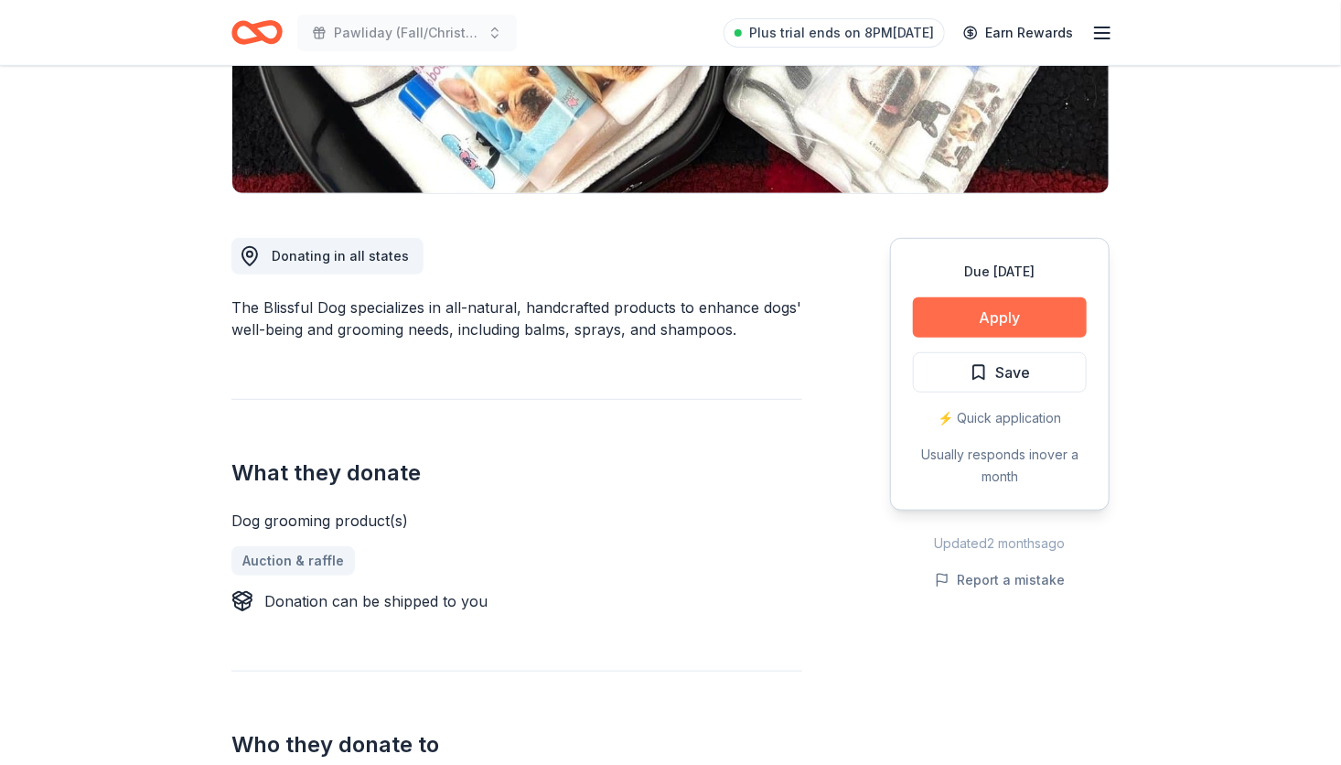
click at [1011, 297] on button "Apply" at bounding box center [1000, 317] width 174 height 40
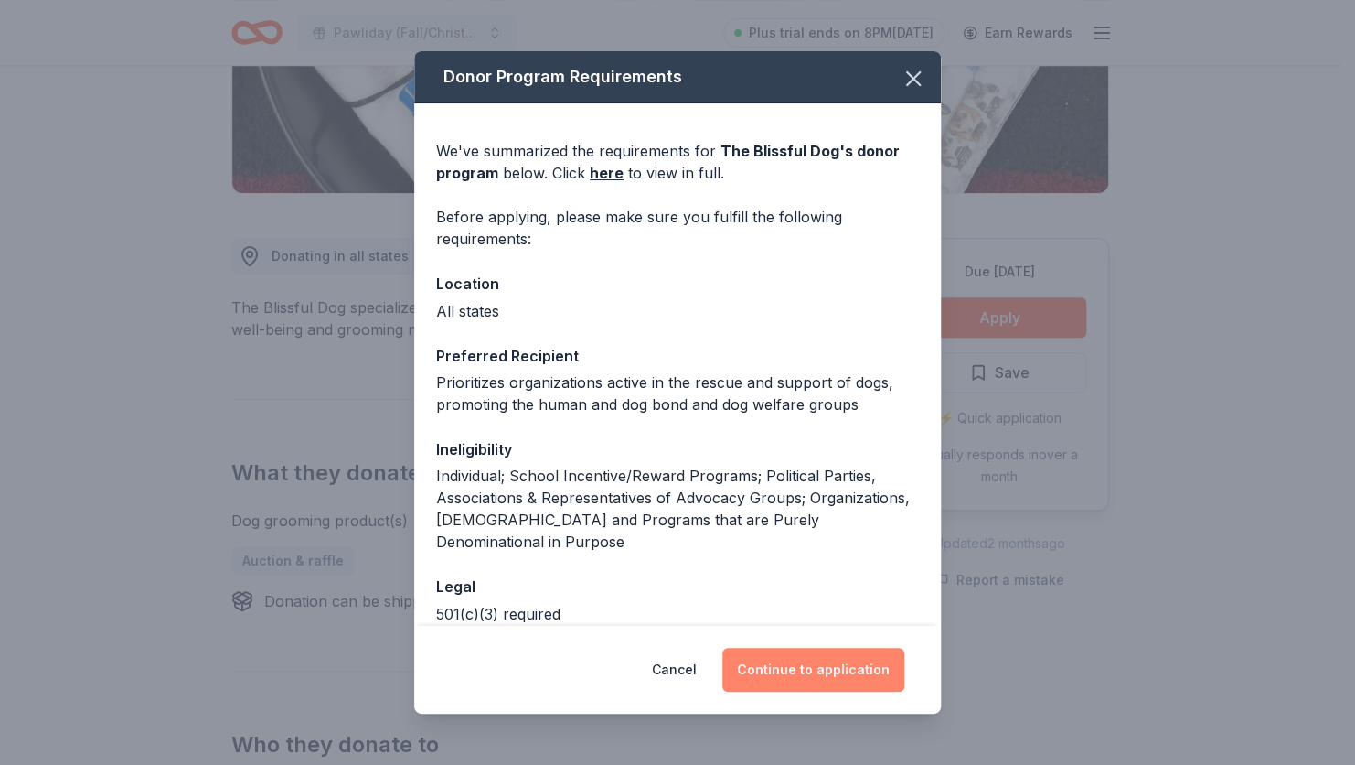
click at [826, 665] on button "Continue to application" at bounding box center [813, 669] width 182 height 44
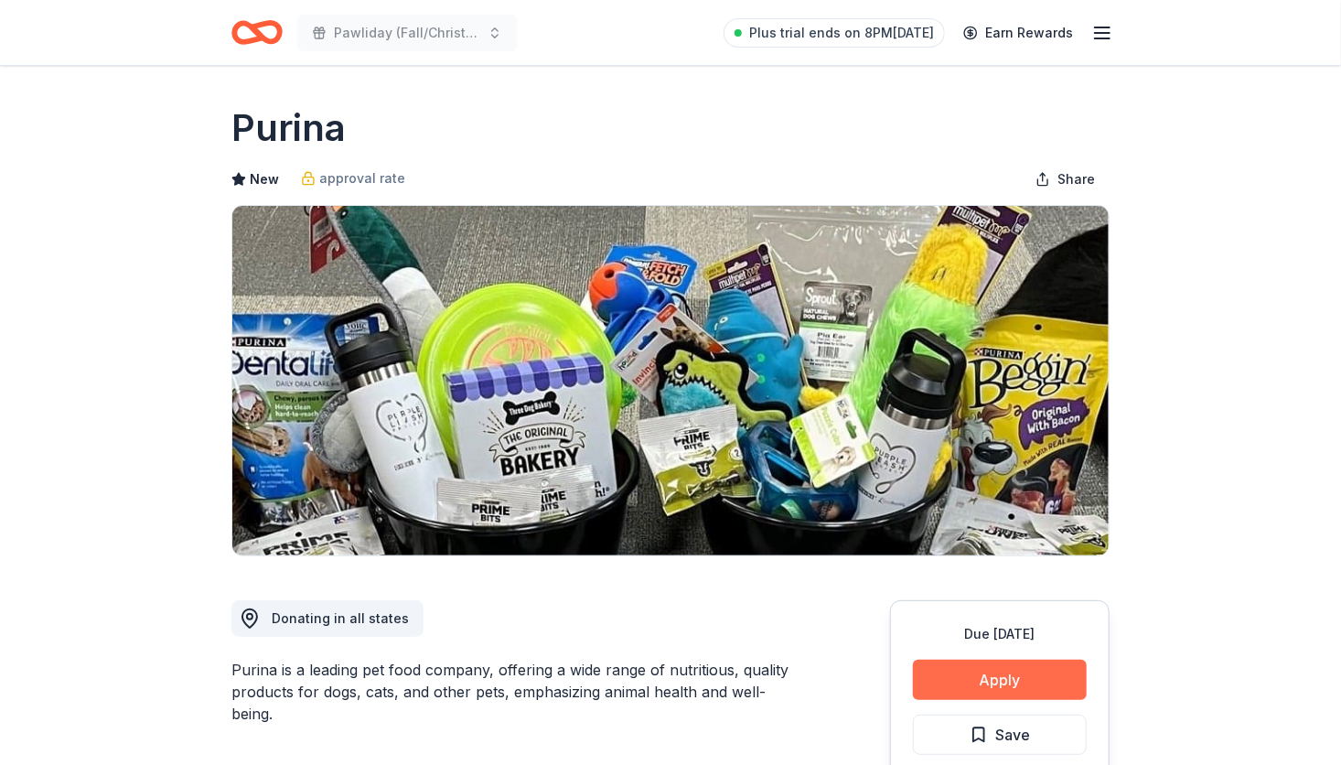
click at [970, 677] on button "Apply" at bounding box center [1000, 679] width 174 height 40
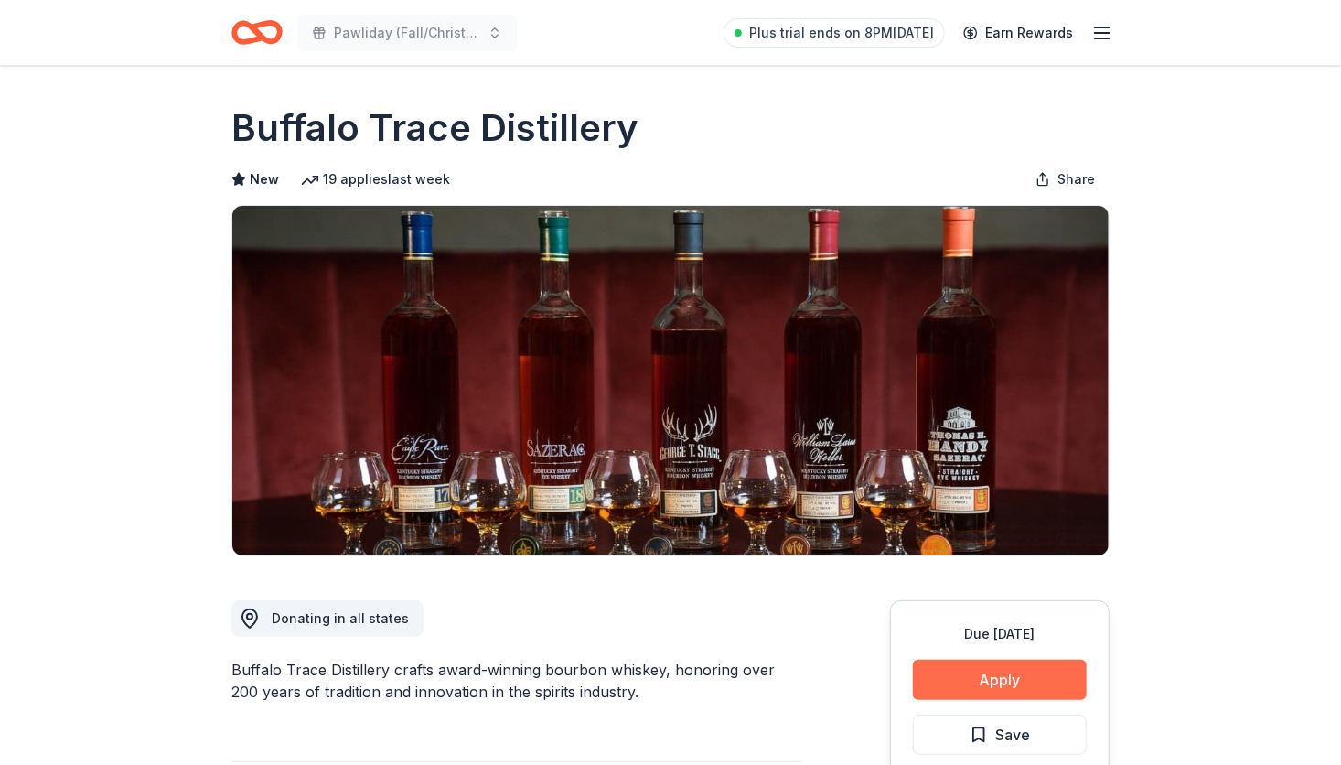
click at [1027, 670] on button "Apply" at bounding box center [1000, 679] width 174 height 40
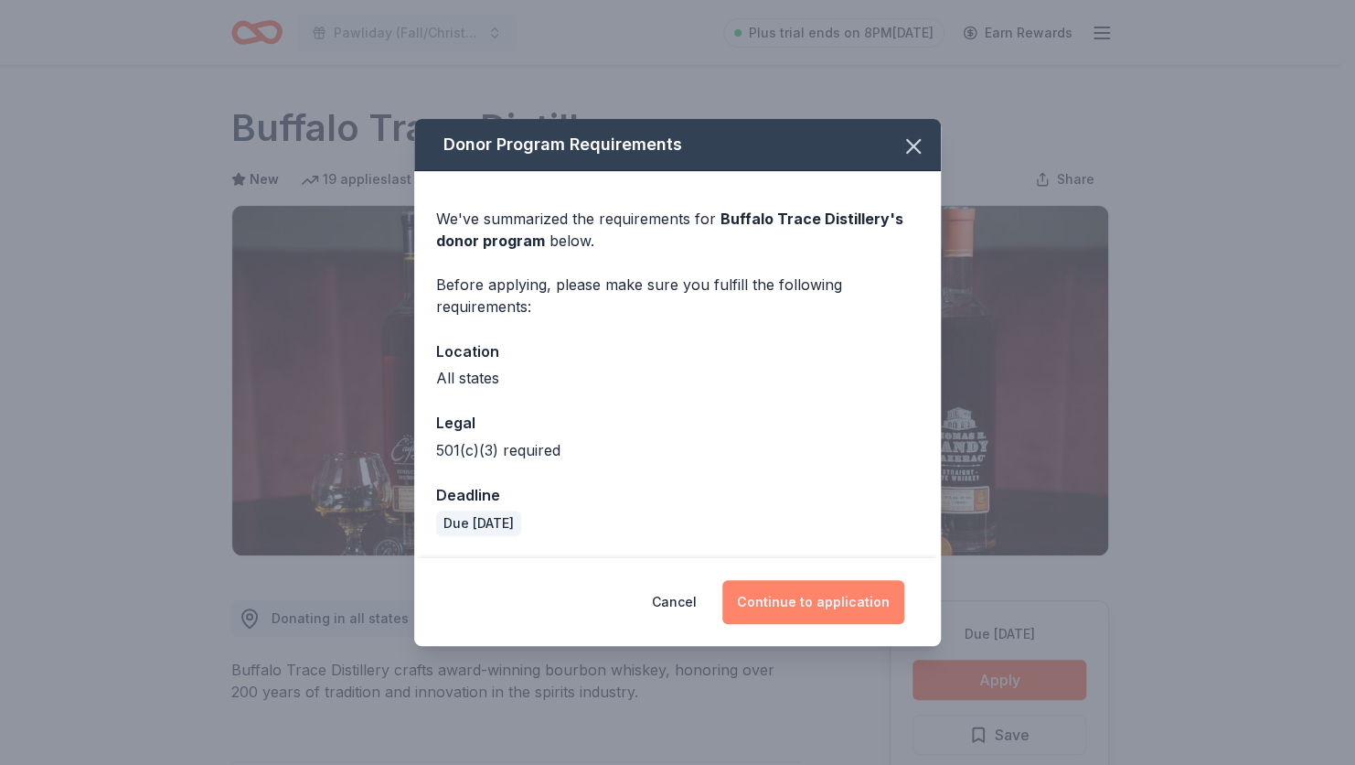
click at [836, 582] on button "Continue to application" at bounding box center [813, 602] width 182 height 44
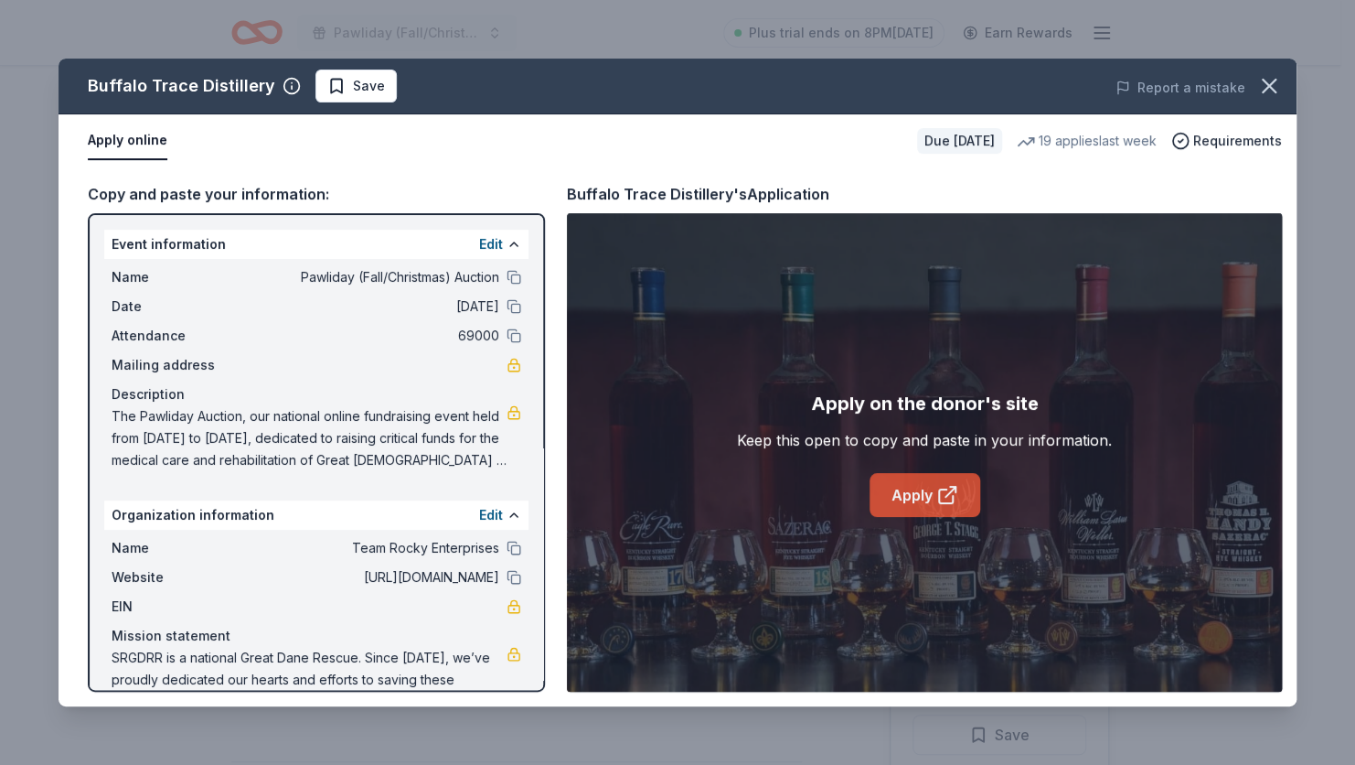
click at [921, 483] on link "Apply" at bounding box center [925, 495] width 111 height 44
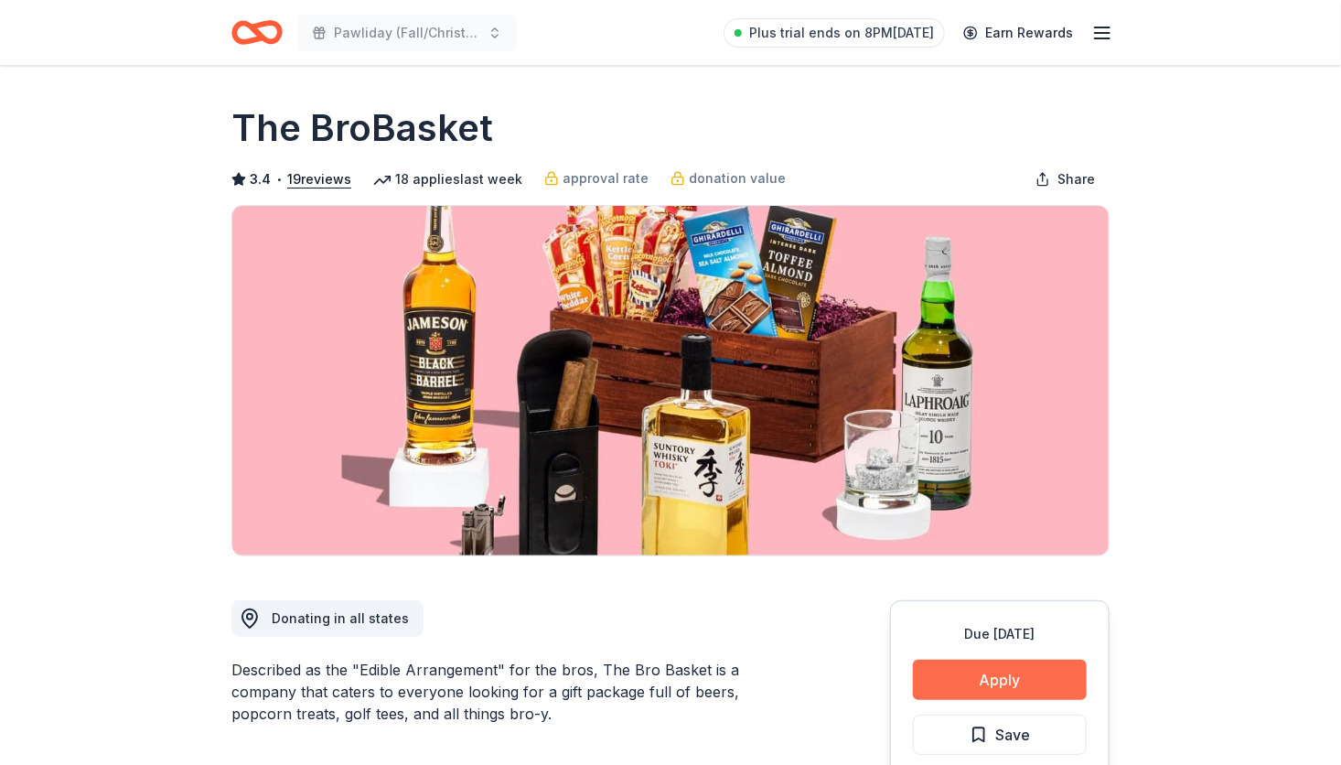
click at [984, 678] on button "Apply" at bounding box center [1000, 679] width 174 height 40
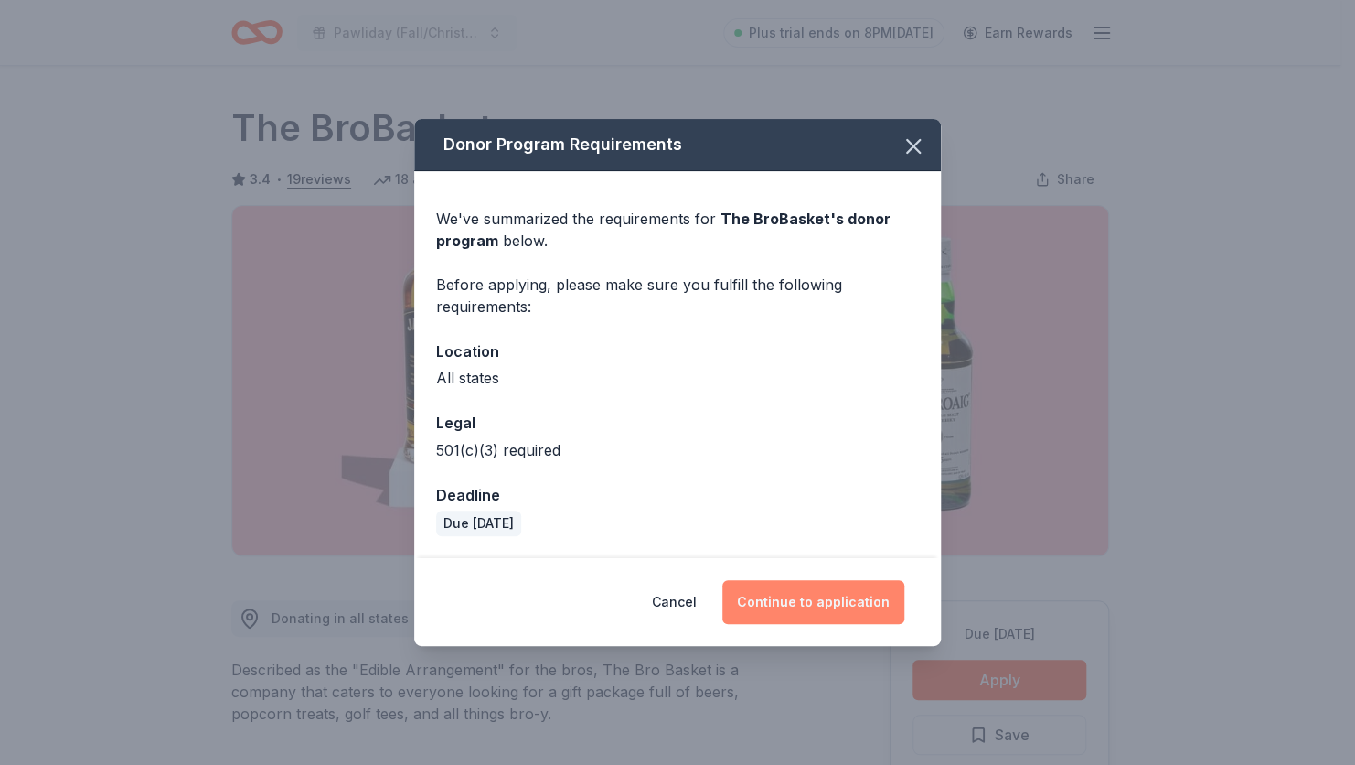
click at [813, 598] on button "Continue to application" at bounding box center [813, 602] width 182 height 44
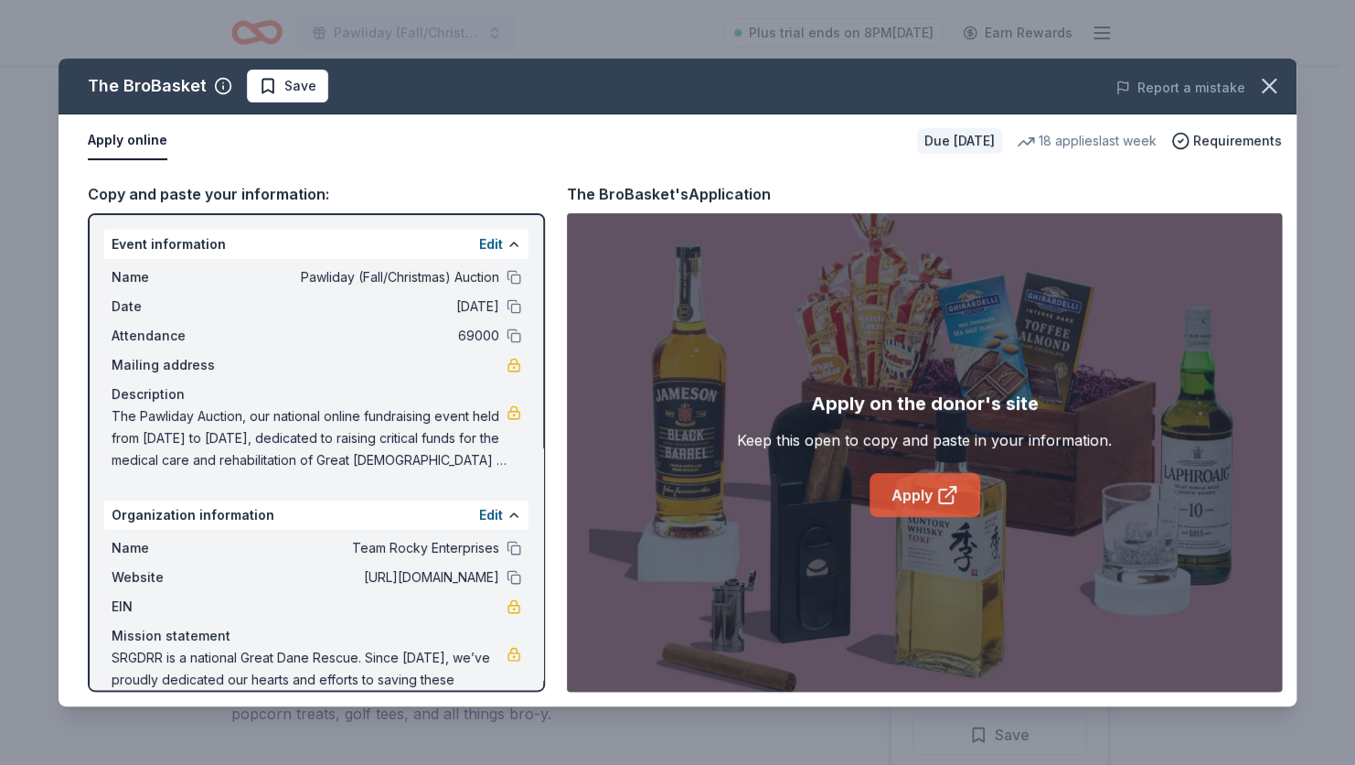
click at [919, 496] on link "Apply" at bounding box center [925, 495] width 111 height 44
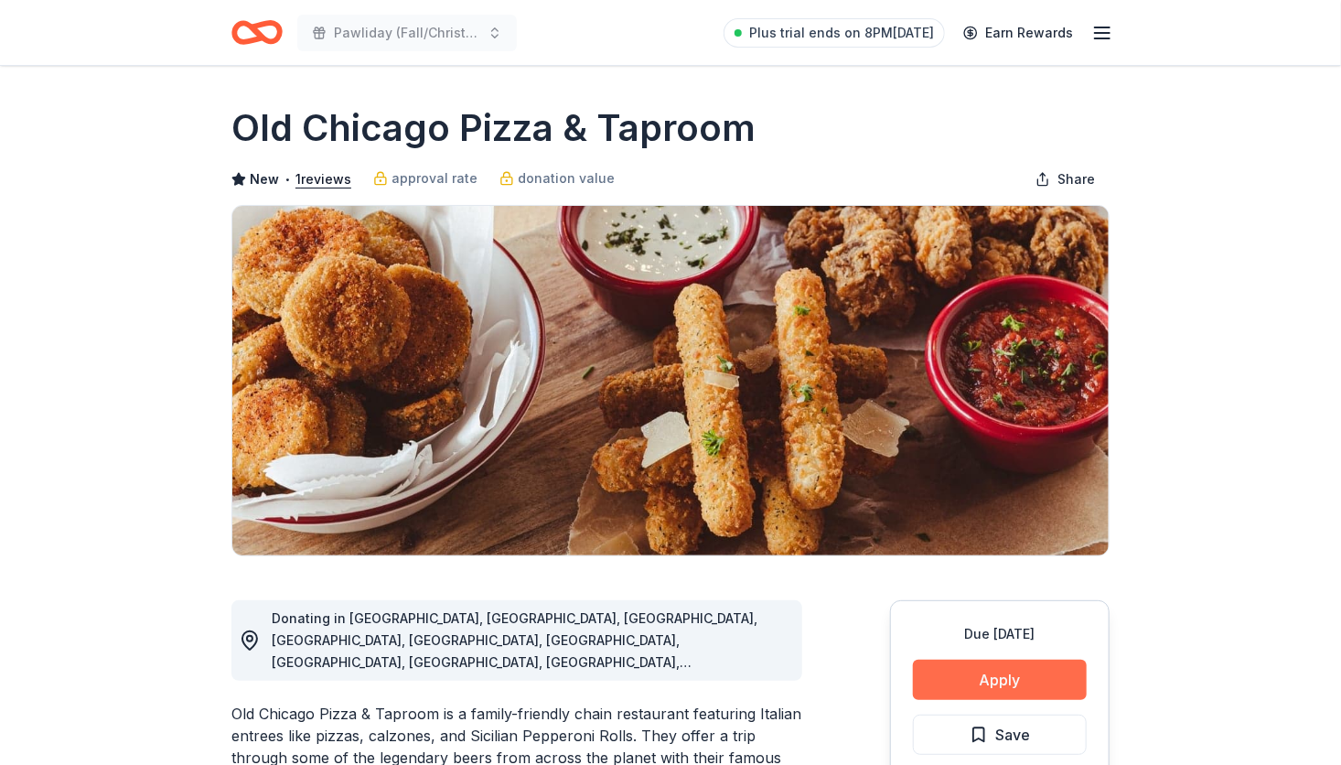
click at [1011, 669] on button "Apply" at bounding box center [1000, 679] width 174 height 40
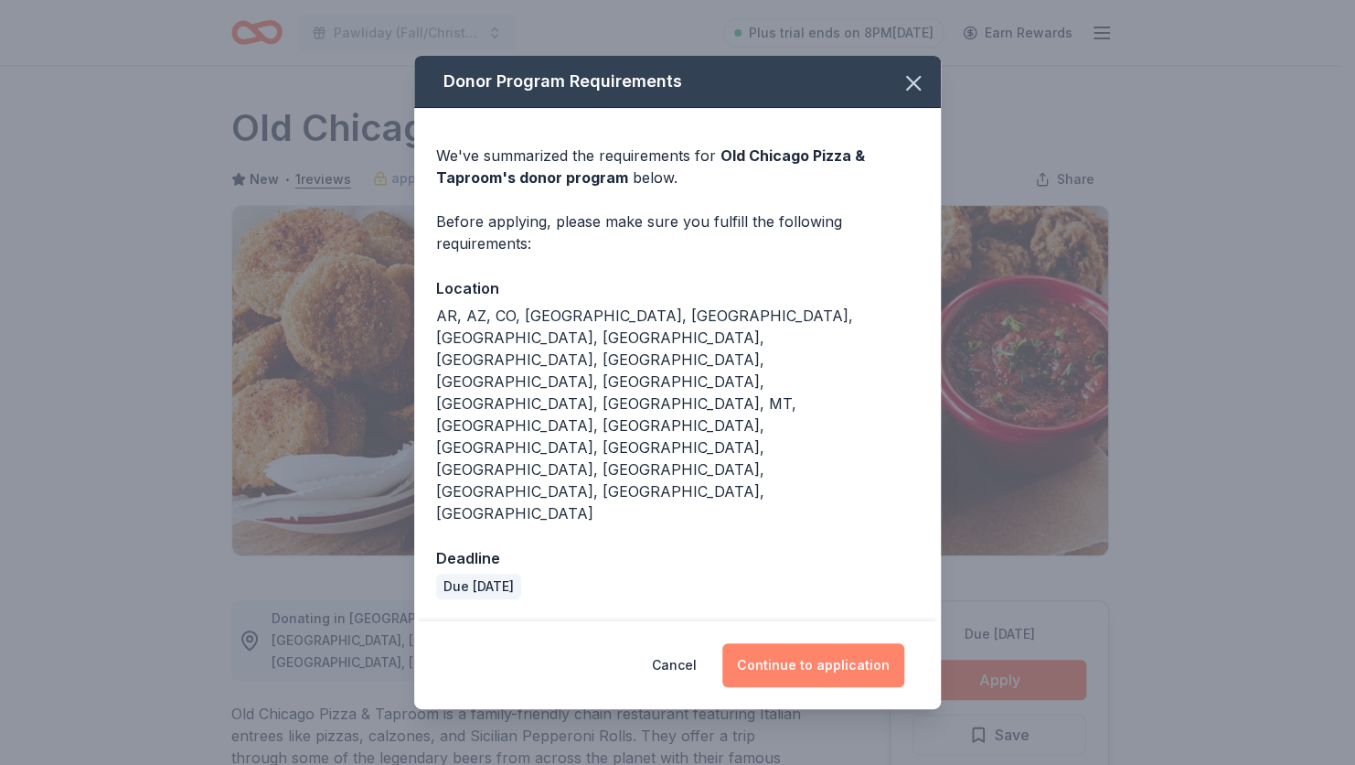
click at [870, 643] on button "Continue to application" at bounding box center [813, 665] width 182 height 44
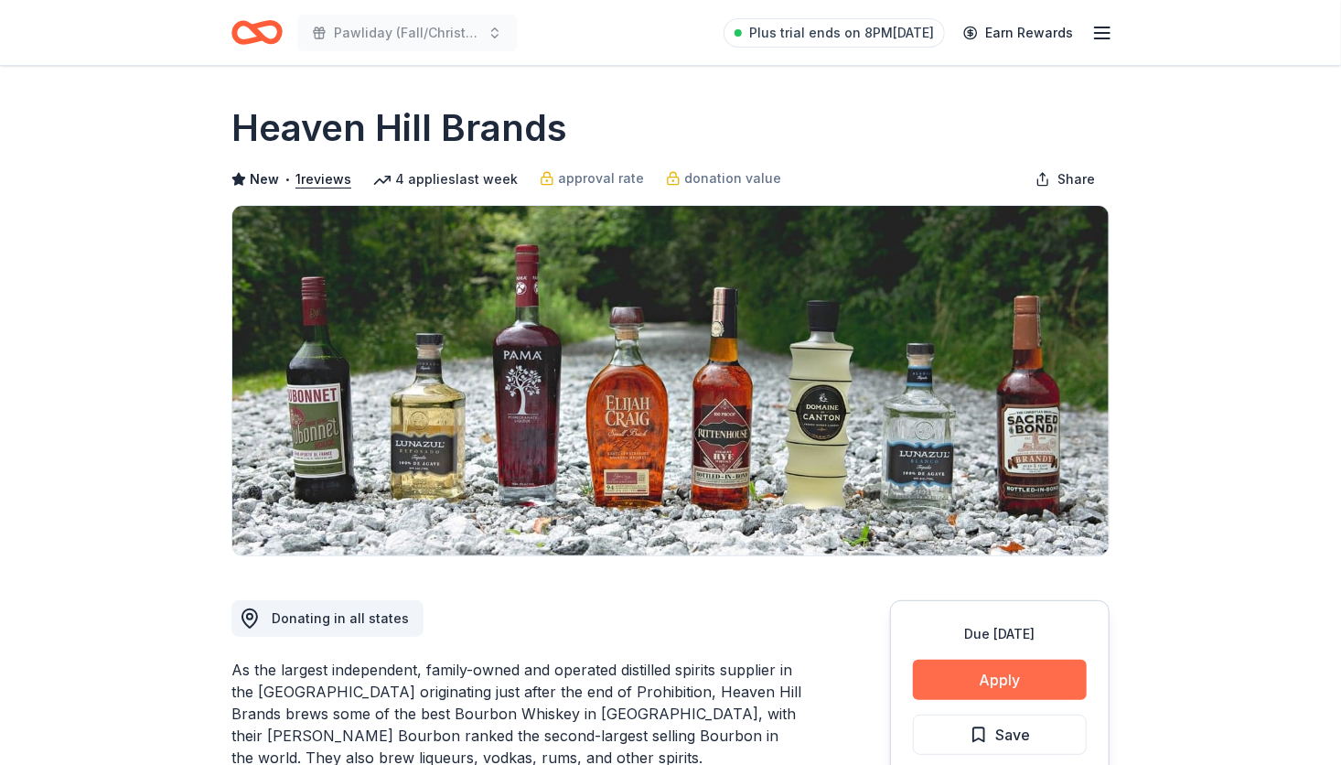
click at [992, 675] on button "Apply" at bounding box center [1000, 679] width 174 height 40
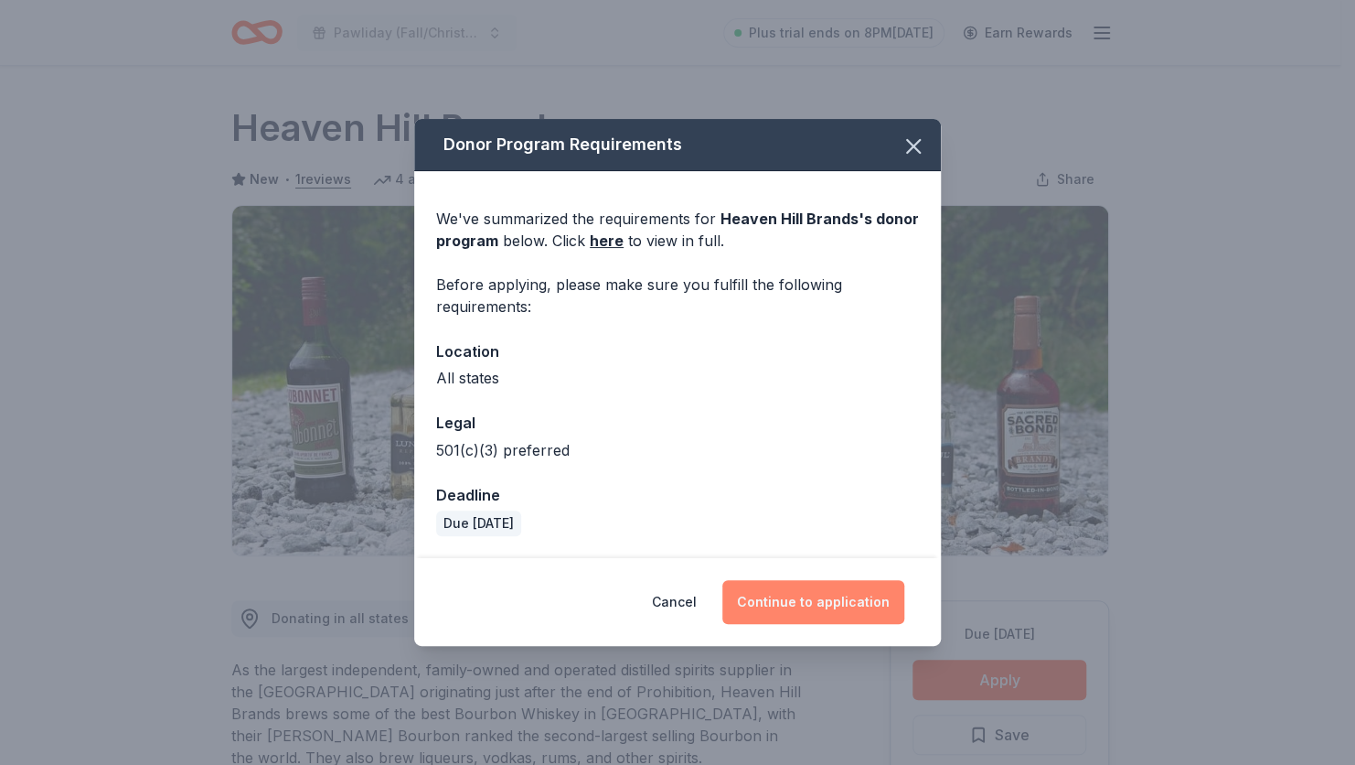
click at [819, 603] on button "Continue to application" at bounding box center [813, 602] width 182 height 44
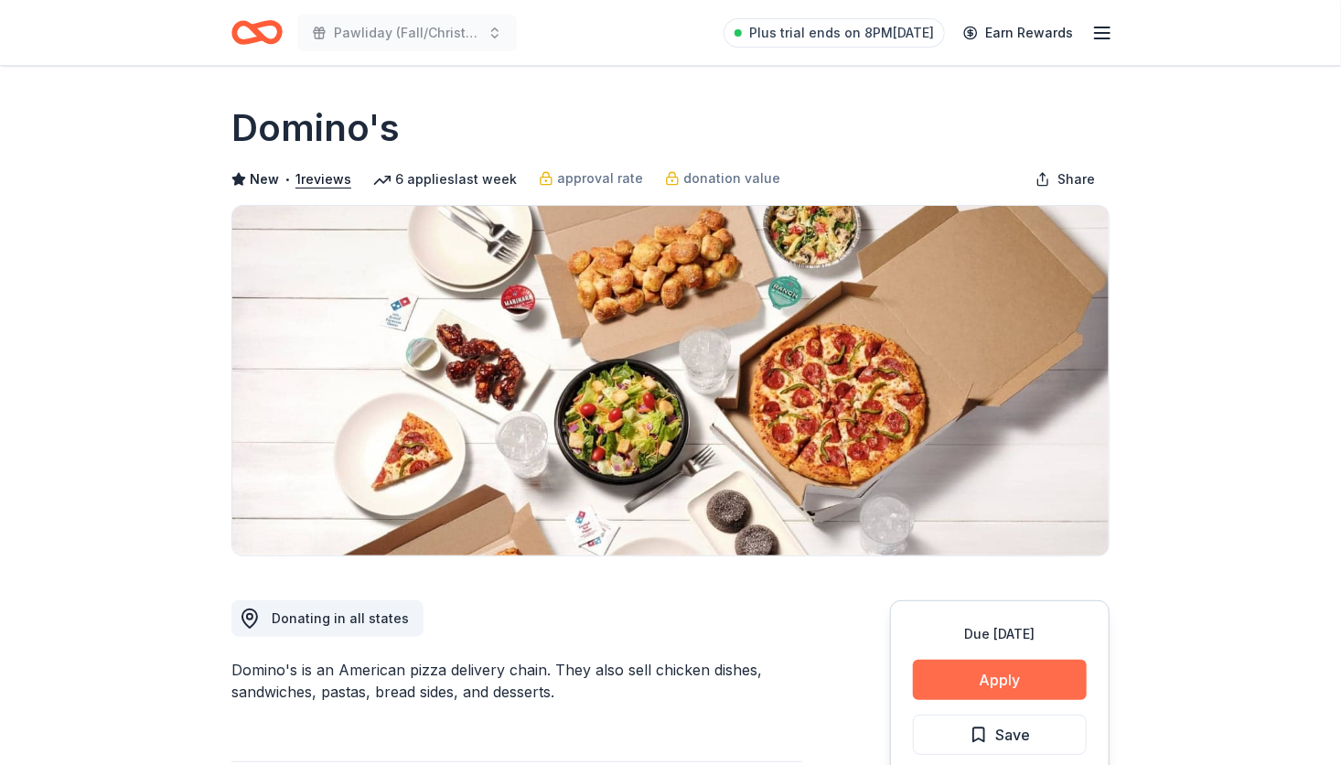
click at [988, 670] on button "Apply" at bounding box center [1000, 679] width 174 height 40
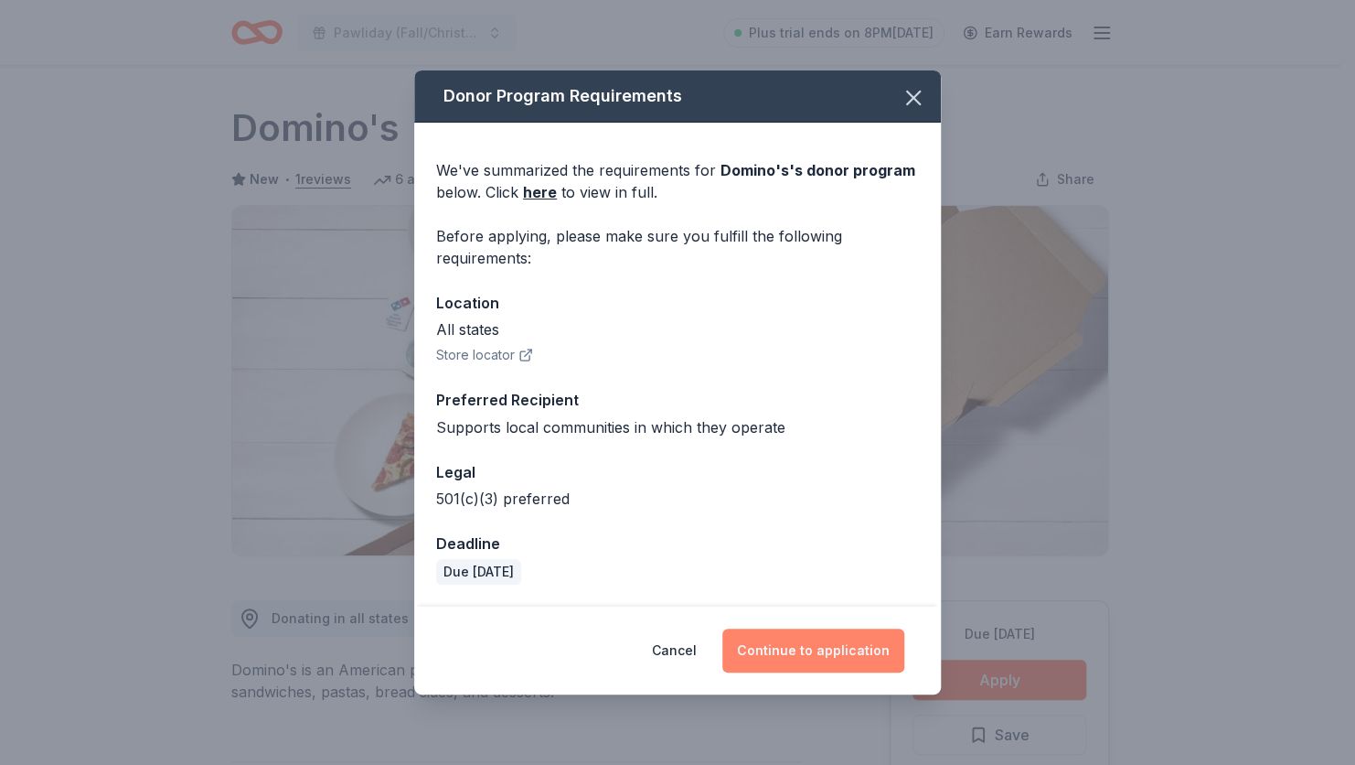
click at [831, 651] on button "Continue to application" at bounding box center [813, 650] width 182 height 44
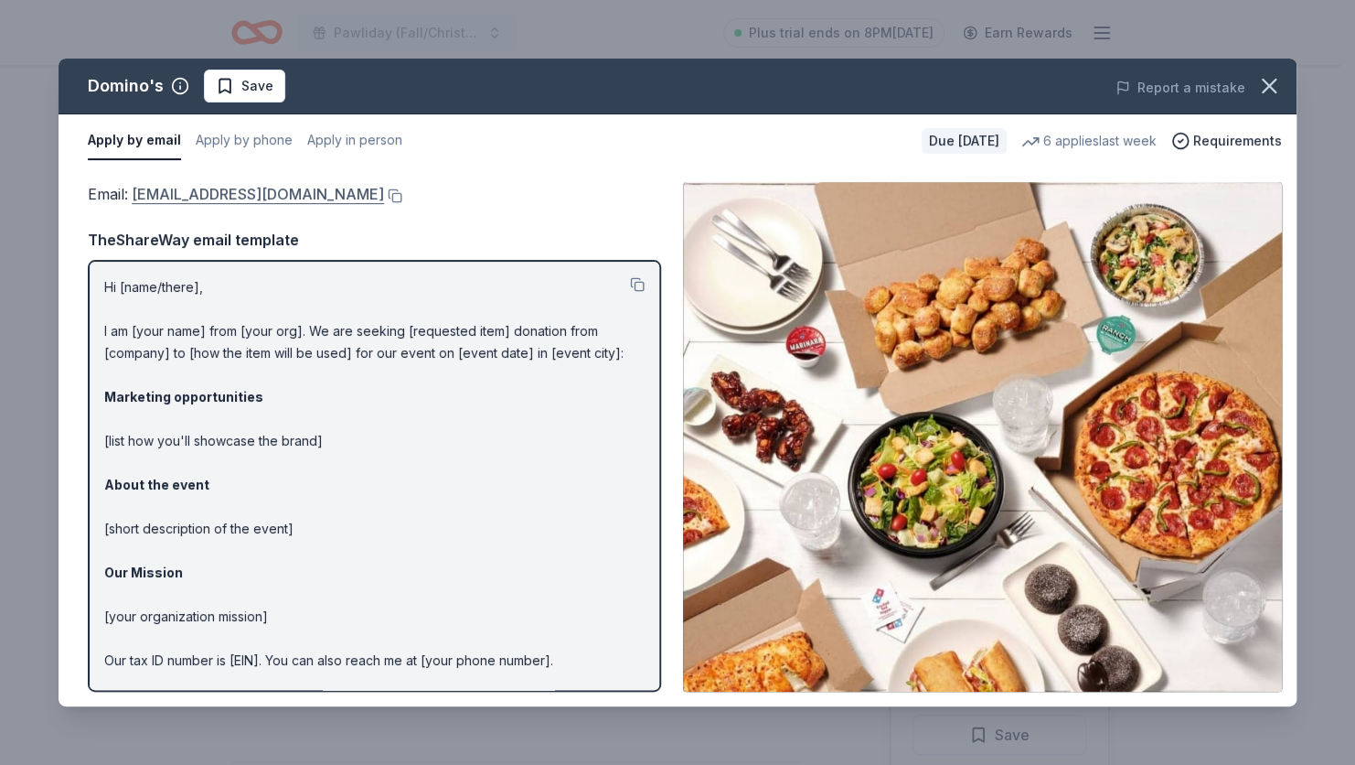
click at [277, 194] on link "communitygiving@dominos.com" at bounding box center [258, 194] width 252 height 24
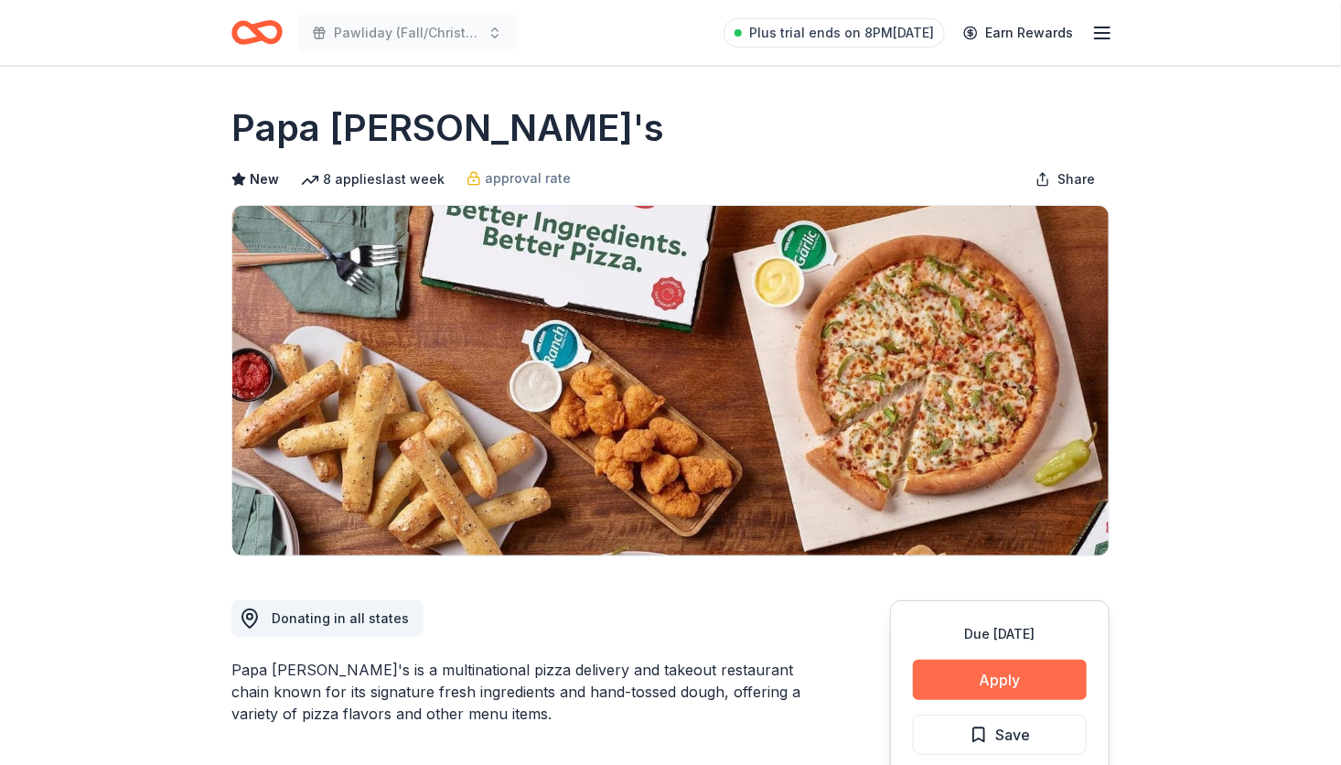
click at [944, 690] on button "Apply" at bounding box center [1000, 679] width 174 height 40
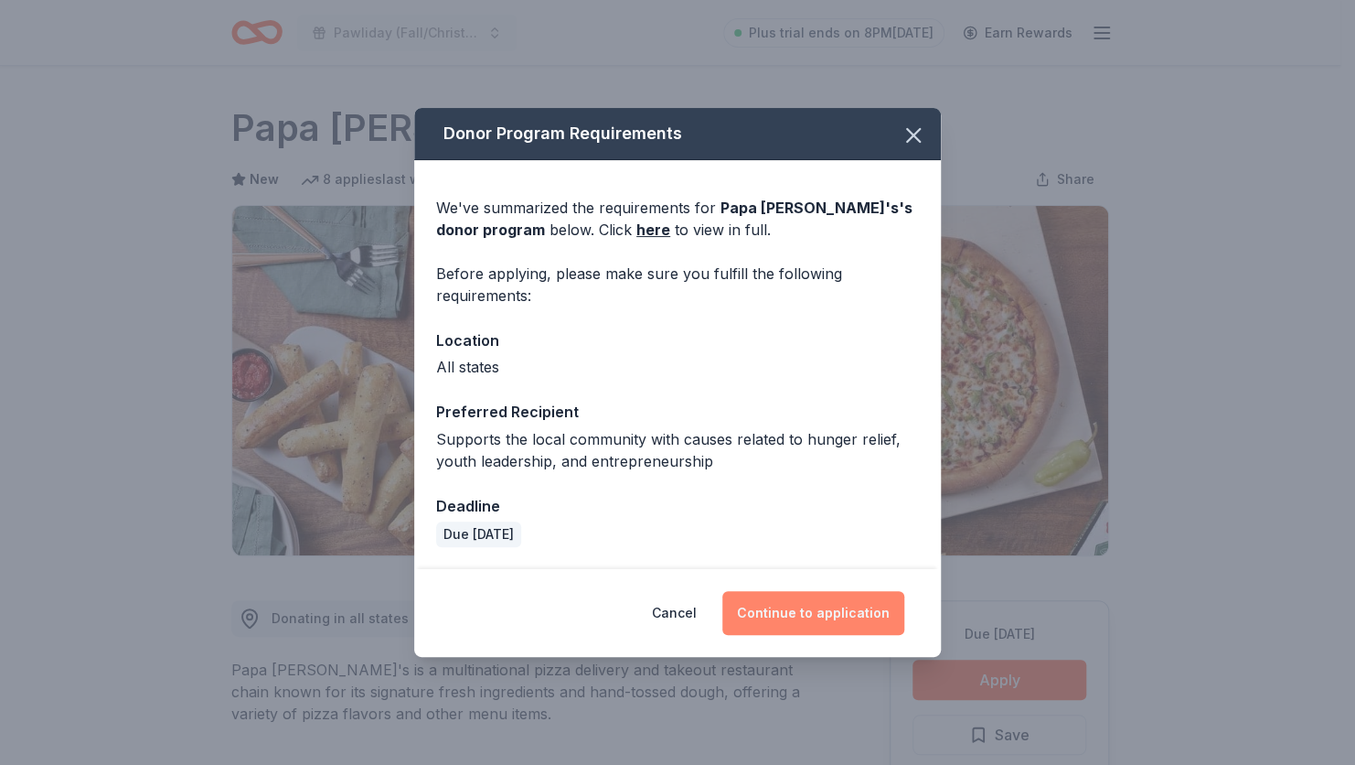
click at [810, 617] on button "Continue to application" at bounding box center [813, 613] width 182 height 44
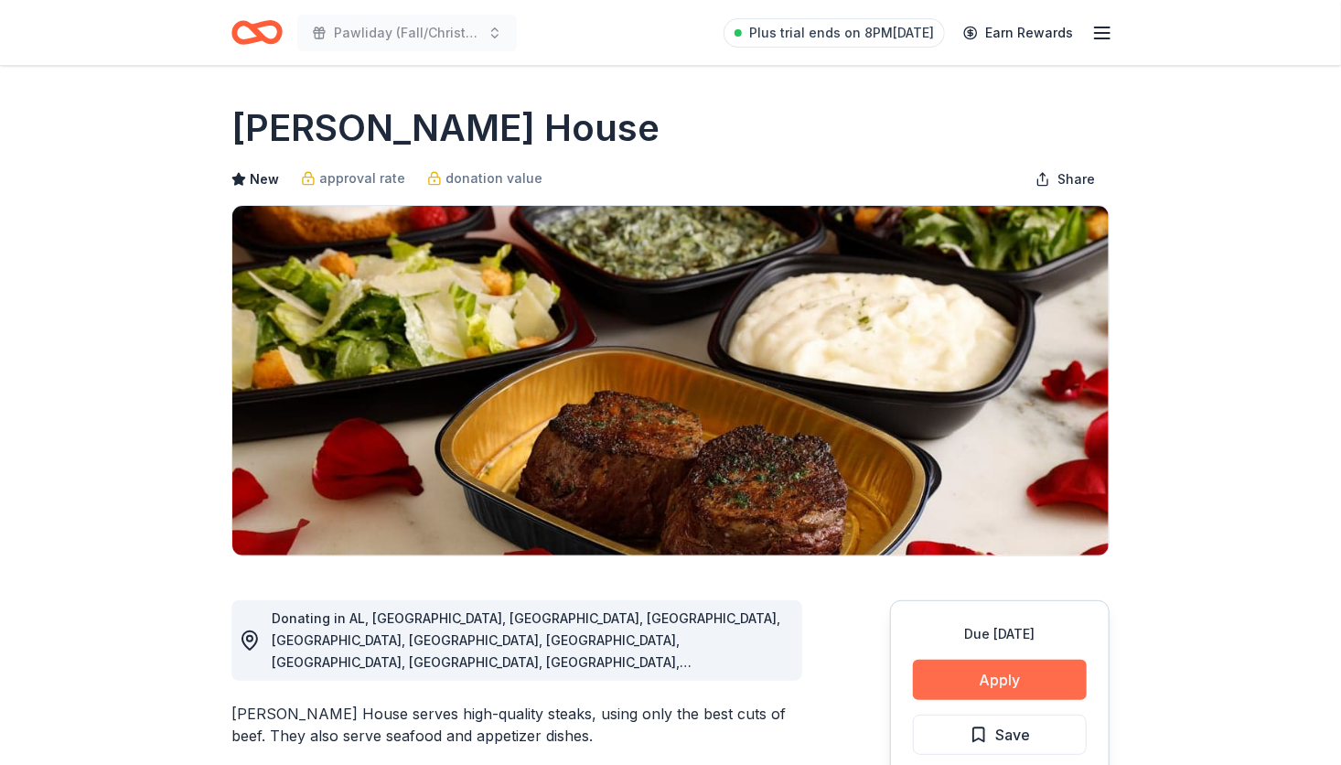
click at [988, 677] on button "Apply" at bounding box center [1000, 679] width 174 height 40
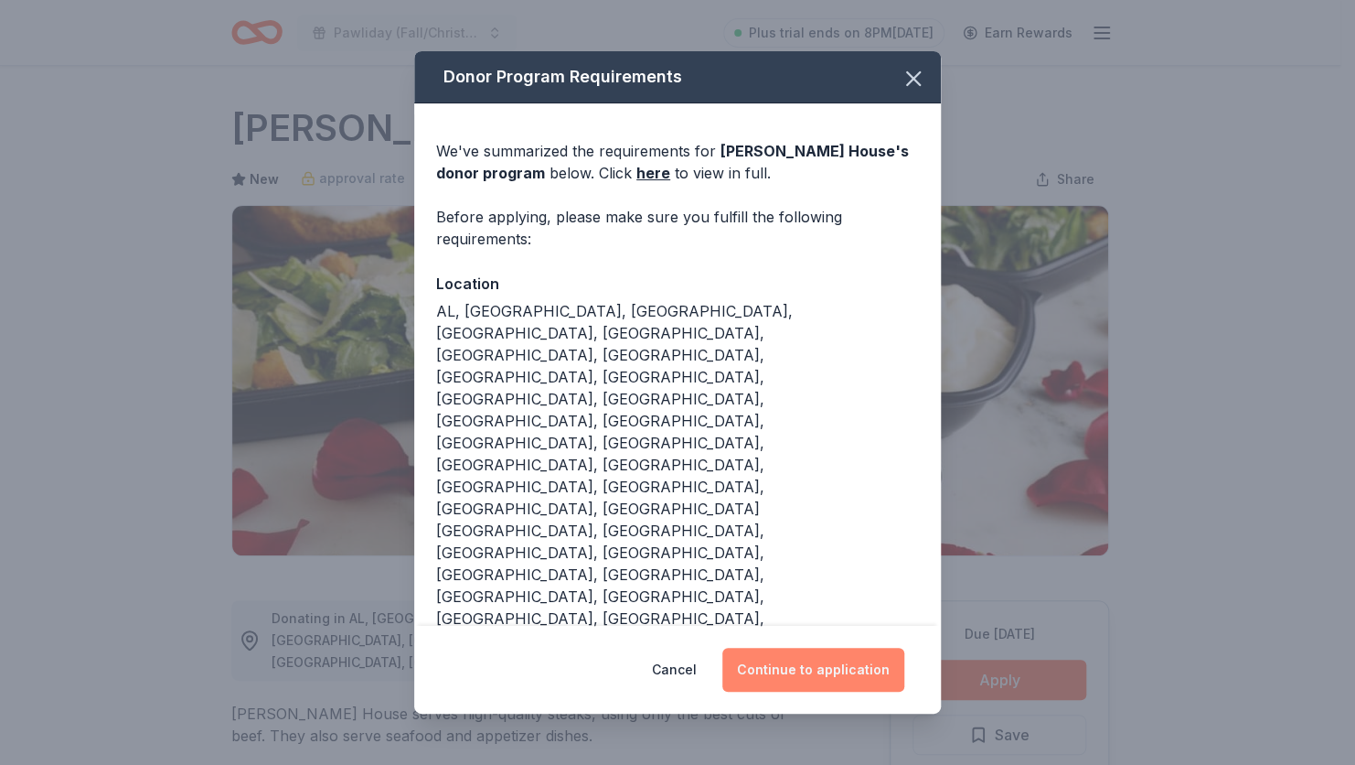
click at [849, 647] on button "Continue to application" at bounding box center [813, 669] width 182 height 44
